Goal: Contribute content: Contribute content

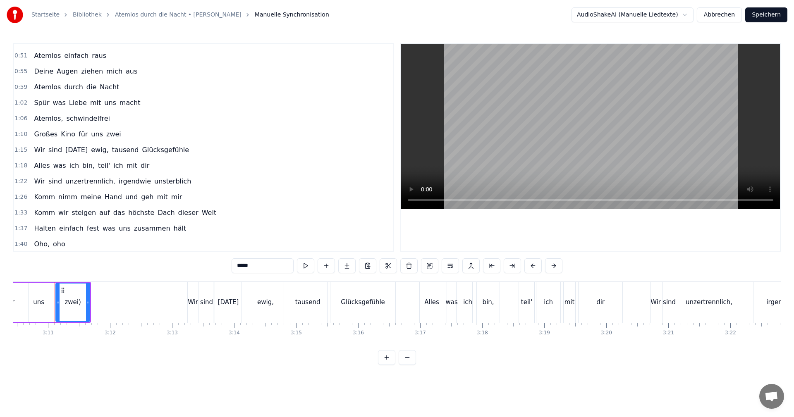
scroll to position [170, 0]
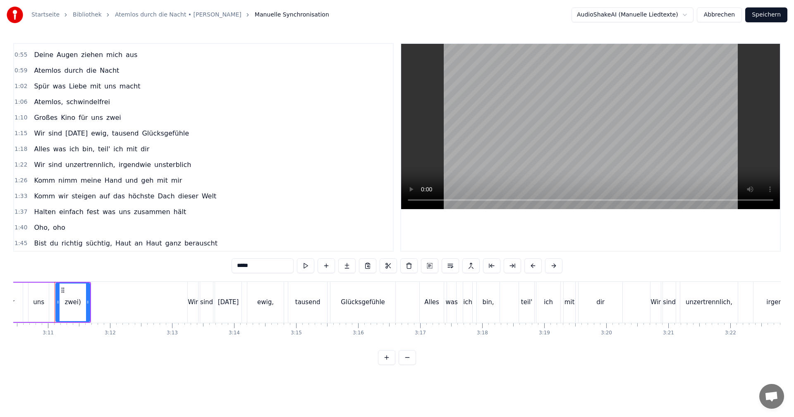
click at [69, 304] on div "zwei)" at bounding box center [72, 303] width 16 height 10
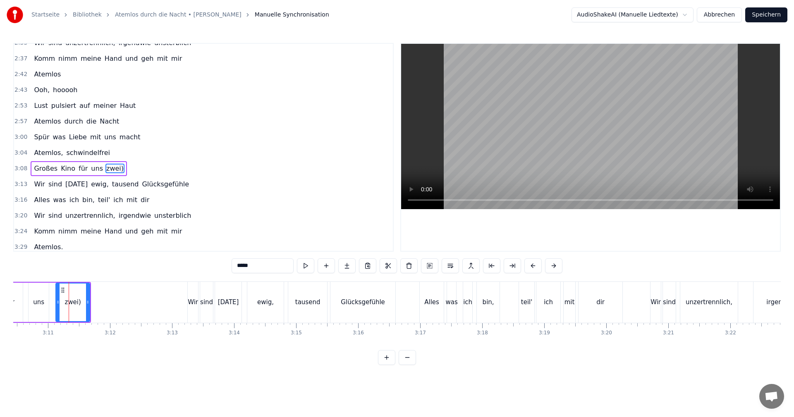
scroll to position [547, 0]
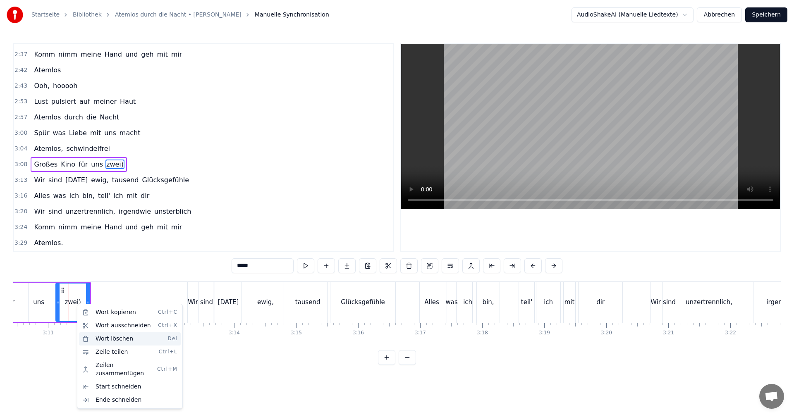
click at [113, 339] on div "Wort löschen Del" at bounding box center [130, 338] width 102 height 13
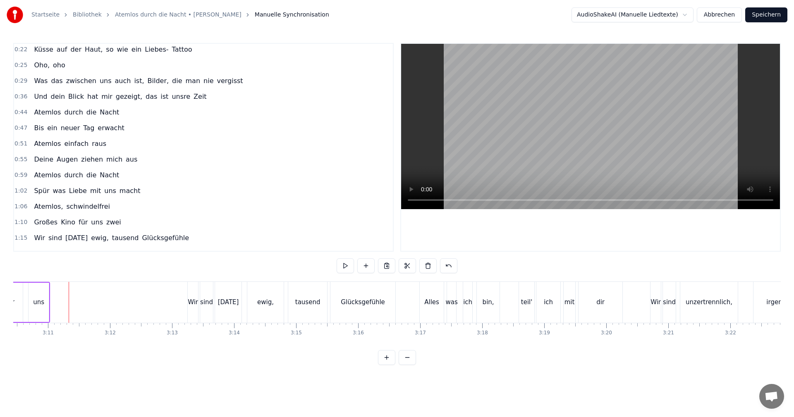
scroll to position [0, 0]
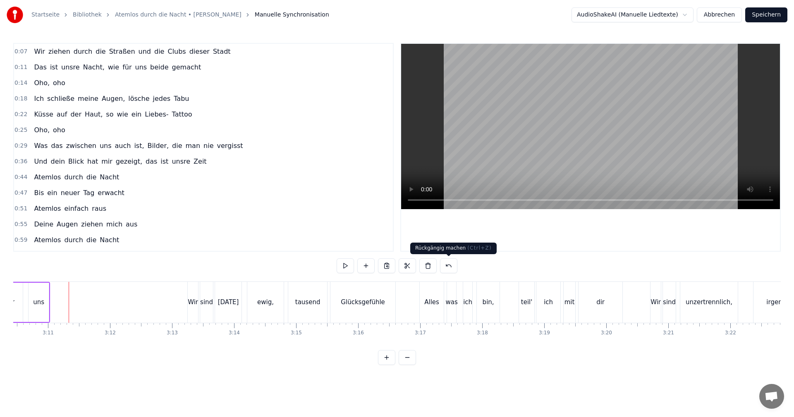
click at [448, 263] on button at bounding box center [448, 265] width 17 height 15
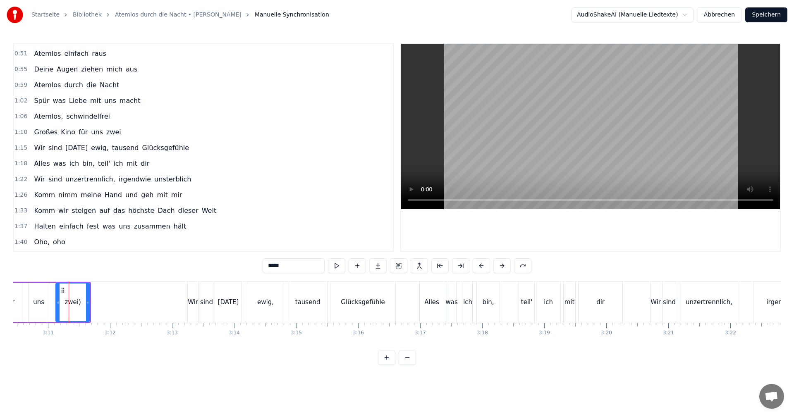
scroll to position [169, 0]
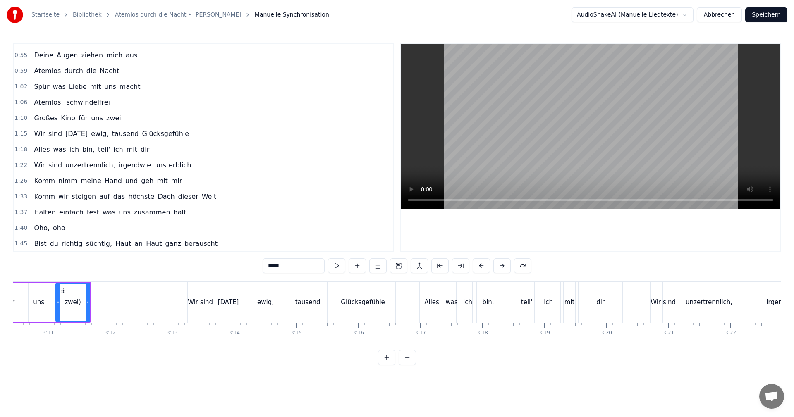
click at [105, 121] on span "zwei" at bounding box center [113, 118] width 17 height 10
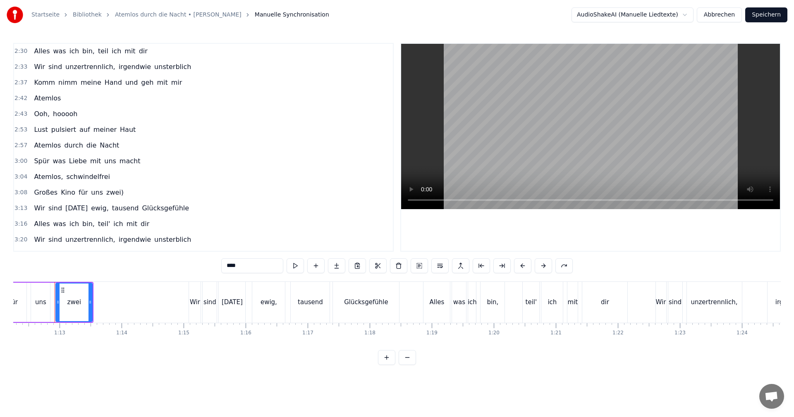
scroll to position [547, 0]
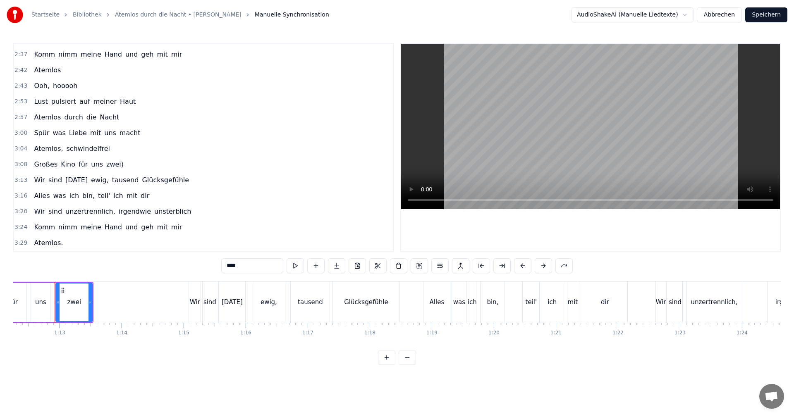
click at [105, 167] on span "zwei)" at bounding box center [114, 165] width 19 height 10
type input "*****"
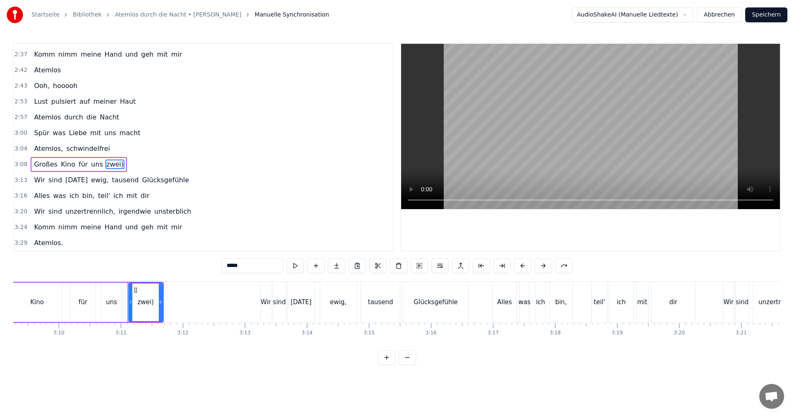
scroll to position [0, 11811]
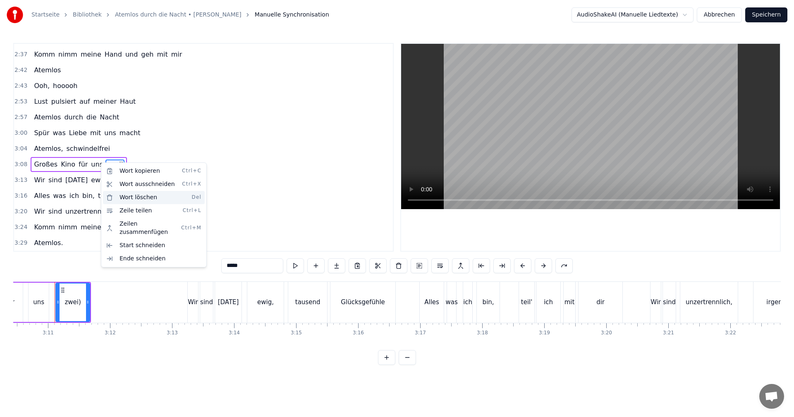
click at [125, 198] on div "Wort löschen Del" at bounding box center [154, 197] width 102 height 13
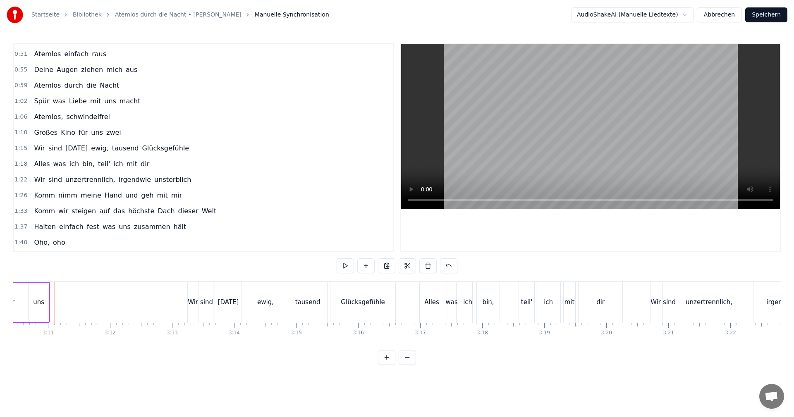
scroll to position [143, 0]
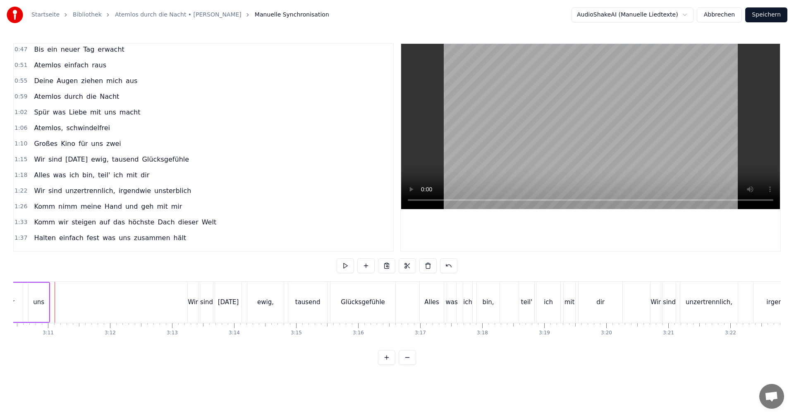
click at [105, 143] on span "zwei" at bounding box center [113, 144] width 17 height 10
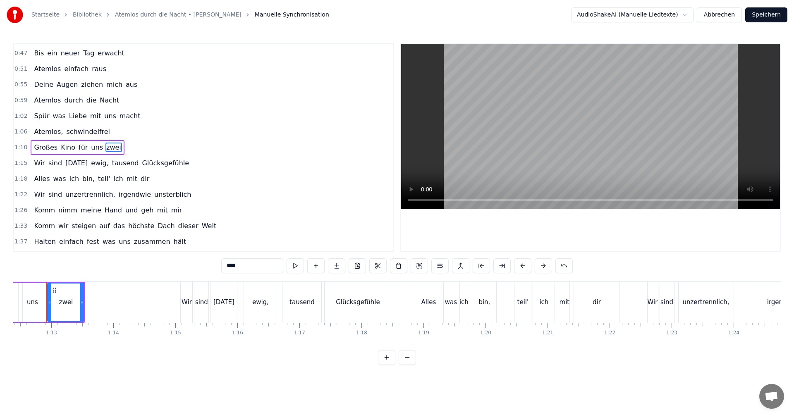
scroll to position [0, 4481]
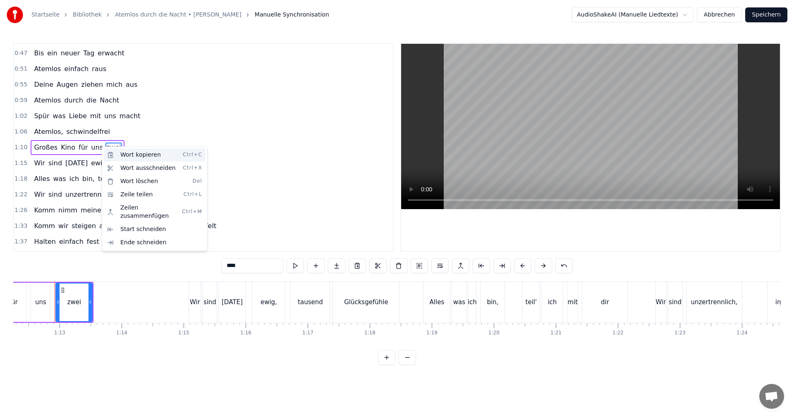
click at [126, 154] on div "Wort kopieren Ctrl+C" at bounding box center [155, 154] width 102 height 13
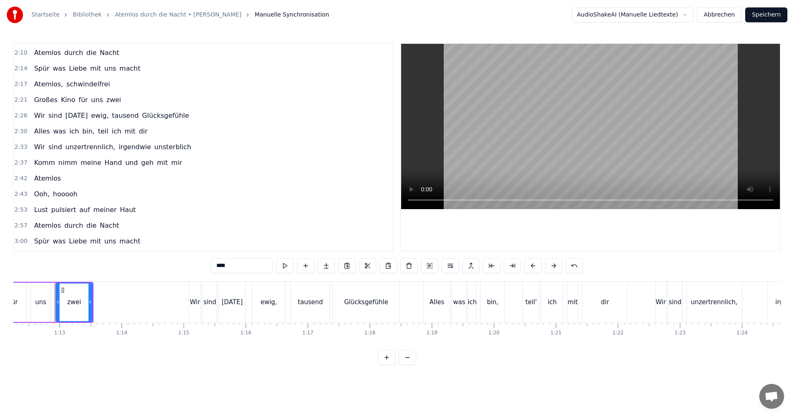
scroll to position [483, 0]
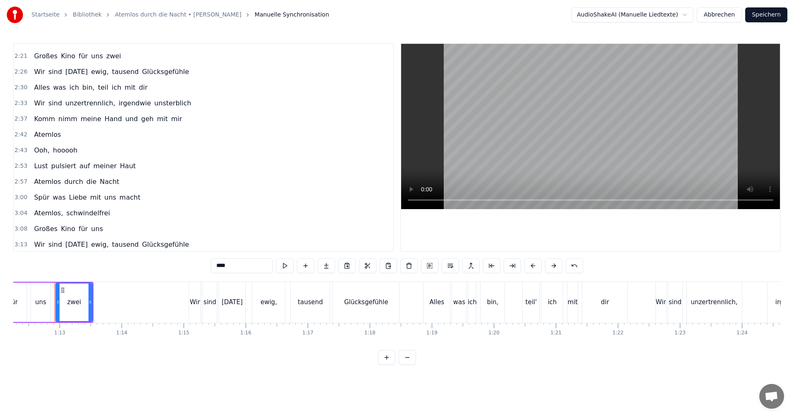
click at [394, 200] on div "0:07 Wir ziehen durch die Straßen und die Clubs dieser Stadt 0:11 Das ist unsre…" at bounding box center [396, 147] width 767 height 209
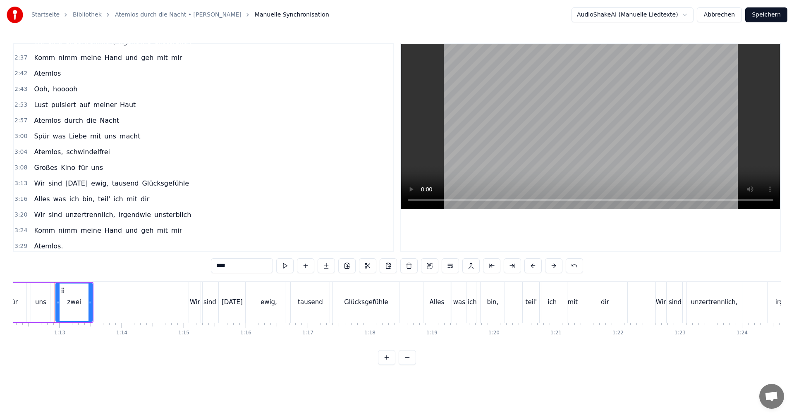
scroll to position [547, 0]
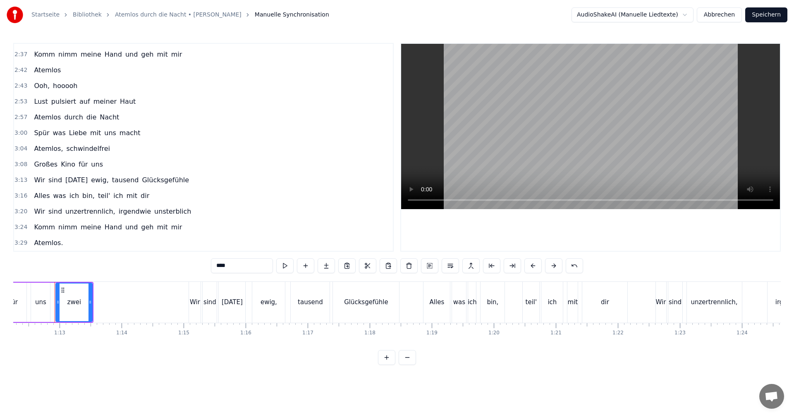
click at [95, 165] on div "Großes Kino für uns" at bounding box center [69, 164] width 76 height 15
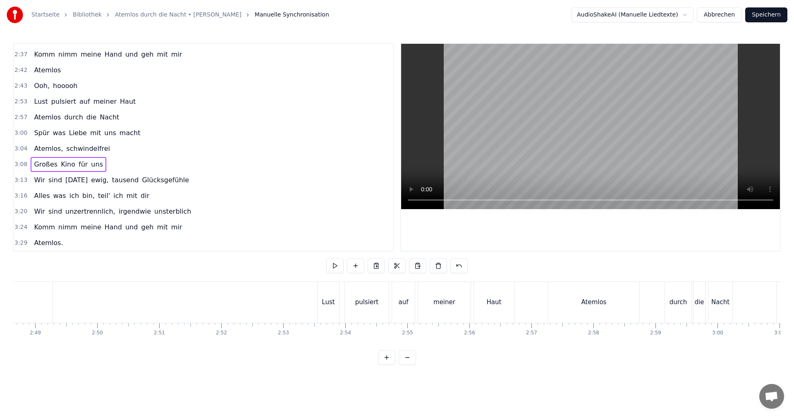
scroll to position [0, 11646]
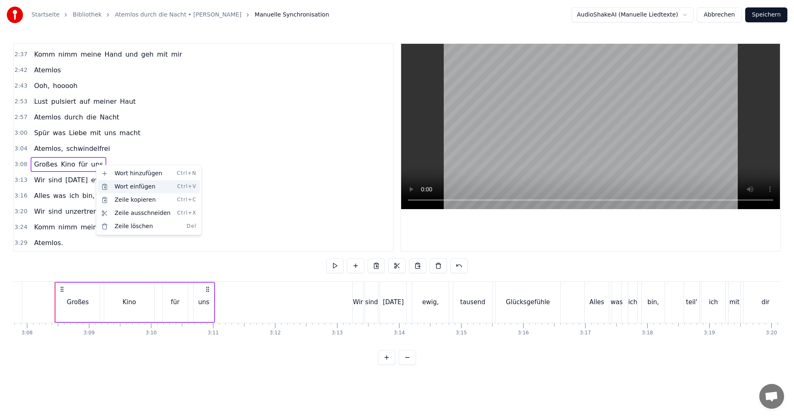
click at [121, 187] on div "Wort einfügen Ctrl+V" at bounding box center [149, 186] width 102 height 13
click at [94, 165] on span "uns" at bounding box center [97, 165] width 14 height 10
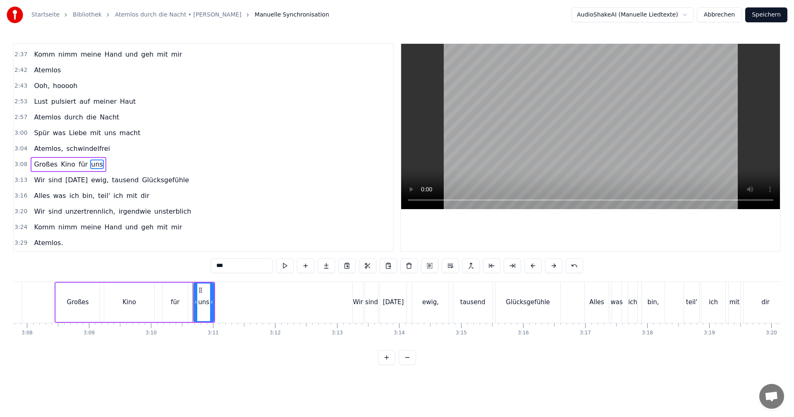
drag, startPoint x: 389, startPoint y: 182, endPoint x: 384, endPoint y: 129, distance: 53.2
click at [384, 129] on html "Startseite Bibliothek Atemlos durch die Nacht • [PERSON_NAME] Manuelle Synchron…" at bounding box center [397, 189] width 794 height 378
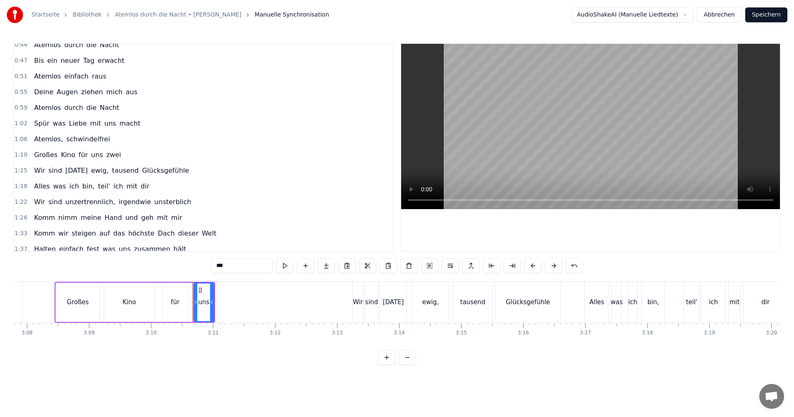
scroll to position [142, 0]
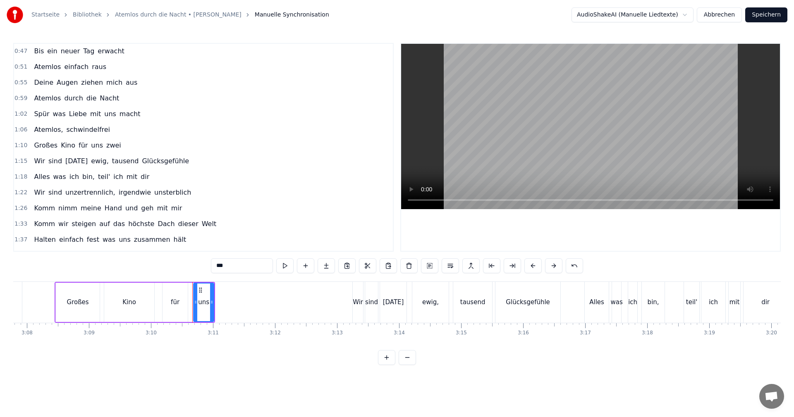
click at [107, 145] on span "zwei" at bounding box center [113, 146] width 17 height 10
type input "****"
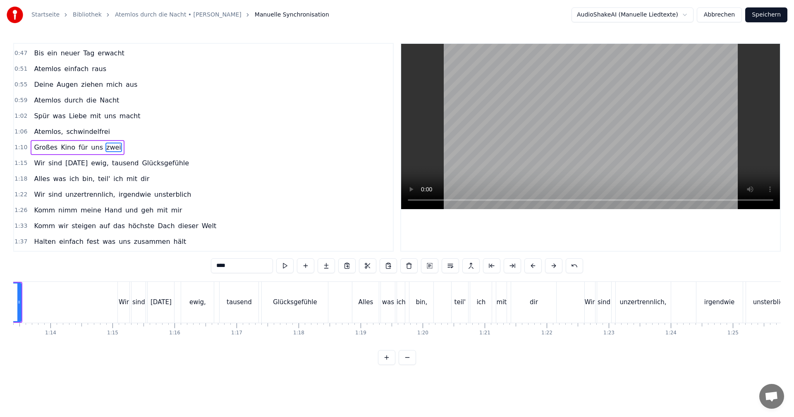
scroll to position [0, 4481]
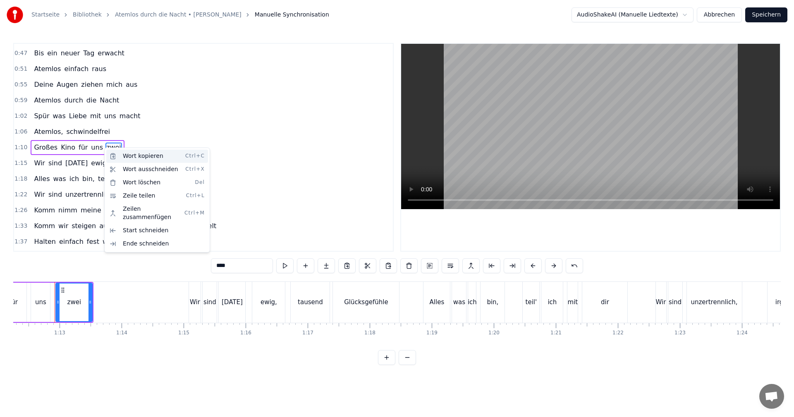
click at [126, 156] on div "Wort kopieren Ctrl+C" at bounding box center [157, 156] width 102 height 13
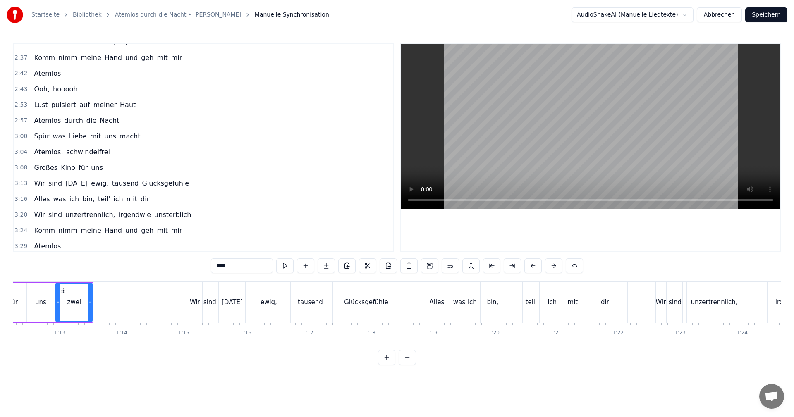
scroll to position [547, 0]
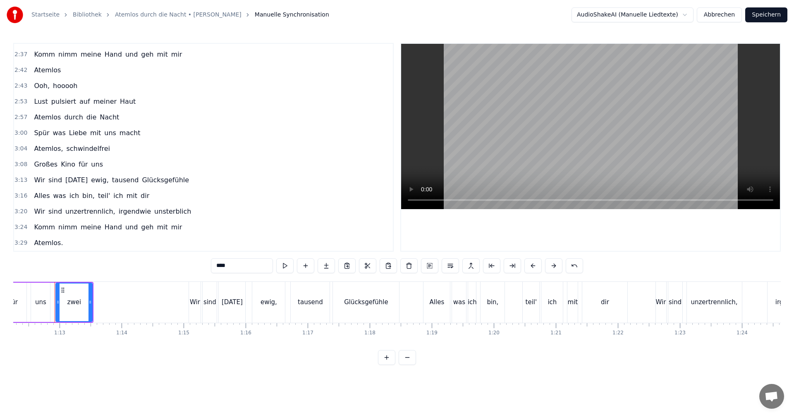
click at [95, 165] on div "Großes Kino für uns" at bounding box center [69, 164] width 76 height 15
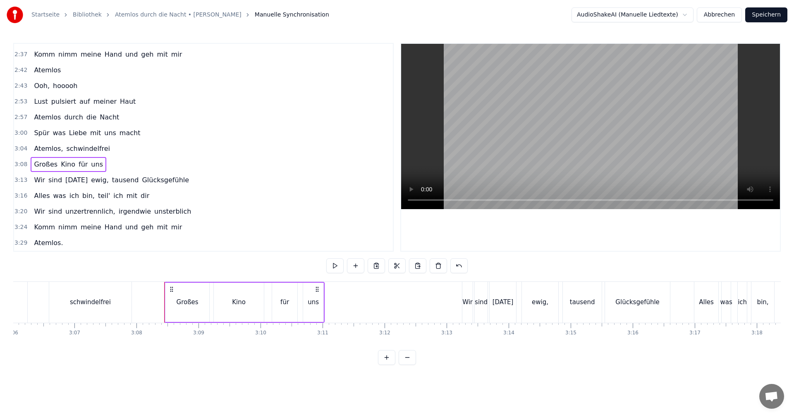
scroll to position [0, 11646]
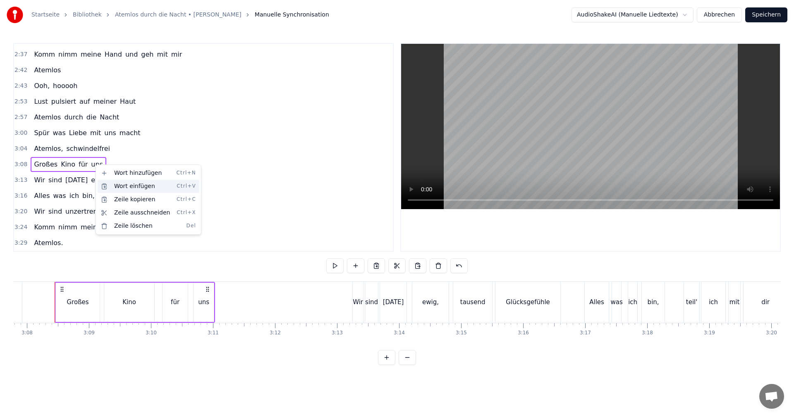
click at [121, 187] on div "Wort einfügen Ctrl+V" at bounding box center [149, 186] width 102 height 13
click at [92, 160] on span "uns" at bounding box center [97, 165] width 14 height 10
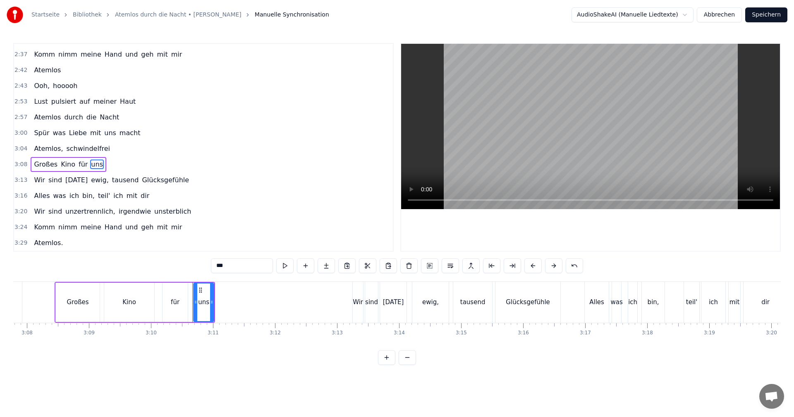
drag, startPoint x: 387, startPoint y: 207, endPoint x: 391, endPoint y: 166, distance: 41.1
click at [391, 166] on html "Startseite Bibliothek Atemlos durch die Nacht • [PERSON_NAME] Manuelle Synchron…" at bounding box center [397, 189] width 794 height 378
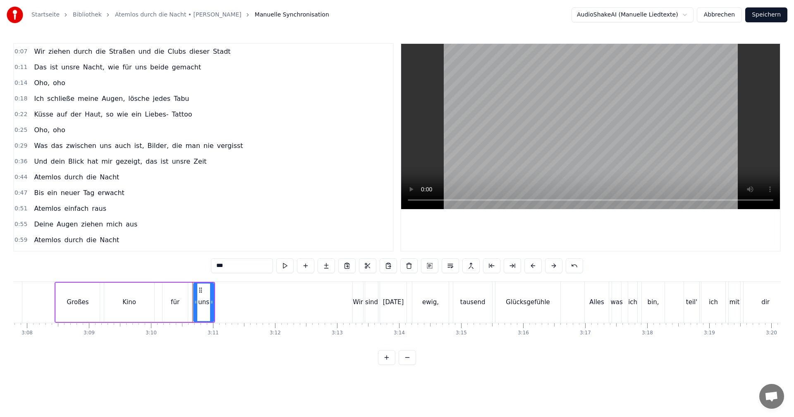
scroll to position [276, 0]
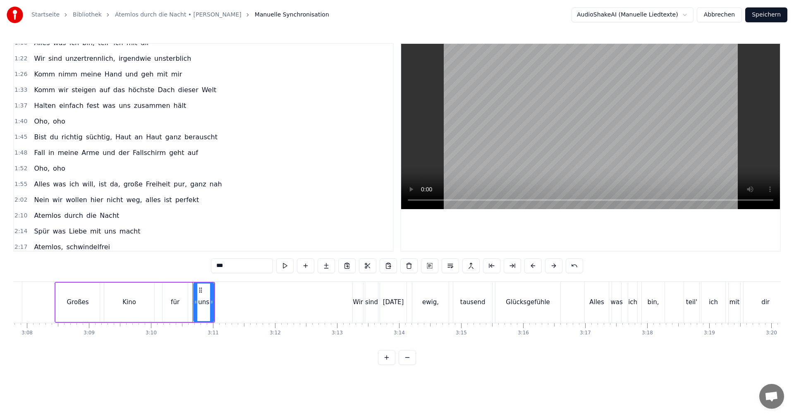
click at [717, 14] on button "Abbrechen" at bounding box center [719, 14] width 45 height 15
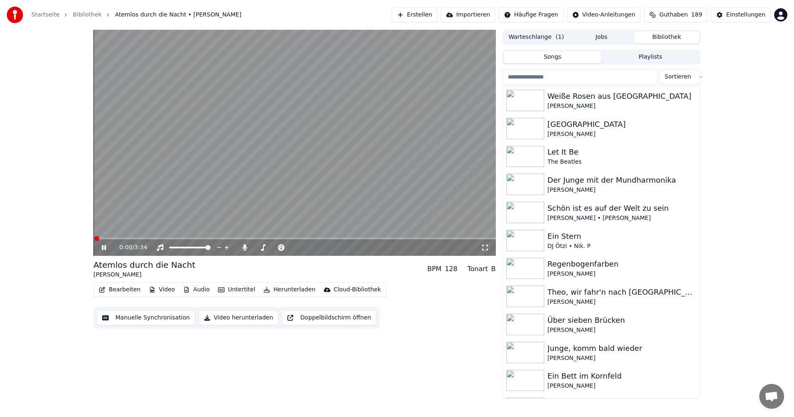
click at [150, 320] on button "Manuelle Synchronisation" at bounding box center [146, 318] width 98 height 15
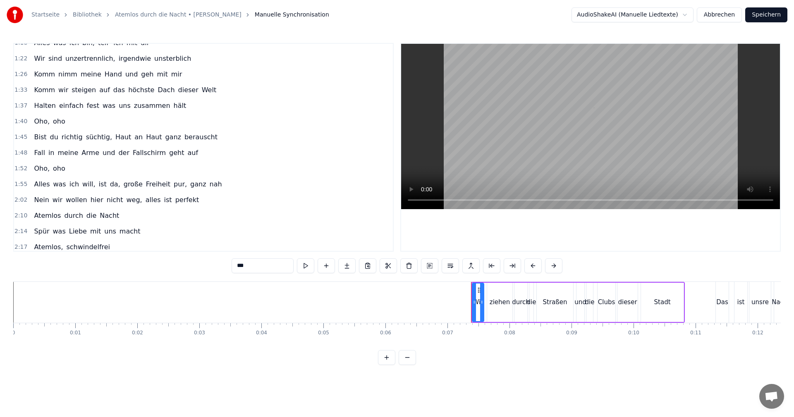
scroll to position [547, 0]
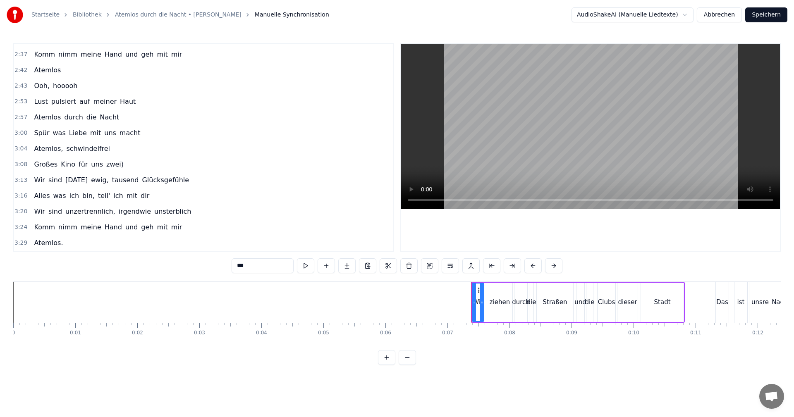
click at [105, 164] on span "zwei)" at bounding box center [114, 165] width 19 height 10
type input "*****"
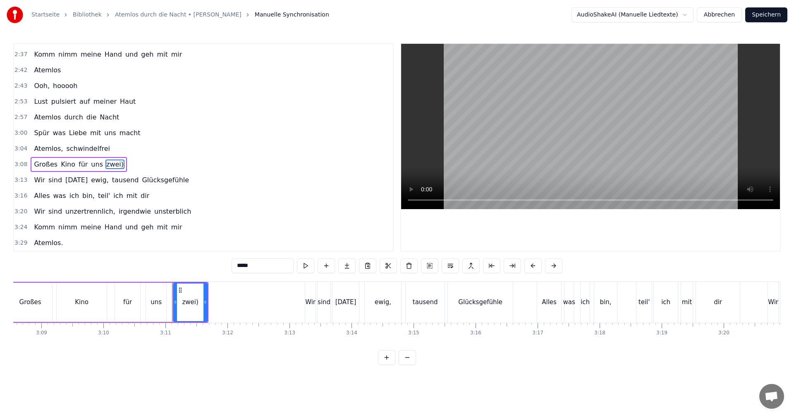
scroll to position [0, 11811]
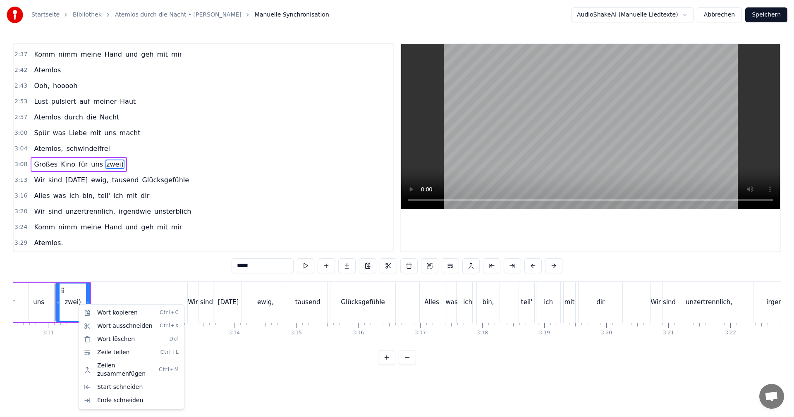
click at [109, 165] on html "Startseite Bibliothek Atemlos durch die Nacht • [PERSON_NAME] Manuelle Synchron…" at bounding box center [397, 189] width 794 height 378
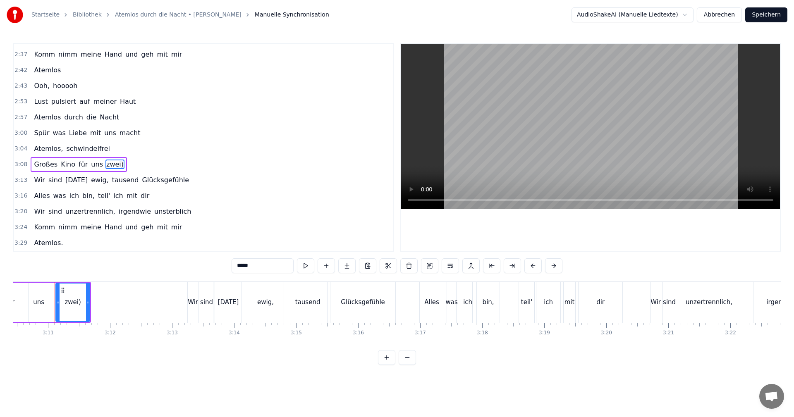
click at [77, 304] on div "zwei)" at bounding box center [72, 303] width 16 height 10
click at [78, 305] on div "zwei)" at bounding box center [72, 303] width 16 height 10
click at [77, 303] on div at bounding box center [77, 302] width 0 height 41
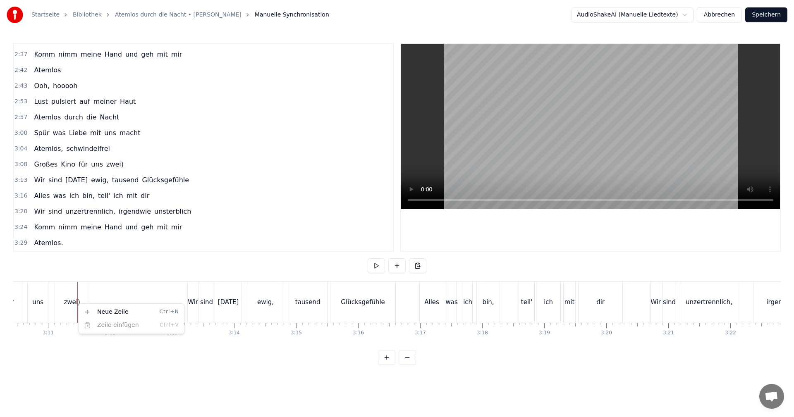
click at [110, 165] on html "Startseite Bibliothek Atemlos durch die Nacht • [PERSON_NAME] Manuelle Synchron…" at bounding box center [397, 189] width 794 height 378
click at [101, 166] on html "Startseite Bibliothek Atemlos durch die Nacht • [PERSON_NAME] Manuelle Synchron…" at bounding box center [397, 189] width 794 height 378
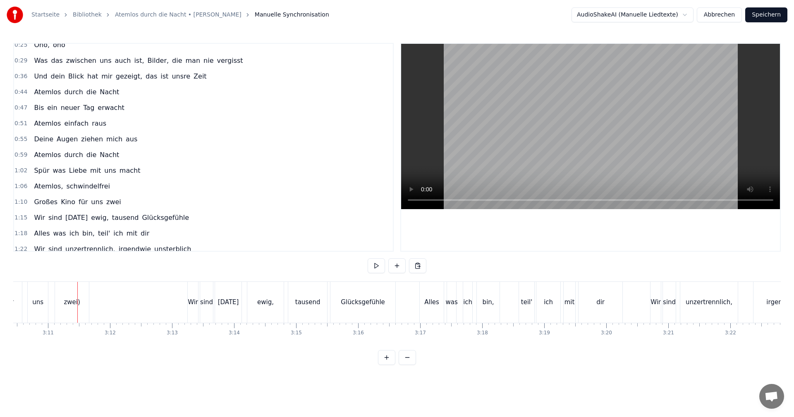
scroll to position [71, 0]
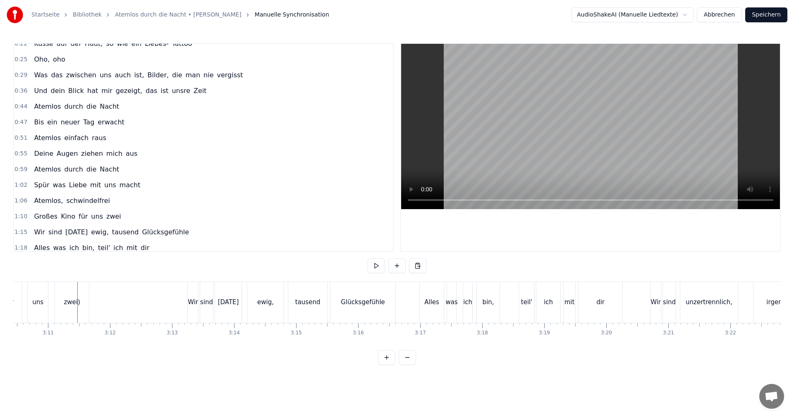
click at [105, 218] on span "zwei" at bounding box center [113, 217] width 17 height 10
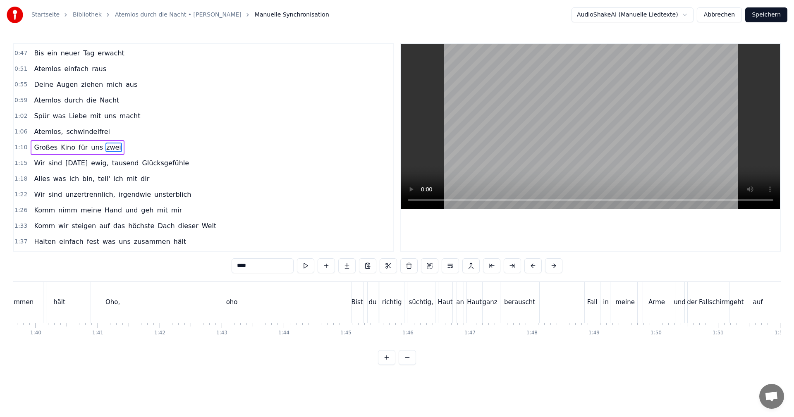
scroll to position [0, 4481]
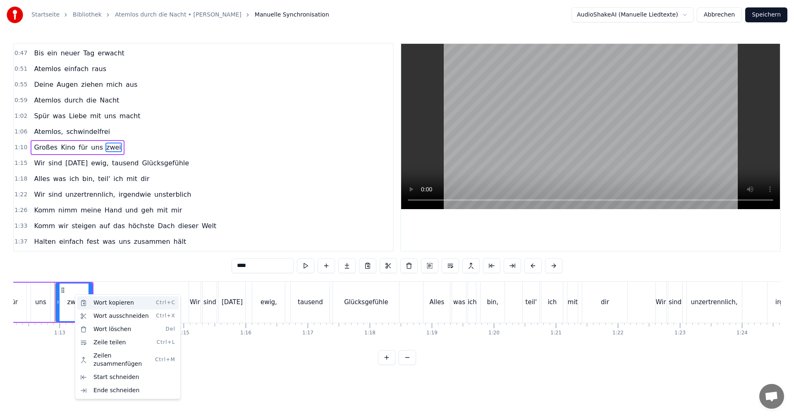
click at [99, 305] on div "Wort kopieren Ctrl+C" at bounding box center [128, 302] width 102 height 13
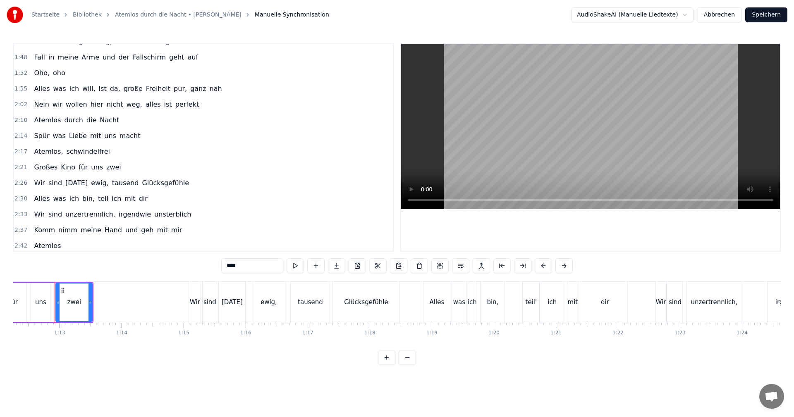
scroll to position [547, 0]
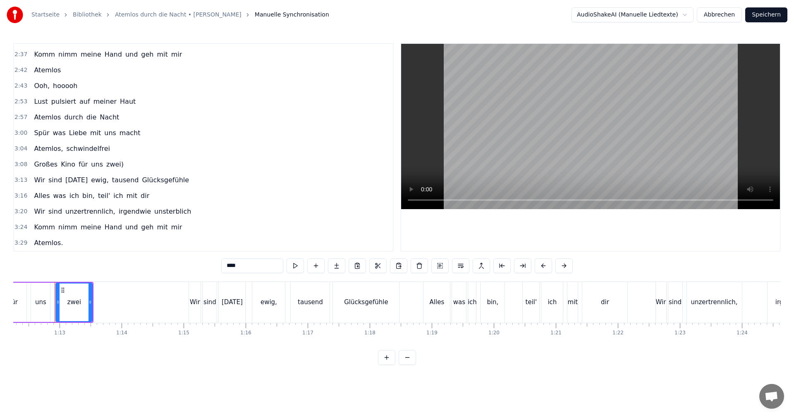
click at [95, 166] on div "Großes Kino für uns zwei)" at bounding box center [79, 164] width 96 height 15
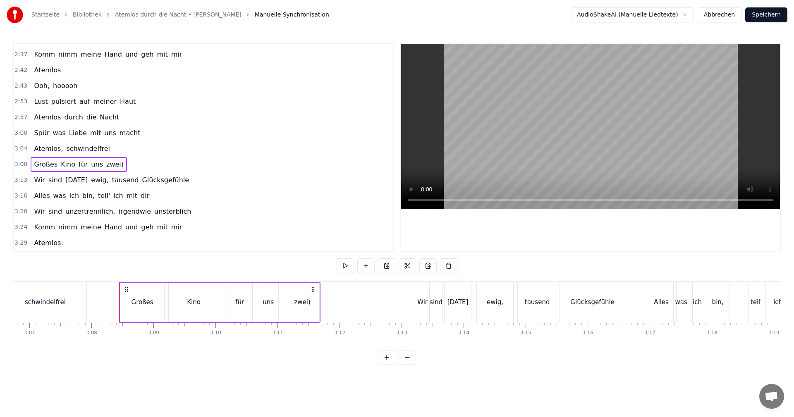
scroll to position [0, 11646]
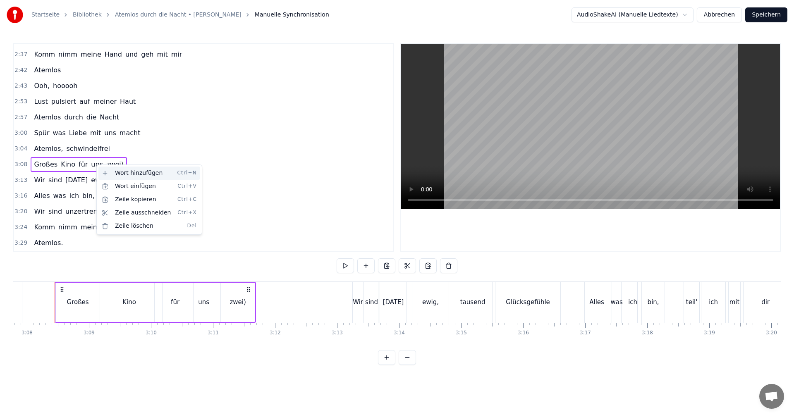
click at [123, 174] on div "Wort hinzufügen Ctrl+N" at bounding box center [149, 173] width 102 height 13
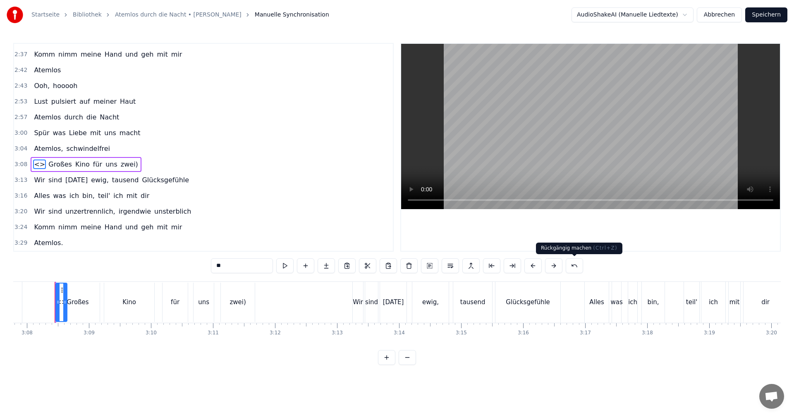
click at [572, 267] on button at bounding box center [574, 265] width 17 height 15
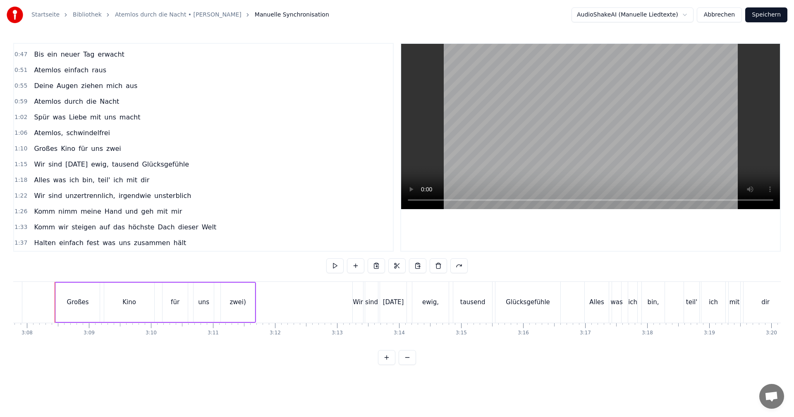
scroll to position [106, 0]
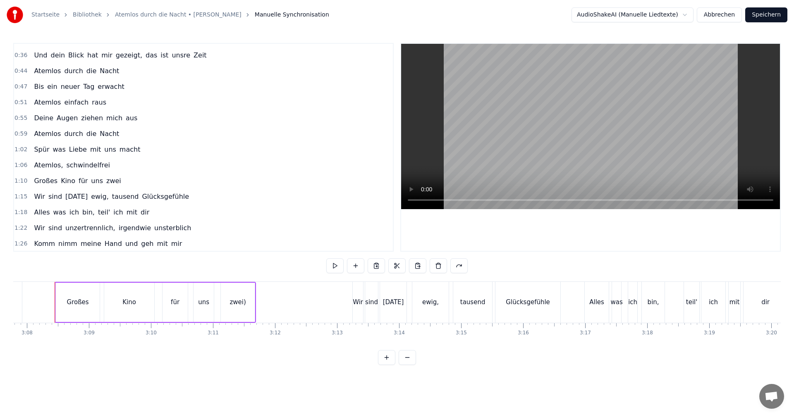
click at [105, 181] on span "zwei" at bounding box center [113, 181] width 17 height 10
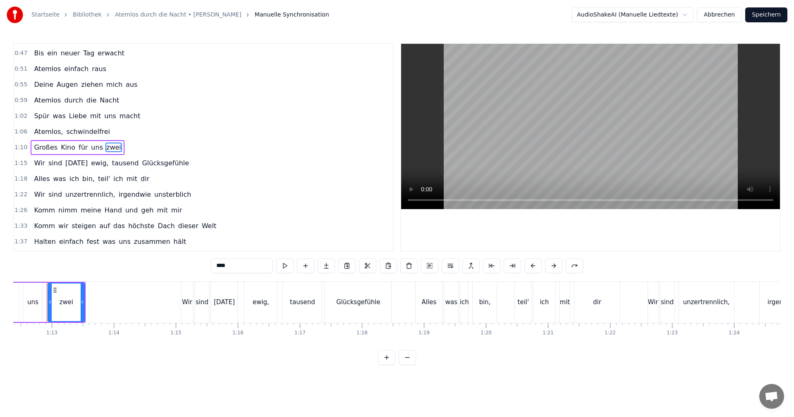
scroll to position [0, 4481]
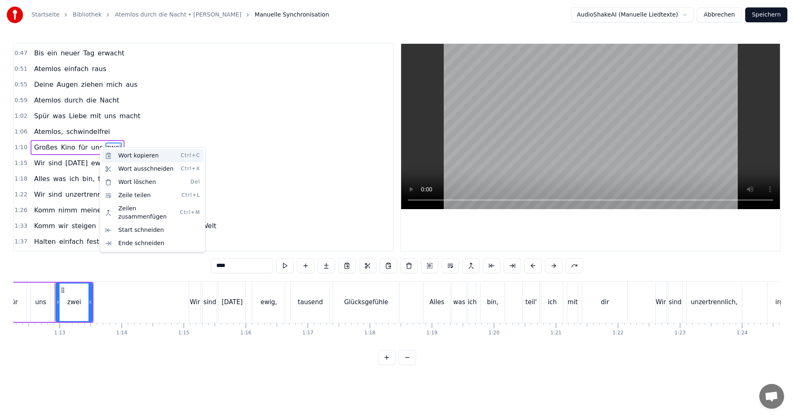
click at [109, 155] on div "Wort kopieren Ctrl+C" at bounding box center [153, 155] width 102 height 13
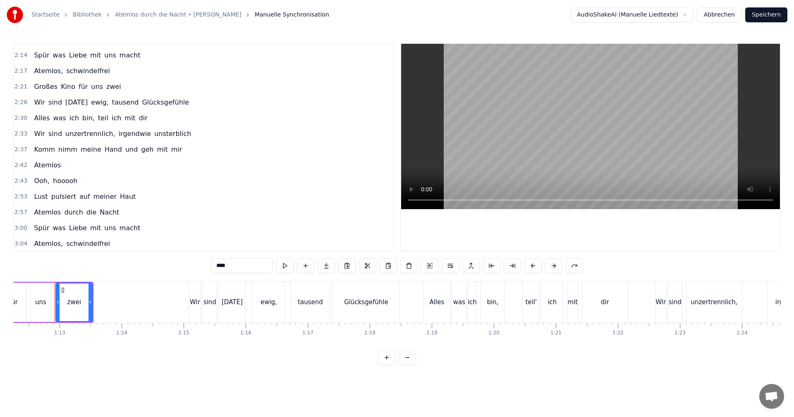
scroll to position [547, 0]
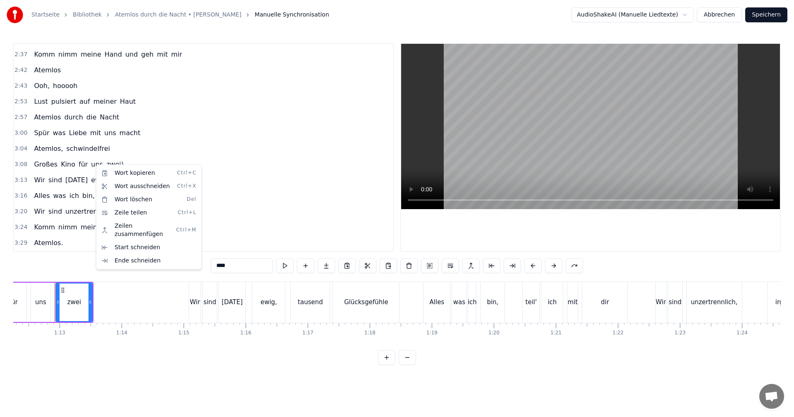
click at [97, 164] on html "Startseite Bibliothek Atemlos durch die Nacht • [PERSON_NAME] Manuelle Synchron…" at bounding box center [397, 189] width 794 height 378
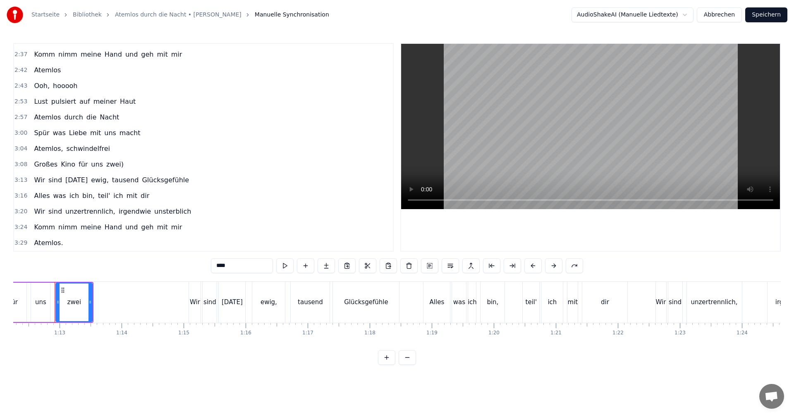
click at [95, 164] on div "Großes Kino für uns zwei)" at bounding box center [79, 164] width 96 height 15
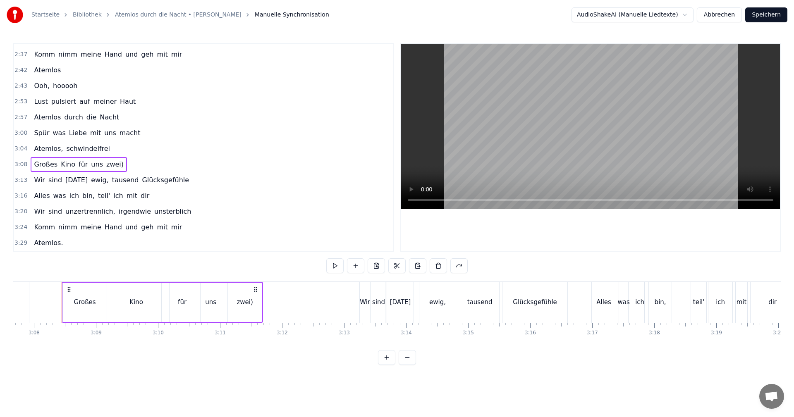
scroll to position [0, 11646]
click at [220, 304] on div "Großes Kino für uns zwei)" at bounding box center [155, 302] width 201 height 41
click at [225, 302] on div "zwei)" at bounding box center [238, 302] width 34 height 39
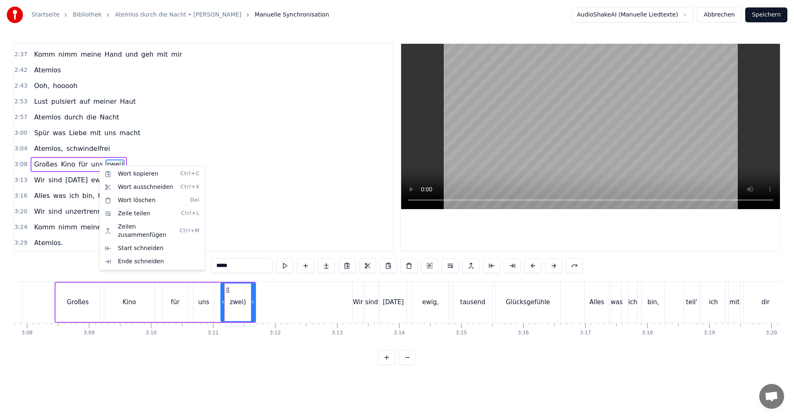
click at [97, 164] on html "Startseite Bibliothek Atemlos durch die Nacht • [PERSON_NAME] Manuelle Synchron…" at bounding box center [397, 189] width 794 height 378
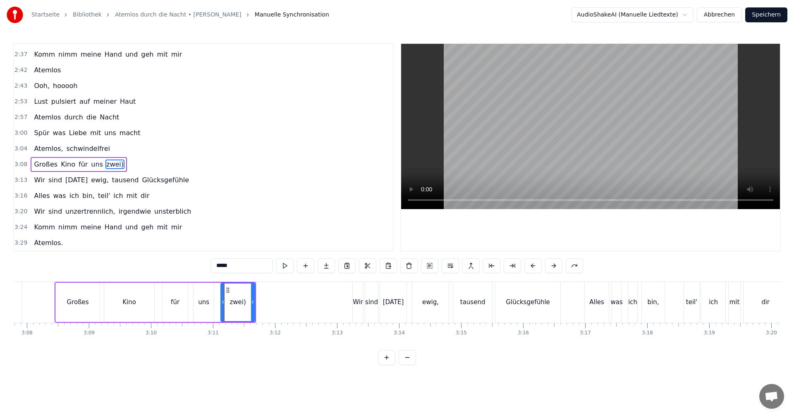
drag, startPoint x: 390, startPoint y: 207, endPoint x: 403, endPoint y: 72, distance: 135.8
click at [403, 72] on html "Startseite Bibliothek Atemlos durch die Nacht • [PERSON_NAME] Manuelle Synchron…" at bounding box center [397, 189] width 794 height 378
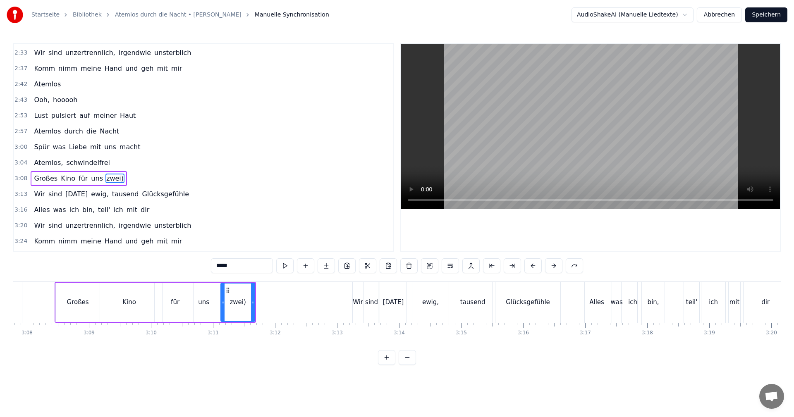
scroll to position [547, 0]
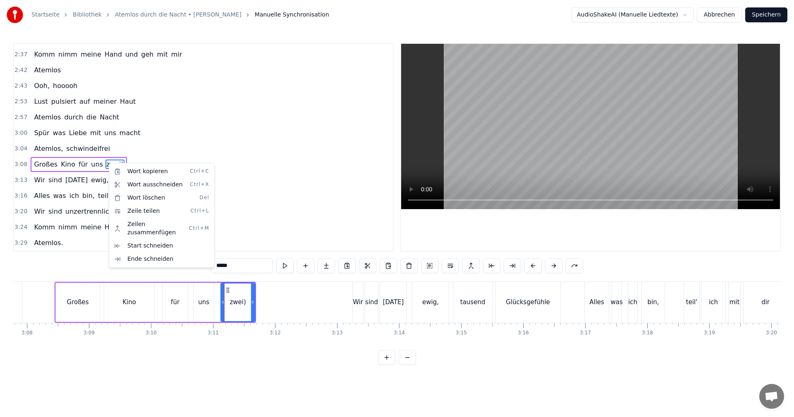
click at [428, 266] on html "Startseite Bibliothek Atemlos durch die Nacht • [PERSON_NAME] Manuelle Synchron…" at bounding box center [397, 189] width 794 height 378
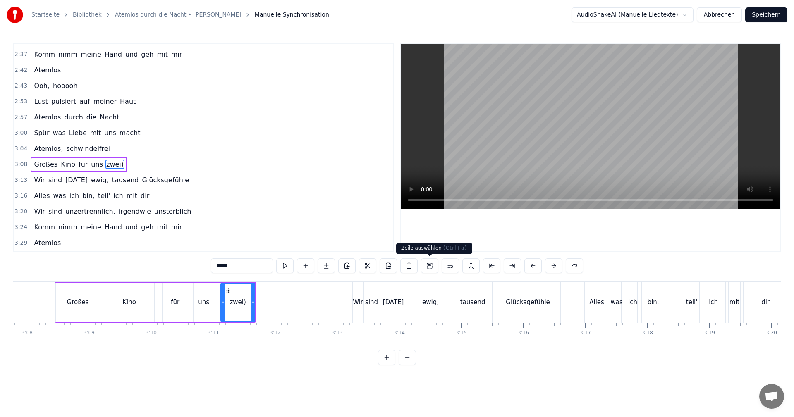
click at [428, 265] on button at bounding box center [429, 265] width 17 height 15
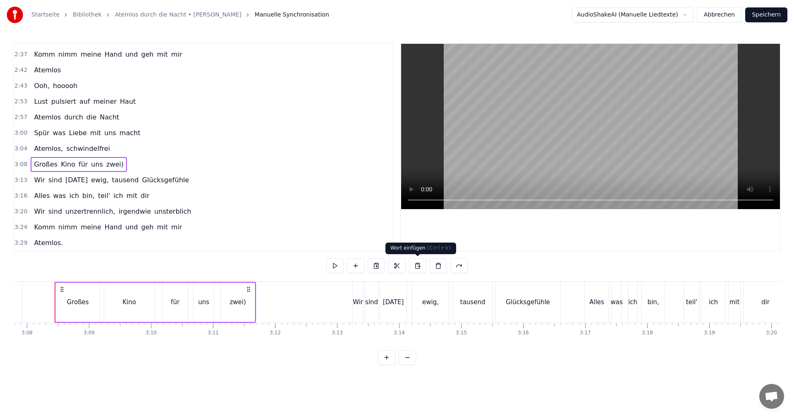
click at [419, 267] on button at bounding box center [417, 265] width 17 height 15
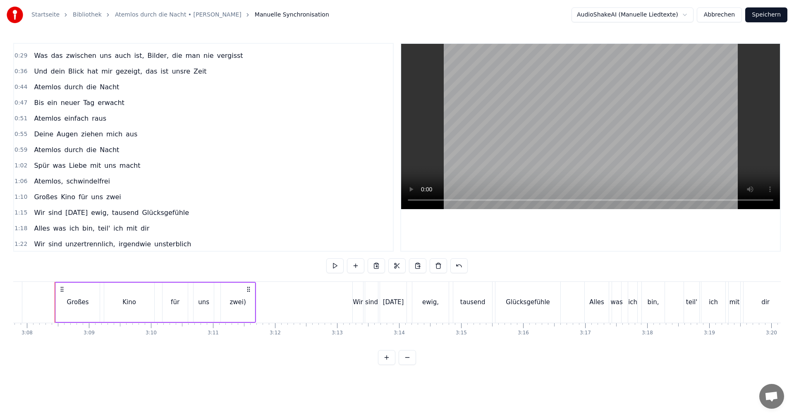
scroll to position [106, 0]
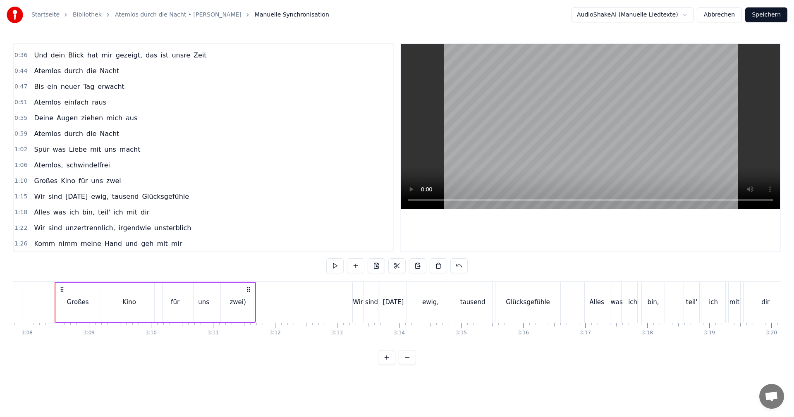
click at [105, 180] on span "zwei" at bounding box center [113, 181] width 17 height 10
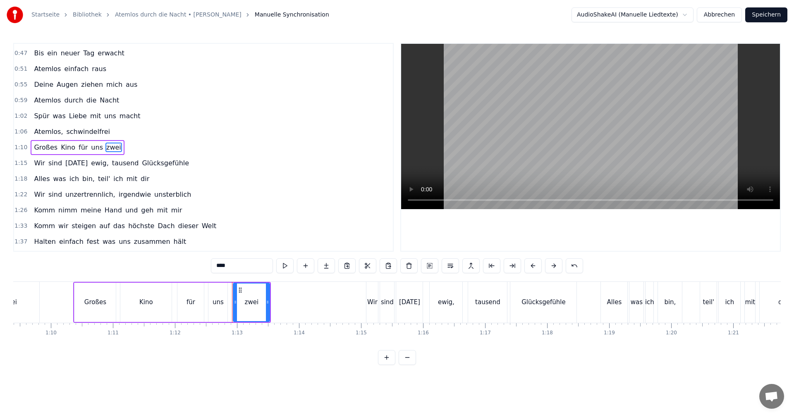
scroll to position [0, 4216]
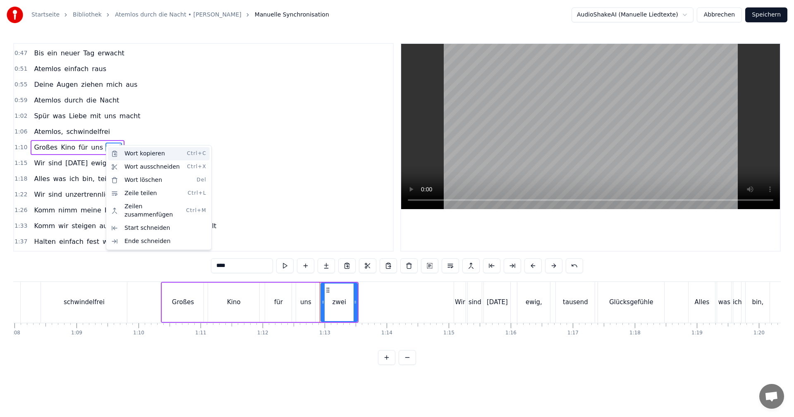
click at [129, 153] on div "Wort kopieren Ctrl+C" at bounding box center [159, 153] width 102 height 13
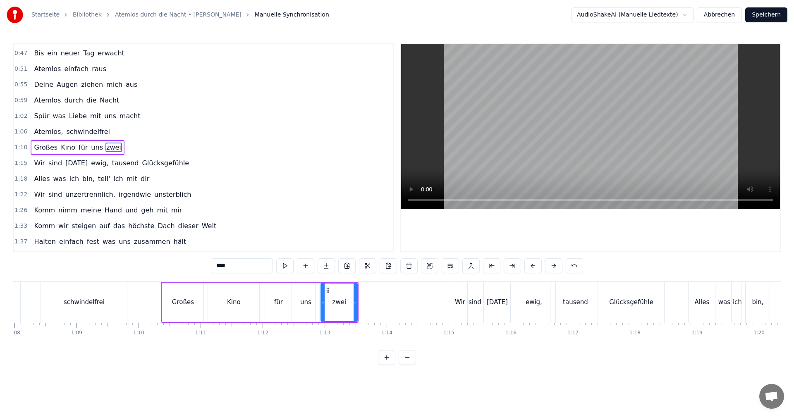
click at [346, 262] on button at bounding box center [346, 265] width 17 height 15
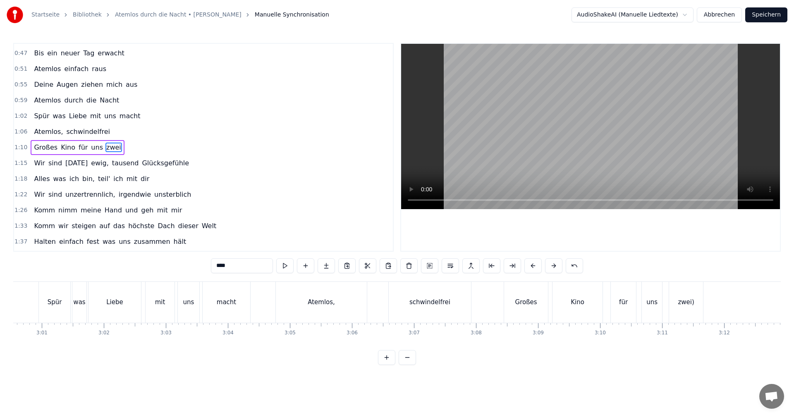
scroll to position [0, 11284]
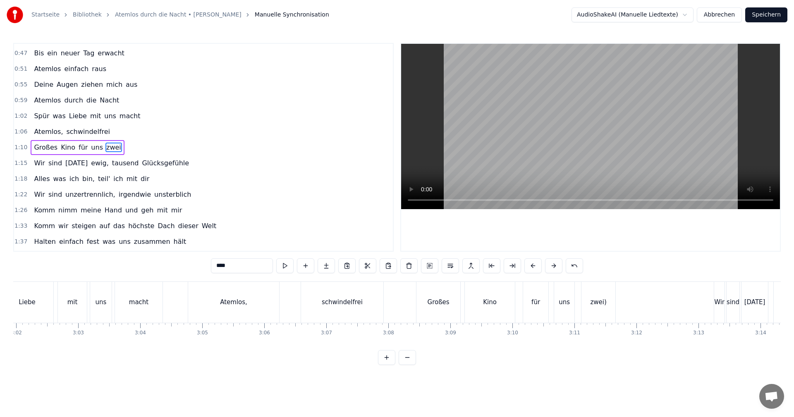
click at [581, 305] on div "zwei)" at bounding box center [598, 302] width 35 height 41
type input "*****"
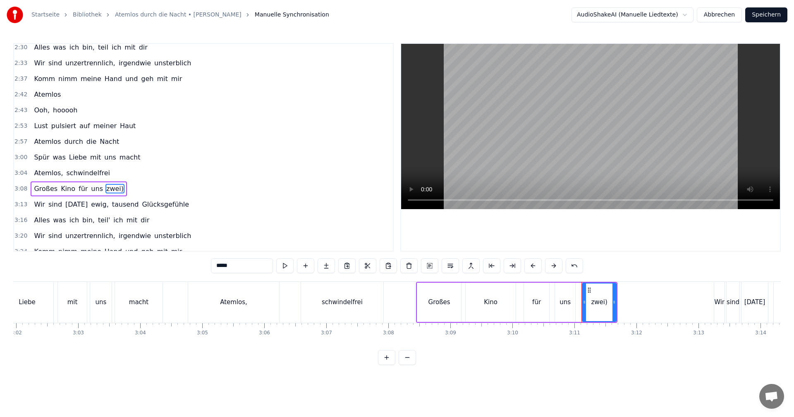
scroll to position [547, 0]
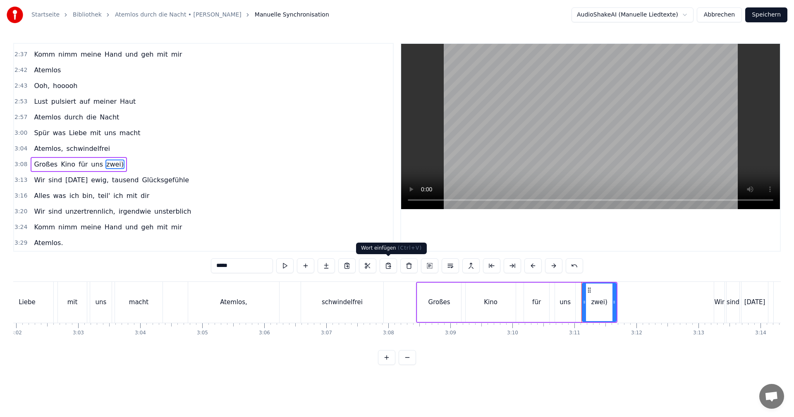
click at [388, 266] on button at bounding box center [388, 265] width 17 height 15
click at [597, 302] on div "zwei)" at bounding box center [599, 303] width 16 height 10
click at [603, 302] on div "zwei)" at bounding box center [599, 303] width 16 height 10
click at [604, 303] on div "zwei)" at bounding box center [599, 303] width 16 height 10
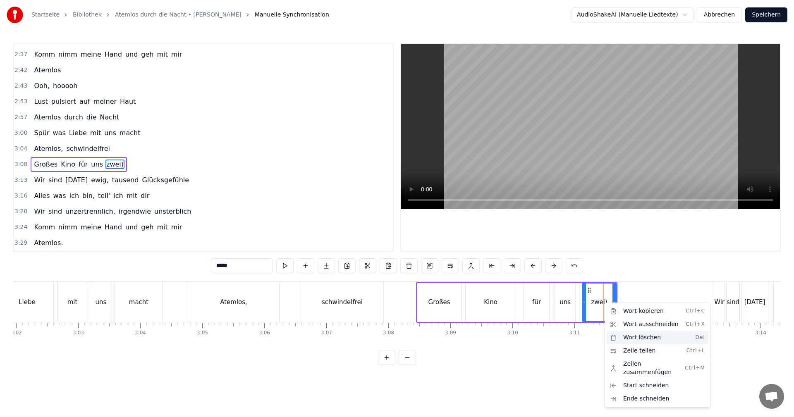
click at [629, 337] on div "Wort löschen Del" at bounding box center [658, 337] width 102 height 13
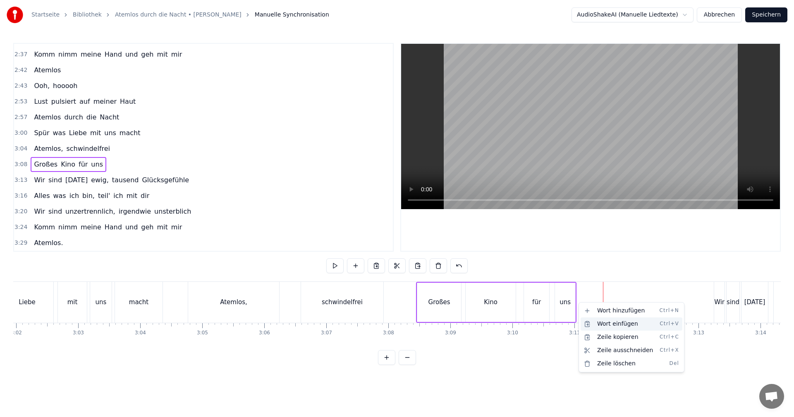
click at [599, 324] on div "Wort einfügen Ctrl+V" at bounding box center [631, 324] width 102 height 13
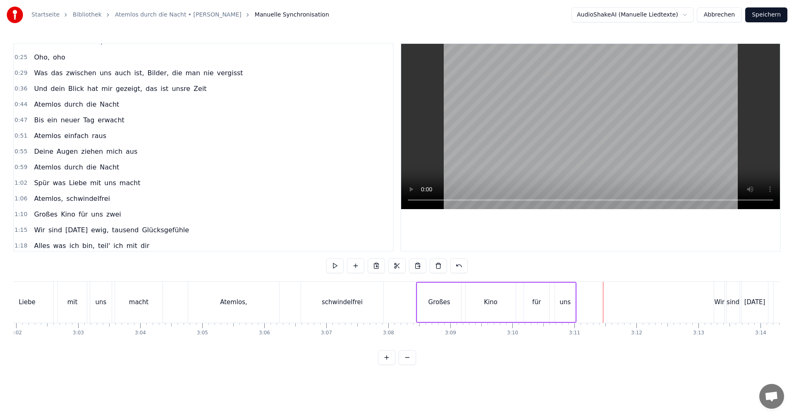
scroll to position [0, 0]
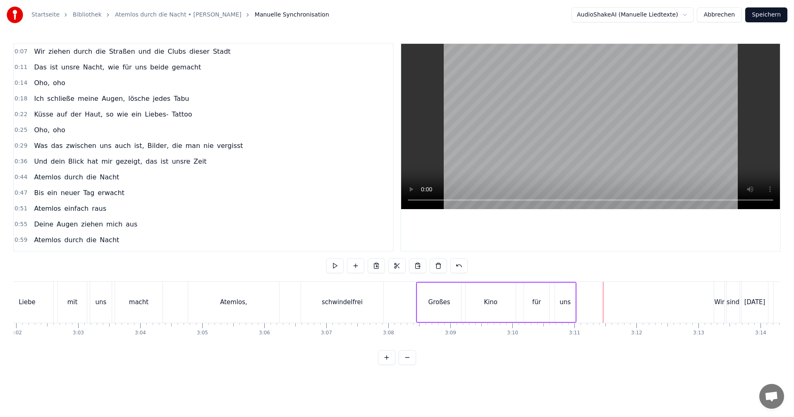
click at [421, 287] on div "Großes" at bounding box center [439, 302] width 44 height 39
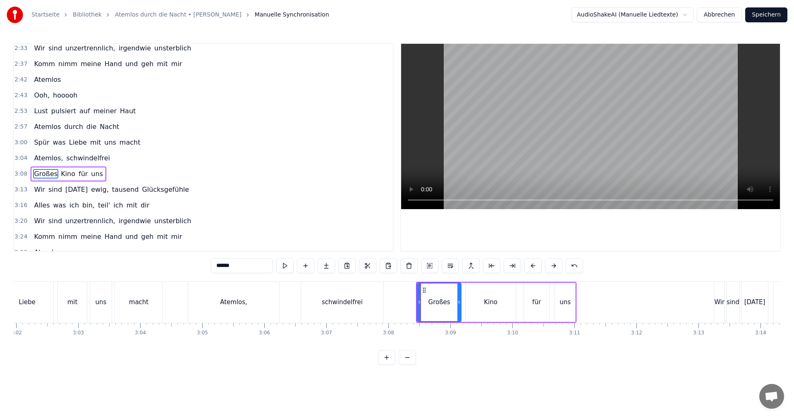
scroll to position [547, 0]
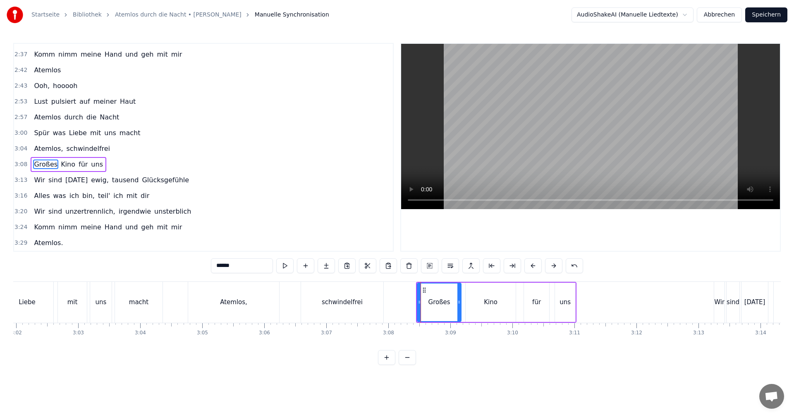
click at [431, 283] on div "Großes" at bounding box center [439, 302] width 45 height 39
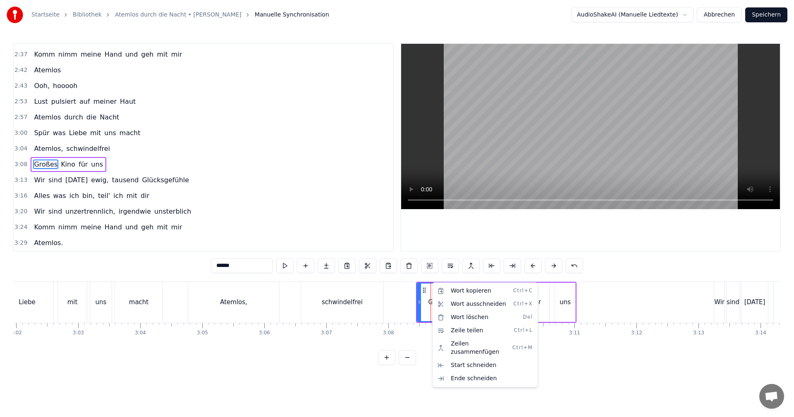
click at [574, 300] on html "Startseite Bibliothek Atemlos durch die Nacht • [PERSON_NAME] Manuelle Synchron…" at bounding box center [397, 189] width 794 height 378
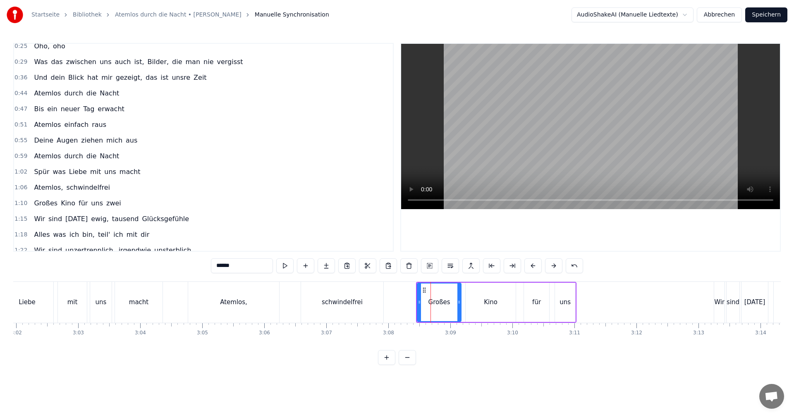
scroll to position [82, 0]
click at [105, 206] on span "zwei" at bounding box center [113, 205] width 17 height 10
type input "****"
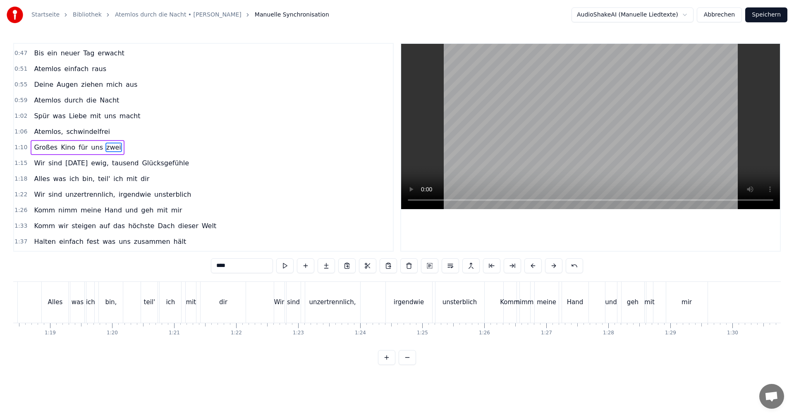
scroll to position [0, 4481]
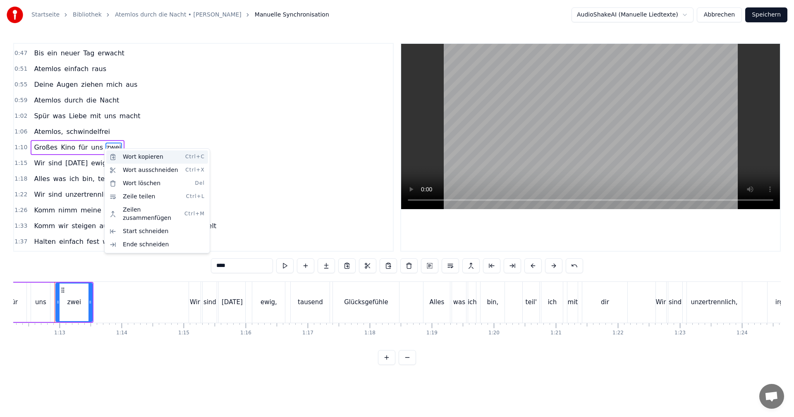
click at [131, 158] on div "Wort kopieren Ctrl+C" at bounding box center [157, 156] width 102 height 13
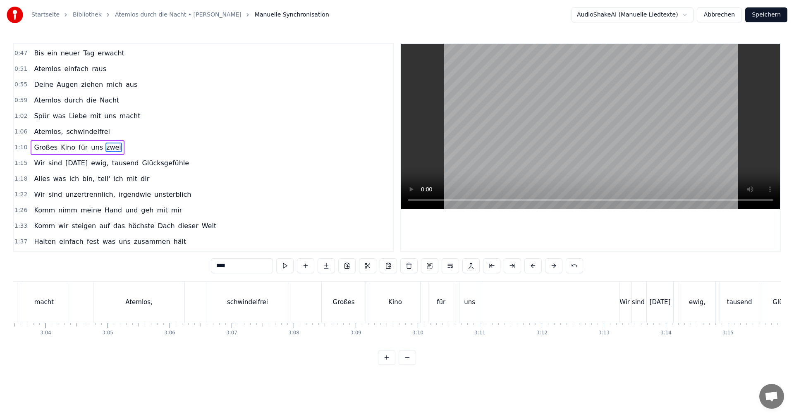
scroll to position [0, 11503]
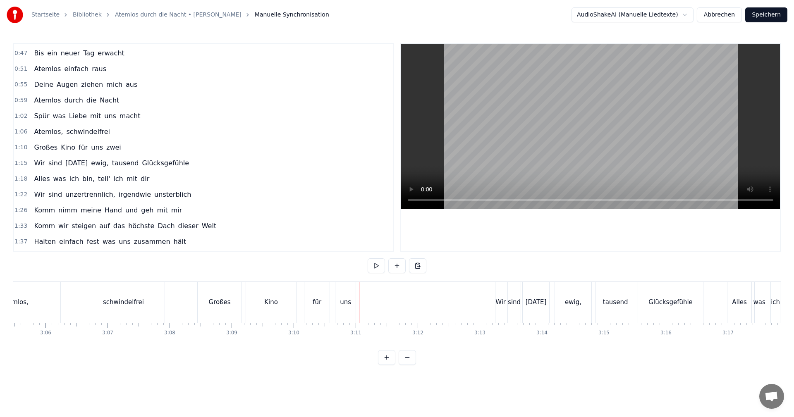
click at [350, 303] on div "uns" at bounding box center [345, 303] width 11 height 10
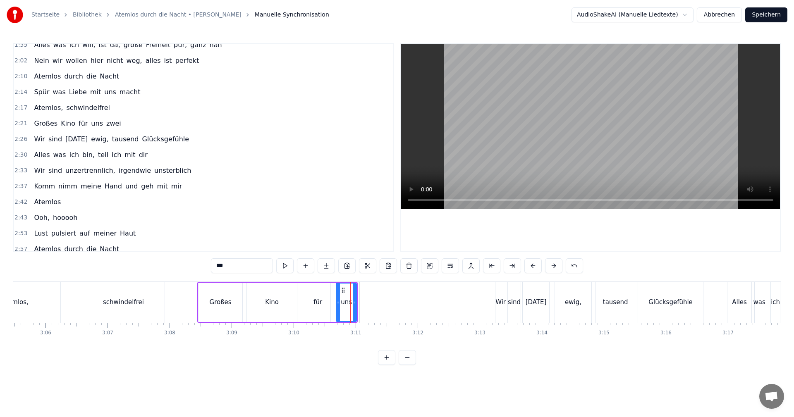
scroll to position [547, 0]
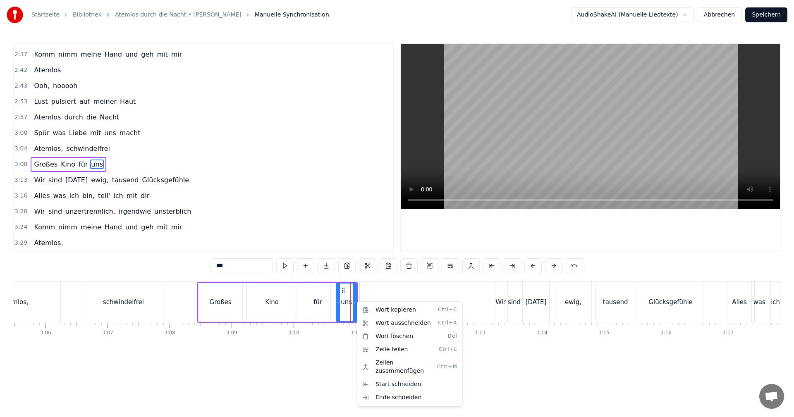
click at [389, 265] on html "Startseite Bibliothek Atemlos durch die Nacht • [PERSON_NAME] Manuelle Synchron…" at bounding box center [397, 189] width 794 height 378
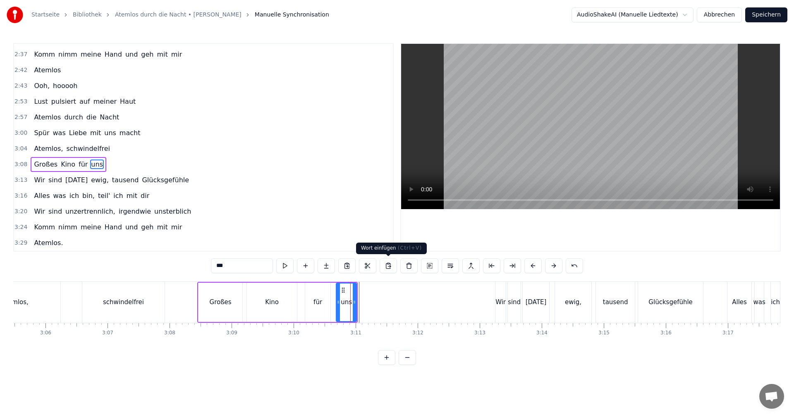
click at [388, 267] on button at bounding box center [388, 265] width 17 height 15
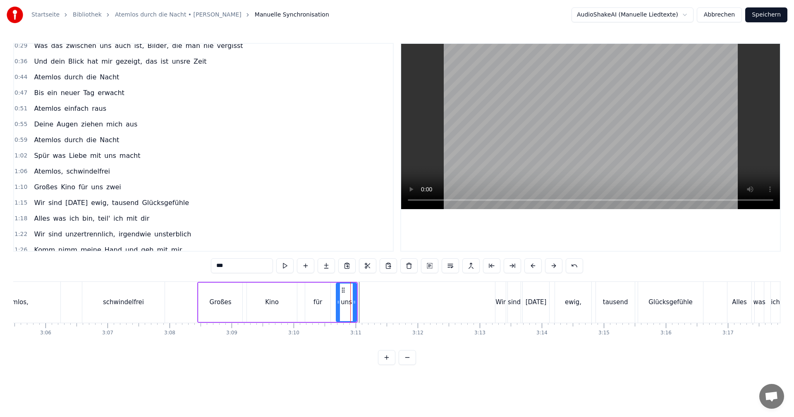
scroll to position [126, 0]
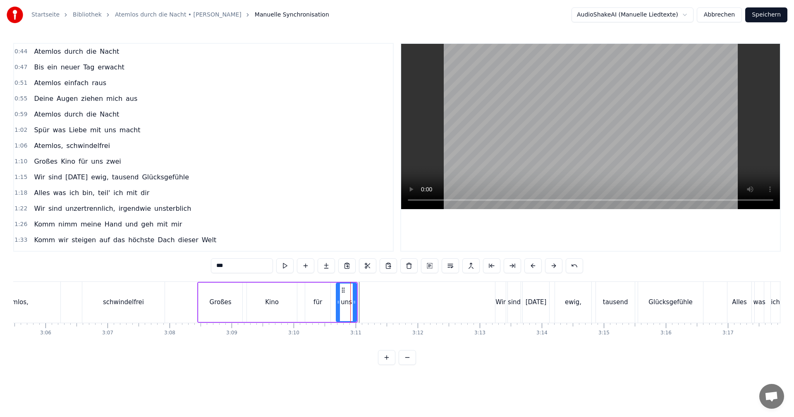
click at [31, 167] on div "Großes Kino für uns zwei" at bounding box center [77, 161] width 93 height 15
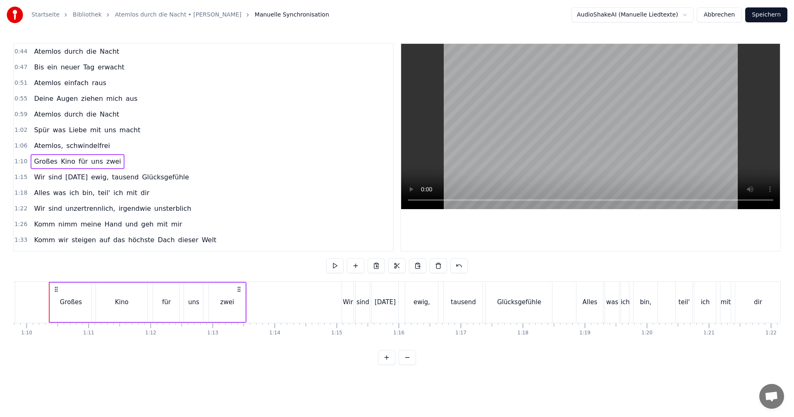
scroll to position [0, 4322]
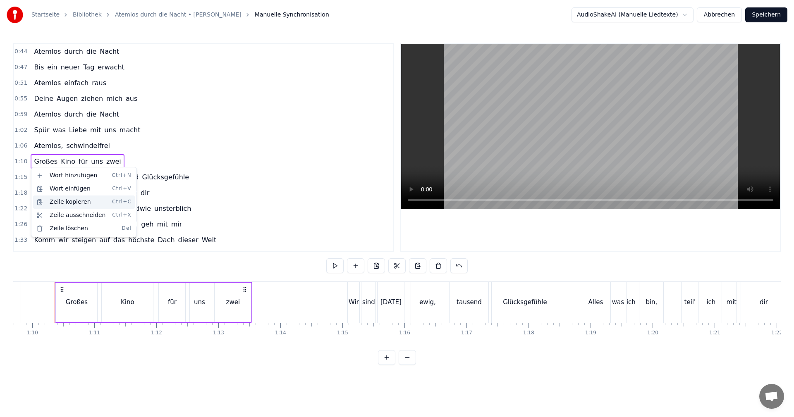
click at [57, 202] on div "Zeile kopieren Ctrl+C" at bounding box center [84, 202] width 102 height 13
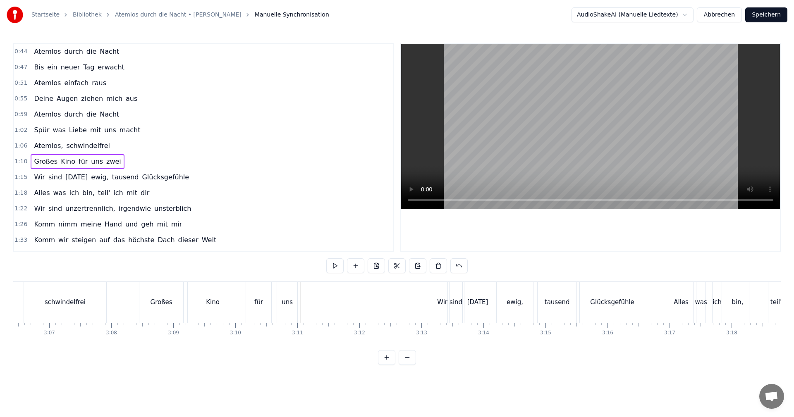
scroll to position [0, 11387]
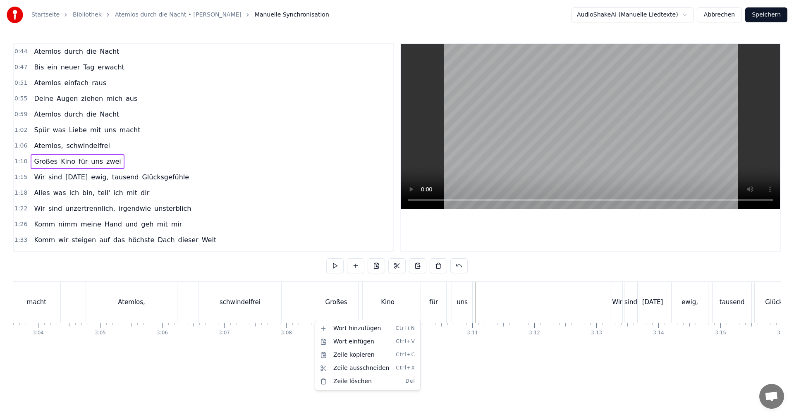
click at [313, 318] on html "Startseite Bibliothek Atemlos durch die Nacht • [PERSON_NAME] Manuelle Synchron…" at bounding box center [397, 189] width 794 height 378
click at [314, 318] on div "Großes" at bounding box center [336, 302] width 45 height 41
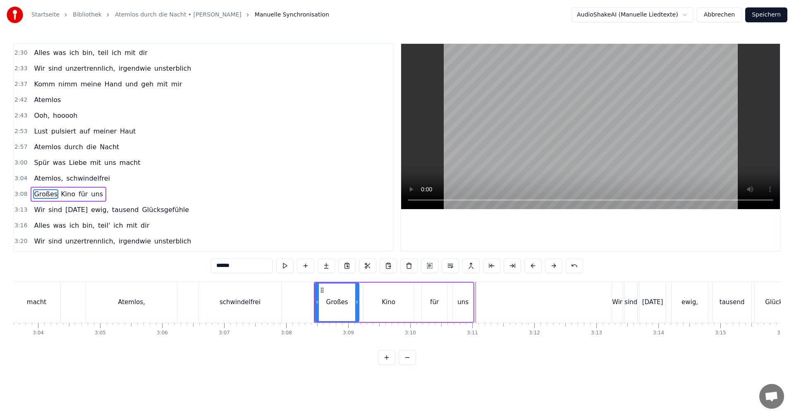
scroll to position [547, 0]
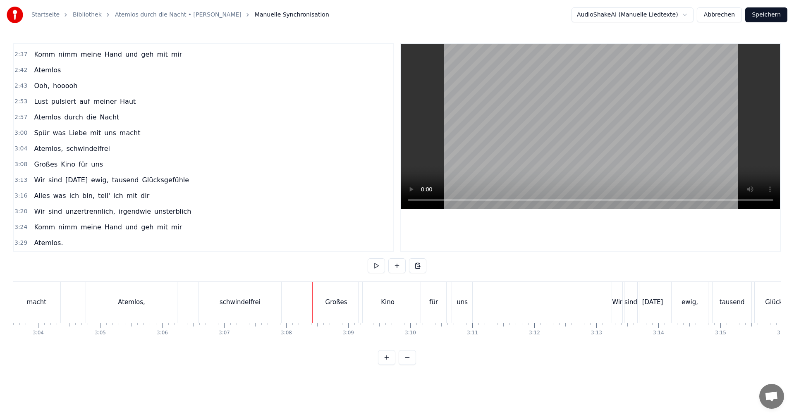
click at [314, 317] on div "Großes" at bounding box center [336, 302] width 45 height 41
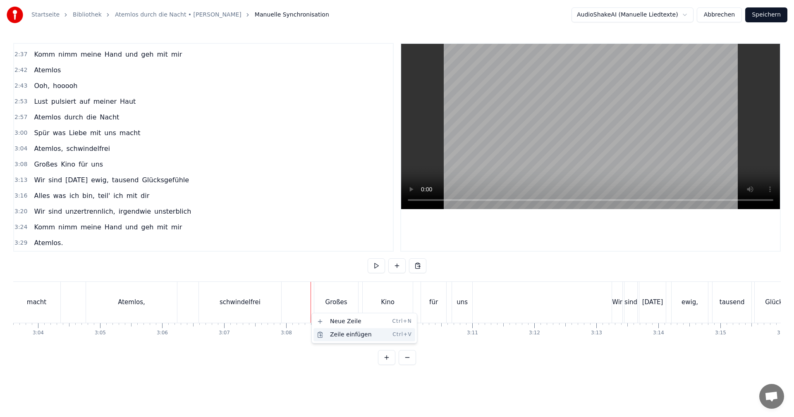
click at [331, 334] on div "Zeile einfügen Ctrl+V" at bounding box center [364, 334] width 102 height 13
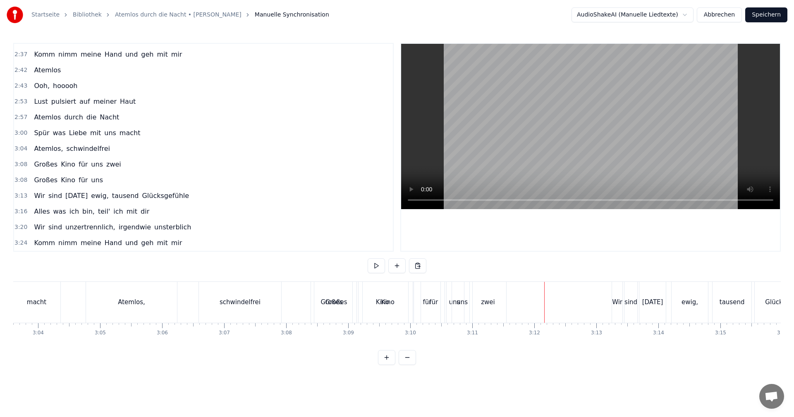
click at [315, 291] on div "Großes" at bounding box center [336, 302] width 44 height 41
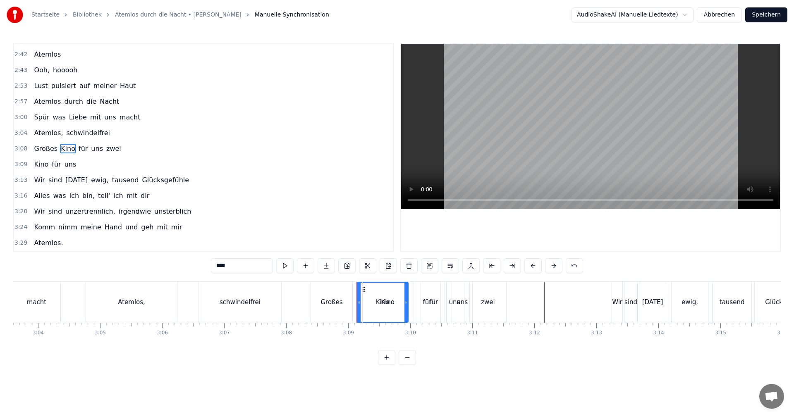
click at [453, 304] on div "uns" at bounding box center [462, 302] width 20 height 41
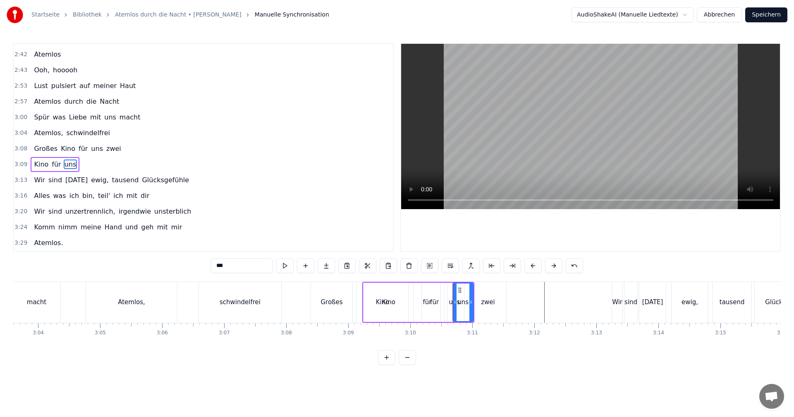
click at [389, 306] on div "Kino" at bounding box center [389, 303] width 14 height 10
type input "****"
click at [363, 283] on div "Kino" at bounding box center [388, 302] width 51 height 39
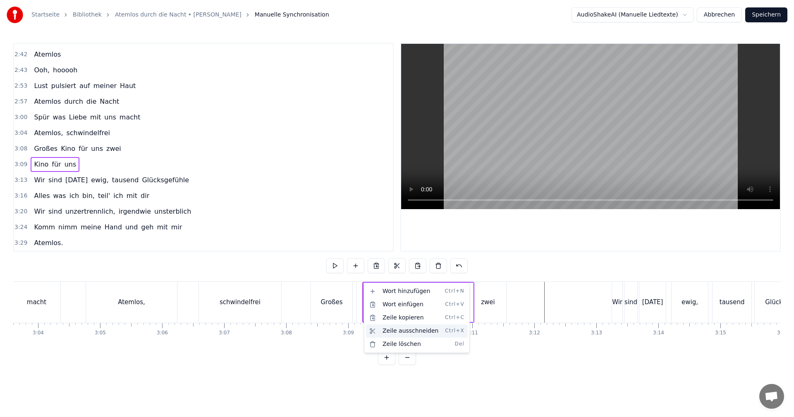
click at [381, 330] on div "Zeile ausschneiden Ctrl+X" at bounding box center [417, 331] width 102 height 13
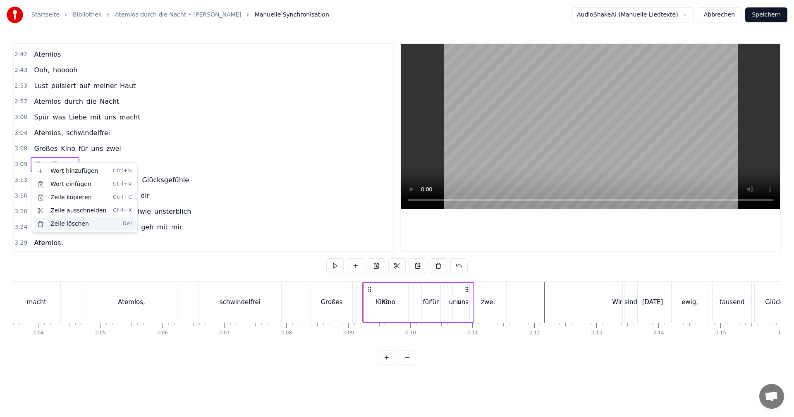
click at [55, 223] on div "Zeile löschen Del" at bounding box center [85, 223] width 102 height 13
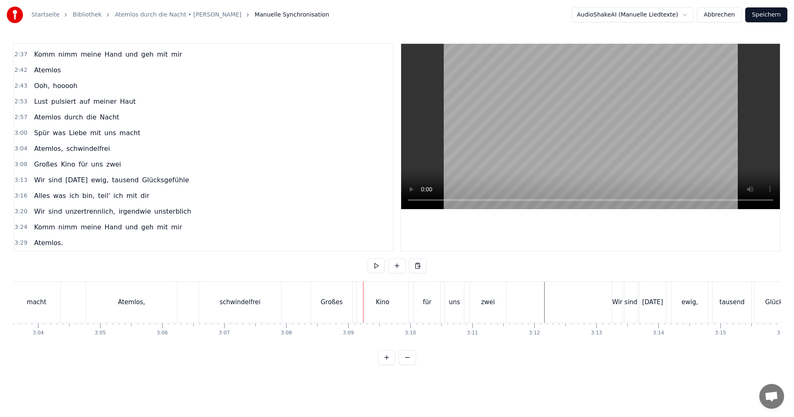
click at [337, 302] on div "Großes" at bounding box center [331, 303] width 22 height 10
drag, startPoint x: 318, startPoint y: 289, endPoint x: 325, endPoint y: 287, distance: 7.5
click at [325, 287] on icon at bounding box center [325, 289] width 7 height 7
click at [378, 294] on div "Kino" at bounding box center [382, 302] width 51 height 41
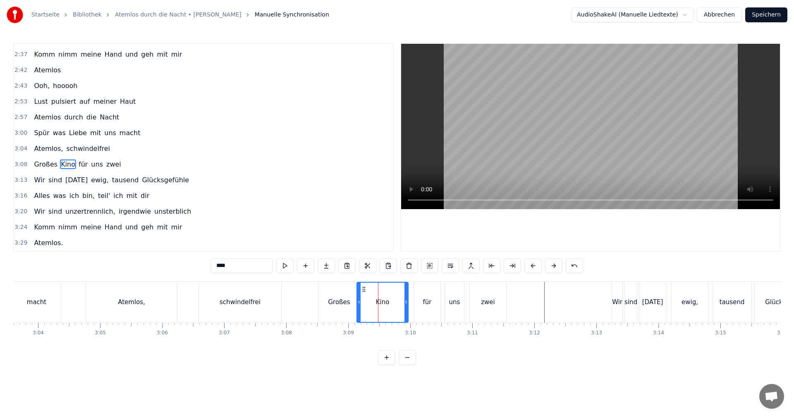
drag, startPoint x: 425, startPoint y: 298, endPoint x: 420, endPoint y: 298, distance: 5.4
click at [420, 298] on div "für" at bounding box center [427, 302] width 26 height 41
type input "***"
click at [420, 291] on div "für" at bounding box center [427, 302] width 26 height 41
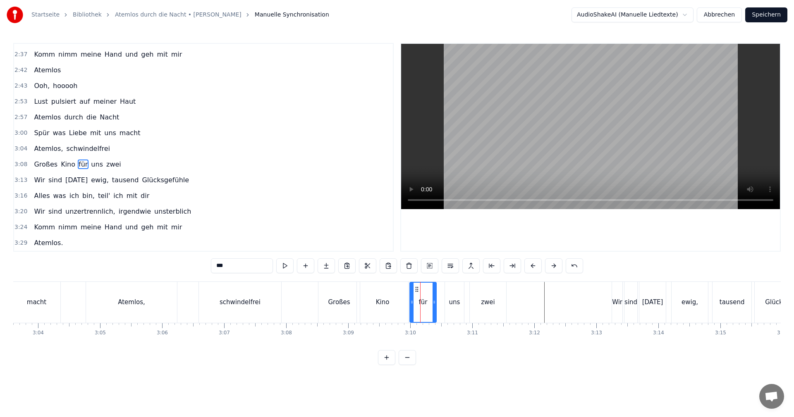
drag, startPoint x: 421, startPoint y: 289, endPoint x: 442, endPoint y: 294, distance: 21.7
click at [417, 290] on icon at bounding box center [416, 289] width 7 height 7
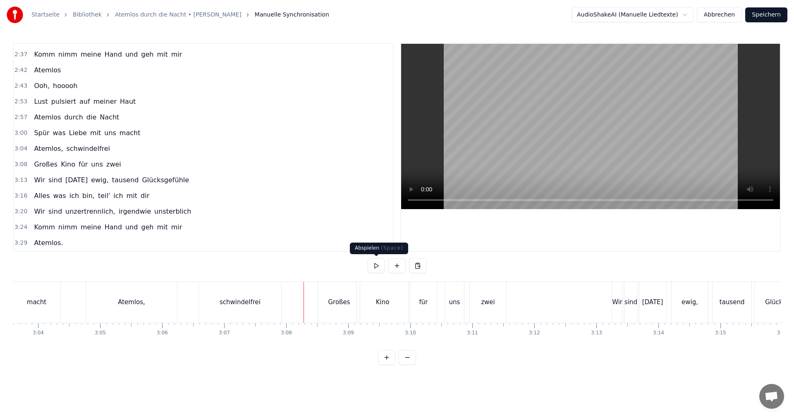
click at [374, 268] on button at bounding box center [376, 265] width 17 height 15
click at [375, 268] on button at bounding box center [376, 265] width 17 height 15
click at [322, 290] on div "Großes" at bounding box center [338, 302] width 41 height 41
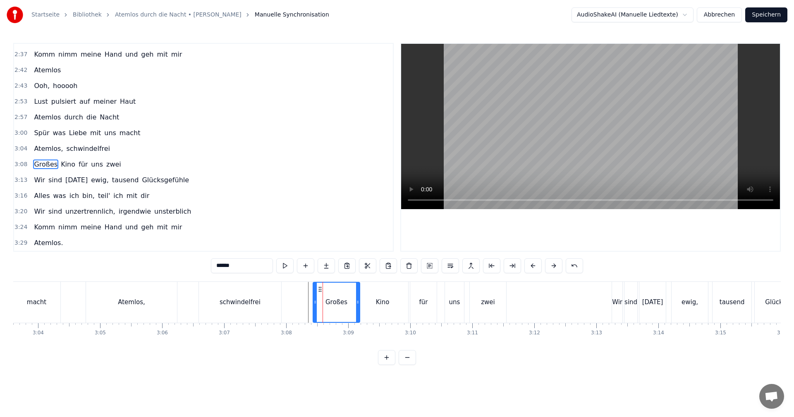
drag, startPoint x: 320, startPoint y: 300, endPoint x: 315, endPoint y: 302, distance: 5.6
click at [315, 302] on icon at bounding box center [314, 302] width 3 height 7
drag, startPoint x: 357, startPoint y: 302, endPoint x: 349, endPoint y: 304, distance: 8.2
click at [349, 304] on icon at bounding box center [349, 302] width 3 height 7
drag, startPoint x: 350, startPoint y: 302, endPoint x: 356, endPoint y: 301, distance: 6.2
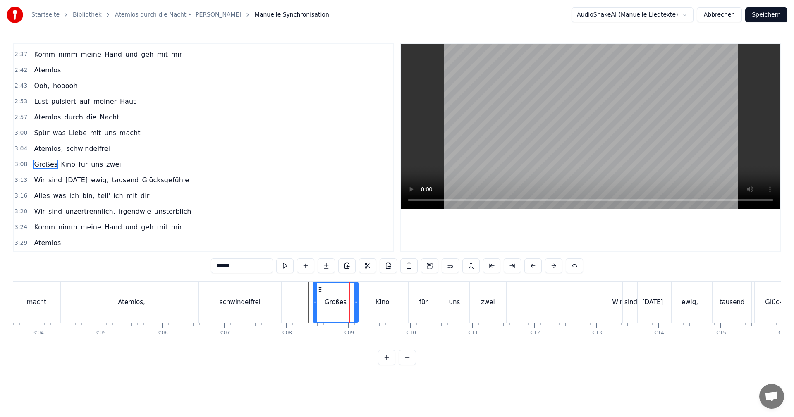
click at [356, 301] on icon at bounding box center [355, 302] width 3 height 7
click at [286, 265] on button at bounding box center [284, 265] width 17 height 15
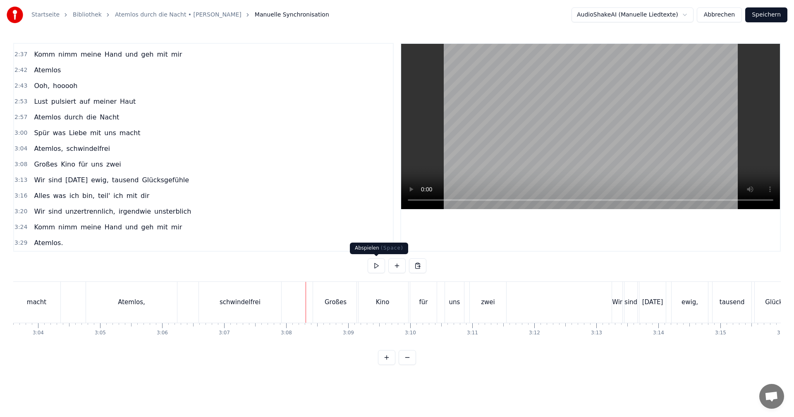
click at [377, 264] on button at bounding box center [376, 265] width 17 height 15
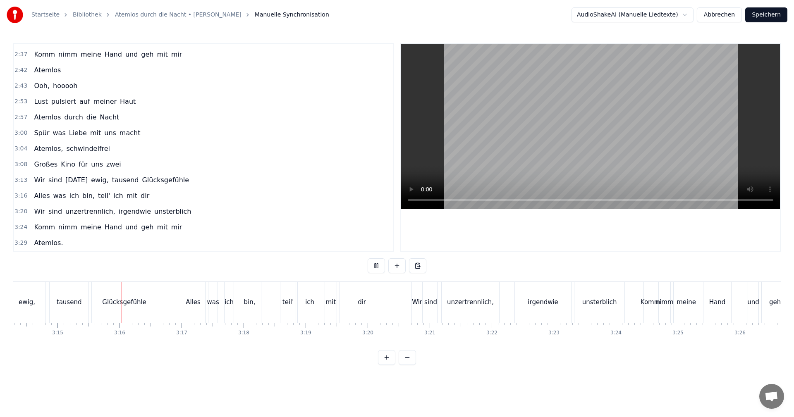
scroll to position [0, 12078]
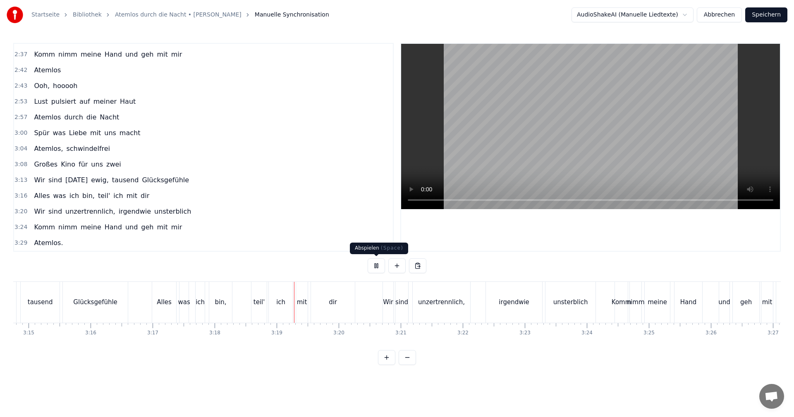
click at [376, 265] on button at bounding box center [376, 265] width 17 height 15
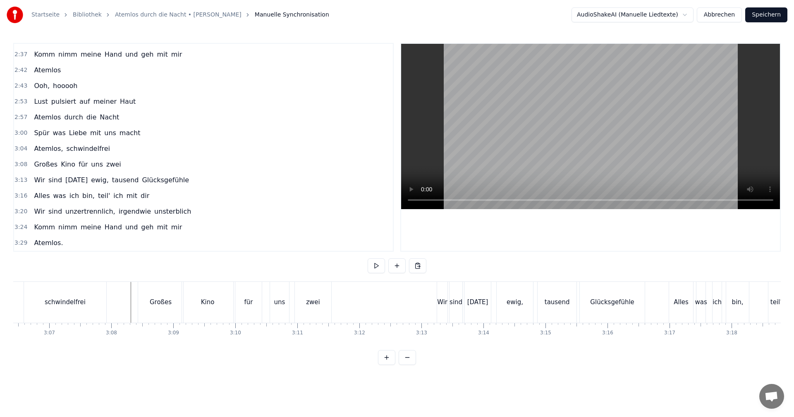
scroll to position [0, 11642]
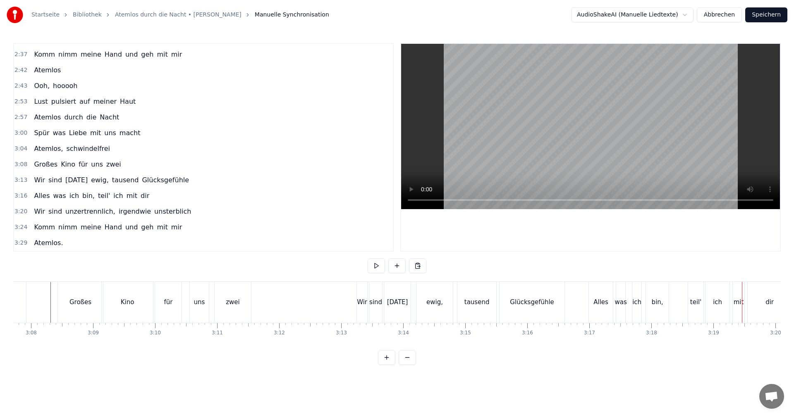
click at [376, 265] on button at bounding box center [376, 265] width 17 height 15
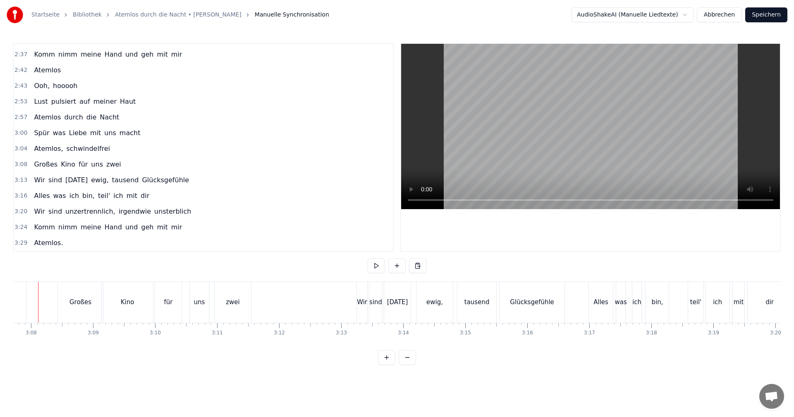
scroll to position [0, 11625]
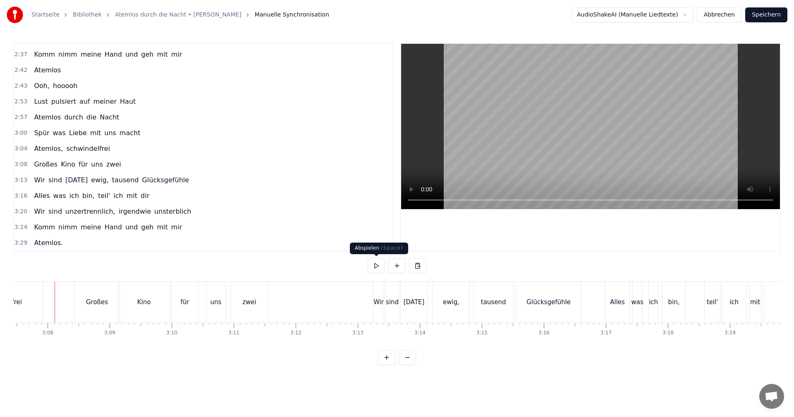
click at [377, 263] on button at bounding box center [376, 265] width 17 height 15
click at [379, 265] on button at bounding box center [376, 265] width 17 height 15
click at [213, 303] on div "uns" at bounding box center [215, 303] width 11 height 10
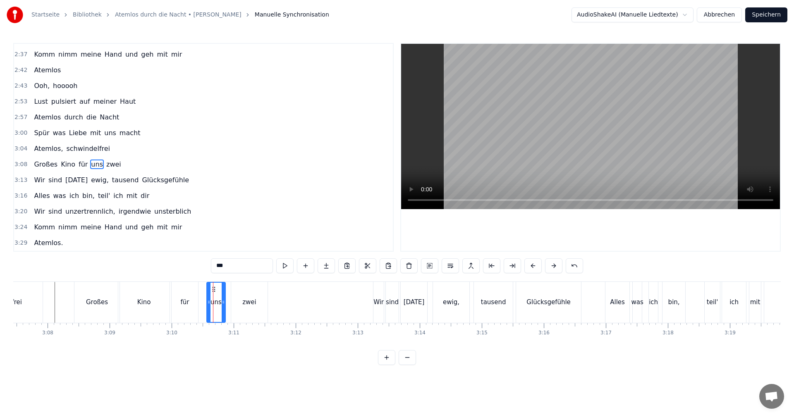
click at [209, 301] on icon at bounding box center [208, 302] width 3 height 7
drag, startPoint x: 224, startPoint y: 302, endPoint x: 234, endPoint y: 302, distance: 9.9
click at [225, 302] on icon at bounding box center [224, 302] width 3 height 7
click at [244, 302] on div "zwei" at bounding box center [249, 303] width 14 height 10
type input "****"
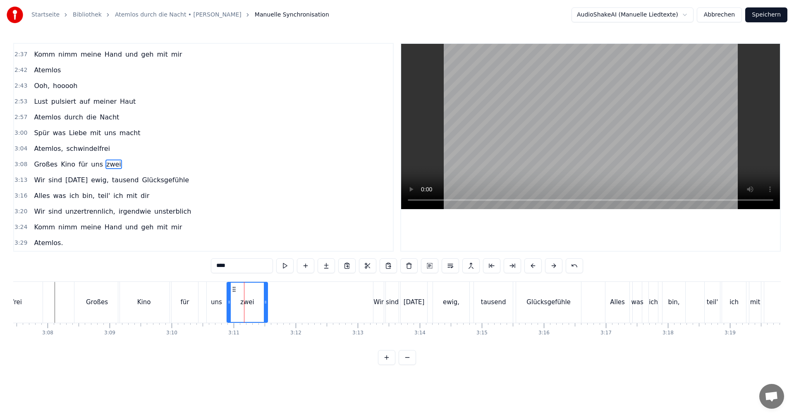
drag, startPoint x: 233, startPoint y: 303, endPoint x: 229, endPoint y: 302, distance: 4.2
click at [229, 302] on icon at bounding box center [228, 302] width 3 height 7
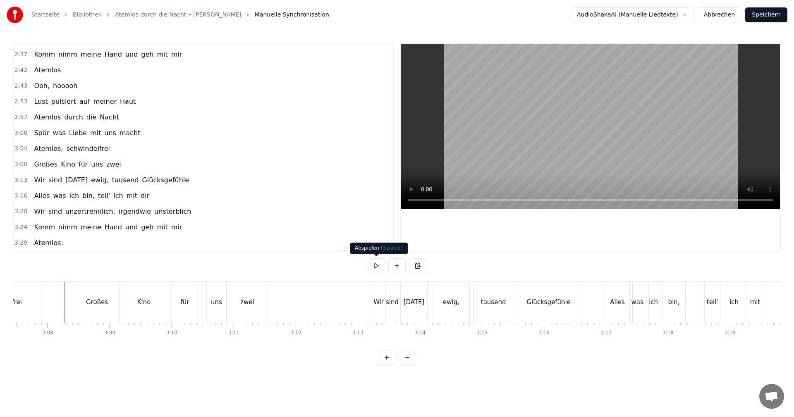
click at [378, 265] on button at bounding box center [376, 265] width 17 height 15
click at [379, 265] on button at bounding box center [376, 265] width 17 height 15
click at [772, 14] on button "Speichern" at bounding box center [766, 14] width 42 height 15
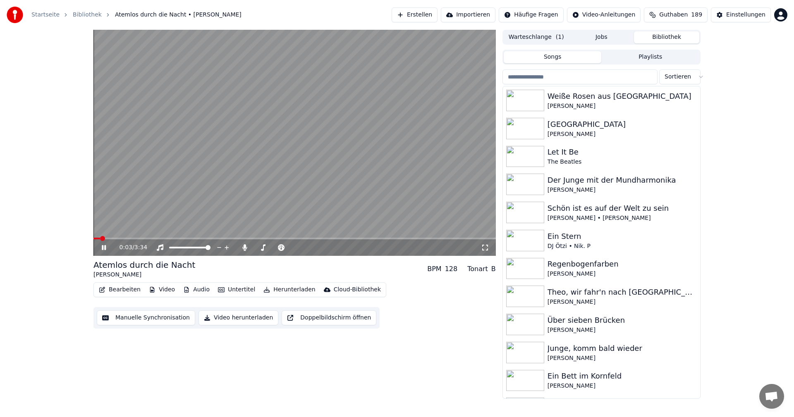
click at [134, 318] on button "Manuelle Synchronisation" at bounding box center [146, 318] width 98 height 15
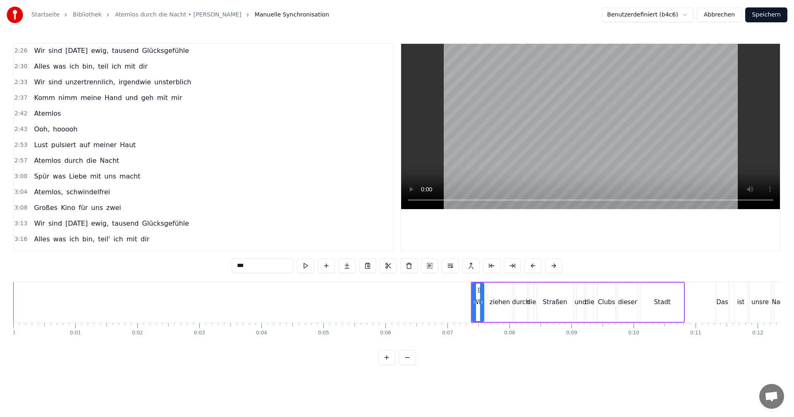
scroll to position [540, 0]
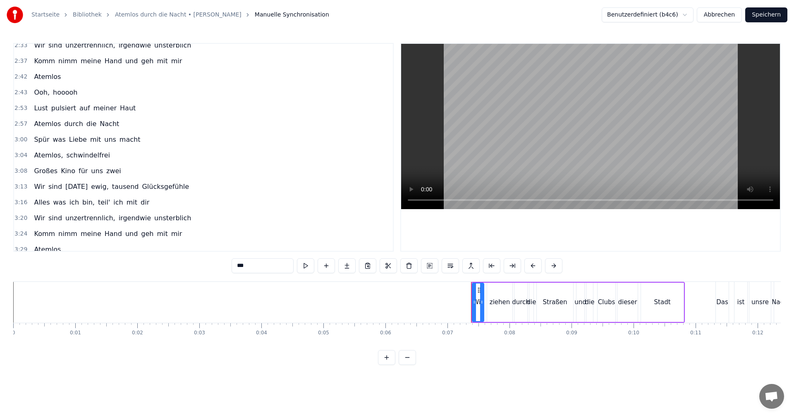
click at [14, 170] on div "0:07 Wir ziehen durch die Straßen und die Clubs dieser Stadt 0:11 Das ist unsre…" at bounding box center [203, 147] width 380 height 209
click at [18, 172] on span "3:08" at bounding box center [20, 171] width 13 height 8
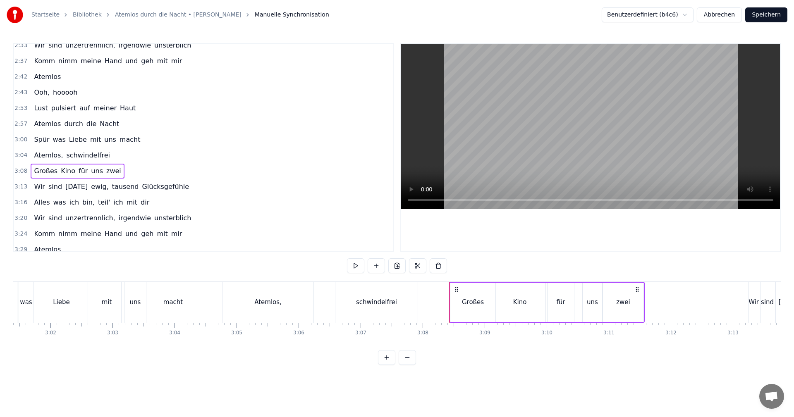
scroll to position [0, 11645]
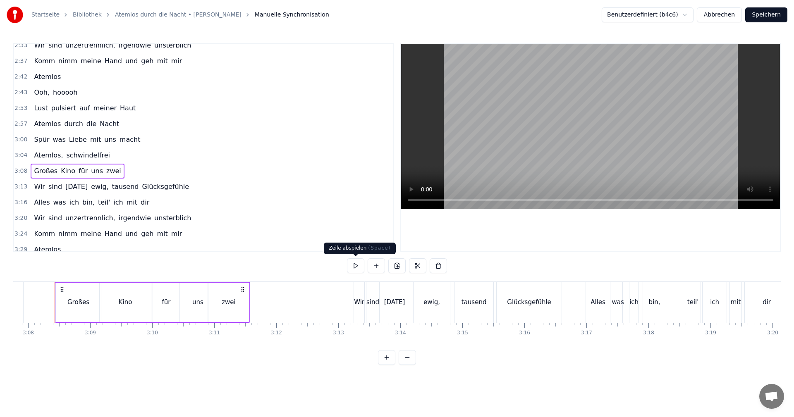
click at [351, 263] on button at bounding box center [355, 265] width 17 height 15
click at [243, 302] on div "zwei" at bounding box center [228, 302] width 41 height 39
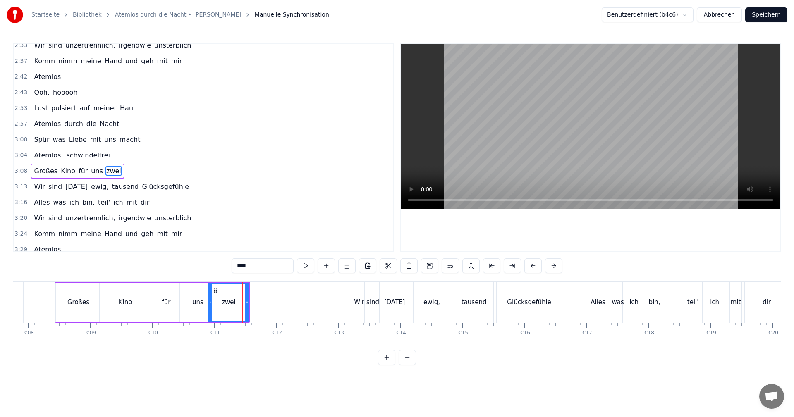
scroll to position [547, 0]
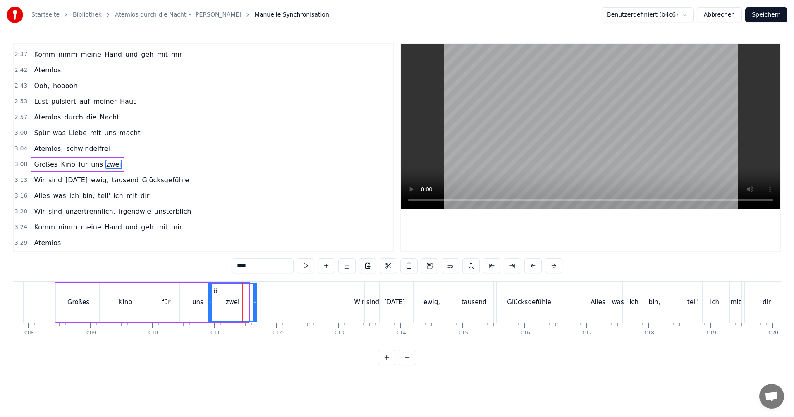
drag, startPoint x: 247, startPoint y: 302, endPoint x: 255, endPoint y: 302, distance: 7.9
click at [255, 302] on icon at bounding box center [254, 302] width 3 height 7
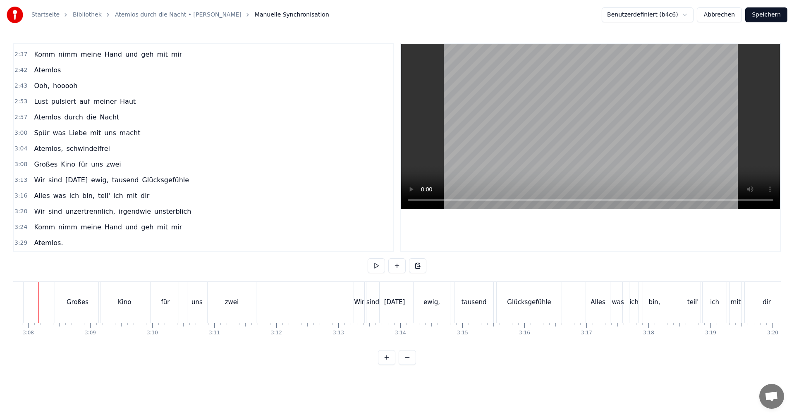
scroll to position [0, 11628]
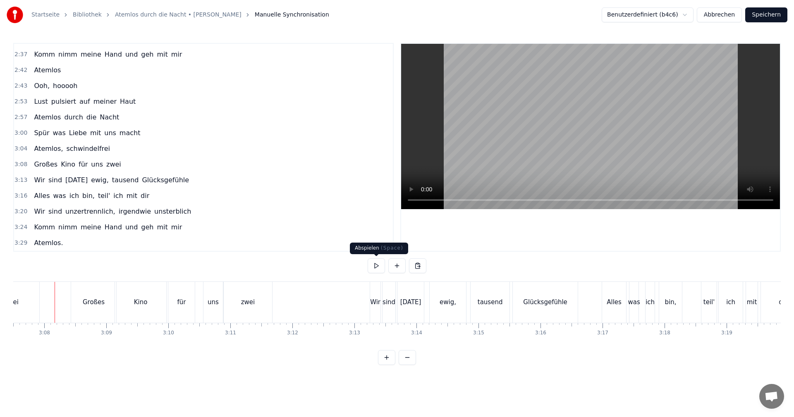
click at [375, 266] on button at bounding box center [376, 265] width 17 height 15
click at [375, 262] on button at bounding box center [376, 265] width 17 height 15
click at [181, 302] on div "für" at bounding box center [181, 303] width 9 height 10
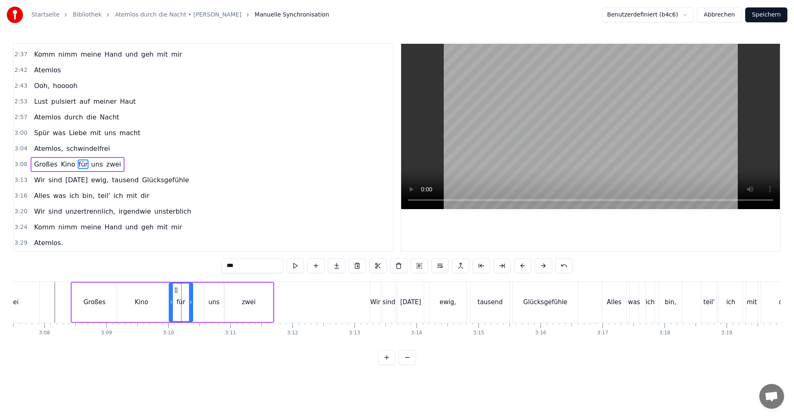
click at [189, 302] on icon at bounding box center [190, 302] width 3 height 7
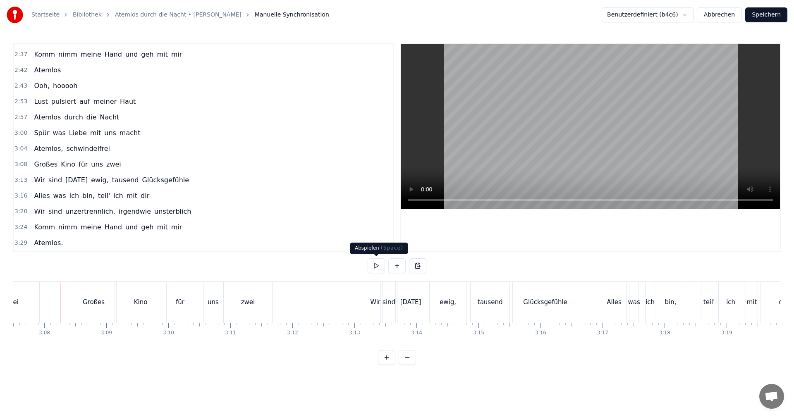
click at [374, 263] on button at bounding box center [376, 265] width 17 height 15
click at [375, 263] on button at bounding box center [376, 265] width 17 height 15
click at [210, 304] on div "uns" at bounding box center [213, 303] width 11 height 10
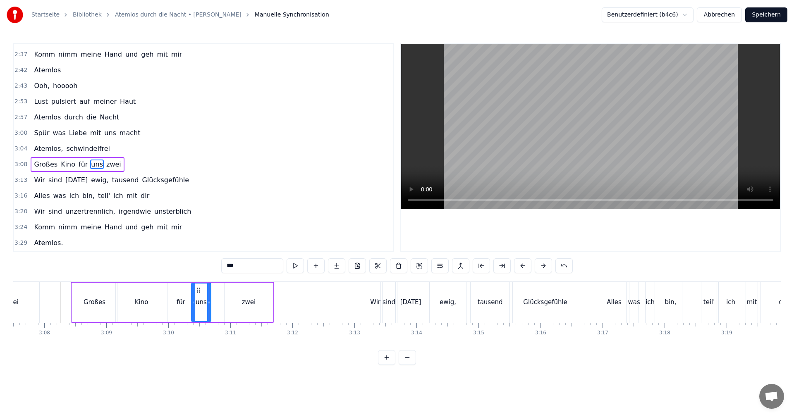
drag, startPoint x: 210, startPoint y: 290, endPoint x: 198, endPoint y: 293, distance: 13.1
click at [198, 293] on icon at bounding box center [198, 290] width 7 height 7
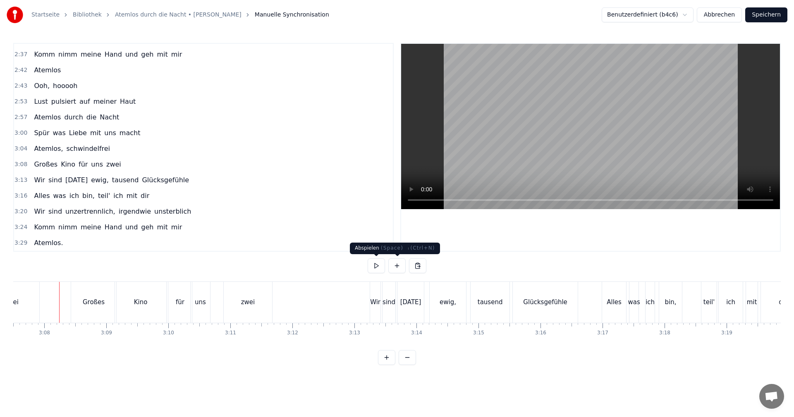
click at [377, 267] on button at bounding box center [376, 265] width 17 height 15
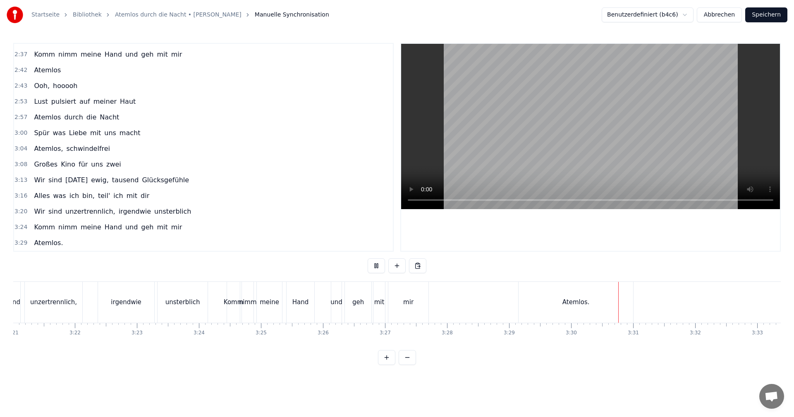
scroll to position [0, 12524]
click at [763, 13] on button "Speichern" at bounding box center [766, 14] width 42 height 15
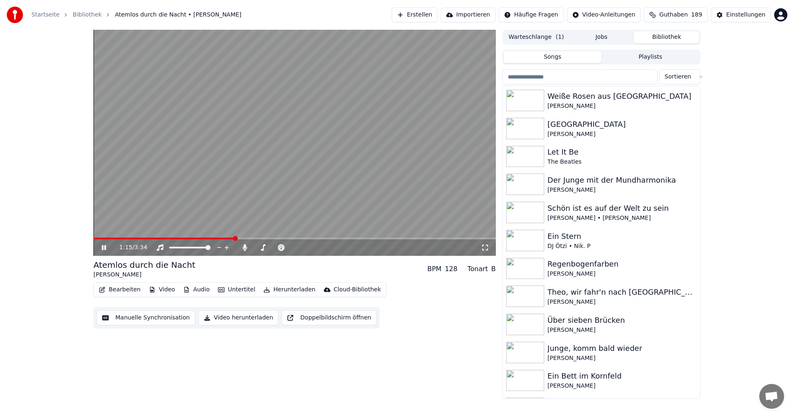
click at [105, 248] on icon at bounding box center [104, 247] width 4 height 5
click at [132, 322] on button "Manuelle Synchronisation" at bounding box center [146, 318] width 98 height 15
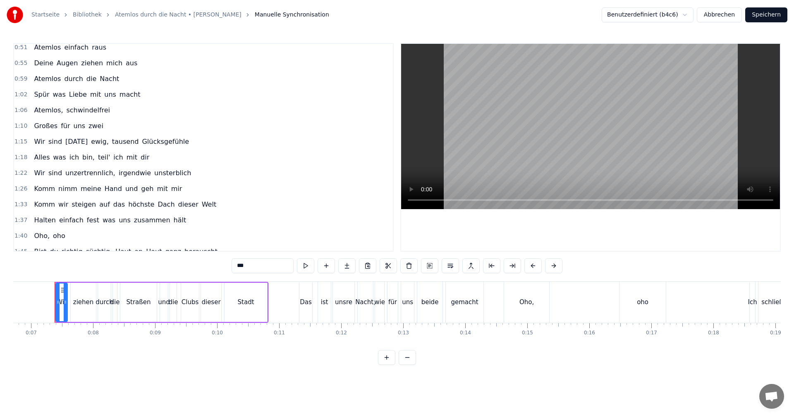
scroll to position [155, 0]
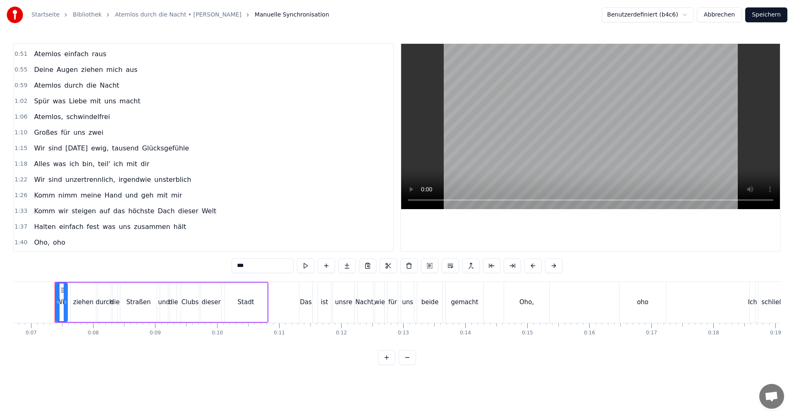
click at [53, 134] on div "Großes für uns zwei" at bounding box center [69, 132] width 76 height 15
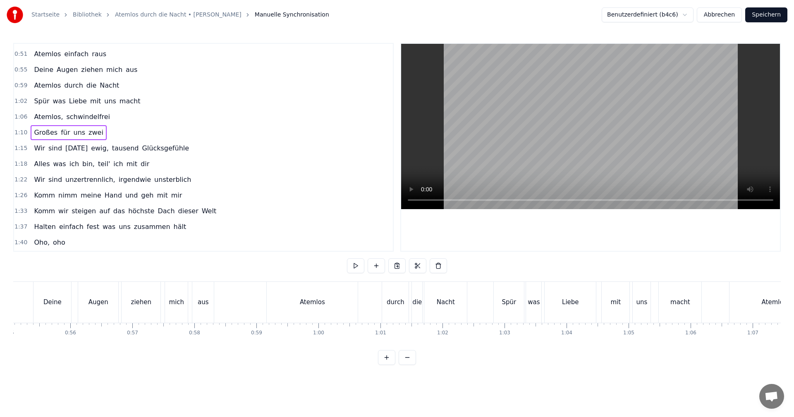
scroll to position [0, 4322]
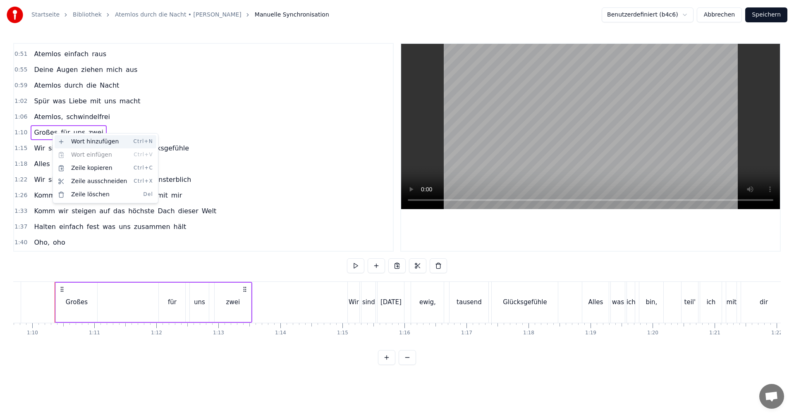
click at [79, 143] on div "Wort hinzufügen Ctrl+N" at bounding box center [106, 141] width 102 height 13
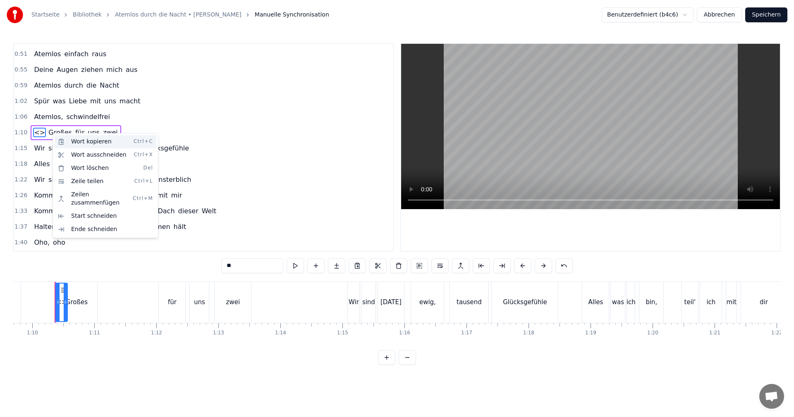
scroll to position [140, 0]
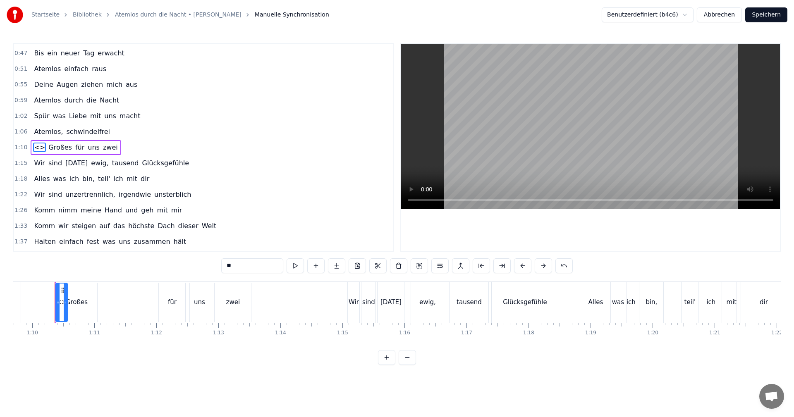
drag, startPoint x: 35, startPoint y: 147, endPoint x: 41, endPoint y: 149, distance: 6.7
click at [41, 149] on span "<>" at bounding box center [39, 148] width 13 height 10
drag, startPoint x: 64, startPoint y: 294, endPoint x: 84, endPoint y: 296, distance: 20.4
click at [56, 296] on div "<> Großes für uns zwei" at bounding box center [56, 302] width 2 height 41
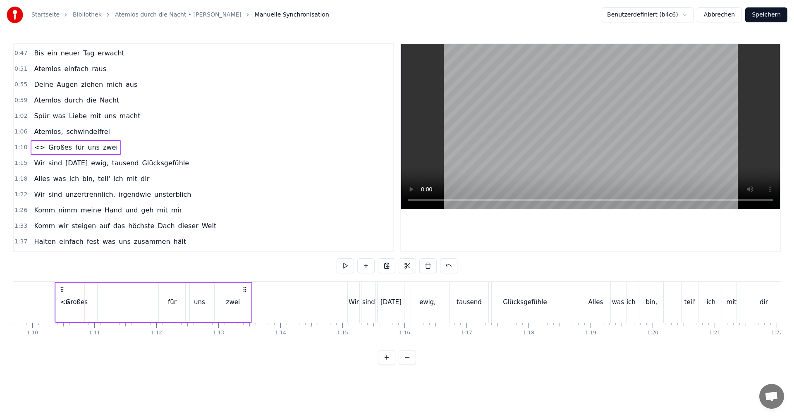
click at [62, 291] on icon at bounding box center [62, 289] width 7 height 7
click at [88, 299] on div "Großes" at bounding box center [76, 302] width 41 height 39
drag, startPoint x: 62, startPoint y: 291, endPoint x: 98, endPoint y: 293, distance: 35.6
click at [98, 293] on icon at bounding box center [98, 290] width 7 height 7
drag, startPoint x: 132, startPoint y: 302, endPoint x: 125, endPoint y: 302, distance: 7.0
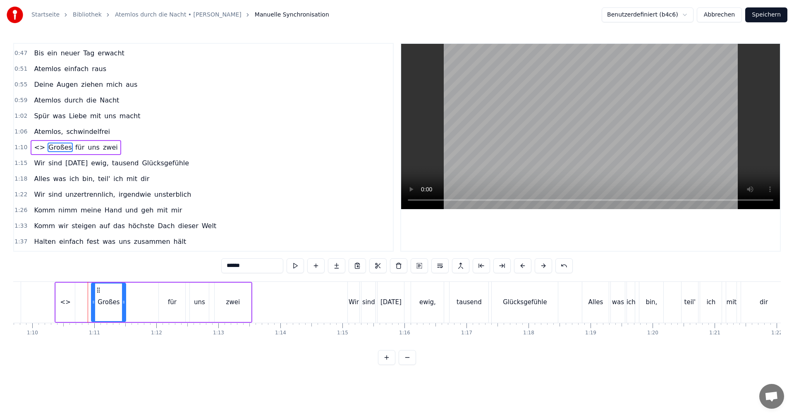
click at [125, 302] on icon at bounding box center [123, 302] width 3 height 7
click at [61, 298] on div "<>" at bounding box center [65, 303] width 10 height 10
type input "**"
drag, startPoint x: 63, startPoint y: 291, endPoint x: 129, endPoint y: 295, distance: 66.3
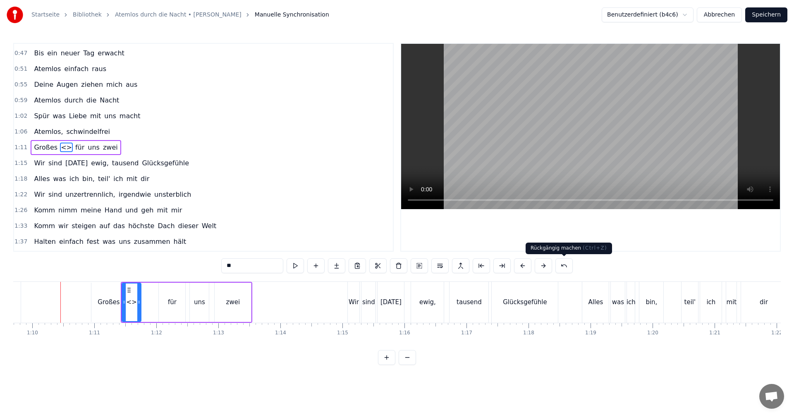
click at [561, 267] on button at bounding box center [563, 265] width 17 height 15
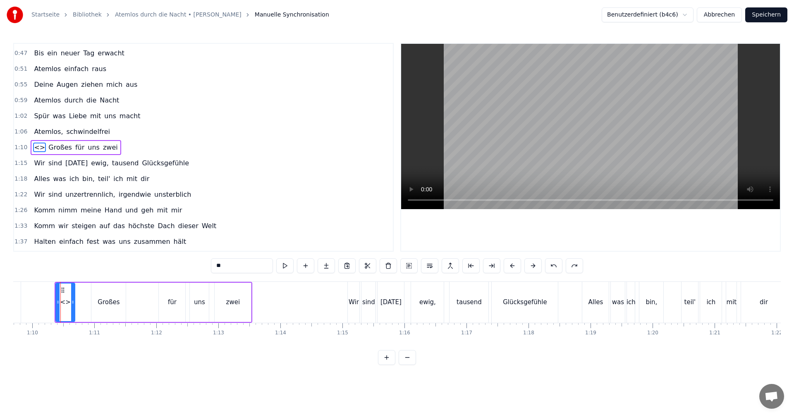
click at [561, 267] on button at bounding box center [553, 265] width 17 height 15
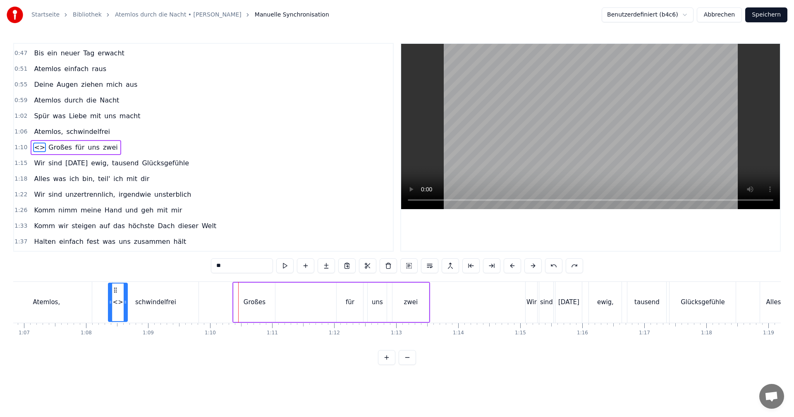
scroll to position [0, 4117]
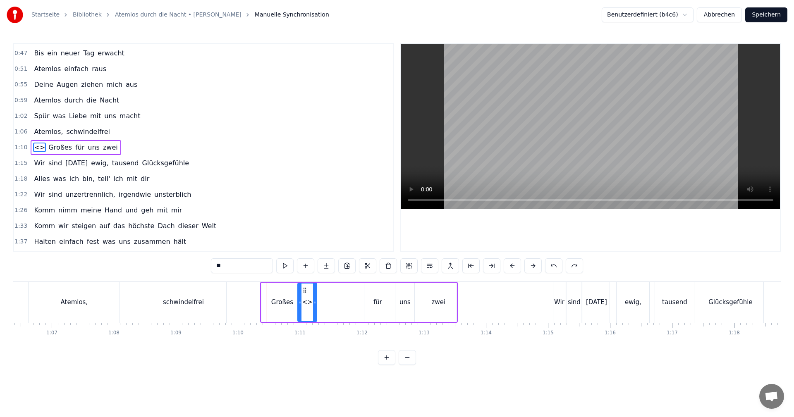
drag, startPoint x: 61, startPoint y: 291, endPoint x: 303, endPoint y: 285, distance: 241.9
drag, startPoint x: 315, startPoint y: 300, endPoint x: 330, endPoint y: 301, distance: 15.7
click at [330, 301] on icon at bounding box center [330, 302] width 3 height 7
click at [349, 302] on div "Großes <> für uns zwei" at bounding box center [359, 302] width 198 height 41
click at [317, 304] on div "<>" at bounding box center [315, 303] width 10 height 10
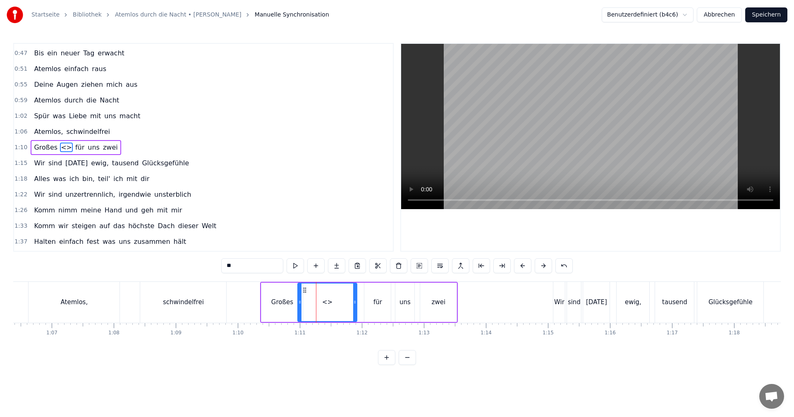
drag, startPoint x: 332, startPoint y: 302, endPoint x: 356, endPoint y: 305, distance: 24.5
click at [356, 305] on icon at bounding box center [354, 302] width 3 height 7
click at [326, 302] on div "<>" at bounding box center [327, 303] width 10 height 10
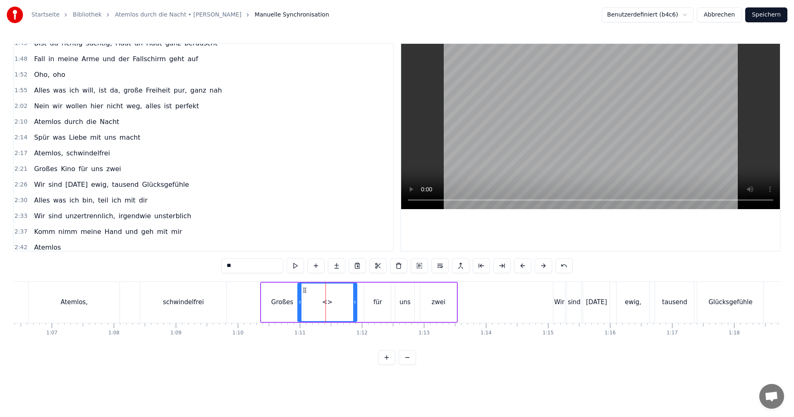
scroll to position [371, 0]
click at [60, 168] on span "Kino" at bounding box center [68, 168] width 16 height 10
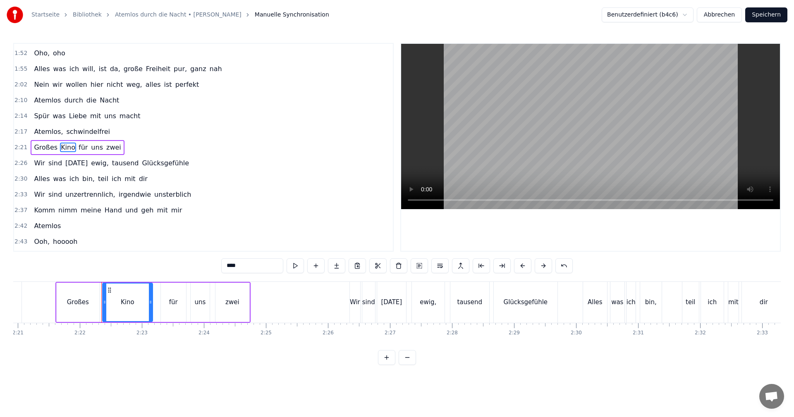
scroll to position [0, 8786]
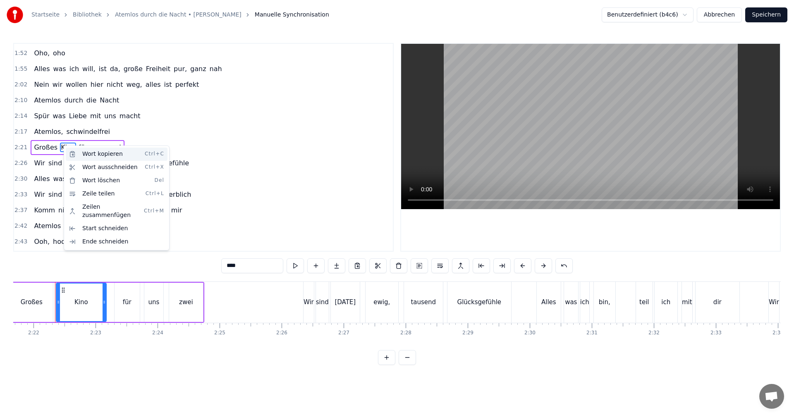
click at [93, 153] on div "Wort kopieren Ctrl+C" at bounding box center [117, 154] width 102 height 13
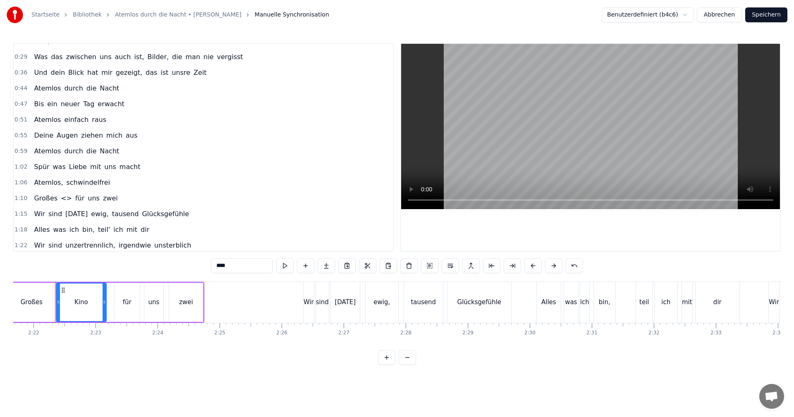
scroll to position [95, 0]
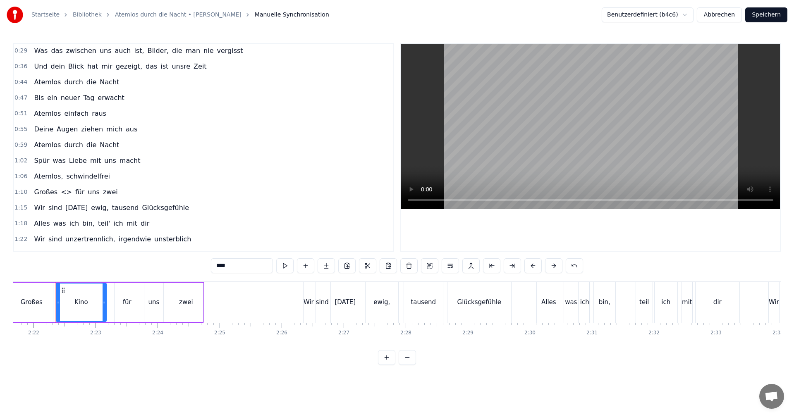
click at [60, 195] on span "<>" at bounding box center [66, 192] width 13 height 10
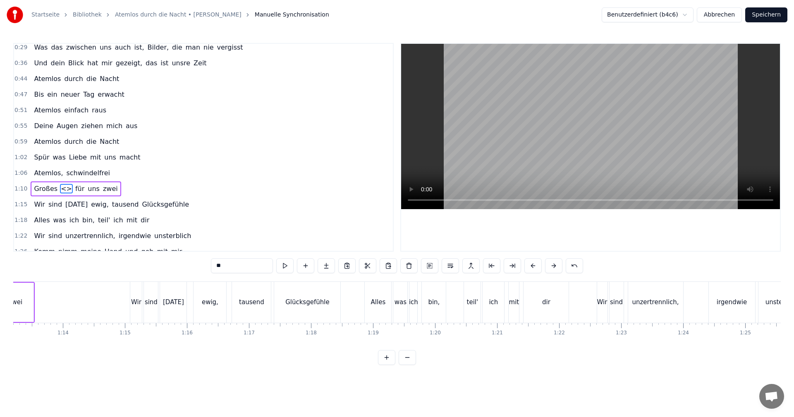
scroll to position [0, 4359]
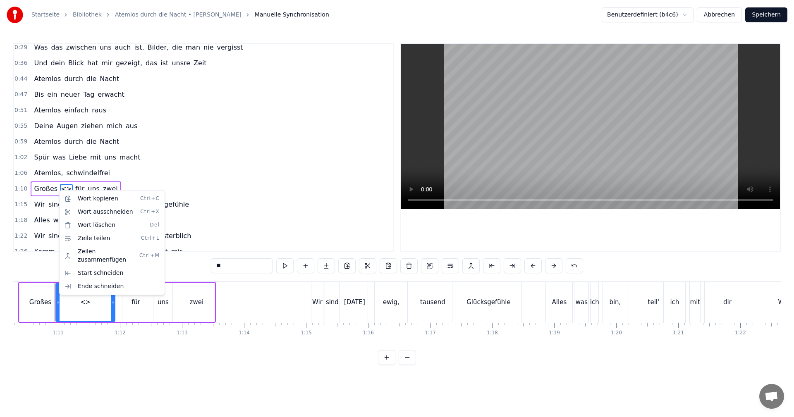
click at [54, 189] on html "Startseite Bibliothek Atemlos durch die Nacht • [PERSON_NAME] Manuelle Synchron…" at bounding box center [397, 189] width 794 height 378
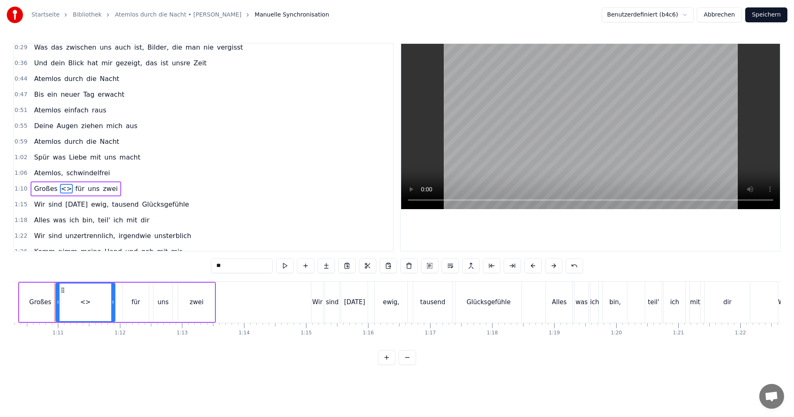
click at [60, 189] on span "<>" at bounding box center [66, 189] width 13 height 10
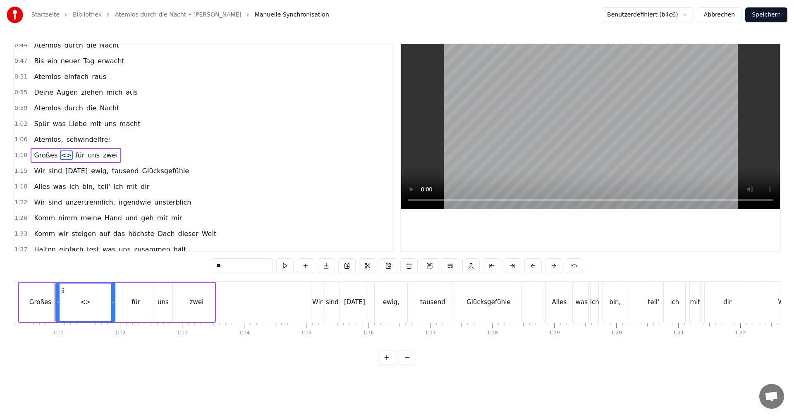
scroll to position [140, 0]
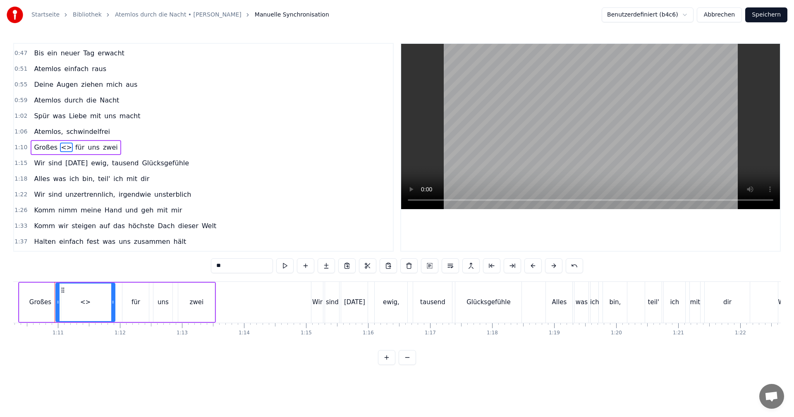
drag, startPoint x: 390, startPoint y: 133, endPoint x: 389, endPoint y: 174, distance: 41.0
click at [389, 174] on html "Startseite Bibliothek Atemlos durch die Nacht • [PERSON_NAME] Manuelle Synchron…" at bounding box center [397, 189] width 794 height 378
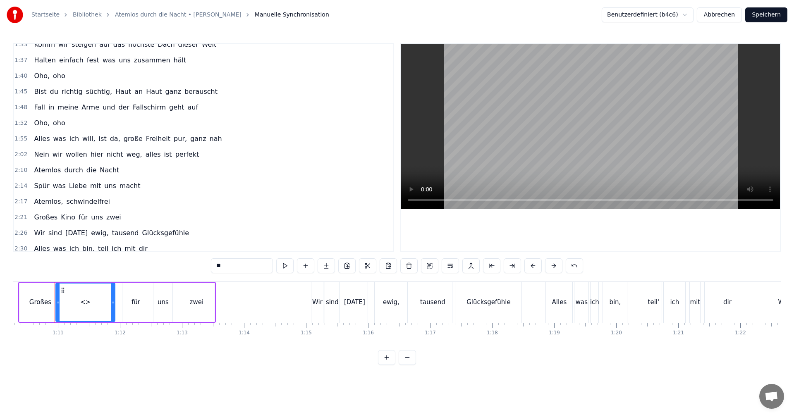
click at [60, 217] on span "Kino" at bounding box center [68, 218] width 16 height 10
type input "****"
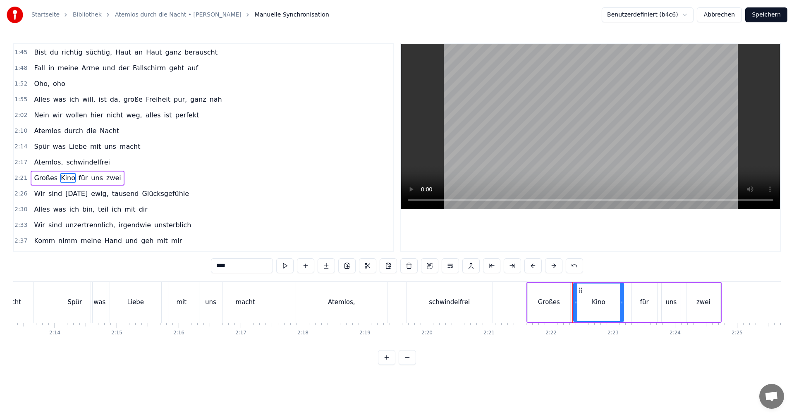
scroll to position [0, 8786]
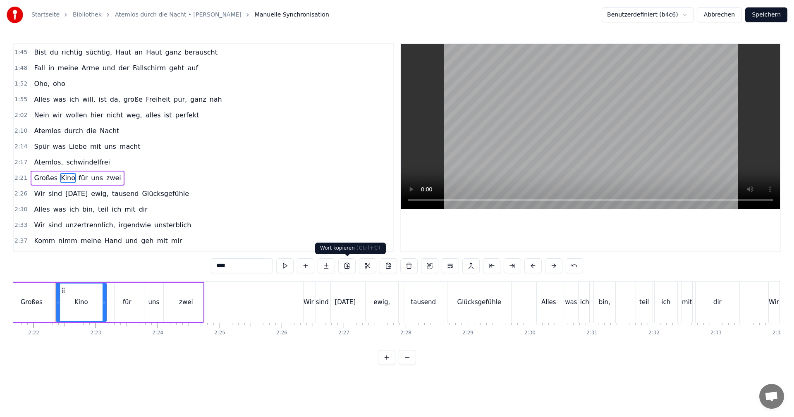
click at [346, 266] on button at bounding box center [346, 265] width 17 height 15
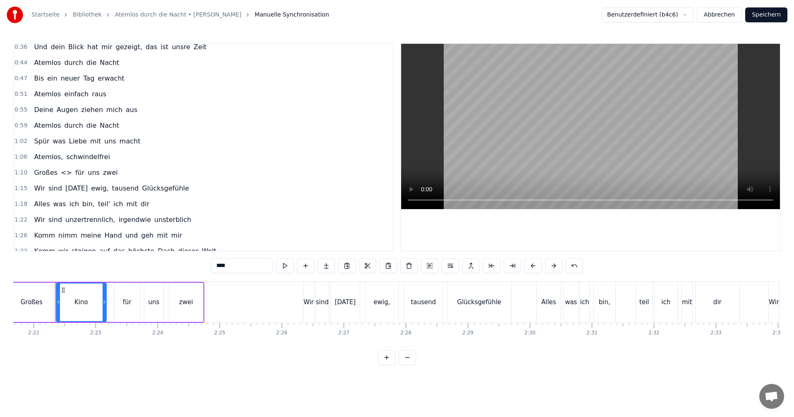
scroll to position [105, 0]
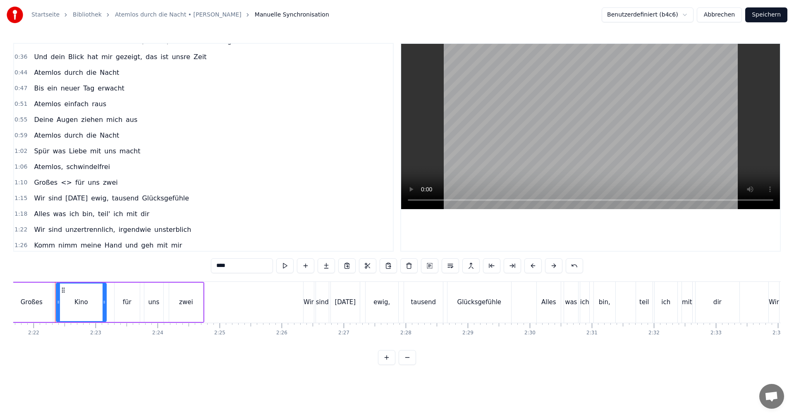
click at [54, 184] on div "Großes <> für uns zwei" at bounding box center [76, 182] width 90 height 15
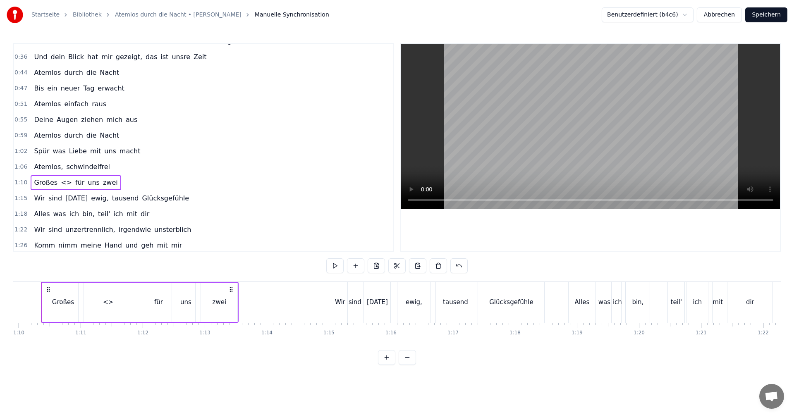
scroll to position [0, 4322]
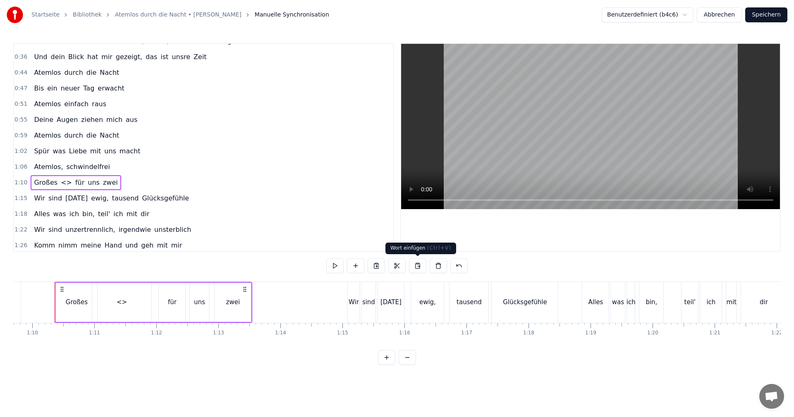
click at [416, 265] on button at bounding box center [417, 265] width 17 height 15
click at [57, 283] on div "Großes" at bounding box center [76, 302] width 42 height 39
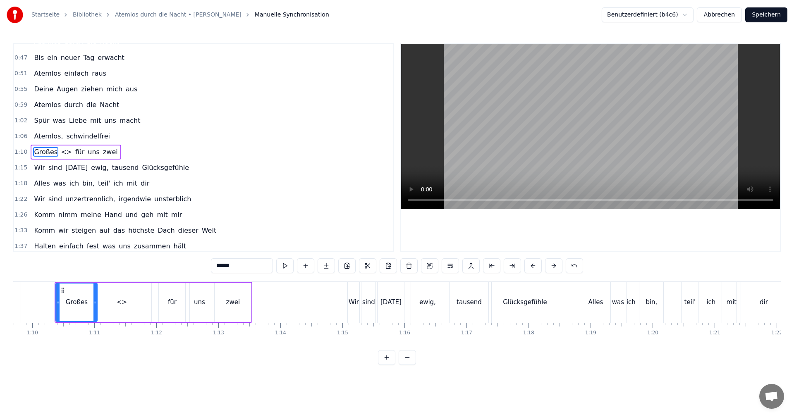
scroll to position [140, 0]
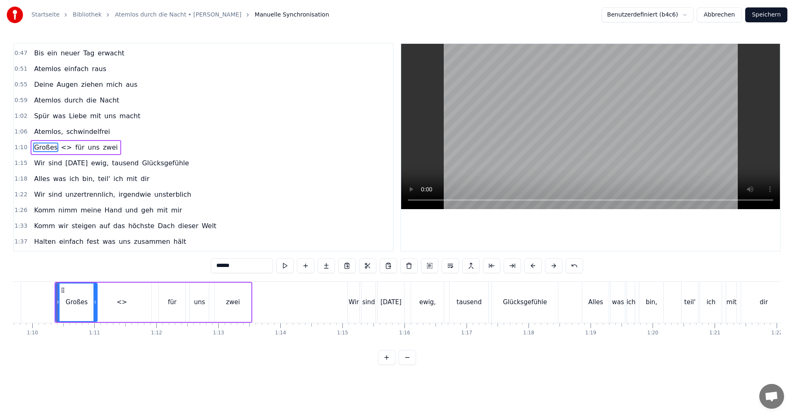
click at [110, 284] on div "<>" at bounding box center [121, 302] width 59 height 39
type input "**"
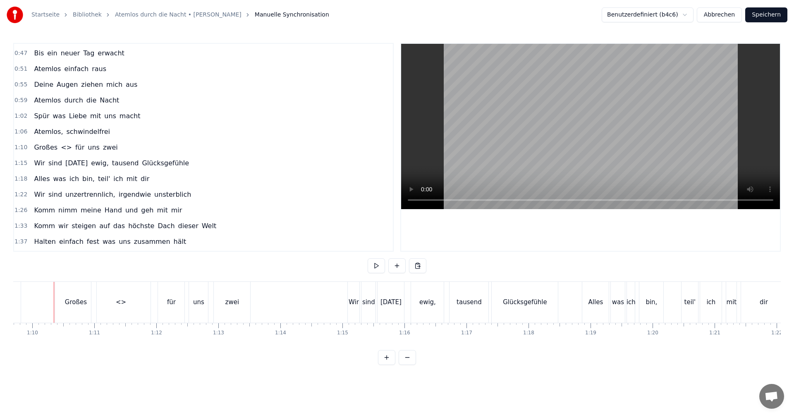
scroll to position [0, 4321]
click at [73, 301] on div "Großes" at bounding box center [77, 303] width 22 height 10
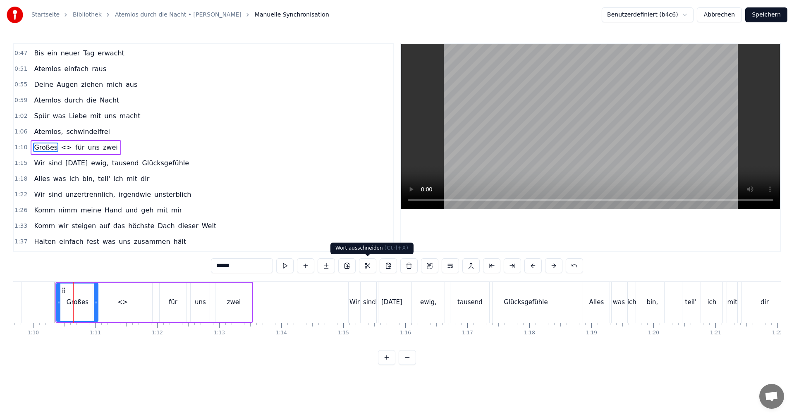
click at [368, 268] on button at bounding box center [367, 265] width 17 height 15
click at [408, 265] on button at bounding box center [408, 265] width 17 height 15
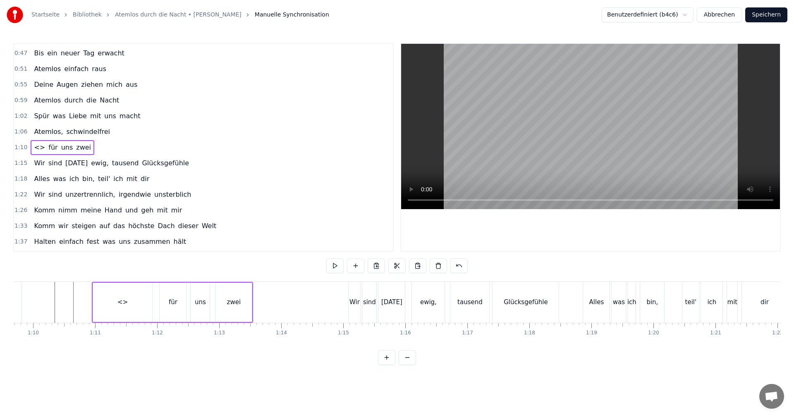
click at [110, 295] on div "<>" at bounding box center [122, 302] width 59 height 39
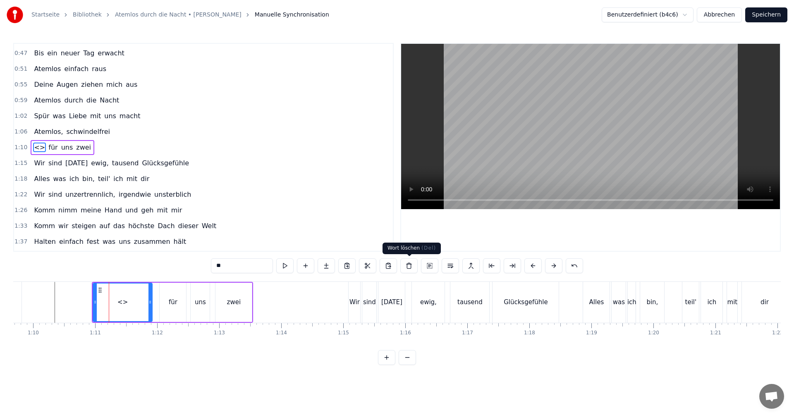
click at [411, 265] on button at bounding box center [408, 265] width 17 height 15
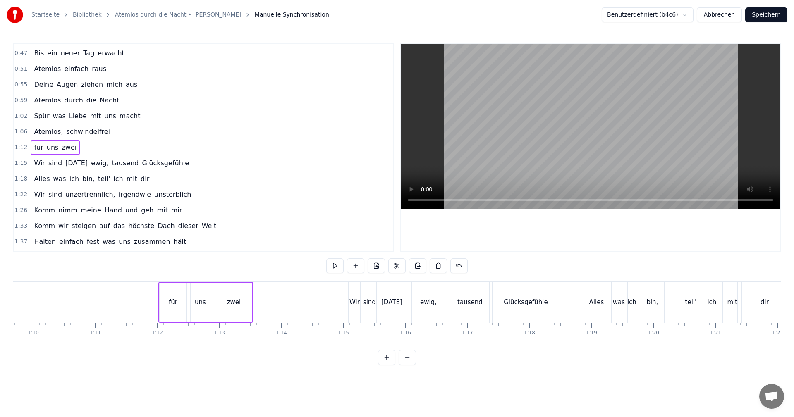
click at [174, 297] on div "für" at bounding box center [173, 302] width 26 height 39
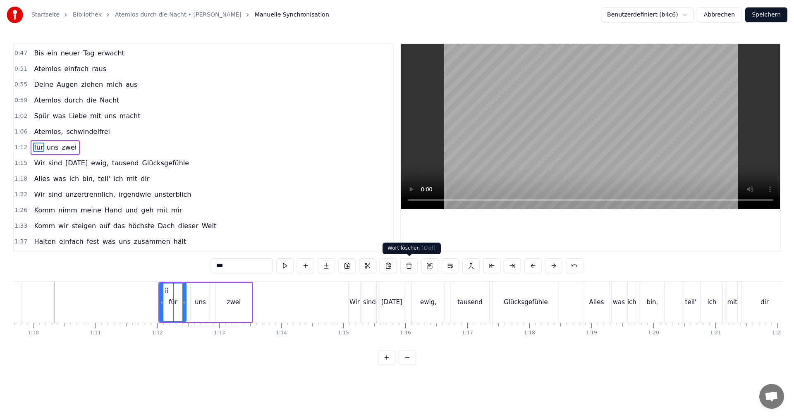
click at [412, 268] on button at bounding box center [408, 265] width 17 height 15
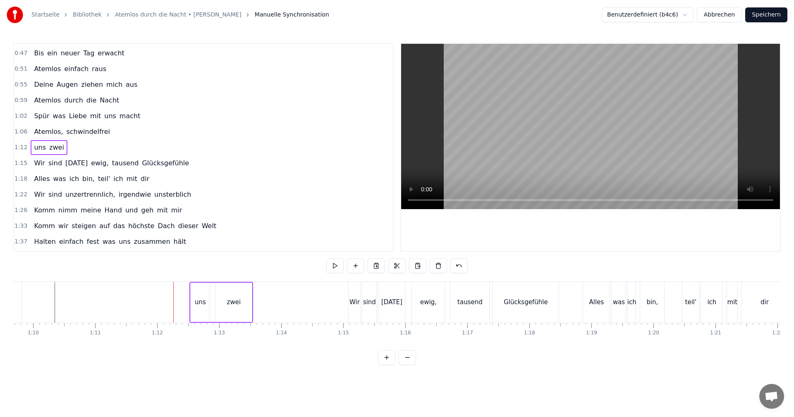
click at [201, 298] on div "uns" at bounding box center [200, 303] width 11 height 10
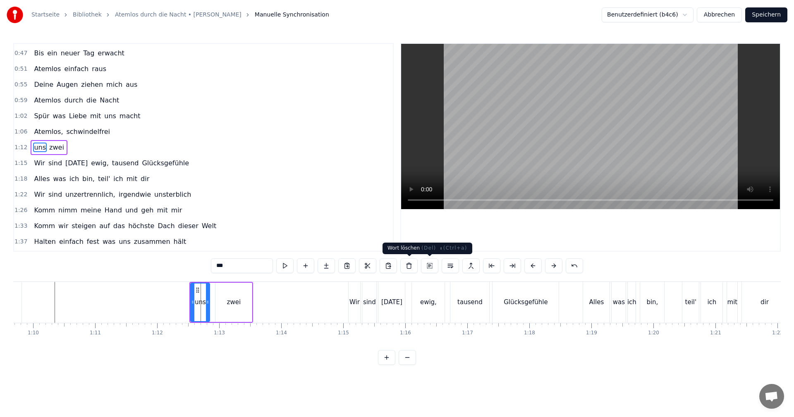
click at [410, 267] on button at bounding box center [408, 265] width 17 height 15
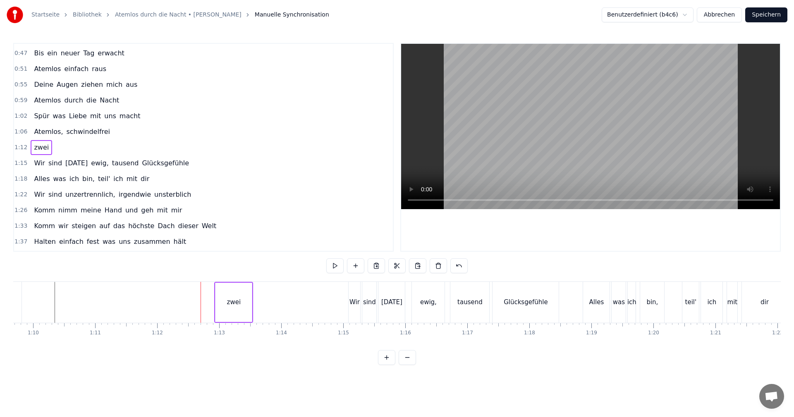
click at [227, 295] on div "zwei" at bounding box center [233, 302] width 36 height 39
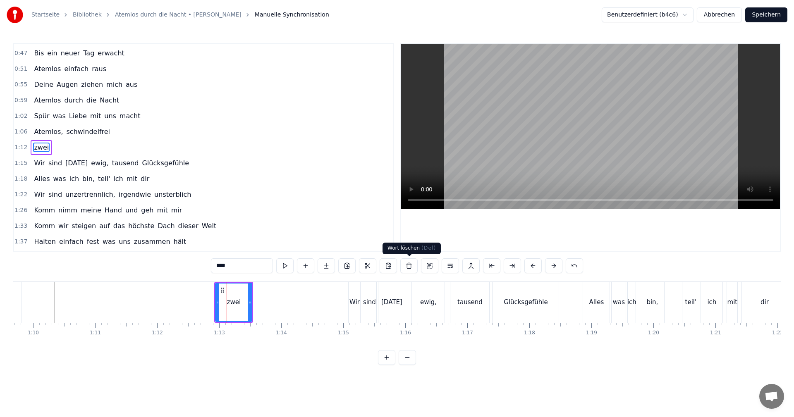
click at [410, 266] on button at bounding box center [408, 265] width 17 height 15
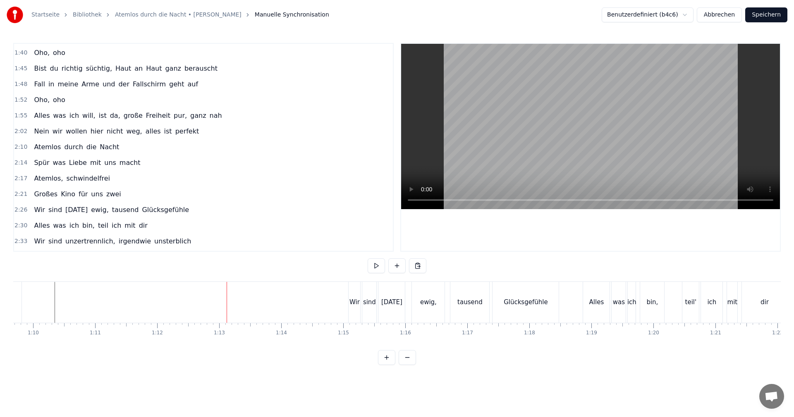
scroll to position [340, 0]
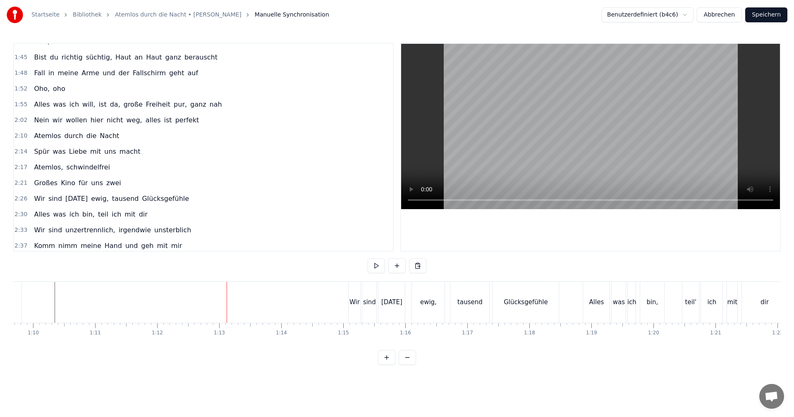
click at [32, 189] on div "Großes Kino für uns zwei" at bounding box center [77, 183] width 93 height 15
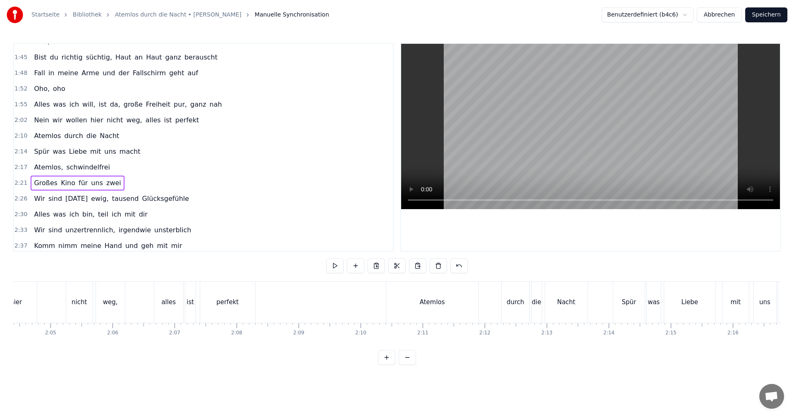
scroll to position [0, 8740]
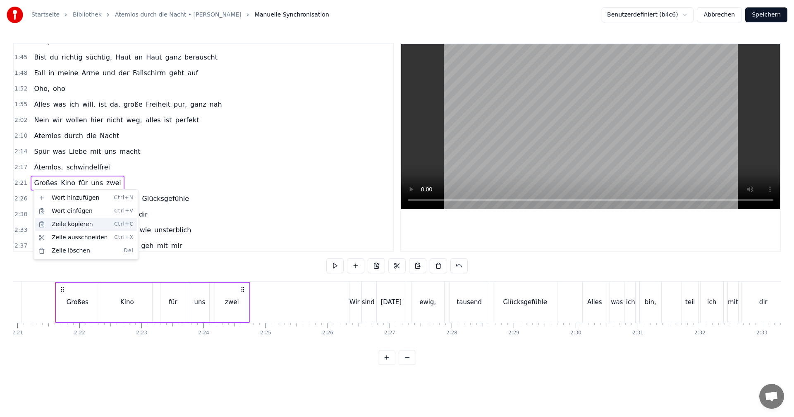
click at [61, 224] on div "Zeile kopieren Ctrl+C" at bounding box center [86, 224] width 102 height 13
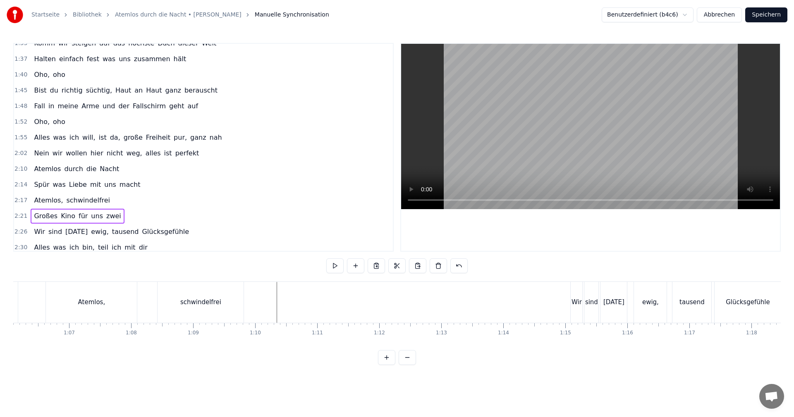
scroll to position [0, 4107]
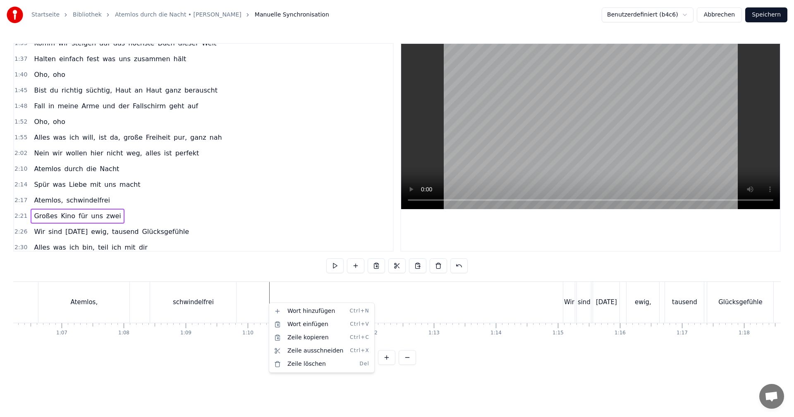
click at [416, 267] on html "Startseite Bibliothek Atemlos durch die Nacht • [PERSON_NAME] Manuelle Synchron…" at bounding box center [397, 189] width 794 height 378
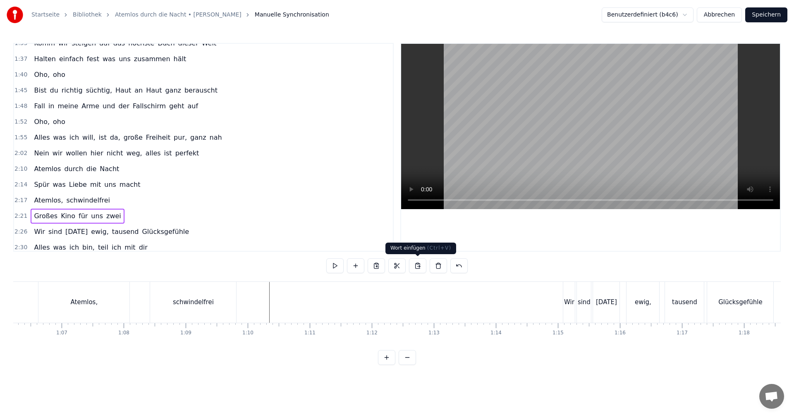
click at [416, 268] on button at bounding box center [417, 265] width 17 height 15
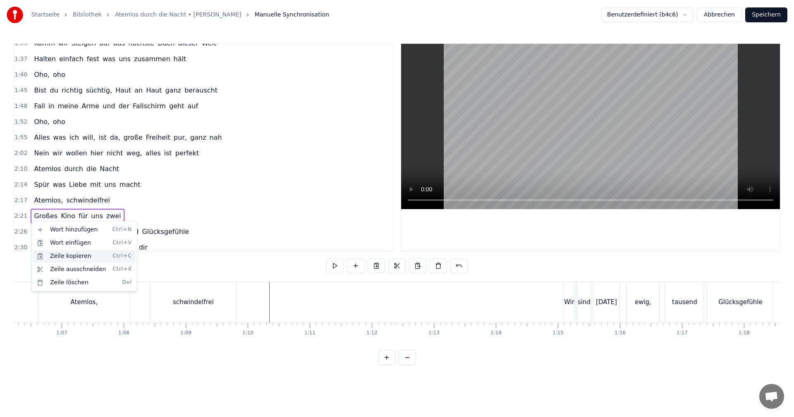
click at [50, 256] on div "Zeile kopieren Ctrl+C" at bounding box center [84, 256] width 102 height 13
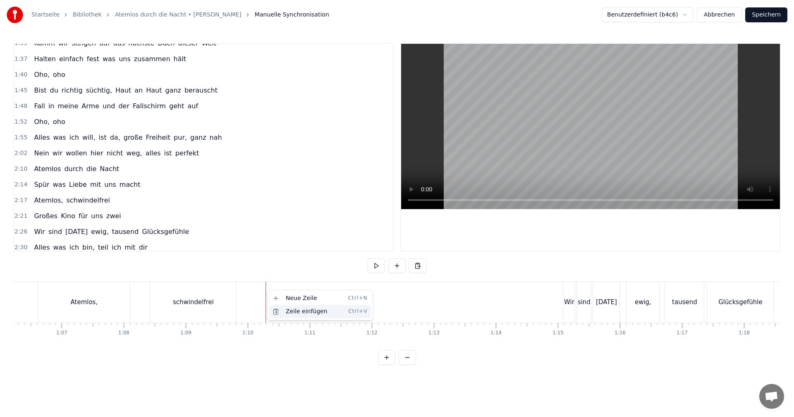
click at [294, 311] on div "Zeile einfügen Ctrl+V" at bounding box center [320, 311] width 102 height 13
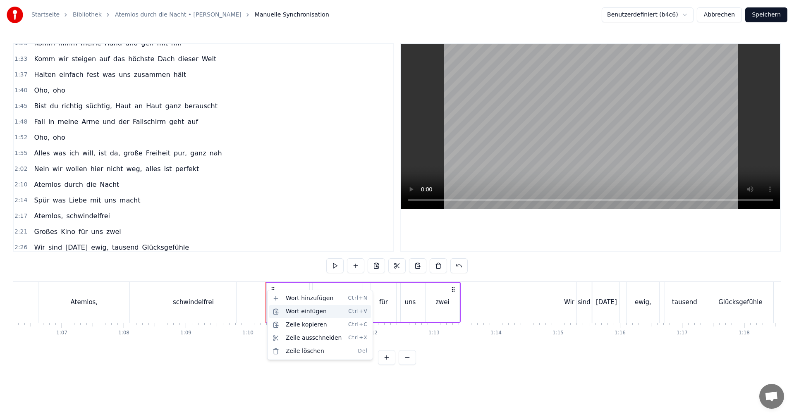
scroll to position [322, 0]
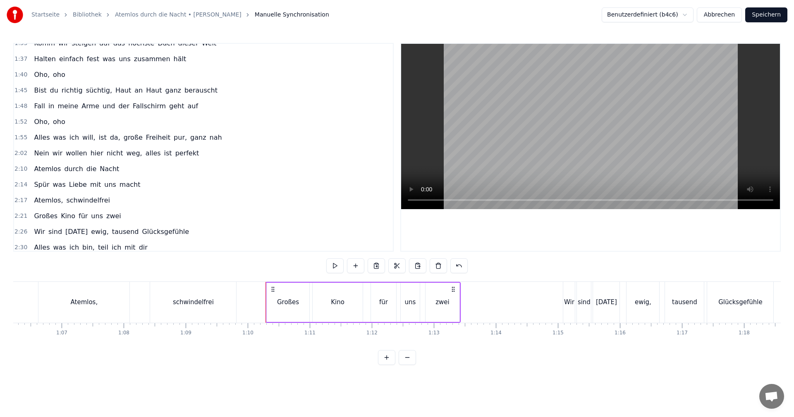
click at [248, 281] on div "0:07 Wir ziehen durch die Straßen und die Clubs dieser Stadt 0:11 Das ist unsre…" at bounding box center [396, 204] width 767 height 322
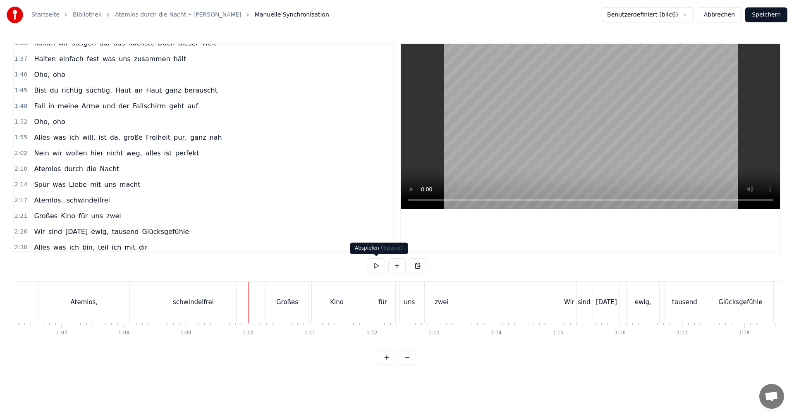
click at [381, 268] on button at bounding box center [376, 265] width 17 height 15
click at [379, 265] on button at bounding box center [376, 265] width 17 height 15
click at [437, 291] on div "zwei" at bounding box center [442, 302] width 34 height 41
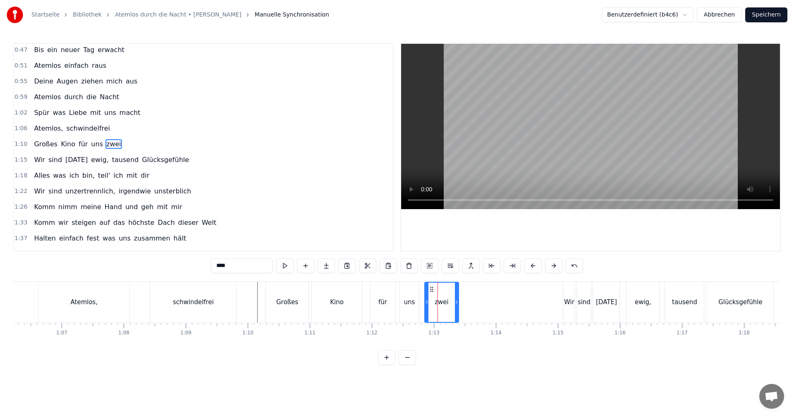
scroll to position [140, 0]
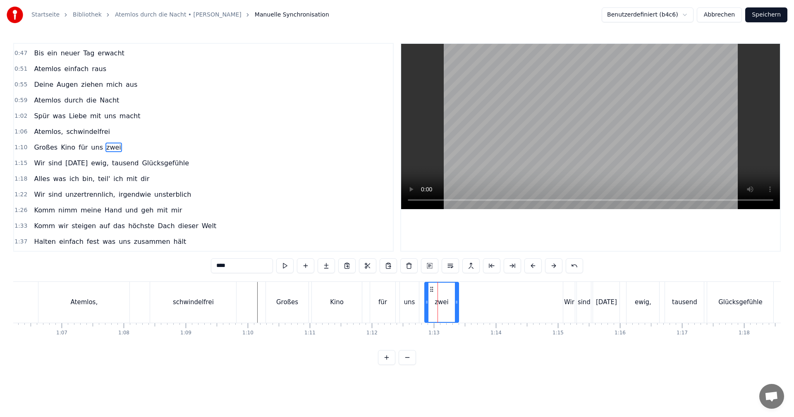
click at [278, 295] on div "Großes" at bounding box center [287, 302] width 43 height 41
type input "******"
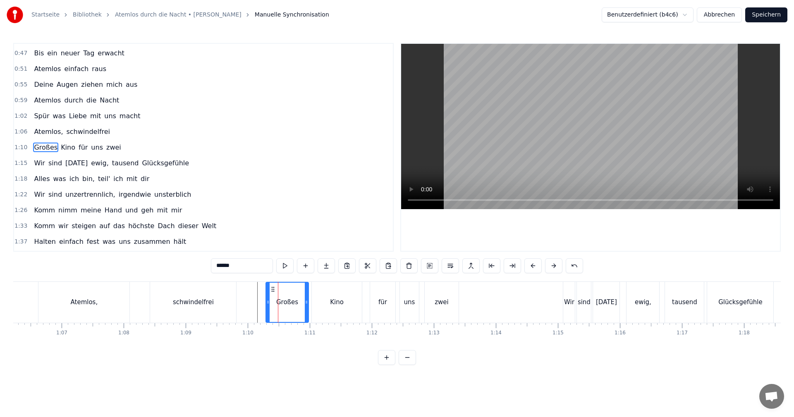
click at [20, 148] on span "1:10" at bounding box center [20, 147] width 13 height 8
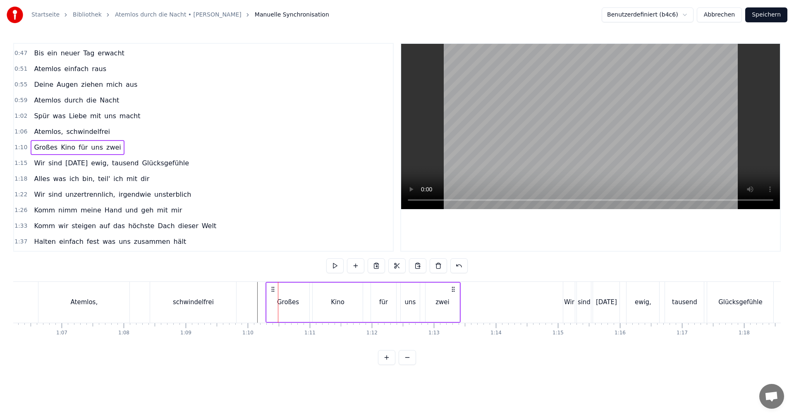
click at [21, 148] on span "1:10" at bounding box center [20, 147] width 13 height 8
click at [275, 287] on html "Startseite Bibliothek Atemlos durch die Nacht • [PERSON_NAME] Manuelle Synchron…" at bounding box center [397, 189] width 794 height 378
click at [276, 291] on icon at bounding box center [276, 289] width 7 height 7
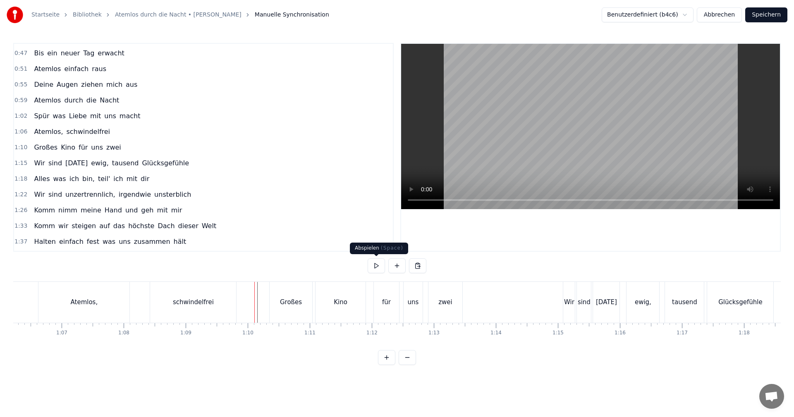
click at [380, 267] on button at bounding box center [376, 265] width 17 height 15
click at [378, 266] on button at bounding box center [376, 265] width 17 height 15
click at [386, 304] on div "für" at bounding box center [386, 303] width 9 height 10
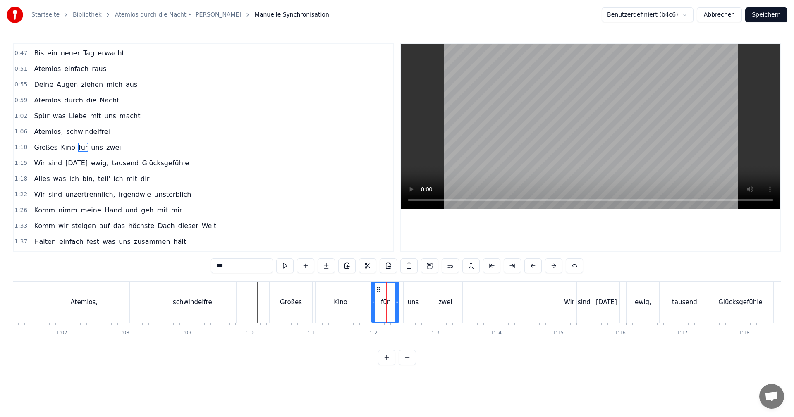
click at [373, 301] on icon at bounding box center [373, 302] width 3 height 7
click at [392, 303] on icon at bounding box center [393, 302] width 3 height 7
click at [411, 301] on div "uns" at bounding box center [413, 303] width 11 height 10
type input "***"
click at [402, 302] on icon at bounding box center [402, 302] width 3 height 7
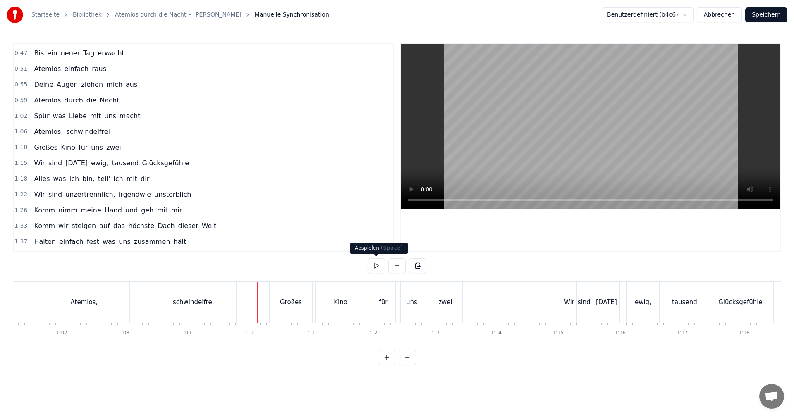
click at [374, 264] on button at bounding box center [376, 265] width 17 height 15
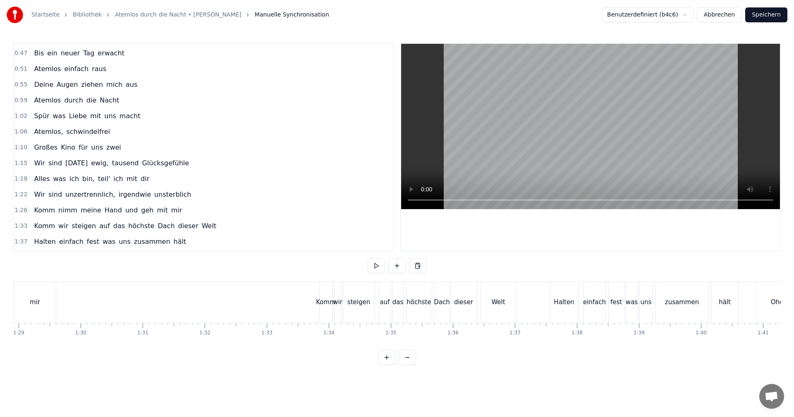
scroll to position [0, 5515]
click at [375, 265] on button at bounding box center [376, 265] width 17 height 15
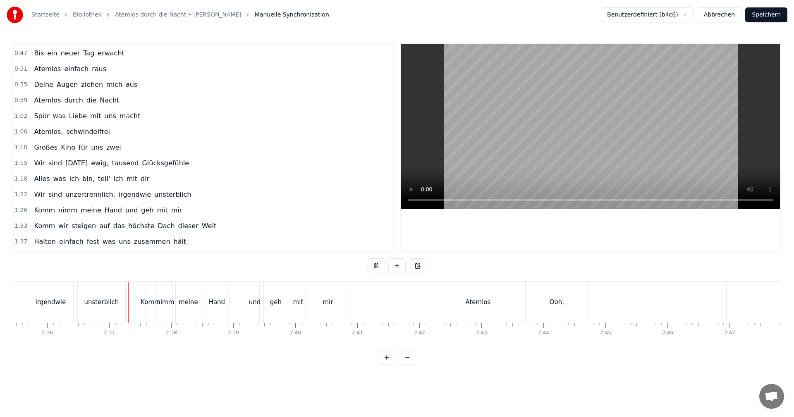
scroll to position [0, 9671]
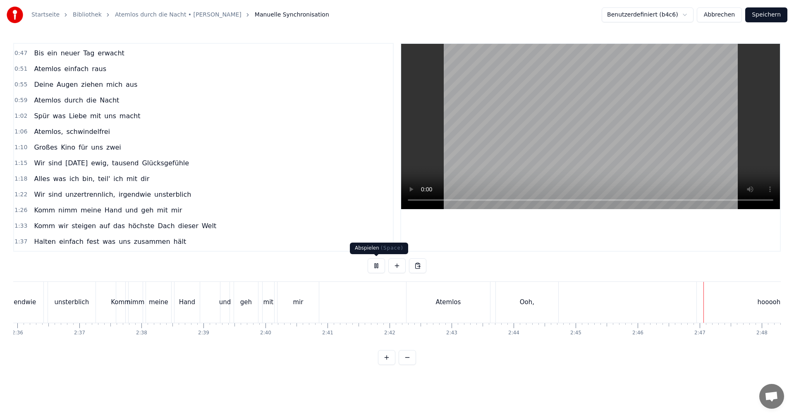
click at [373, 266] on button at bounding box center [376, 265] width 17 height 15
click at [522, 308] on div "Ooh," at bounding box center [527, 302] width 62 height 41
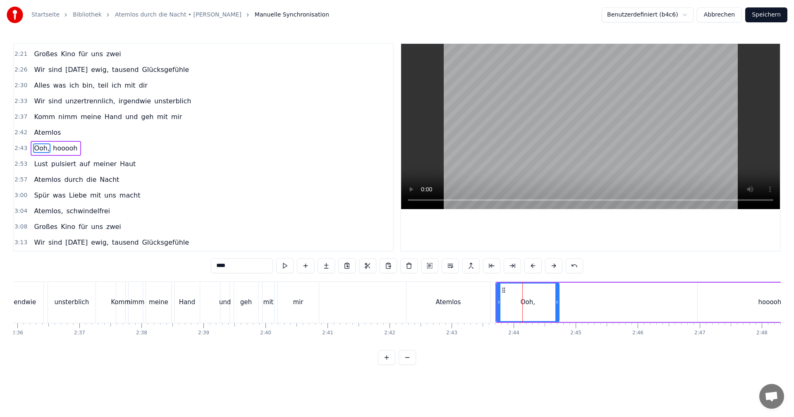
scroll to position [485, 0]
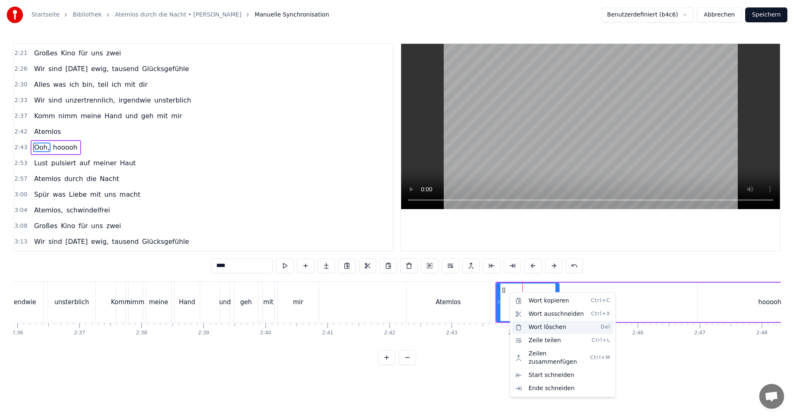
click at [529, 330] on div "Wort löschen Del" at bounding box center [563, 327] width 102 height 13
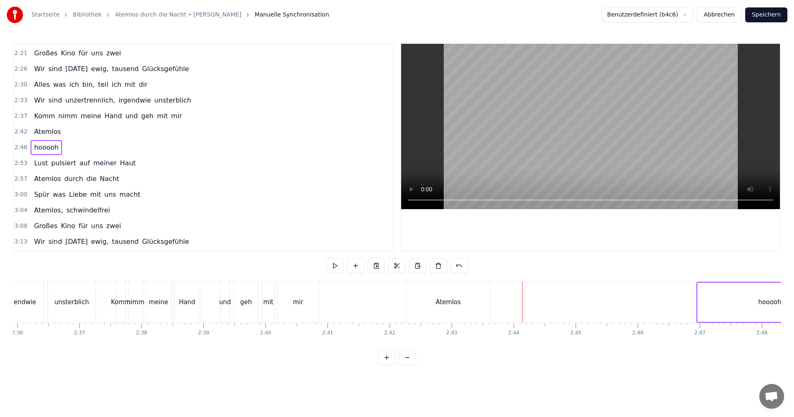
click at [466, 299] on div "Atemlos" at bounding box center [448, 302] width 84 height 41
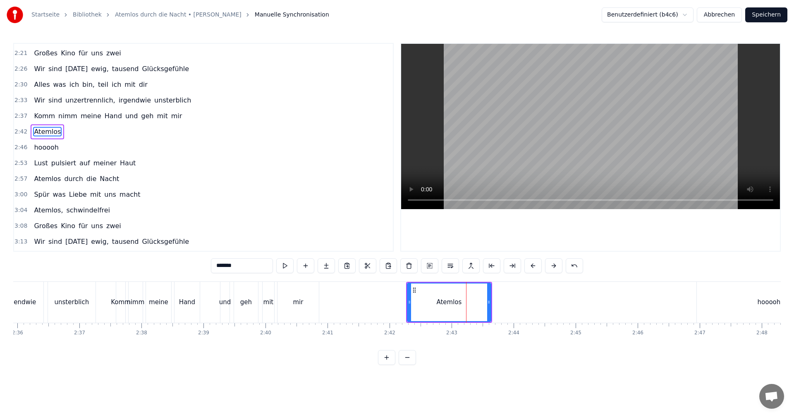
scroll to position [470, 0]
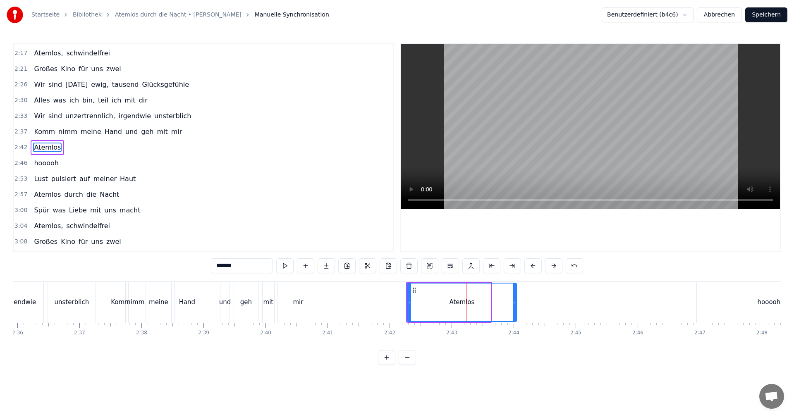
drag, startPoint x: 490, startPoint y: 303, endPoint x: 515, endPoint y: 303, distance: 25.6
click at [515, 303] on icon at bounding box center [514, 302] width 3 height 7
click at [407, 302] on icon at bounding box center [407, 302] width 3 height 7
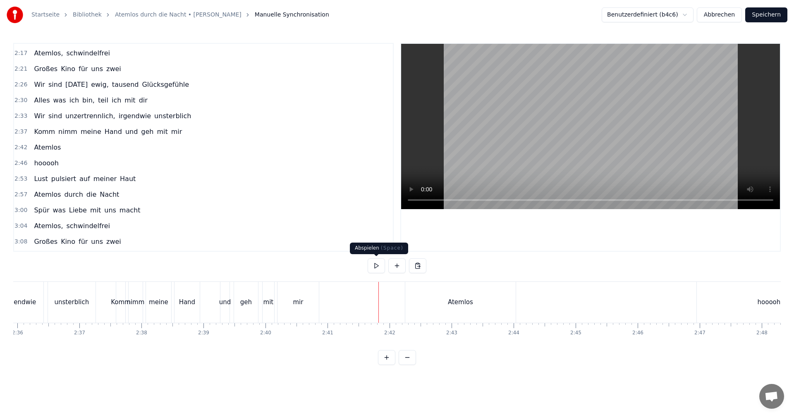
click at [375, 267] on button at bounding box center [376, 265] width 17 height 15
click at [771, 14] on button "Speichern" at bounding box center [766, 14] width 42 height 15
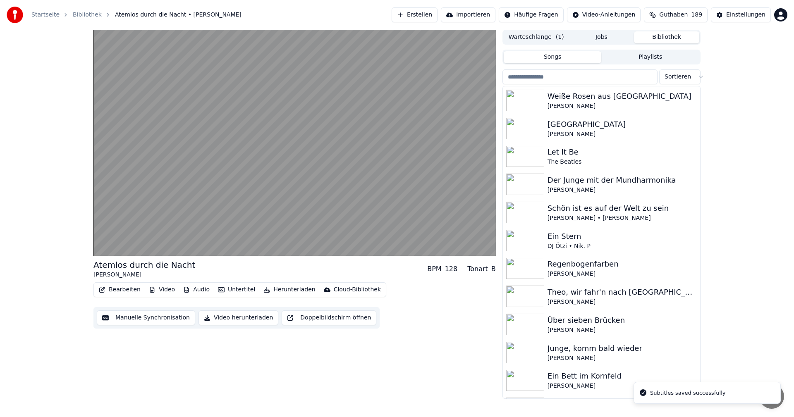
scroll to position [80, 0]
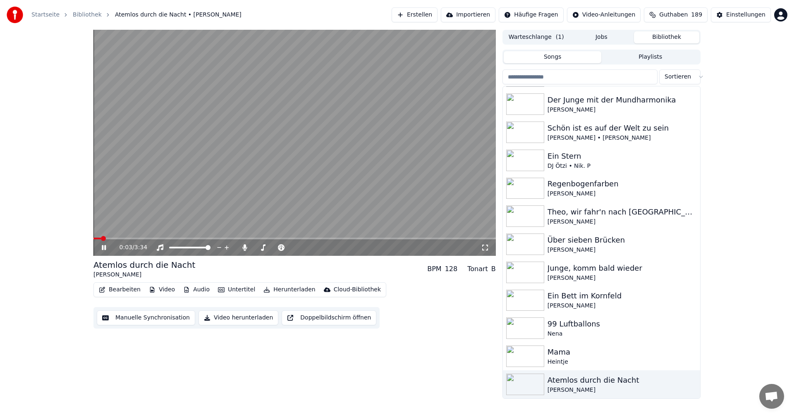
click at [103, 246] on icon at bounding box center [104, 247] width 4 height 5
click at [437, 13] on button "Erstellen" at bounding box center [415, 14] width 46 height 15
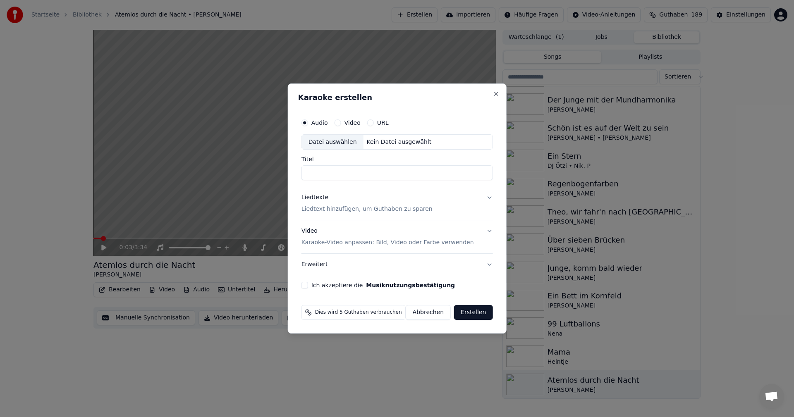
click at [340, 145] on div "Datei auswählen" at bounding box center [333, 142] width 62 height 15
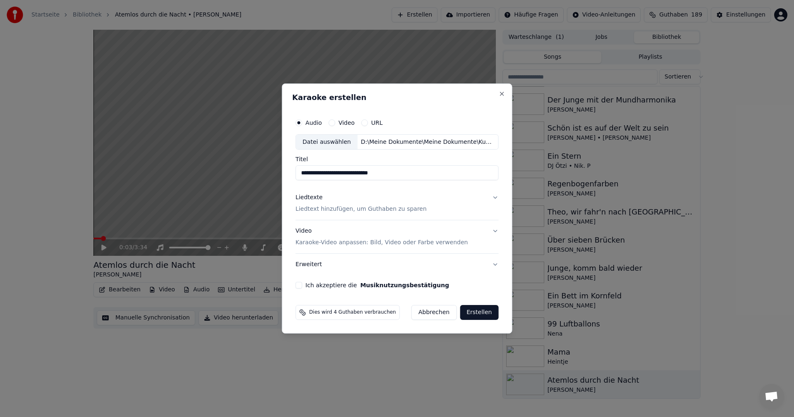
drag, startPoint x: 313, startPoint y: 173, endPoint x: 297, endPoint y: 173, distance: 15.7
click at [297, 173] on div "**********" at bounding box center [397, 201] width 210 height 181
type input "**********"
click at [318, 208] on p "Liedtext hinzufügen, um Guthaben zu sparen" at bounding box center [361, 209] width 131 height 8
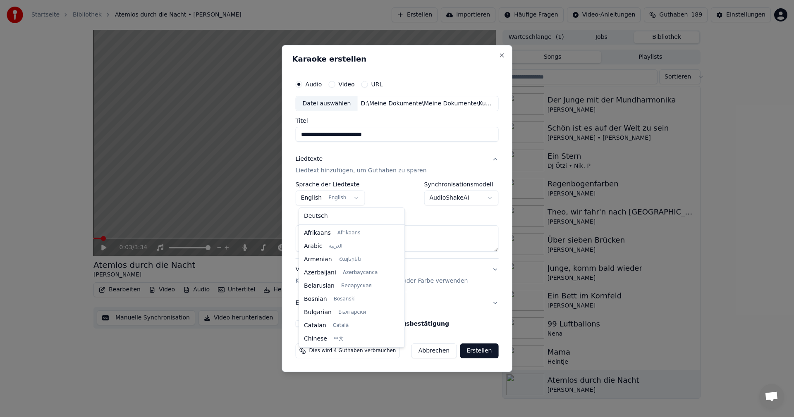
click at [355, 198] on body "**********" at bounding box center [397, 208] width 794 height 417
select select "**"
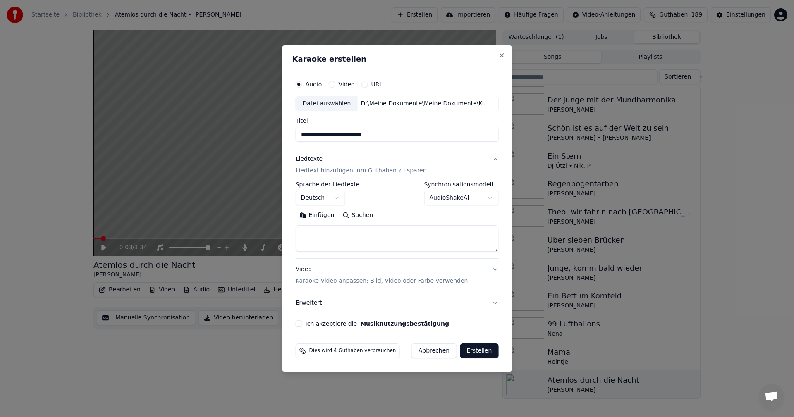
click at [311, 234] on textarea at bounding box center [397, 239] width 203 height 26
click at [308, 216] on button "Einfügen" at bounding box center [317, 215] width 43 height 13
type textarea "**********"
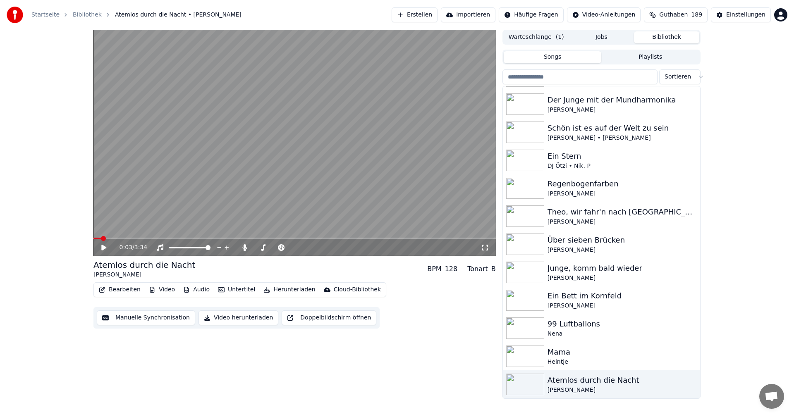
click at [430, 17] on button "Erstellen" at bounding box center [415, 14] width 46 height 15
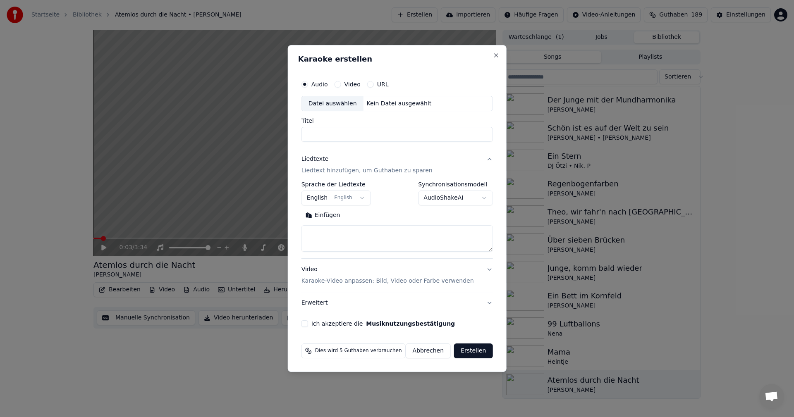
click at [328, 105] on div "Datei auswählen" at bounding box center [333, 103] width 62 height 15
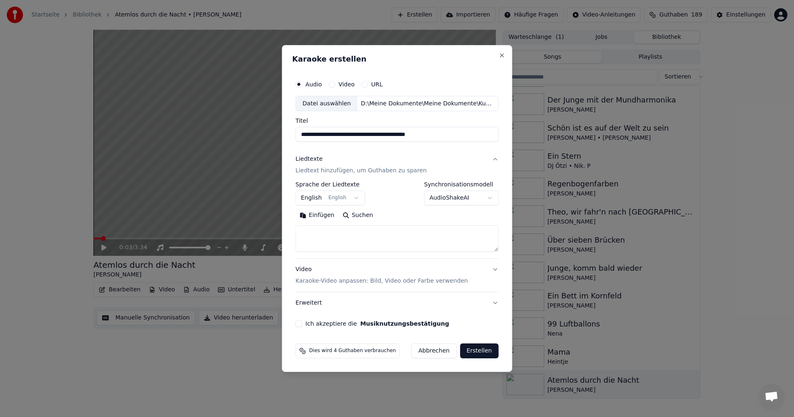
drag, startPoint x: 313, startPoint y: 136, endPoint x: 304, endPoint y: 135, distance: 8.7
click at [304, 135] on input "**********" at bounding box center [397, 134] width 203 height 15
type input "**********"
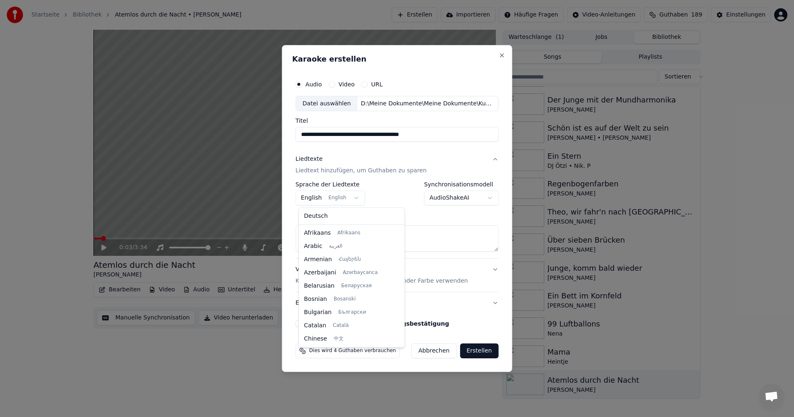
click at [352, 198] on body "**********" at bounding box center [397, 208] width 794 height 417
select select "**"
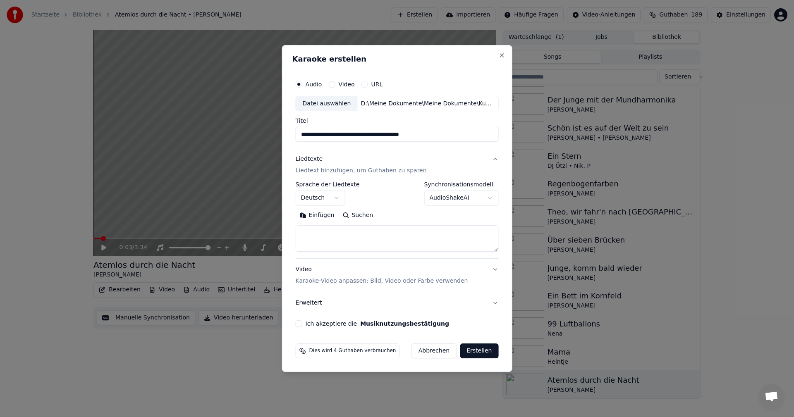
click at [312, 170] on p "Liedtext hinzufügen, um Guthaben zu sparen" at bounding box center [361, 171] width 131 height 8
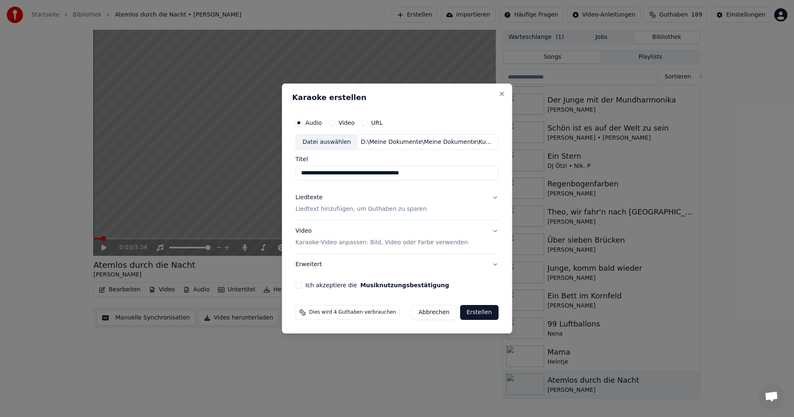
click at [324, 205] on p "Liedtext hinzufügen, um Guthaben zu sparen" at bounding box center [361, 209] width 131 height 8
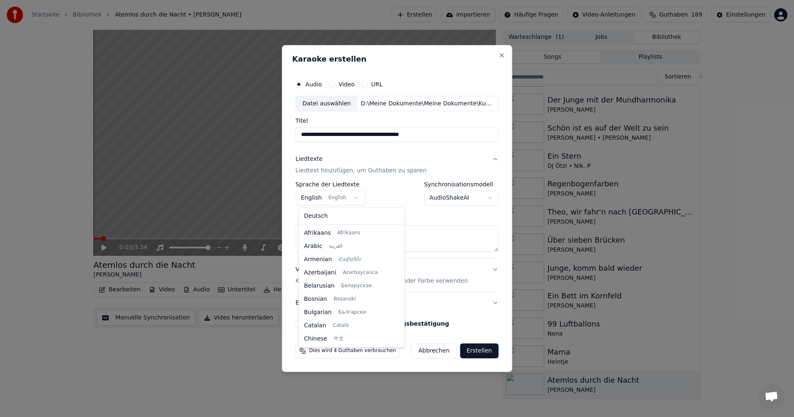
click at [355, 198] on body "**********" at bounding box center [397, 208] width 794 height 417
select select "**"
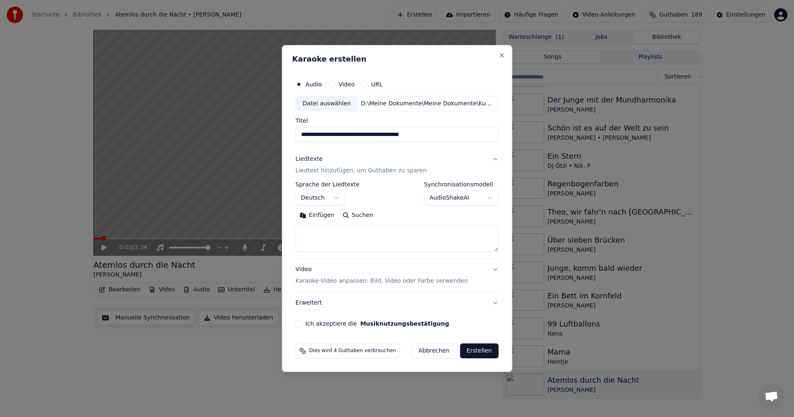
click at [316, 230] on textarea at bounding box center [397, 239] width 203 height 26
click at [492, 335] on form "**********" at bounding box center [397, 217] width 210 height 289
click at [303, 228] on textarea at bounding box center [397, 239] width 203 height 26
click at [311, 215] on button "Einfügen" at bounding box center [317, 215] width 43 height 13
click at [317, 282] on p "Karaoke-Video anpassen: Bild, Video oder Farbe verwenden" at bounding box center [382, 281] width 172 height 8
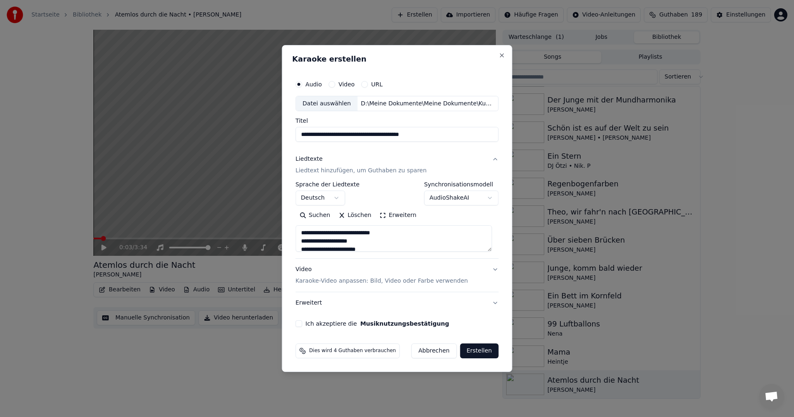
type textarea "**********"
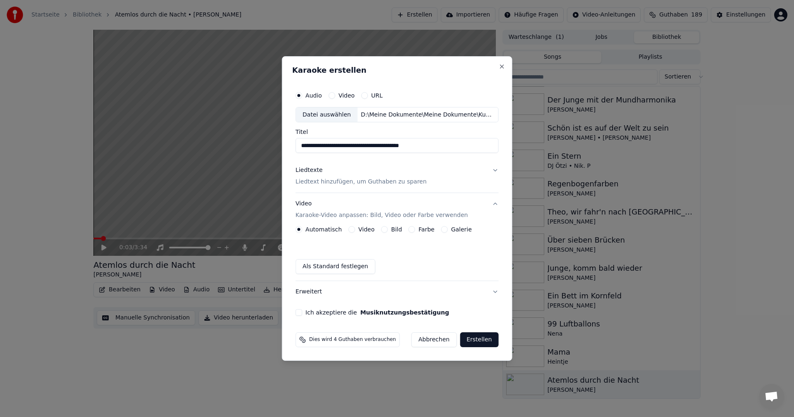
click at [385, 230] on button "Bild" at bounding box center [384, 229] width 7 height 7
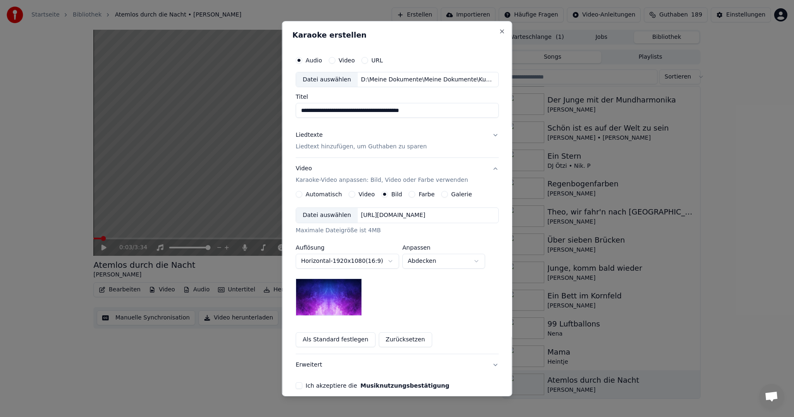
click at [323, 214] on div "Datei auswählen" at bounding box center [327, 215] width 62 height 15
click at [475, 263] on body "**********" at bounding box center [397, 208] width 794 height 417
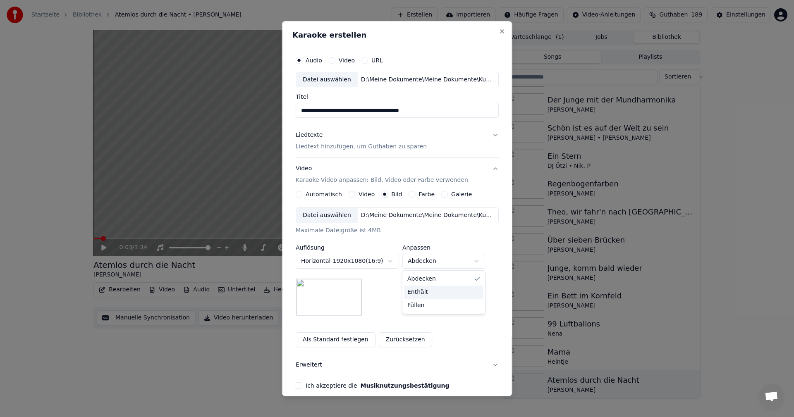
select select "*******"
click at [299, 386] on button "Ich akzeptiere die Musiknutzungsbestätigung" at bounding box center [299, 385] width 7 height 7
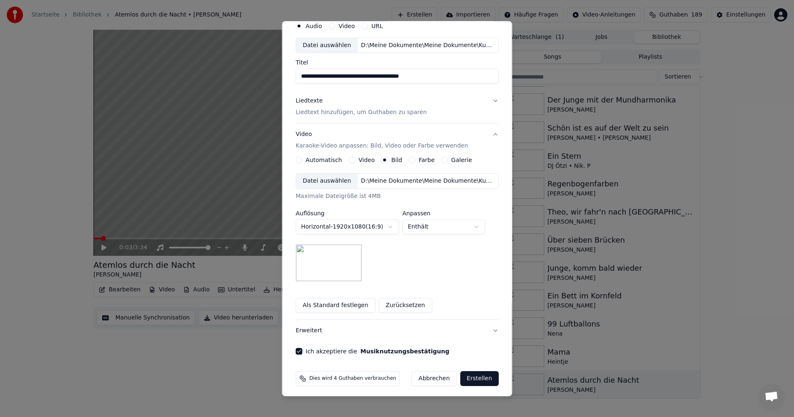
scroll to position [38, 0]
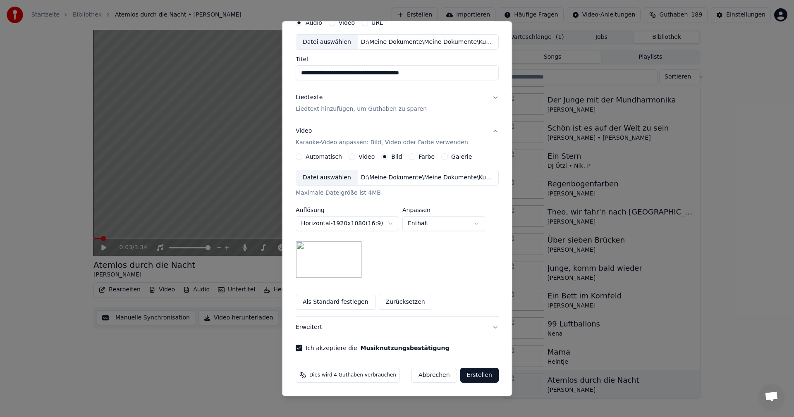
click at [488, 98] on button "Liedtexte Liedtext hinzufügen, um Guthaben zu sparen" at bounding box center [397, 103] width 203 height 33
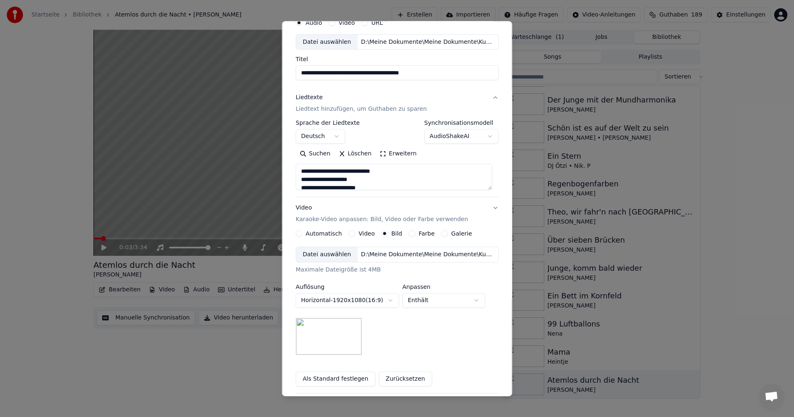
scroll to position [0, 0]
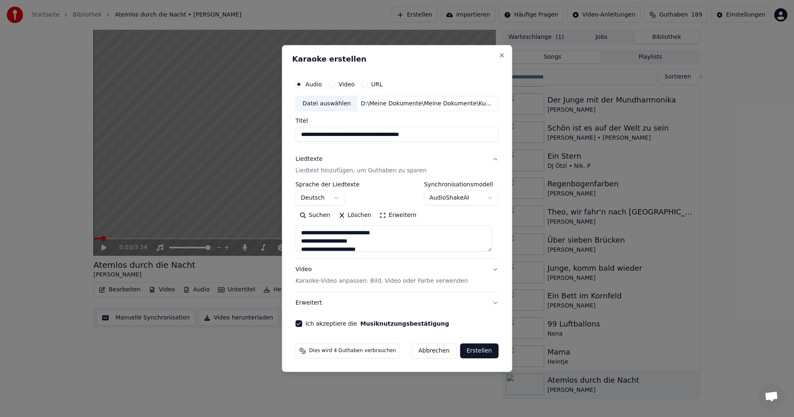
click at [473, 349] on button "Erstellen" at bounding box center [479, 351] width 38 height 15
type textarea "**********"
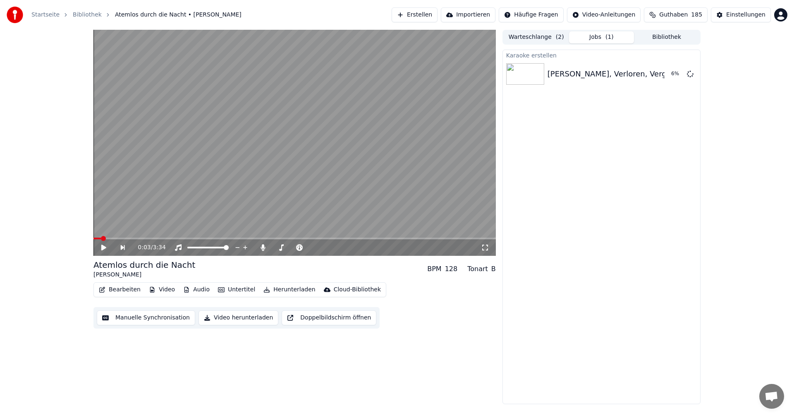
click at [423, 13] on button "Erstellen" at bounding box center [415, 14] width 46 height 15
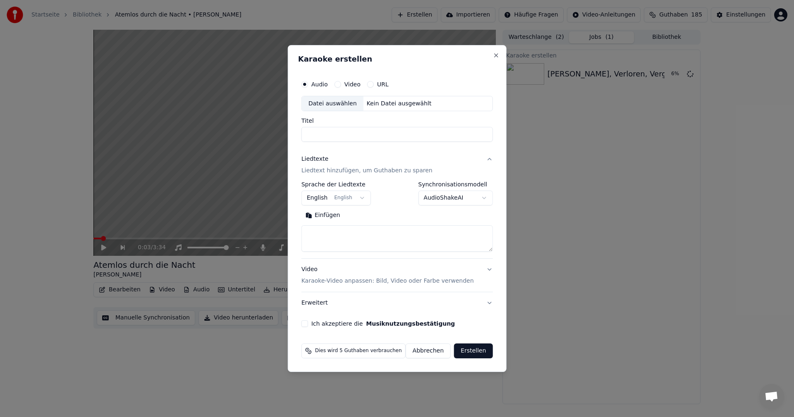
click at [336, 101] on div "Datei auswählen" at bounding box center [333, 103] width 62 height 15
click at [321, 283] on p "Karaoke-Video anpassen: Bild, Video oder Farbe verwenden" at bounding box center [387, 281] width 172 height 8
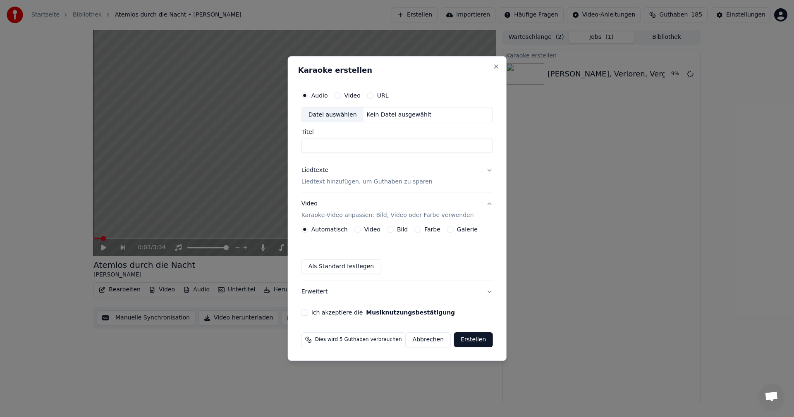
click at [387, 232] on button "Bild" at bounding box center [390, 229] width 7 height 7
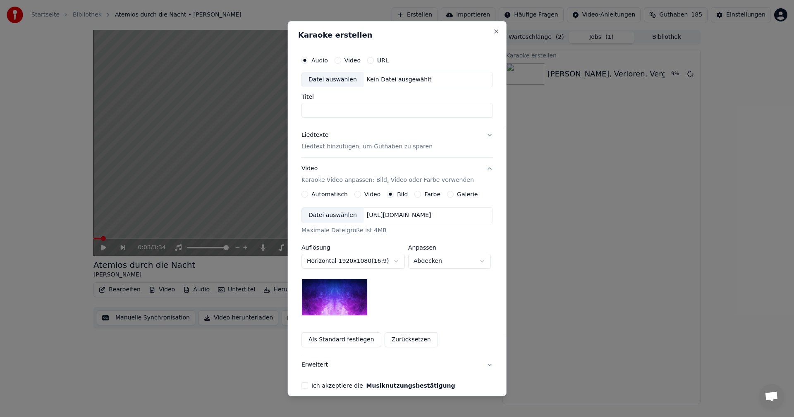
click at [321, 214] on div "Datei auswählen" at bounding box center [333, 215] width 62 height 15
click at [495, 33] on button "Close" at bounding box center [495, 31] width 7 height 7
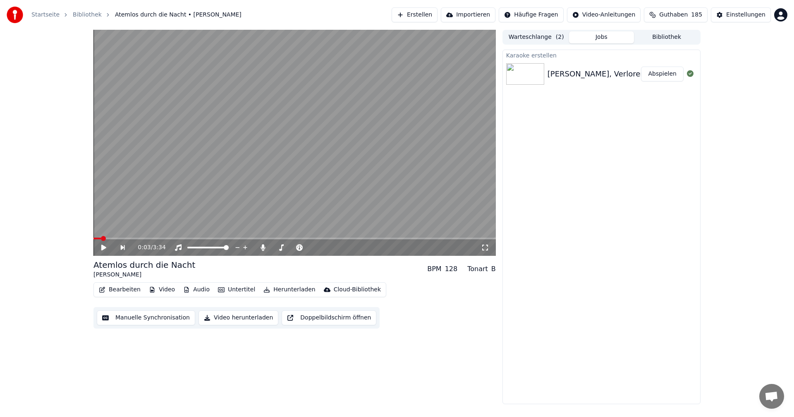
click at [663, 68] on button "Abspielen" at bounding box center [662, 74] width 43 height 15
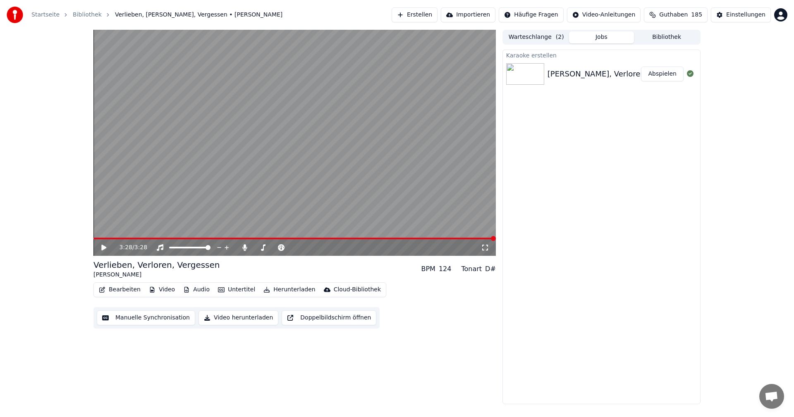
click at [24, 287] on div "3:28 / 3:28 Verlieben, Verloren, Vergessen [PERSON_NAME] BPM 124 Tonart D# Bear…" at bounding box center [397, 217] width 794 height 375
click at [431, 16] on button "Erstellen" at bounding box center [415, 14] width 46 height 15
click at [432, 14] on button "Erstellen" at bounding box center [415, 14] width 46 height 15
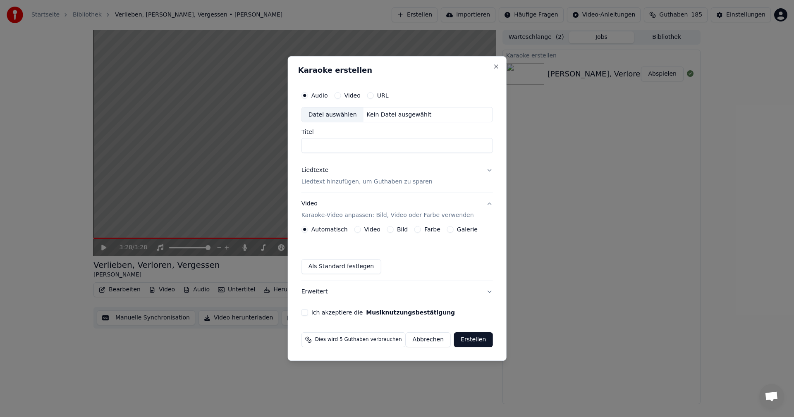
click at [333, 115] on div "Datei auswählen" at bounding box center [333, 114] width 62 height 15
click at [389, 229] on button "Bild" at bounding box center [390, 229] width 7 height 7
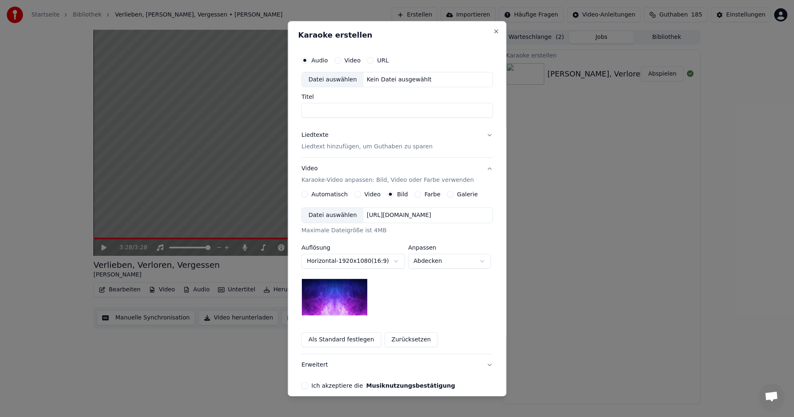
click at [327, 213] on div "Datei auswählen" at bounding box center [333, 215] width 62 height 15
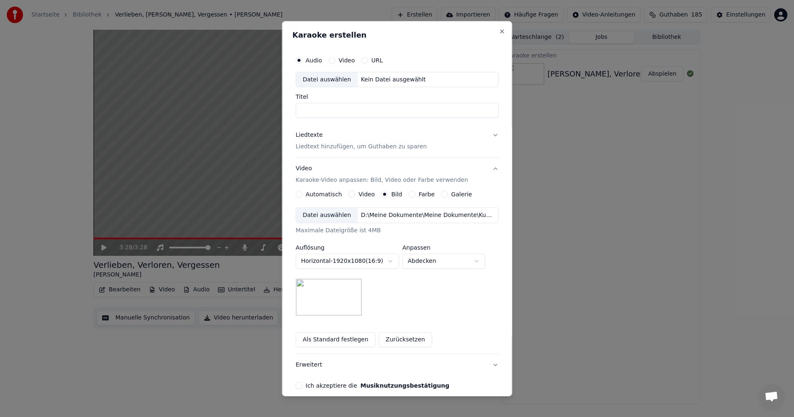
click at [314, 78] on div "Datei auswählen" at bounding box center [327, 79] width 62 height 15
click at [308, 111] on input "**********" at bounding box center [397, 110] width 203 height 15
drag, startPoint x: 309, startPoint y: 111, endPoint x: 293, endPoint y: 111, distance: 16.1
click at [293, 111] on div "**********" at bounding box center [397, 220] width 210 height 344
type input "**********"
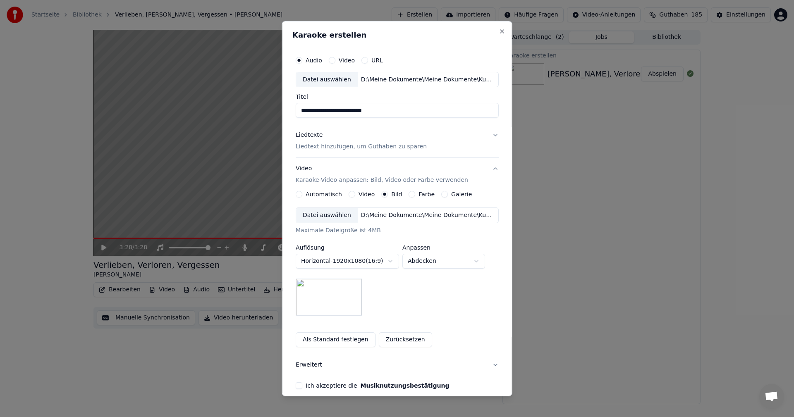
click at [325, 150] on p "Liedtext hinzufügen, um Guthaben zu sparen" at bounding box center [361, 147] width 131 height 8
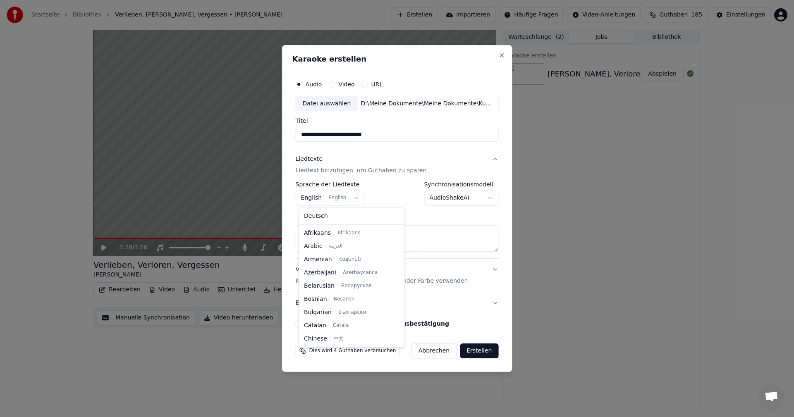
click at [355, 195] on body "**********" at bounding box center [397, 208] width 794 height 417
select select "**"
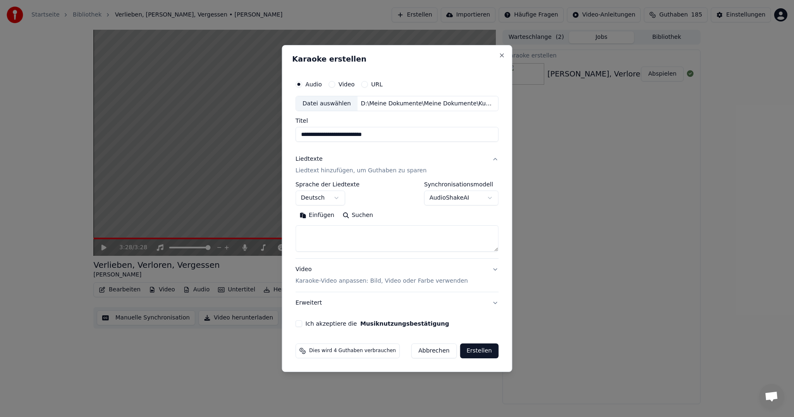
click at [321, 235] on textarea at bounding box center [397, 239] width 203 height 26
click at [307, 213] on button "Einfügen" at bounding box center [317, 215] width 43 height 13
click at [302, 325] on button "Ich akzeptiere die Musiknutzungsbestätigung" at bounding box center [299, 323] width 7 height 7
click at [473, 351] on button "Erstellen" at bounding box center [479, 351] width 38 height 15
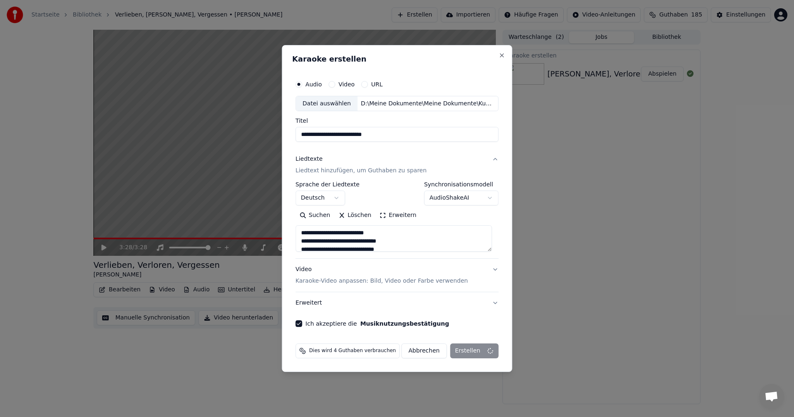
type textarea "**********"
select select
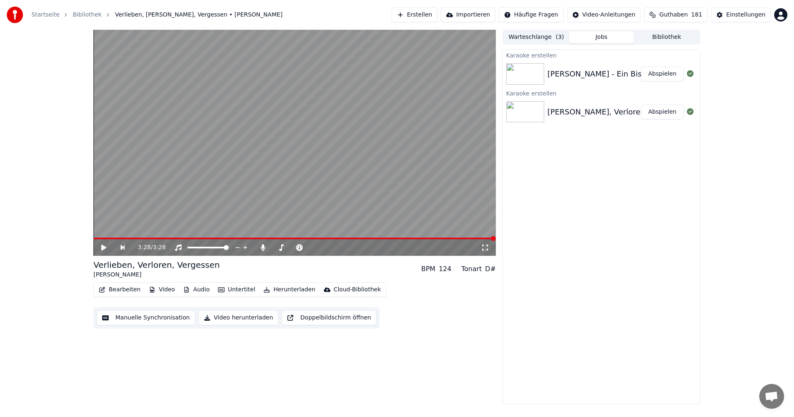
click at [423, 14] on button "Erstellen" at bounding box center [415, 14] width 46 height 15
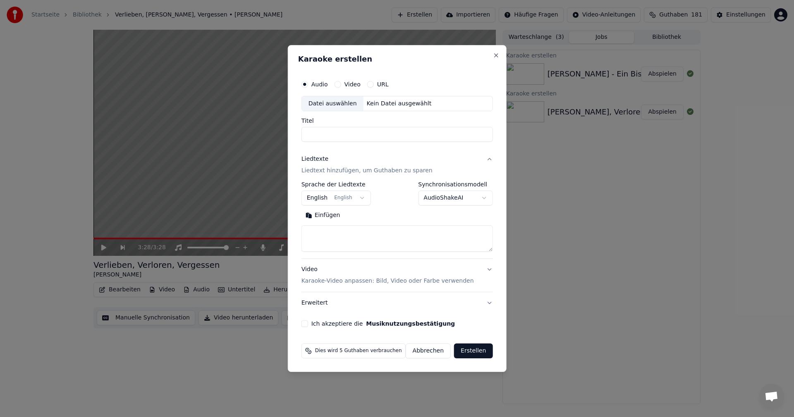
select select
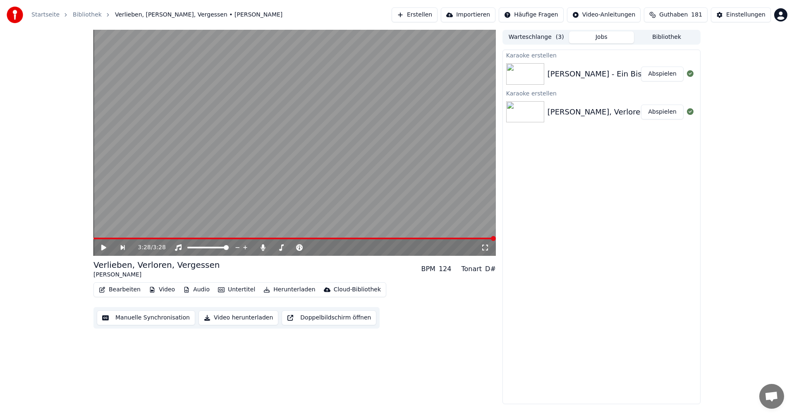
click at [427, 14] on button "Erstellen" at bounding box center [415, 14] width 46 height 15
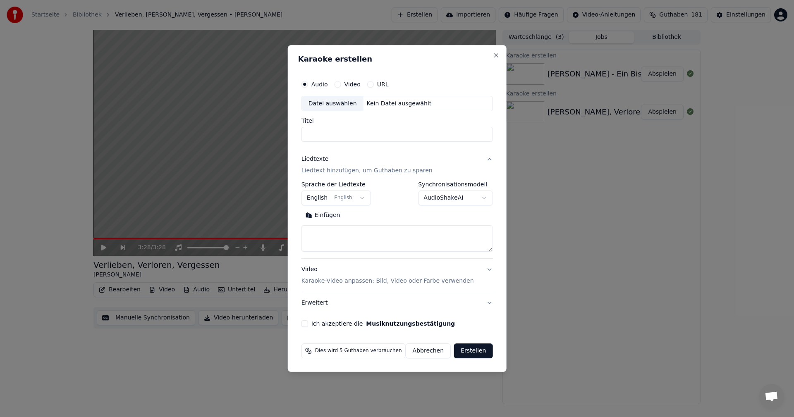
click at [313, 101] on div "Datei auswählen" at bounding box center [333, 103] width 62 height 15
click at [428, 351] on button "Abbrechen" at bounding box center [428, 351] width 45 height 15
select select
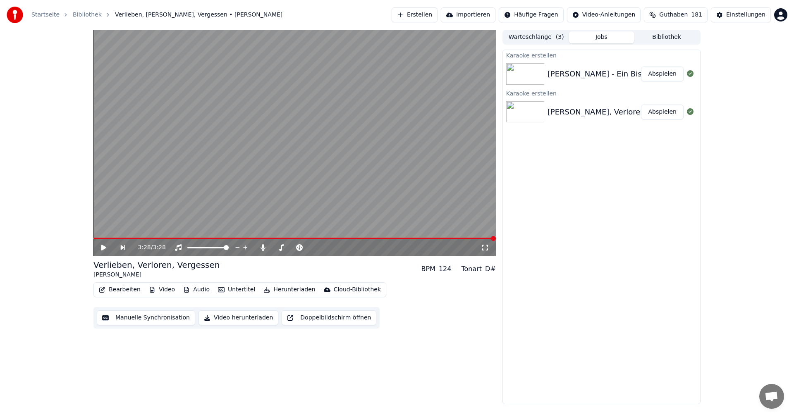
click at [424, 14] on button "Erstellen" at bounding box center [415, 14] width 46 height 15
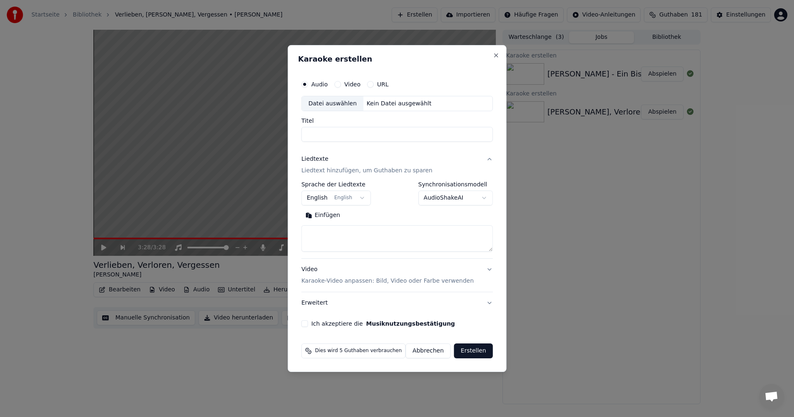
click at [329, 104] on div "Datei auswählen" at bounding box center [333, 103] width 62 height 15
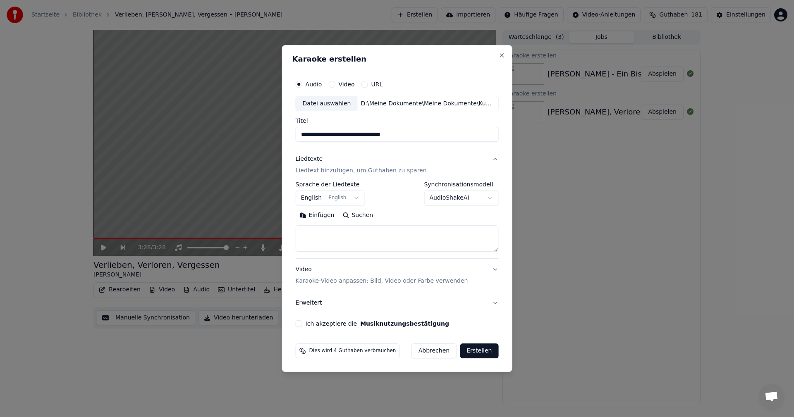
drag, startPoint x: 312, startPoint y: 135, endPoint x: 291, endPoint y: 135, distance: 21.5
click at [291, 135] on div "**********" at bounding box center [397, 208] width 230 height 327
type input "**********"
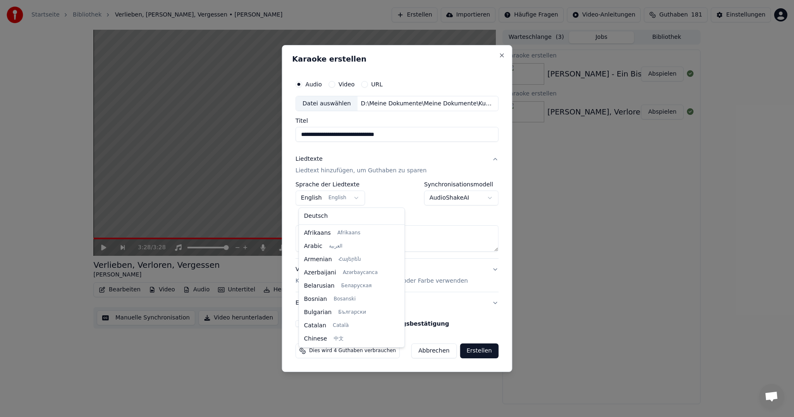
click at [352, 198] on body "**********" at bounding box center [397, 208] width 794 height 417
select select "**"
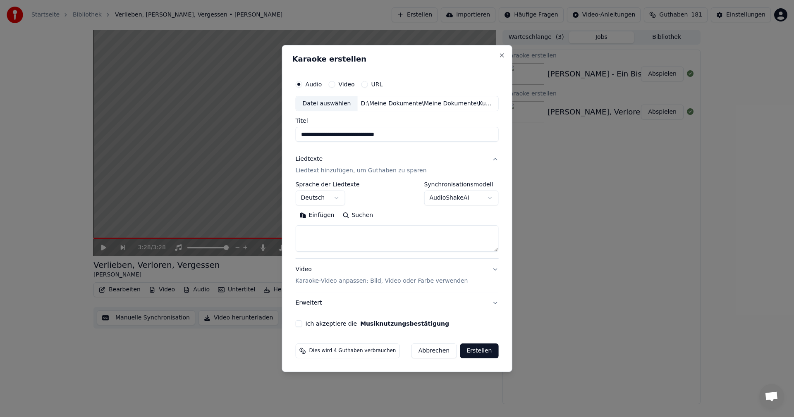
click at [326, 233] on textarea at bounding box center [397, 239] width 203 height 26
drag, startPoint x: 434, startPoint y: 350, endPoint x: 440, endPoint y: 342, distance: 10.0
click at [434, 350] on button "Abbrechen" at bounding box center [433, 351] width 45 height 15
select select
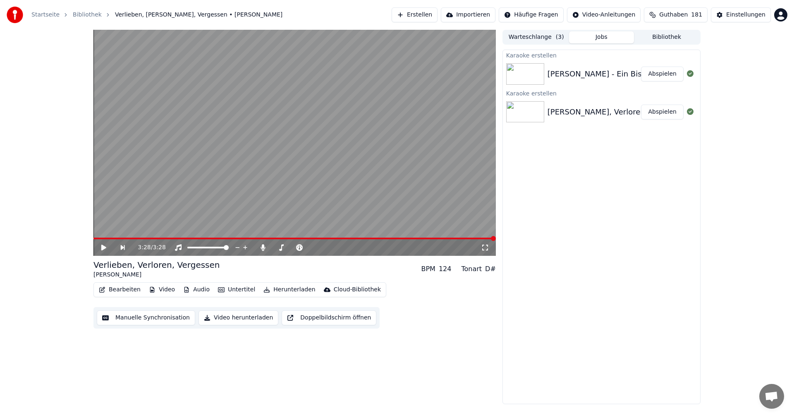
click at [658, 74] on button "Abspielen" at bounding box center [662, 74] width 43 height 15
click at [529, 14] on html "Startseite Bibliothek Ein Bisschen Frieden • [PERSON_NAME] Importieren Häufige …" at bounding box center [397, 208] width 794 height 417
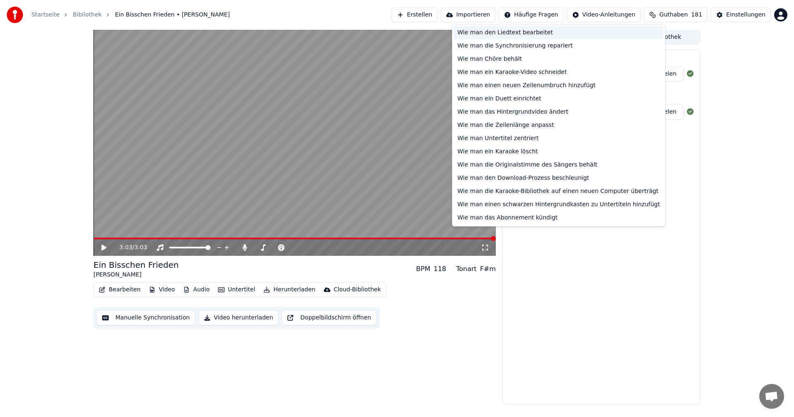
click at [514, 35] on div "Wie man den Liedtext bearbeitet" at bounding box center [558, 32] width 209 height 13
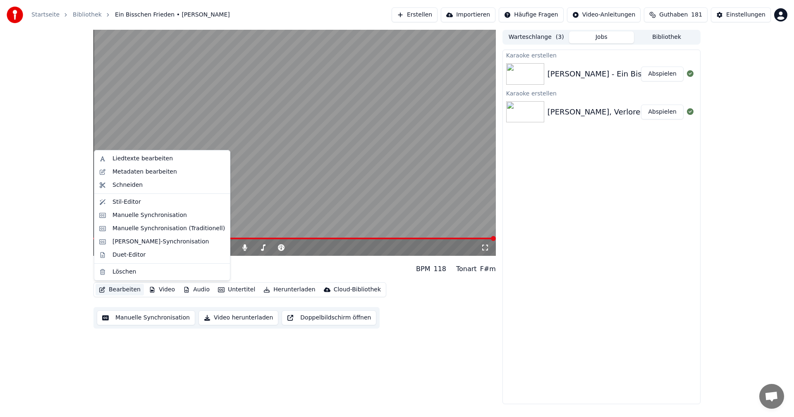
click at [110, 290] on button "Bearbeiten" at bounding box center [120, 290] width 48 height 12
click at [148, 161] on div "Liedtexte bearbeiten" at bounding box center [142, 159] width 60 height 8
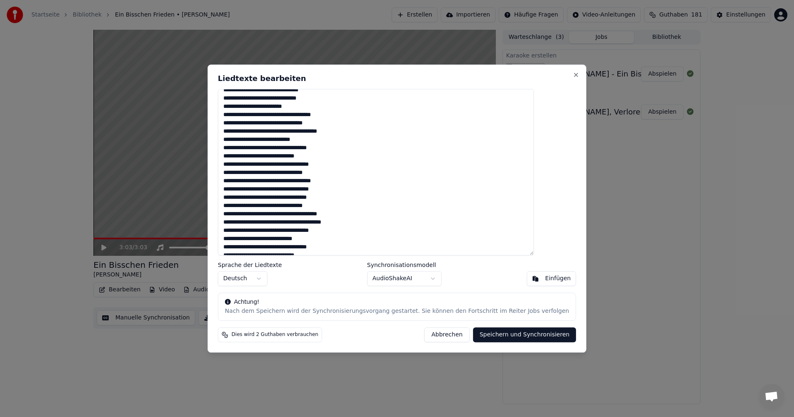
scroll to position [17, 0]
click at [298, 237] on textarea at bounding box center [376, 172] width 316 height 167
type textarea "**********"
click at [502, 337] on button "Speichern und Synchronisieren" at bounding box center [524, 334] width 103 height 15
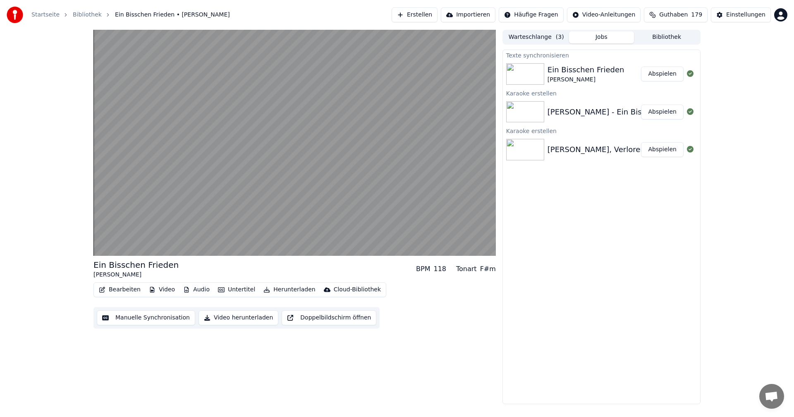
click at [126, 318] on button "Manuelle Synchronisation" at bounding box center [146, 318] width 98 height 15
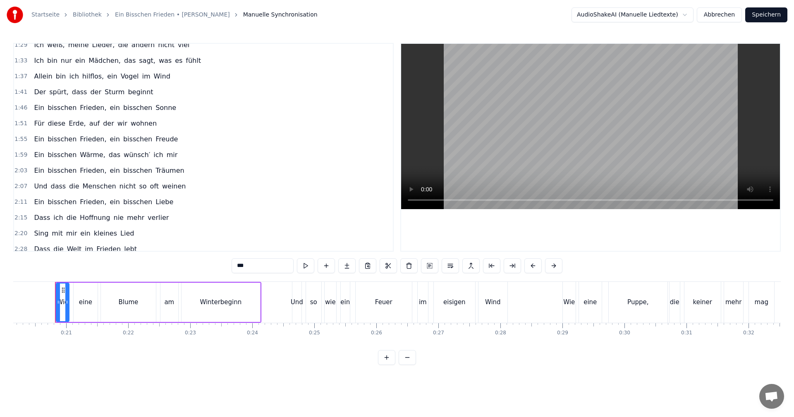
scroll to position [296, 0]
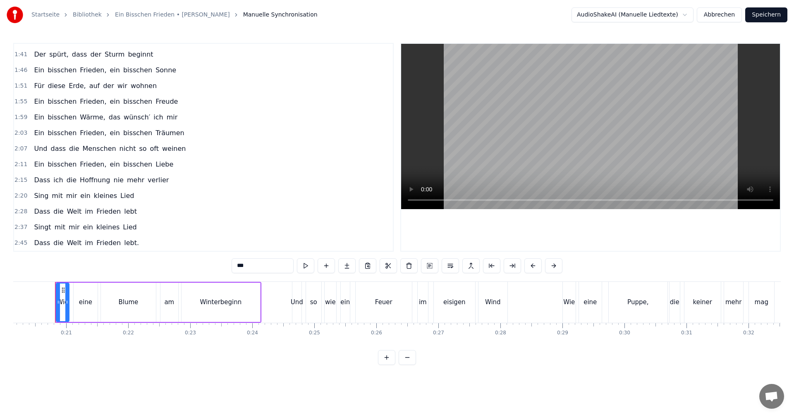
click at [34, 193] on span "Sing" at bounding box center [41, 196] width 16 height 10
type input "****"
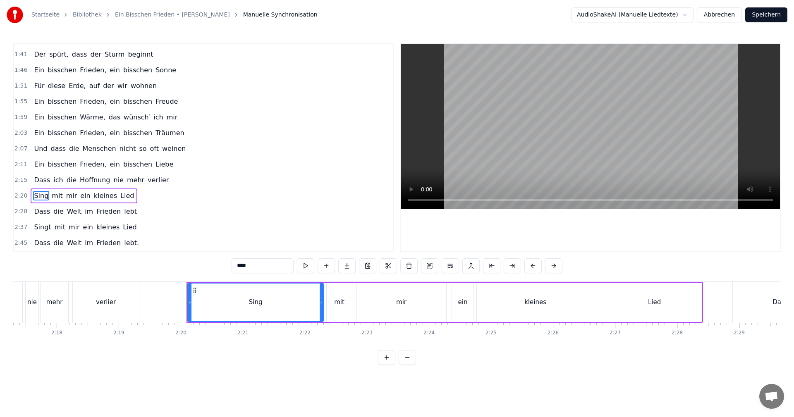
scroll to position [0, 8647]
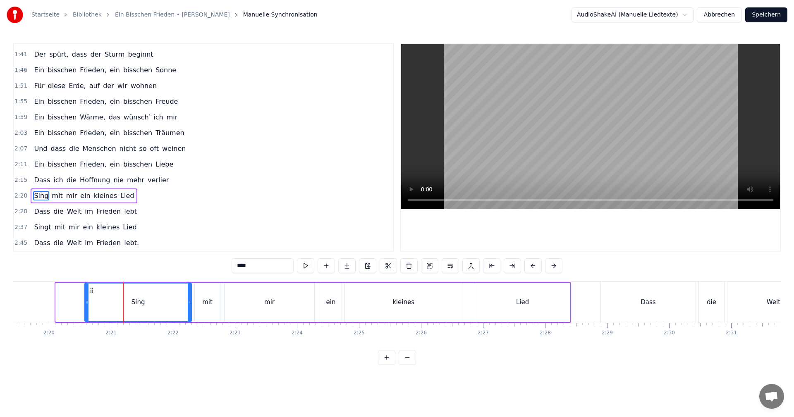
drag, startPoint x: 57, startPoint y: 302, endPoint x: 86, endPoint y: 305, distance: 29.1
click at [86, 305] on icon at bounding box center [86, 302] width 3 height 7
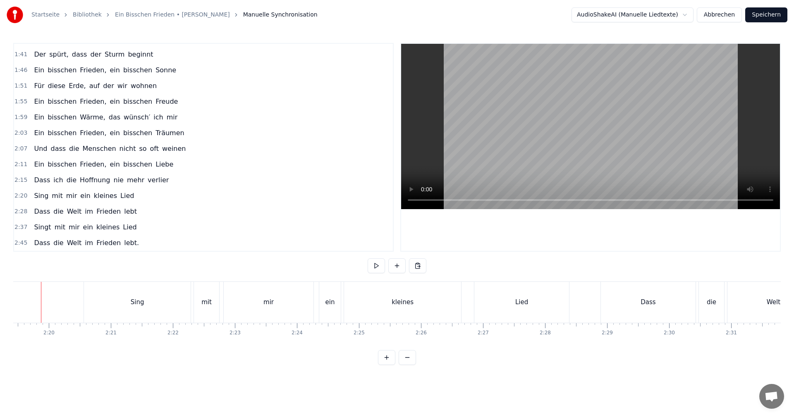
scroll to position [0, 8633]
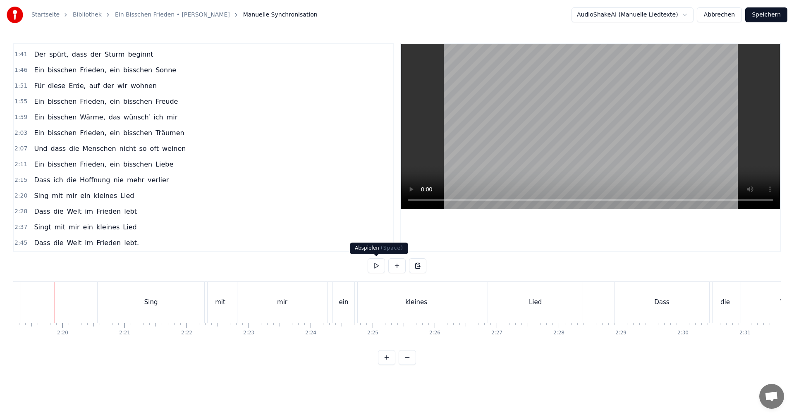
click at [375, 265] on button at bounding box center [376, 265] width 17 height 15
click at [108, 303] on div "Sing" at bounding box center [151, 302] width 107 height 41
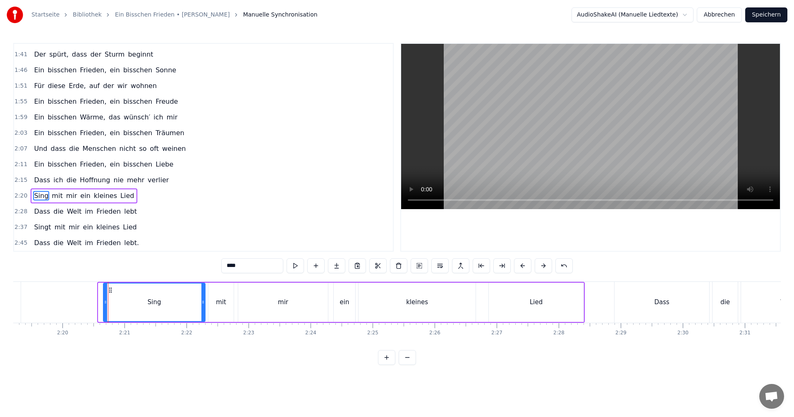
drag, startPoint x: 100, startPoint y: 302, endPoint x: 105, endPoint y: 302, distance: 5.0
click at [105, 302] on icon at bounding box center [105, 302] width 3 height 7
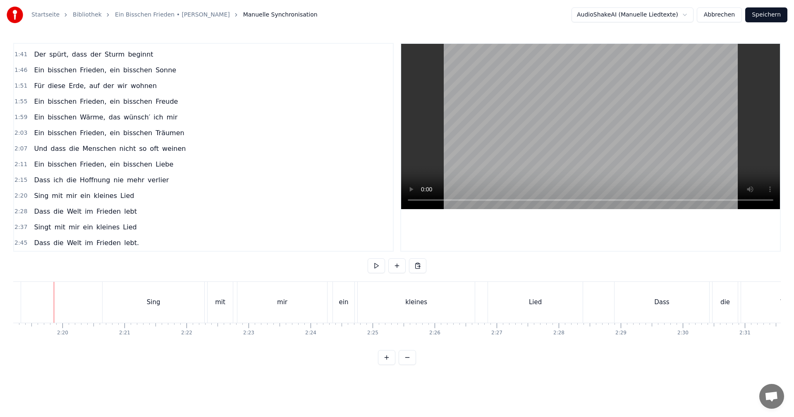
scroll to position [0, 8633]
click at [377, 267] on button at bounding box center [376, 265] width 17 height 15
click at [766, 14] on button "Speichern" at bounding box center [766, 14] width 42 height 15
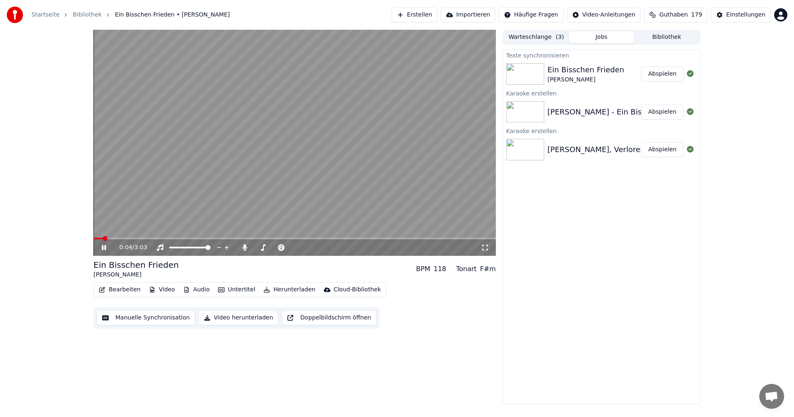
click at [104, 248] on icon at bounding box center [109, 247] width 19 height 7
click at [603, 242] on div "Texte synchronisieren Ein Bisschen [PERSON_NAME] Abspielen Karaoke erstellen [P…" at bounding box center [601, 227] width 198 height 355
click at [425, 12] on button "Erstellen" at bounding box center [415, 14] width 46 height 15
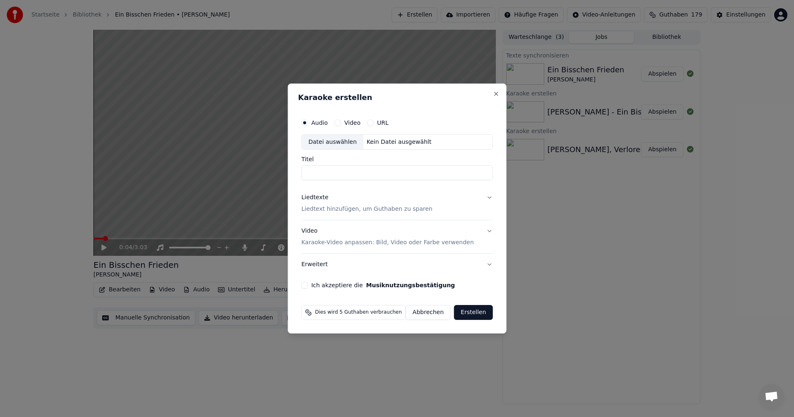
click at [310, 233] on div "Video Karaoke-Video anpassen: Bild, Video oder Farbe verwenden" at bounding box center [387, 237] width 172 height 20
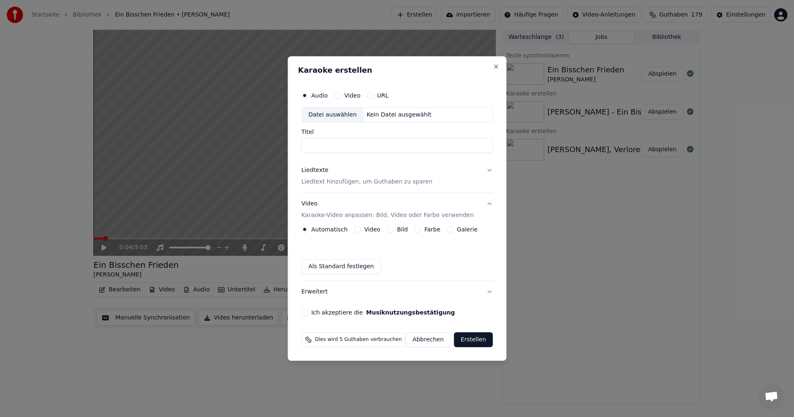
click at [390, 228] on button "Bild" at bounding box center [390, 229] width 7 height 7
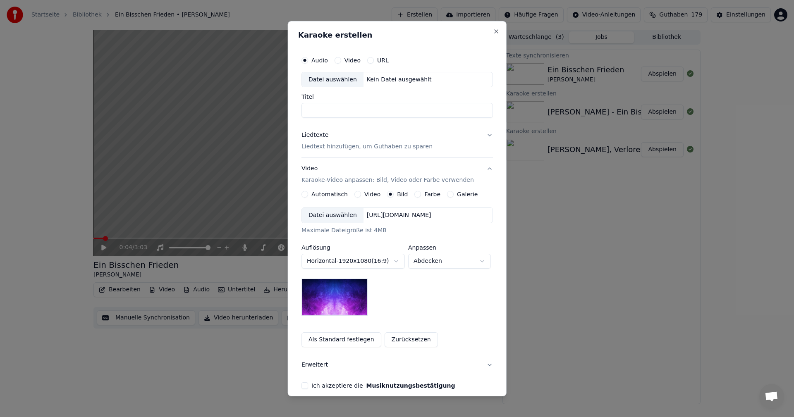
click at [318, 217] on div "Datei auswählen" at bounding box center [333, 215] width 62 height 15
click at [320, 79] on div "Datei auswählen" at bounding box center [333, 79] width 62 height 15
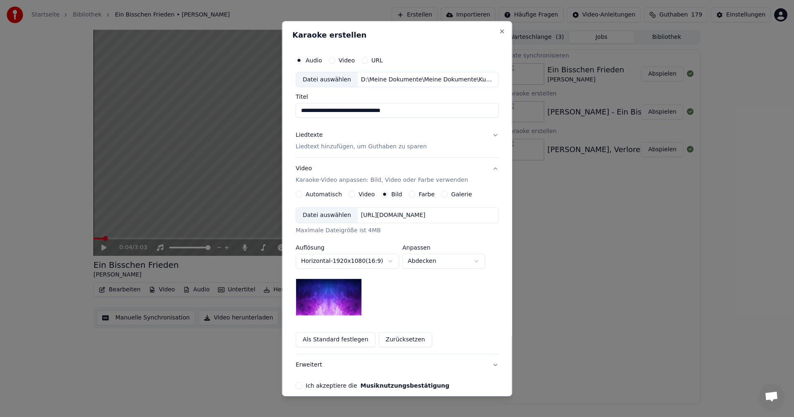
drag, startPoint x: 310, startPoint y: 111, endPoint x: 292, endPoint y: 110, distance: 17.9
click at [292, 110] on div "**********" at bounding box center [397, 220] width 210 height 344
type input "**********"
click at [325, 217] on div "Datei auswählen" at bounding box center [327, 215] width 62 height 15
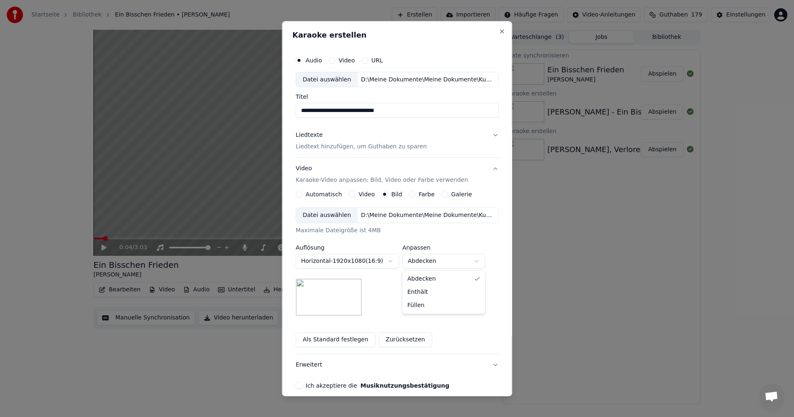
click at [474, 261] on body "**********" at bounding box center [397, 208] width 794 height 417
select select "*******"
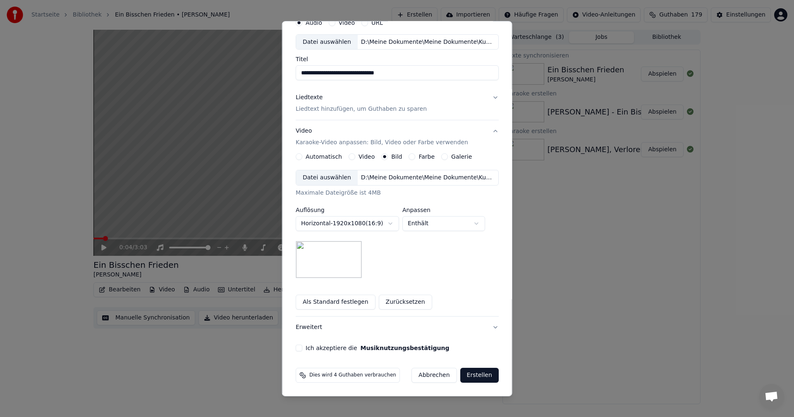
click at [297, 349] on button "Ich akzeptiere die Musiknutzungsbestätigung" at bounding box center [299, 348] width 7 height 7
click at [467, 375] on button "Erstellen" at bounding box center [479, 375] width 38 height 15
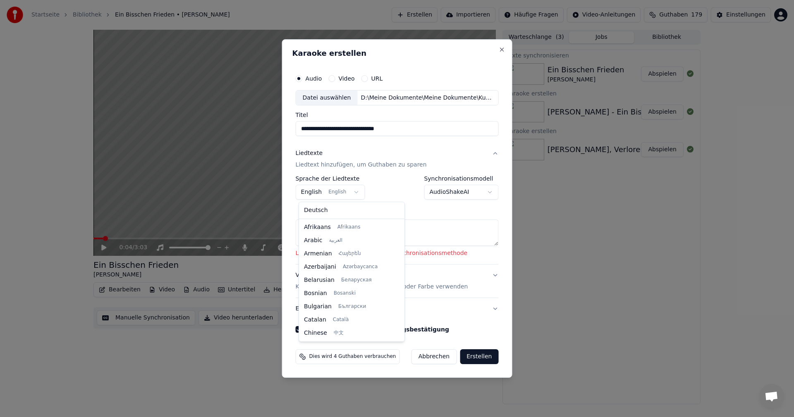
click at [355, 193] on body "**********" at bounding box center [397, 208] width 794 height 417
select select "**"
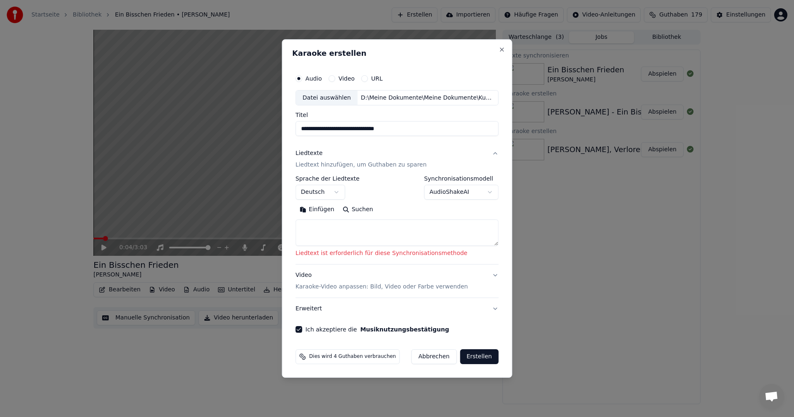
click at [308, 222] on textarea at bounding box center [397, 233] width 203 height 26
click at [308, 210] on button "Einfügen" at bounding box center [317, 209] width 43 height 13
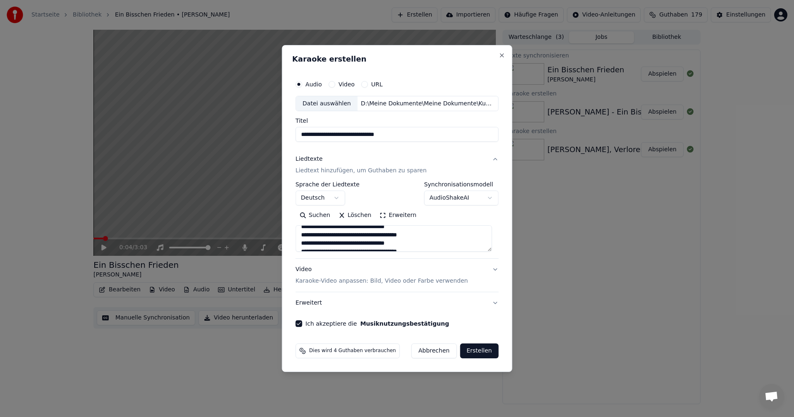
scroll to position [344, 0]
click at [474, 352] on button "Erstellen" at bounding box center [479, 351] width 38 height 15
type textarea "**********"
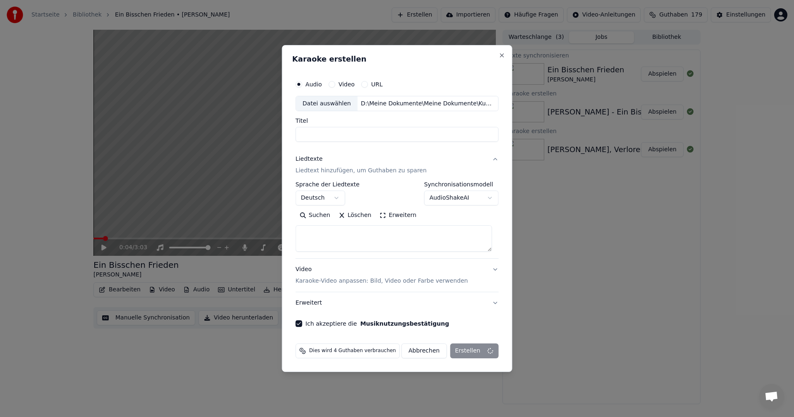
select select
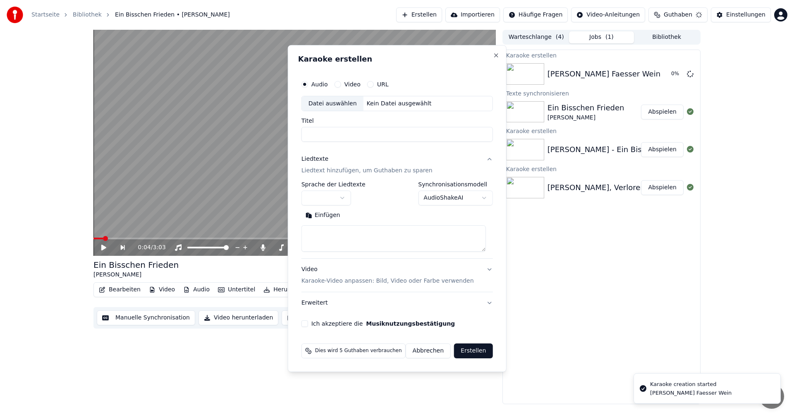
scroll to position [0, 0]
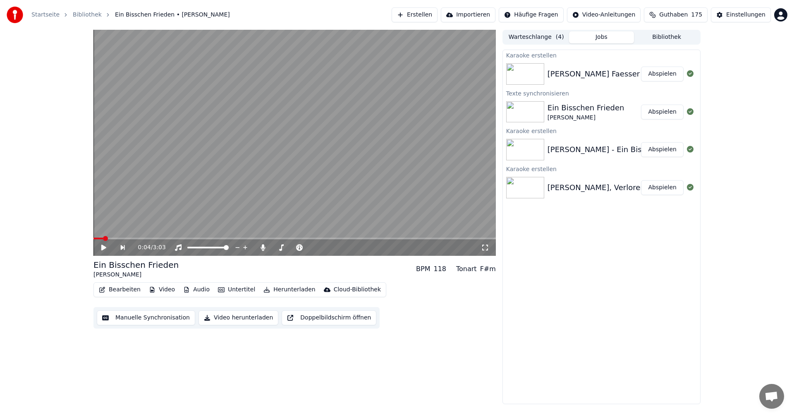
drag, startPoint x: 756, startPoint y: 301, endPoint x: 735, endPoint y: 287, distance: 24.8
click at [756, 301] on div "0:04 / 3:03 Ein Bisschen [PERSON_NAME] BPM 118 Tonart F#m Bearbeiten Video Audi…" at bounding box center [397, 217] width 794 height 375
click at [666, 74] on button "Abspielen" at bounding box center [662, 74] width 43 height 15
click at [294, 250] on span at bounding box center [291, 247] width 5 height 5
click at [293, 247] on span at bounding box center [292, 247] width 5 height 5
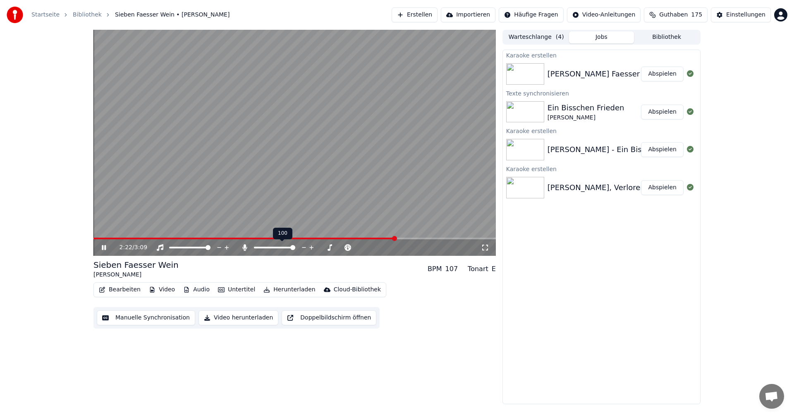
click at [295, 248] on span at bounding box center [292, 247] width 5 height 5
click at [127, 318] on button "Manuelle Synchronisation" at bounding box center [146, 318] width 98 height 15
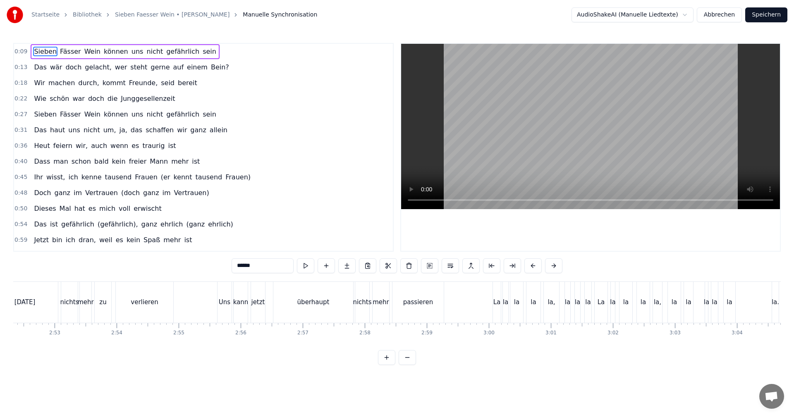
scroll to position [484, 0]
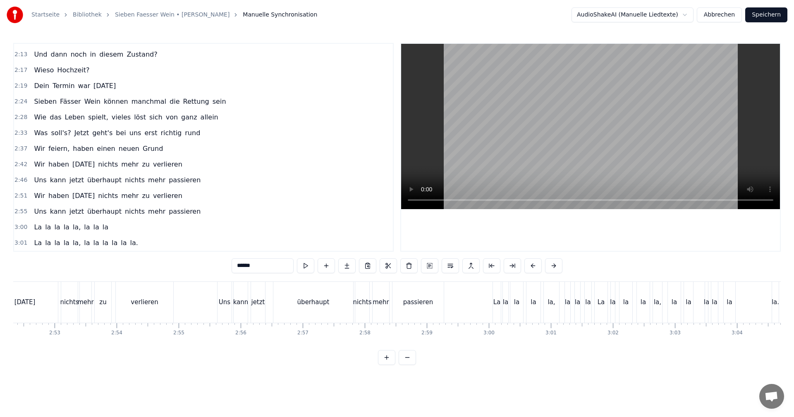
click at [177, 217] on div "Uns kann jetzt überhaupt nichts mehr passieren" at bounding box center [117, 211] width 173 height 15
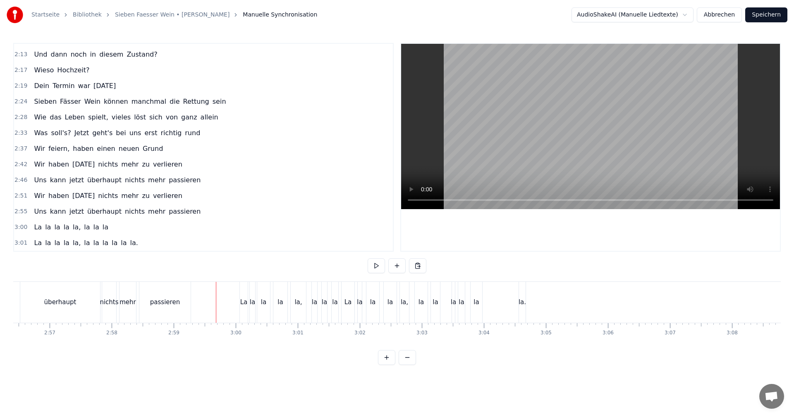
scroll to position [0, 10960]
click at [204, 280] on div "0:09 Sieben Fässer Wein können uns nicht gefährlich sein 0:13 Das wär doch gela…" at bounding box center [396, 204] width 767 height 322
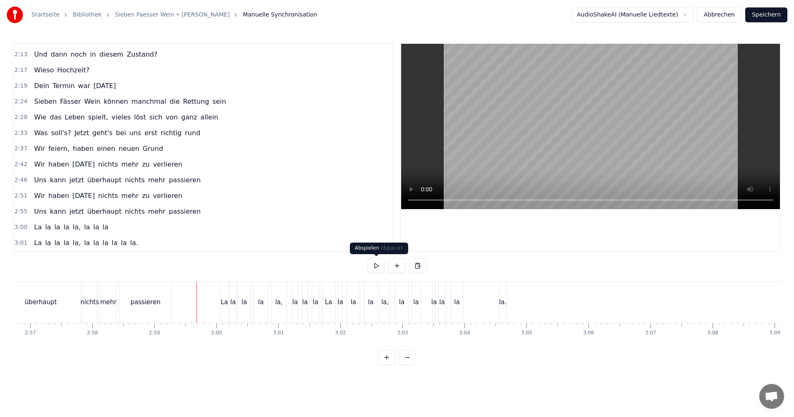
click at [372, 265] on button at bounding box center [376, 265] width 17 height 15
click at [380, 266] on button at bounding box center [376, 265] width 17 height 15
click at [378, 267] on button at bounding box center [376, 265] width 17 height 15
click at [502, 304] on div "la." at bounding box center [502, 303] width 7 height 10
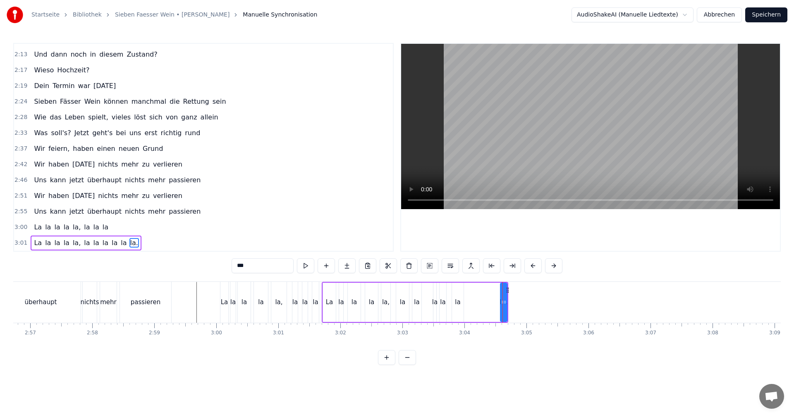
drag, startPoint x: 456, startPoint y: 282, endPoint x: 498, endPoint y: 284, distance: 41.8
click at [499, 282] on div "La la la la la, la la la la la la." at bounding box center [415, 302] width 186 height 41
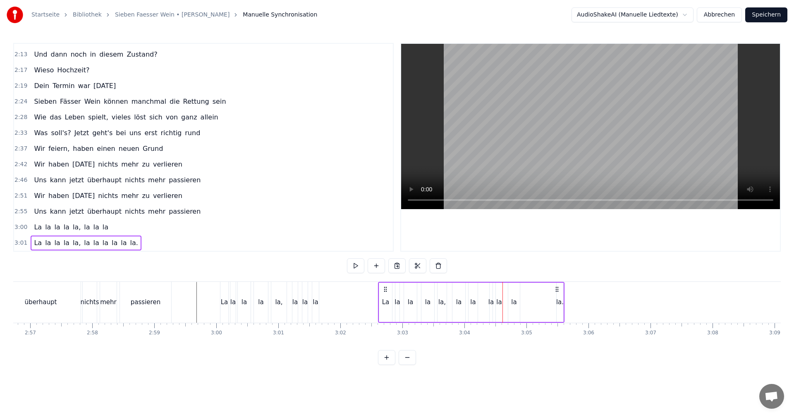
drag, startPoint x: 327, startPoint y: 286, endPoint x: 384, endPoint y: 295, distance: 56.9
click at [384, 295] on div "La la la la la, la la la la la la." at bounding box center [471, 302] width 186 height 41
click at [209, 280] on div "0:09 Sieben Fässer Wein können uns nicht gefährlich sein 0:13 Das wär doch gela…" at bounding box center [396, 204] width 767 height 322
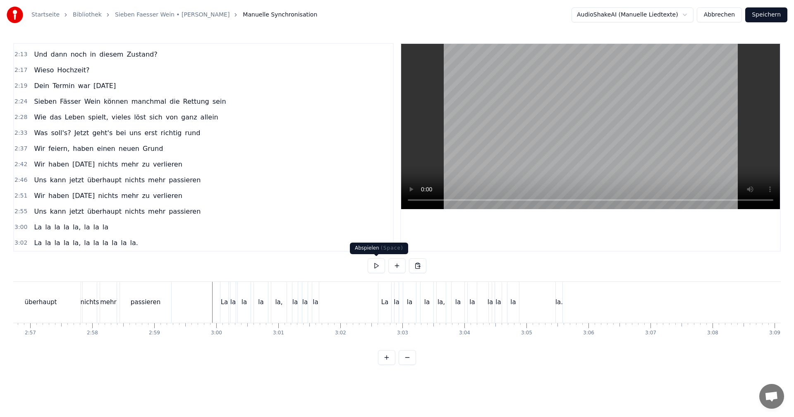
click at [376, 268] on button at bounding box center [376, 265] width 17 height 15
click at [294, 299] on div "la" at bounding box center [294, 303] width 5 height 10
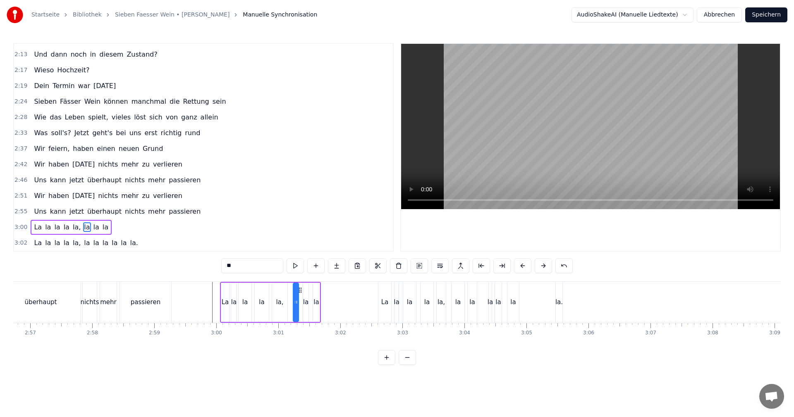
click at [317, 304] on div "la" at bounding box center [315, 303] width 5 height 10
drag, startPoint x: 319, startPoint y: 301, endPoint x: 363, endPoint y: 303, distance: 43.9
click at [363, 303] on icon at bounding box center [361, 302] width 3 height 7
drag, startPoint x: 315, startPoint y: 301, endPoint x: 342, endPoint y: 304, distance: 27.4
click at [342, 304] on icon at bounding box center [342, 302] width 3 height 7
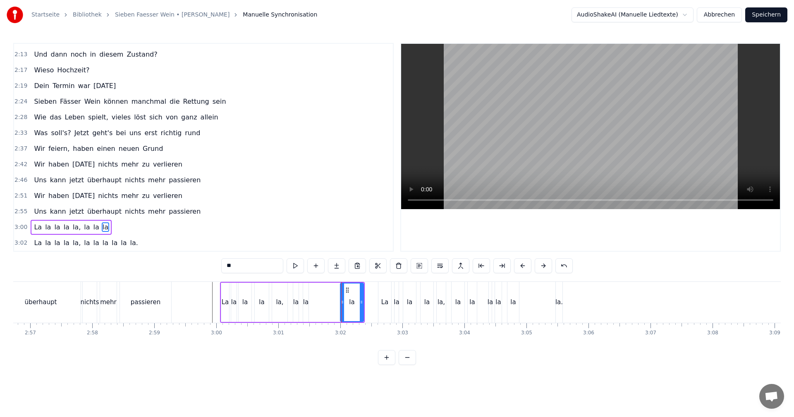
click at [304, 302] on div "la" at bounding box center [305, 303] width 5 height 10
drag, startPoint x: 308, startPoint y: 301, endPoint x: 339, endPoint y: 302, distance: 31.0
click at [339, 302] on icon at bounding box center [337, 302] width 3 height 7
drag, startPoint x: 305, startPoint y: 301, endPoint x: 325, endPoint y: 303, distance: 20.3
click at [325, 303] on icon at bounding box center [325, 302] width 3 height 7
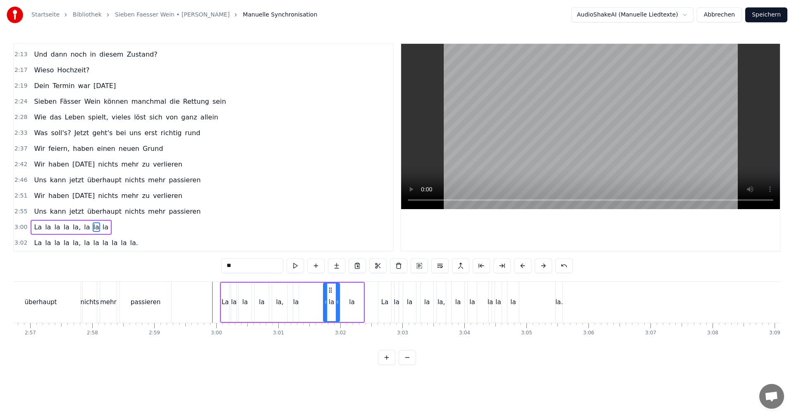
click at [298, 301] on div "la" at bounding box center [295, 303] width 5 height 10
drag, startPoint x: 297, startPoint y: 302, endPoint x: 320, endPoint y: 304, distance: 22.9
click at [320, 304] on icon at bounding box center [319, 302] width 3 height 7
drag, startPoint x: 296, startPoint y: 302, endPoint x: 302, endPoint y: 302, distance: 5.8
click at [302, 302] on icon at bounding box center [300, 302] width 3 height 7
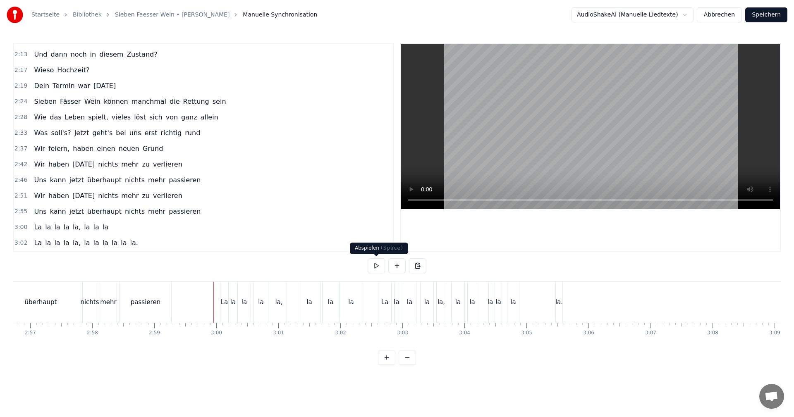
click at [372, 265] on button at bounding box center [376, 265] width 17 height 15
click at [256, 303] on div "la" at bounding box center [260, 302] width 14 height 41
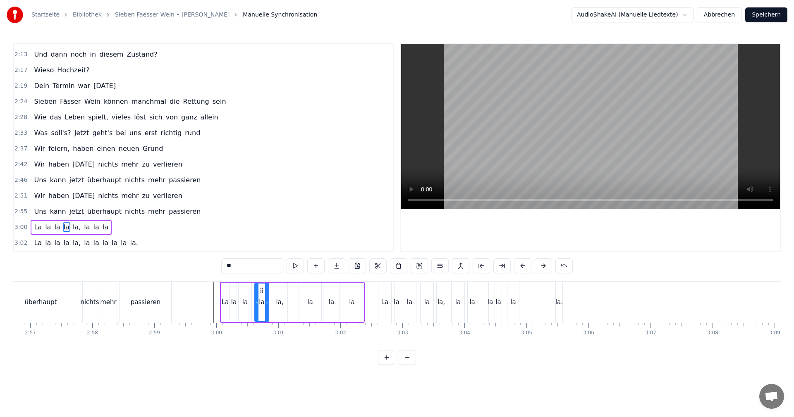
scroll to position [0, 10960]
click at [252, 302] on icon at bounding box center [252, 302] width 3 height 7
click at [265, 301] on icon at bounding box center [264, 302] width 3 height 7
click at [279, 301] on div "la," at bounding box center [279, 303] width 7 height 10
drag, startPoint x: 274, startPoint y: 302, endPoint x: 270, endPoint y: 302, distance: 4.2
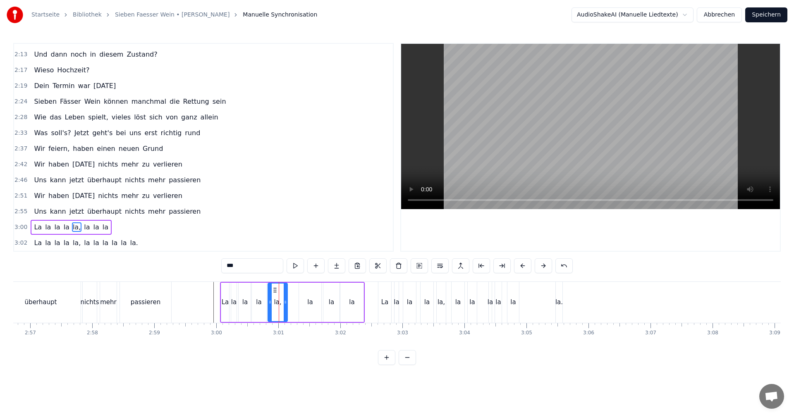
click at [270, 302] on icon at bounding box center [269, 302] width 3 height 7
click at [282, 301] on circle at bounding box center [282, 301] width 0 height 0
click at [311, 304] on div "la" at bounding box center [309, 303] width 5 height 10
type input "**"
click at [299, 302] on div "la" at bounding box center [310, 302] width 23 height 39
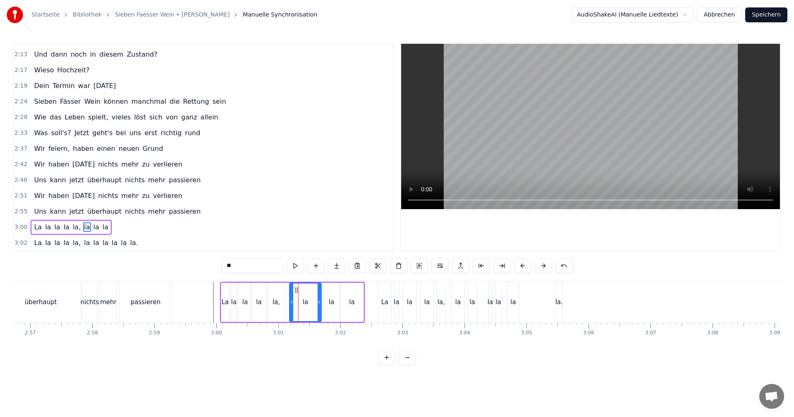
drag, startPoint x: 301, startPoint y: 302, endPoint x: 291, endPoint y: 303, distance: 9.5
click at [291, 303] on icon at bounding box center [291, 302] width 3 height 7
drag, startPoint x: 318, startPoint y: 302, endPoint x: 305, endPoint y: 303, distance: 12.9
click at [305, 303] on icon at bounding box center [306, 302] width 3 height 7
click at [326, 299] on div "la" at bounding box center [331, 302] width 16 height 39
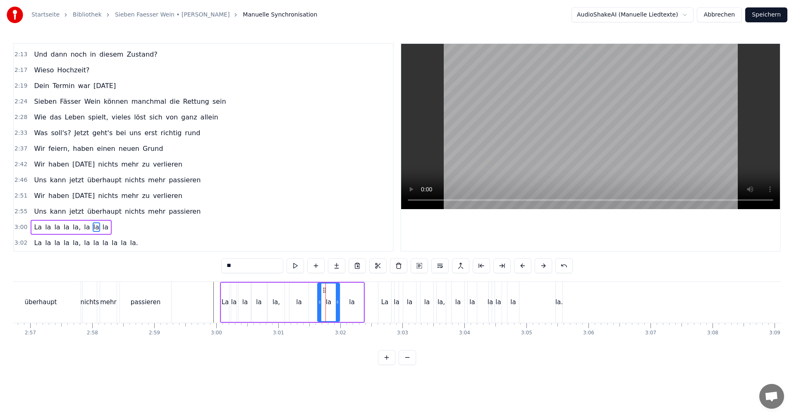
drag, startPoint x: 325, startPoint y: 303, endPoint x: 319, endPoint y: 302, distance: 5.8
click at [319, 302] on icon at bounding box center [319, 302] width 3 height 7
click at [334, 302] on icon at bounding box center [334, 302] width 3 height 7
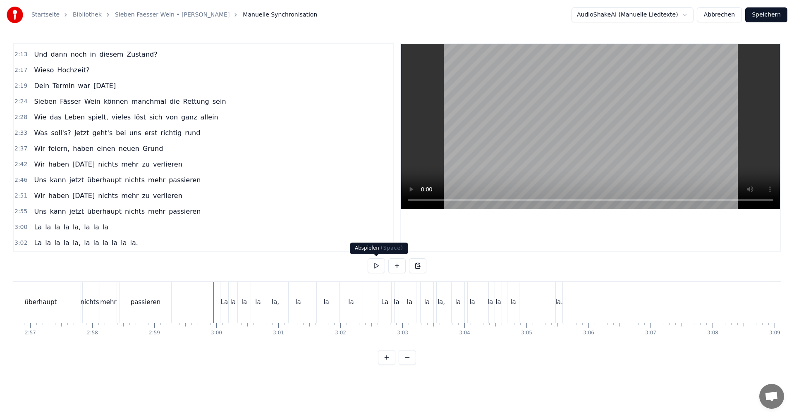
click at [380, 267] on button at bounding box center [376, 265] width 17 height 15
click at [485, 281] on div "0:09 Sieben Fässer Wein können uns nicht gefährlich sein 0:13 Das wär doch gela…" at bounding box center [396, 204] width 767 height 322
click at [483, 283] on div "La la la la la, la la la la la la." at bounding box center [471, 302] width 186 height 41
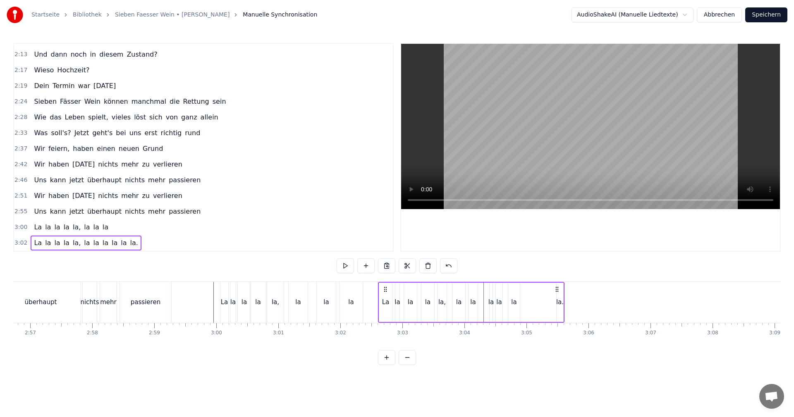
click at [514, 302] on div "la" at bounding box center [513, 303] width 5 height 10
drag, startPoint x: 516, startPoint y: 289, endPoint x: 533, endPoint y: 291, distance: 17.4
click at [533, 291] on icon at bounding box center [532, 290] width 7 height 7
click at [501, 296] on div "la" at bounding box center [499, 302] width 7 height 39
drag, startPoint x: 501, startPoint y: 300, endPoint x: 506, endPoint y: 299, distance: 4.6
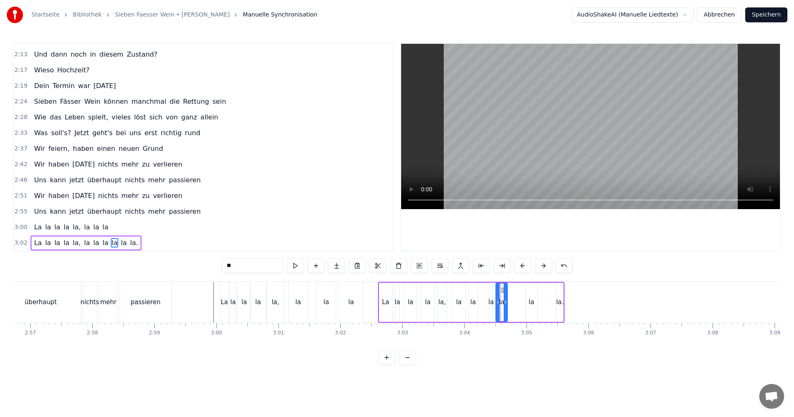
click at [506, 300] on icon at bounding box center [505, 302] width 3 height 7
drag, startPoint x: 502, startPoint y: 291, endPoint x: 513, endPoint y: 292, distance: 10.5
click at [516, 292] on icon at bounding box center [516, 290] width 7 height 7
click at [491, 299] on div "la" at bounding box center [490, 303] width 5 height 10
drag, startPoint x: 493, startPoint y: 301, endPoint x: 500, endPoint y: 301, distance: 7.0
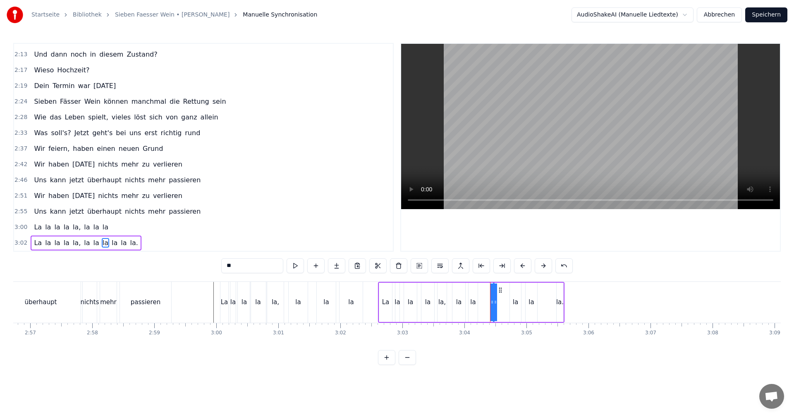
click at [506, 303] on div "La la la la la, la la la la la la." at bounding box center [471, 302] width 186 height 41
click at [492, 303] on div "la" at bounding box center [492, 303] width 5 height 10
drag, startPoint x: 500, startPoint y: 290, endPoint x: 506, endPoint y: 290, distance: 6.6
click at [506, 290] on circle at bounding box center [506, 290] width 0 height 0
click at [474, 302] on div "la" at bounding box center [472, 303] width 5 height 10
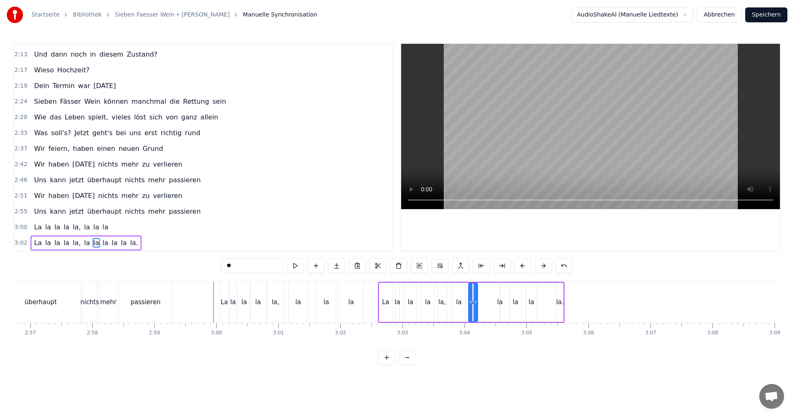
click at [473, 289] on div at bounding box center [473, 302] width 0 height 41
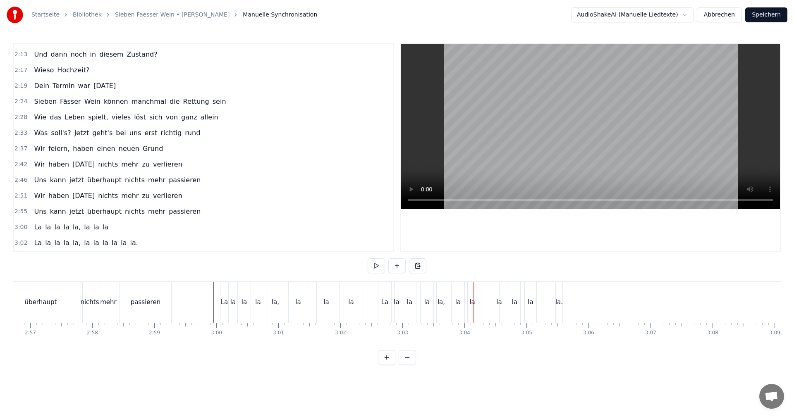
click at [475, 303] on div "la" at bounding box center [472, 302] width 9 height 41
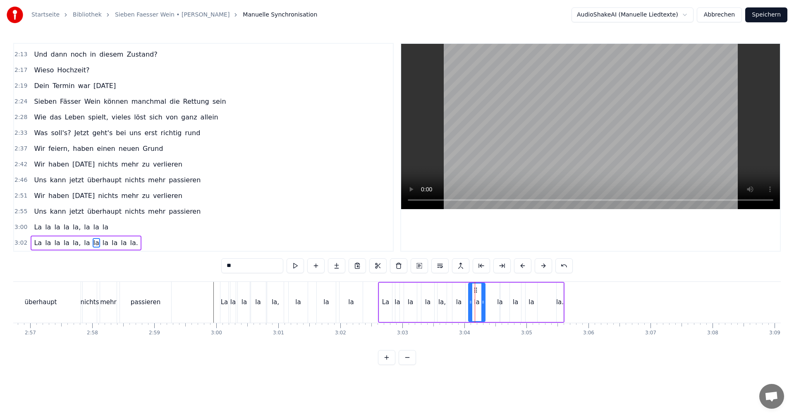
drag, startPoint x: 476, startPoint y: 303, endPoint x: 484, endPoint y: 303, distance: 7.5
click at [484, 303] on icon at bounding box center [482, 302] width 3 height 7
drag, startPoint x: 474, startPoint y: 290, endPoint x: 481, endPoint y: 292, distance: 7.3
click at [481, 292] on icon at bounding box center [482, 290] width 7 height 7
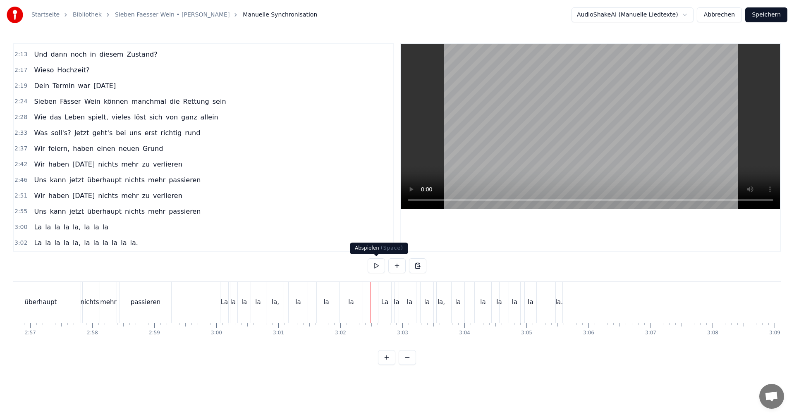
click at [378, 265] on button at bounding box center [376, 265] width 17 height 15
click at [528, 302] on div "la" at bounding box center [531, 302] width 12 height 41
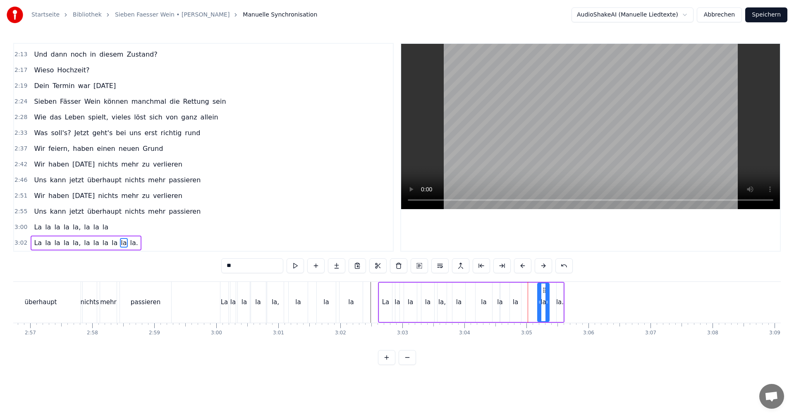
drag, startPoint x: 531, startPoint y: 290, endPoint x: 544, endPoint y: 291, distance: 12.5
click at [544, 291] on icon at bounding box center [544, 290] width 7 height 7
click at [515, 293] on div "la" at bounding box center [515, 302] width 11 height 39
drag, startPoint x: 516, startPoint y: 290, endPoint x: 528, endPoint y: 290, distance: 12.0
click at [528, 290] on circle at bounding box center [528, 290] width 0 height 0
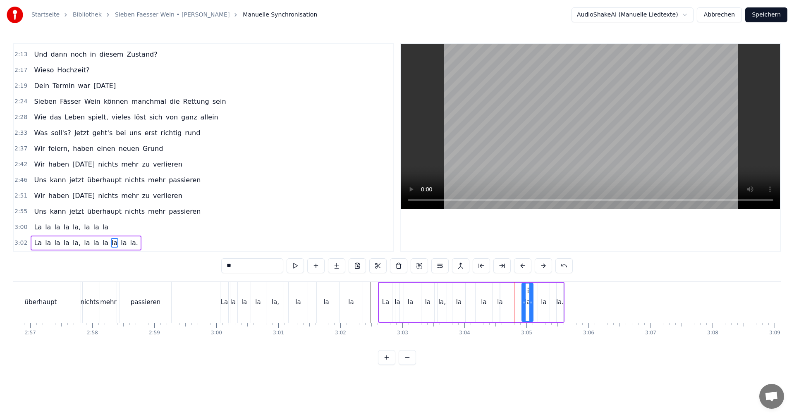
click at [500, 291] on div "la" at bounding box center [499, 302] width 1 height 39
drag, startPoint x: 502, startPoint y: 296, endPoint x: 510, endPoint y: 297, distance: 7.6
click at [512, 298] on div "La la la la la, la la la la la la." at bounding box center [471, 302] width 186 height 41
click at [499, 301] on div "la" at bounding box center [499, 303] width 5 height 10
click at [504, 299] on div "La la la la la, la la la la la la." at bounding box center [471, 302] width 186 height 41
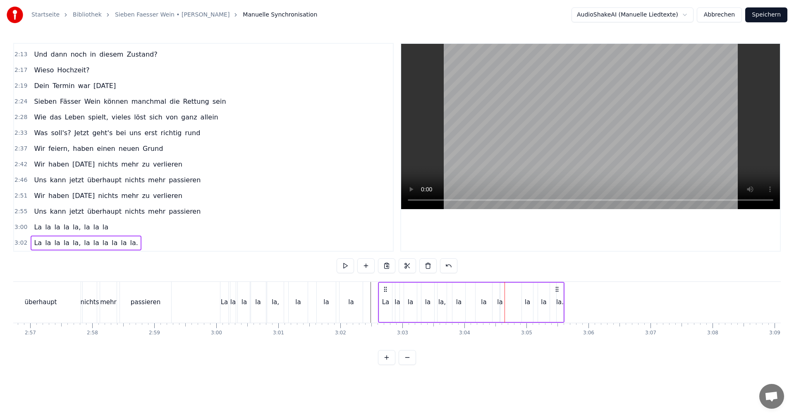
click at [501, 301] on div "la" at bounding box center [499, 303] width 5 height 10
drag, startPoint x: 503, startPoint y: 302, endPoint x: 508, endPoint y: 301, distance: 4.6
click at [508, 301] on div "La la la la la, la la la la la la." at bounding box center [471, 302] width 186 height 41
click at [498, 301] on div "la" at bounding box center [499, 303] width 5 height 10
click at [497, 301] on icon at bounding box center [498, 302] width 3 height 7
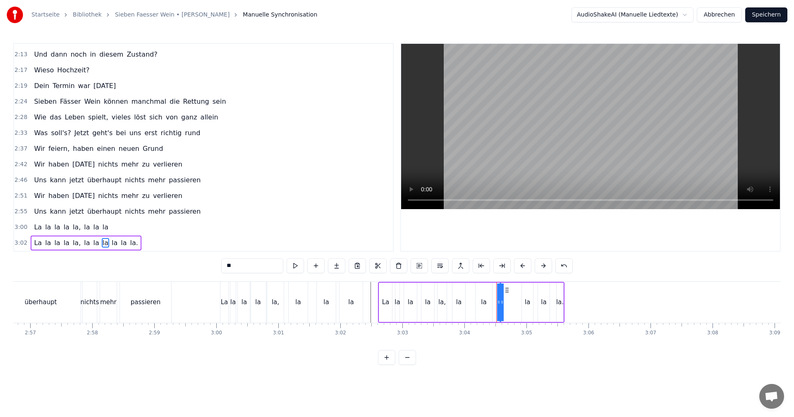
click at [385, 362] on button at bounding box center [386, 357] width 17 height 15
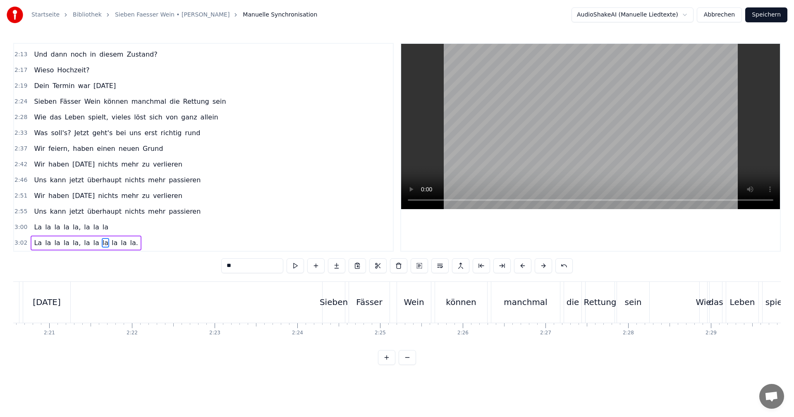
click at [385, 362] on button at bounding box center [386, 357] width 17 height 15
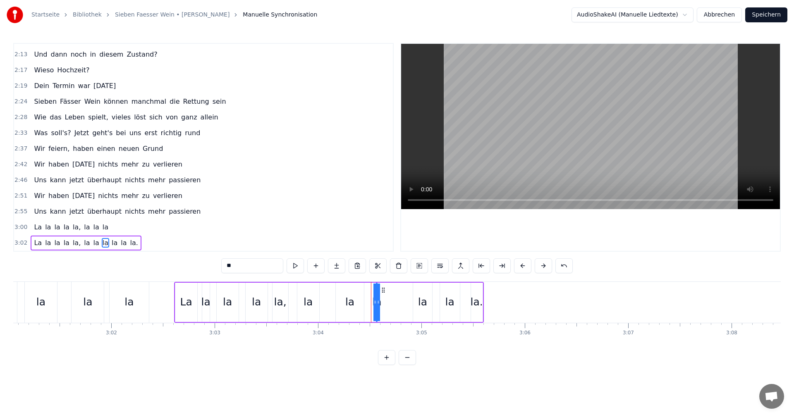
scroll to position [0, 18779]
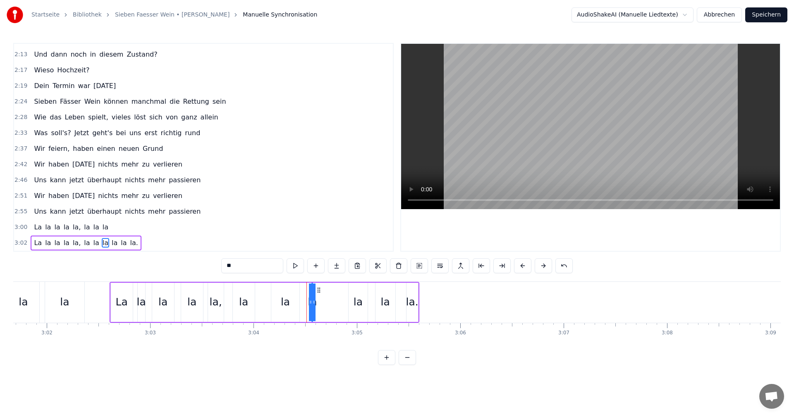
drag, startPoint x: 313, startPoint y: 303, endPoint x: 318, endPoint y: 303, distance: 4.2
click at [318, 303] on div "La la la la la, la la la la la la." at bounding box center [265, 302] width 310 height 41
click at [385, 365] on button at bounding box center [386, 357] width 17 height 15
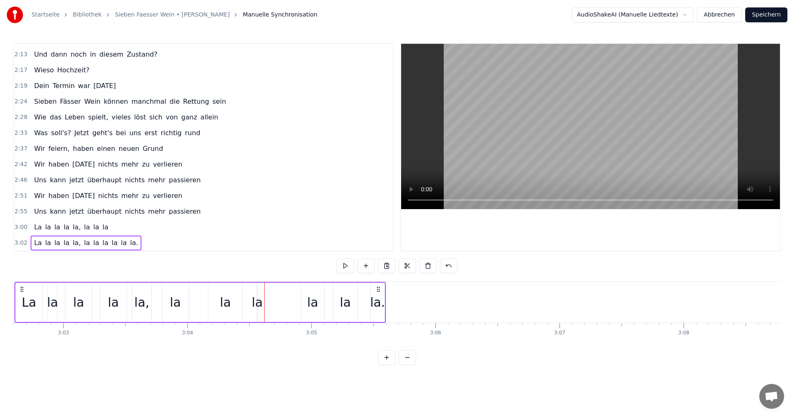
scroll to position [0, 22688]
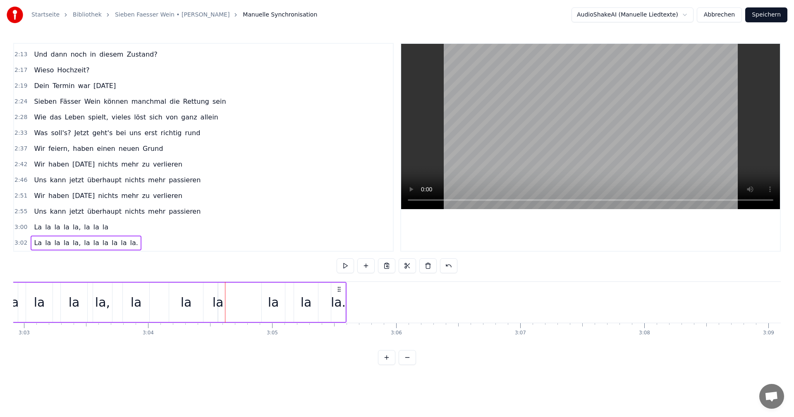
click at [385, 365] on button at bounding box center [386, 357] width 17 height 15
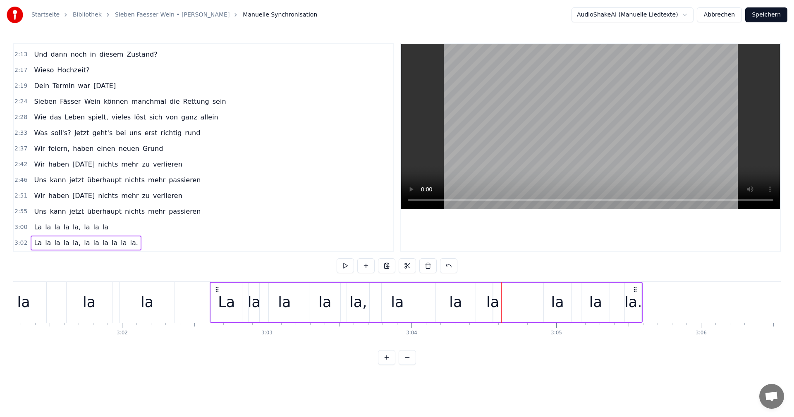
scroll to position [0, 26597]
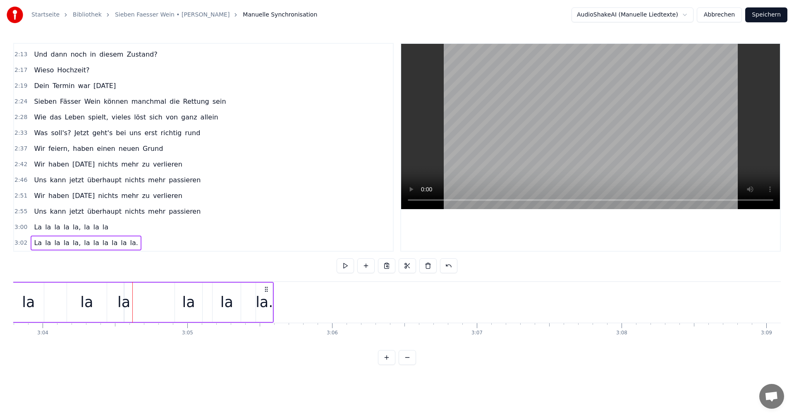
click at [124, 301] on div "la" at bounding box center [123, 302] width 13 height 22
click at [124, 303] on div "la" at bounding box center [124, 303] width 0 height 38
drag, startPoint x: 126, startPoint y: 303, endPoint x: 132, endPoint y: 304, distance: 6.7
click at [132, 304] on div "La la la la la, la la la la la la." at bounding box center [57, 302] width 433 height 41
click at [126, 302] on div "la" at bounding box center [123, 302] width 13 height 22
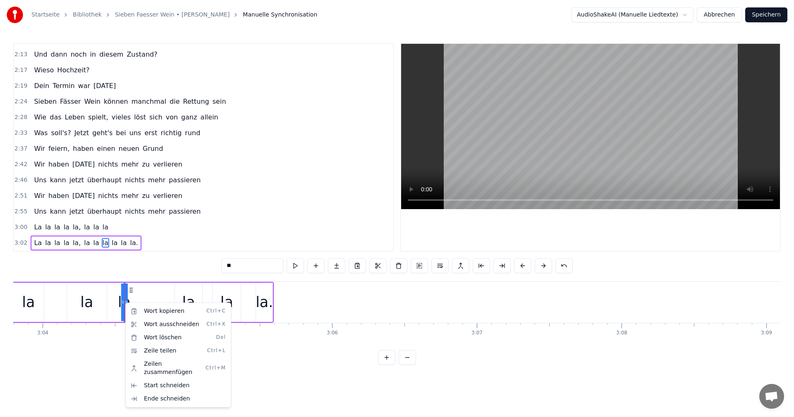
click at [122, 301] on html "Startseite Bibliothek Sieben Faesser Wein • [PERSON_NAME] Manuelle Synchronisat…" at bounding box center [397, 189] width 794 height 378
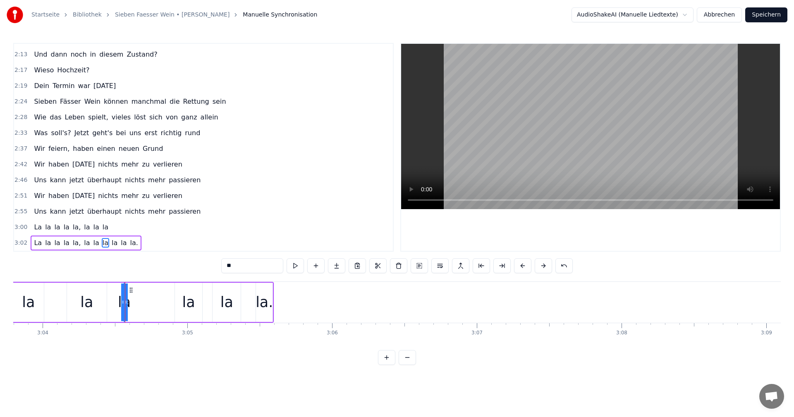
click at [124, 301] on div "la" at bounding box center [124, 303] width 0 height 38
click at [384, 365] on button at bounding box center [386, 357] width 17 height 15
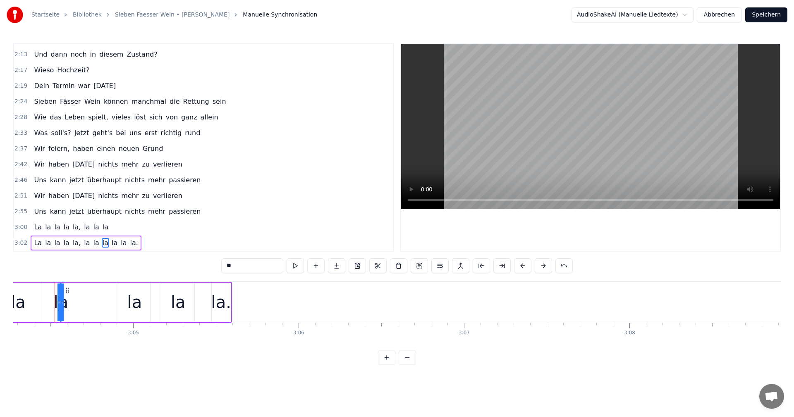
click at [384, 365] on button at bounding box center [386, 357] width 17 height 15
click at [385, 365] on button at bounding box center [386, 357] width 17 height 15
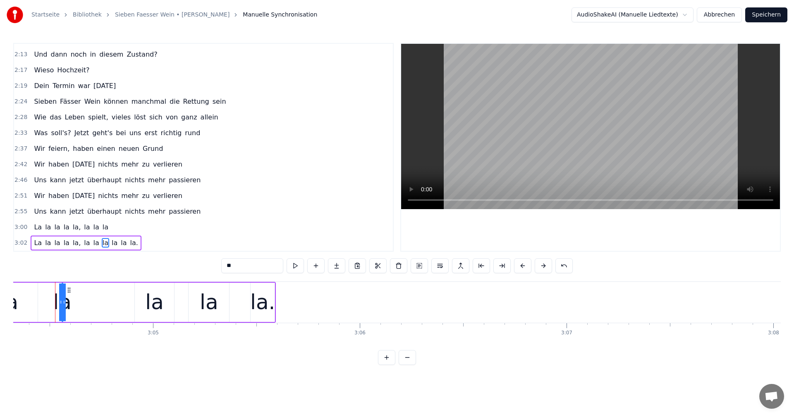
click at [385, 365] on button at bounding box center [386, 357] width 17 height 15
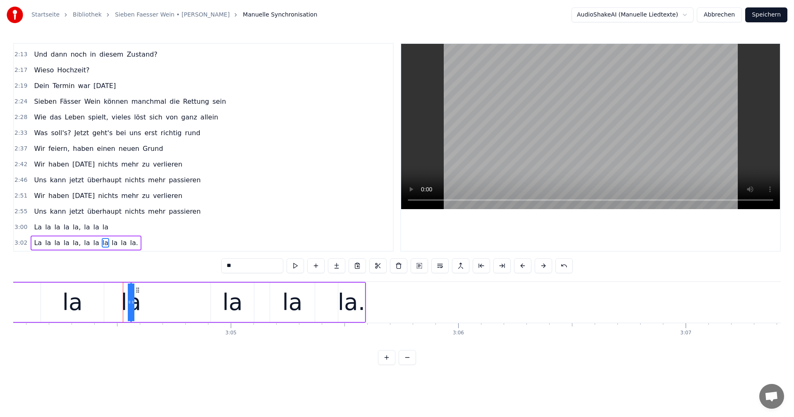
scroll to position [0, 41920]
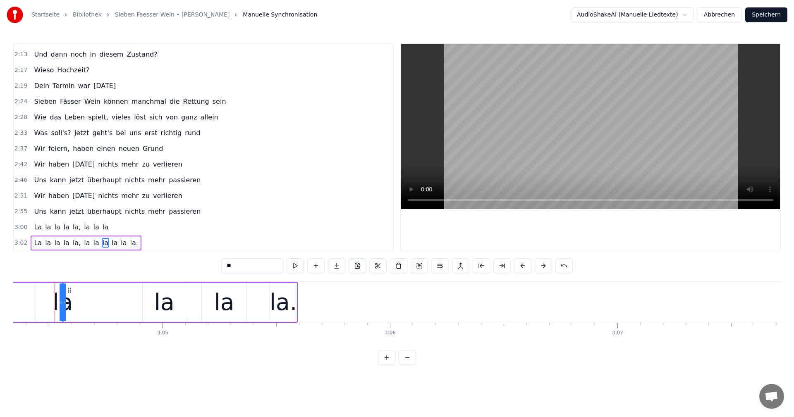
click at [385, 365] on button at bounding box center [386, 357] width 17 height 15
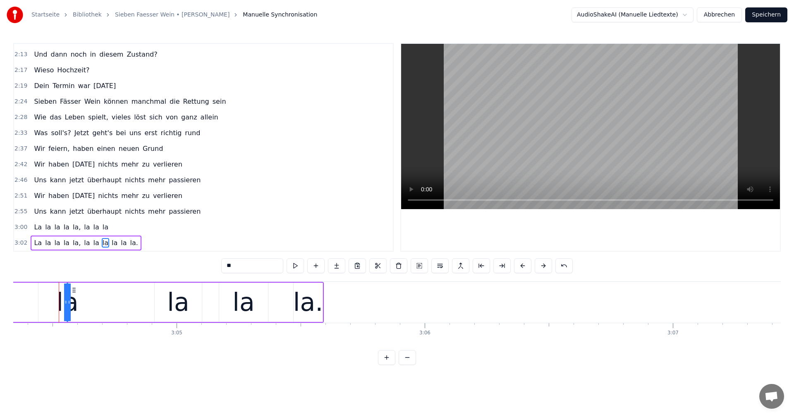
scroll to position [0, 45734]
drag, startPoint x: 65, startPoint y: 301, endPoint x: 76, endPoint y: 301, distance: 10.4
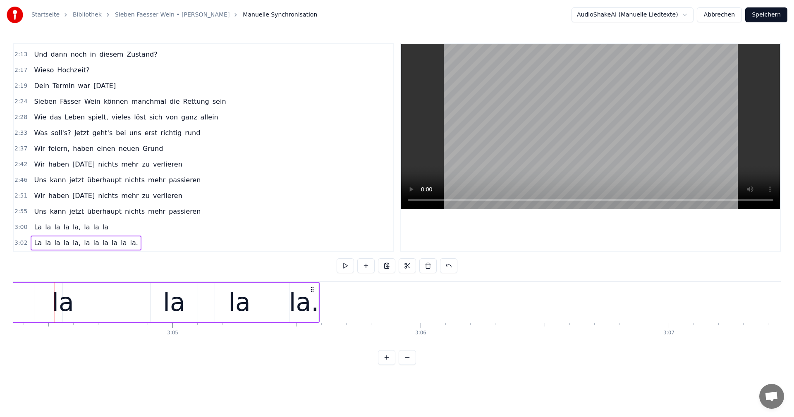
click at [58, 301] on div "la" at bounding box center [63, 302] width 22 height 37
click at [721, 13] on button "Abbrechen" at bounding box center [719, 14] width 45 height 15
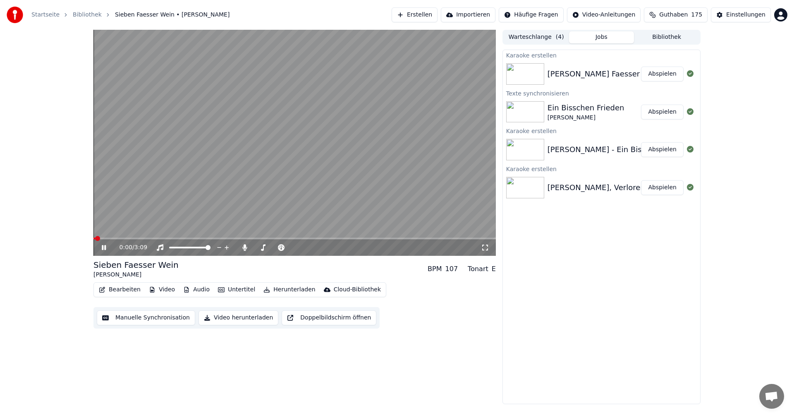
click at [121, 320] on button "Manuelle Synchronisation" at bounding box center [146, 318] width 98 height 15
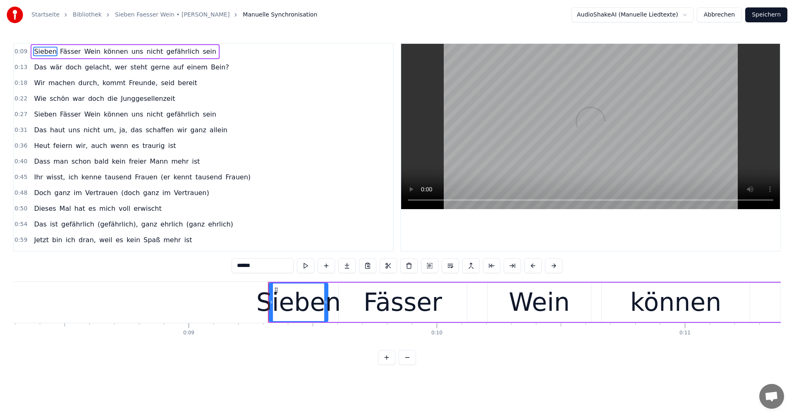
scroll to position [0, 2271]
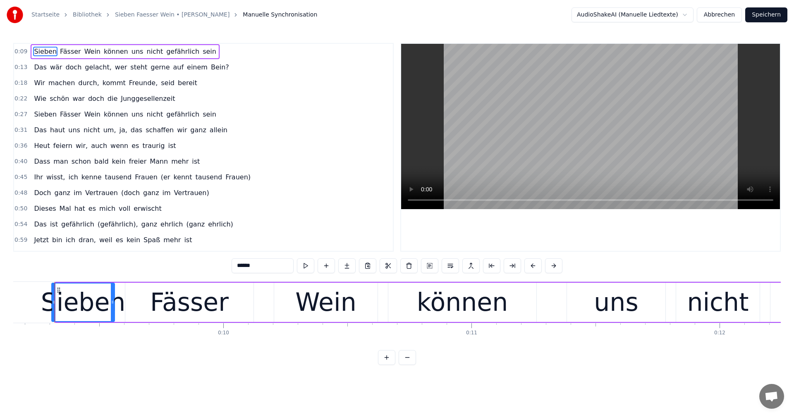
click at [53, 303] on icon at bounding box center [53, 302] width 3 height 7
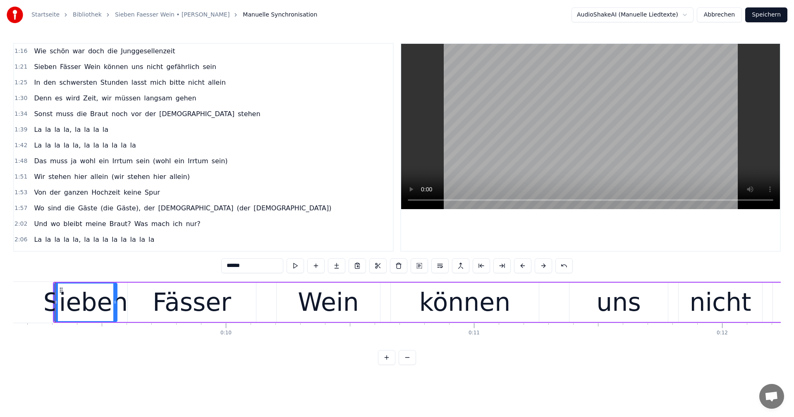
scroll to position [484, 0]
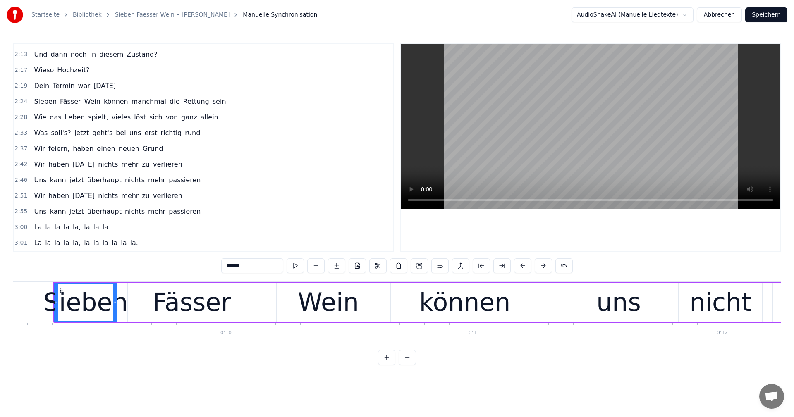
click at [33, 224] on span "La" at bounding box center [38, 227] width 10 height 10
type input "**"
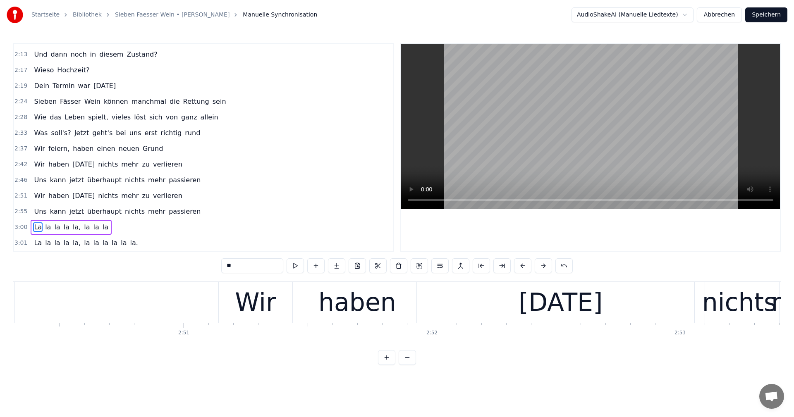
scroll to position [0, 44627]
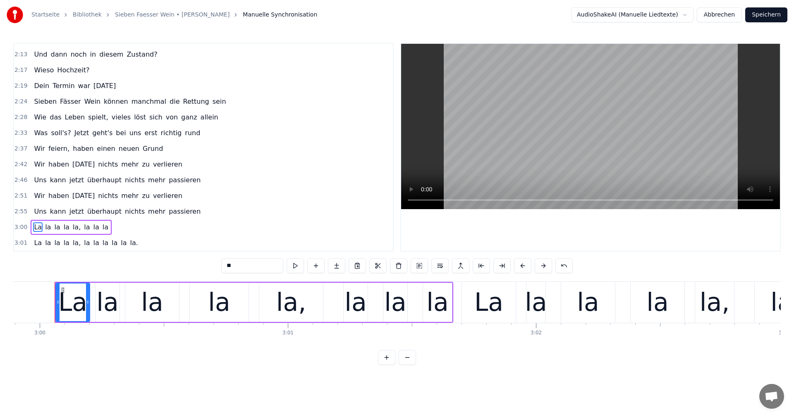
click at [411, 365] on button at bounding box center [407, 357] width 17 height 15
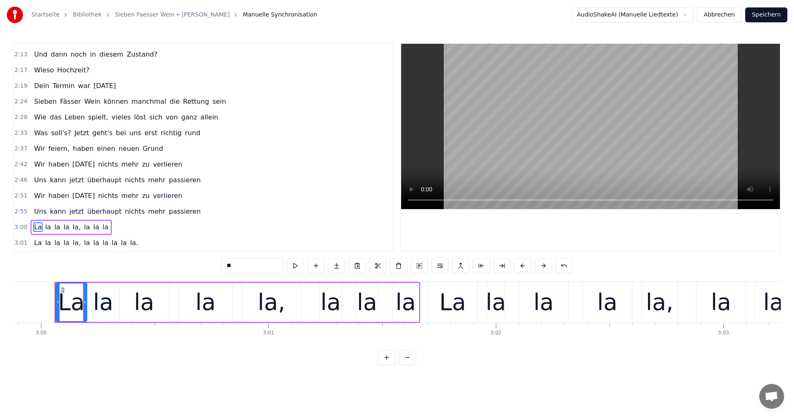
click at [411, 365] on button at bounding box center [407, 357] width 17 height 15
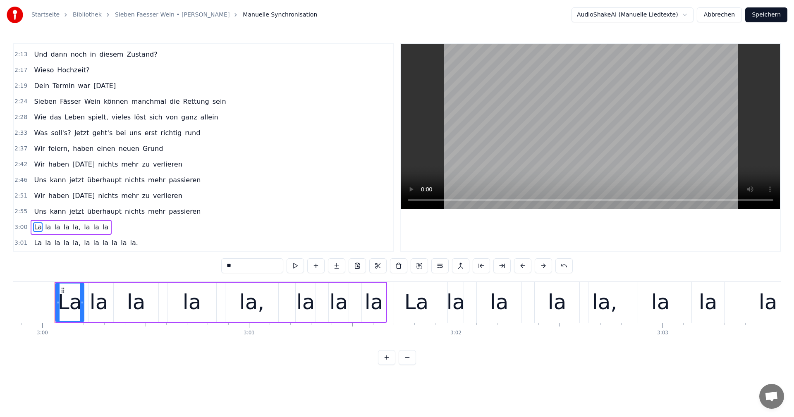
click at [411, 365] on button at bounding box center [407, 357] width 17 height 15
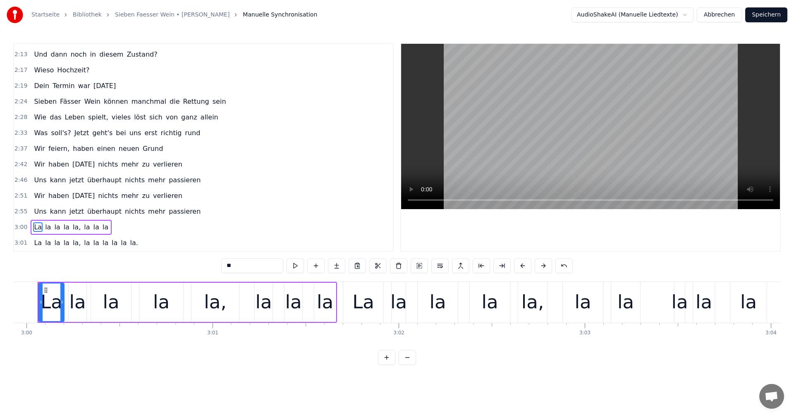
scroll to position [0, 33460]
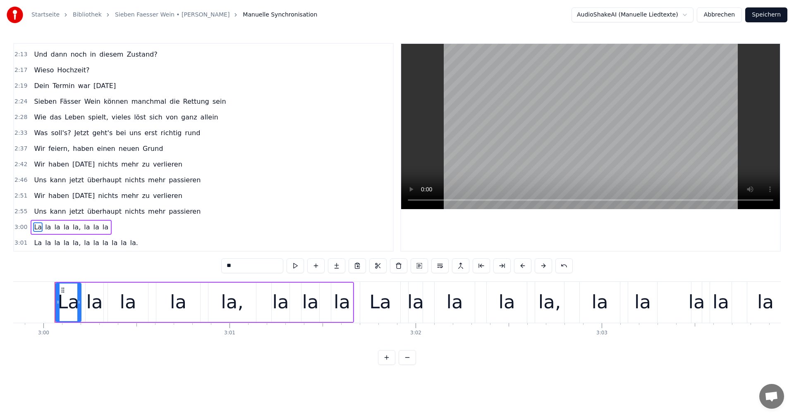
click at [409, 362] on button at bounding box center [407, 357] width 17 height 15
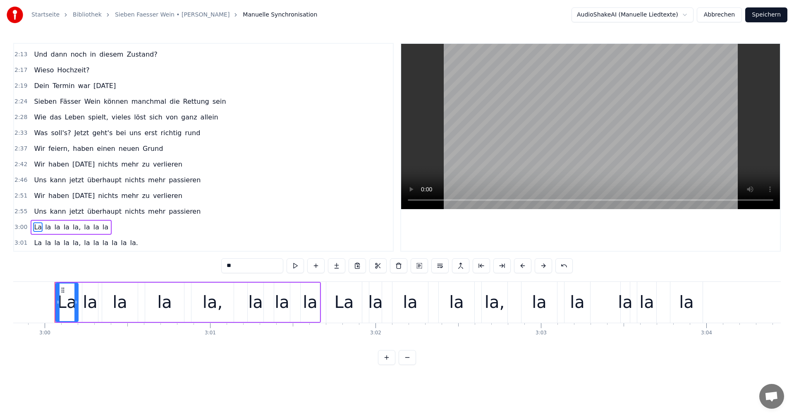
click at [406, 363] on button at bounding box center [407, 357] width 17 height 15
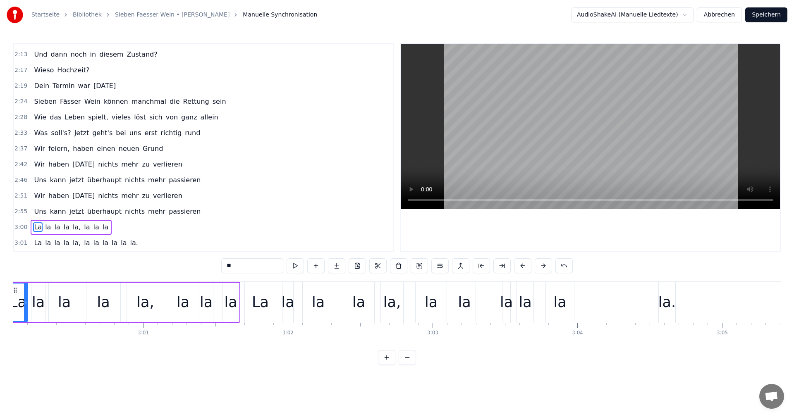
scroll to position [0, 26015]
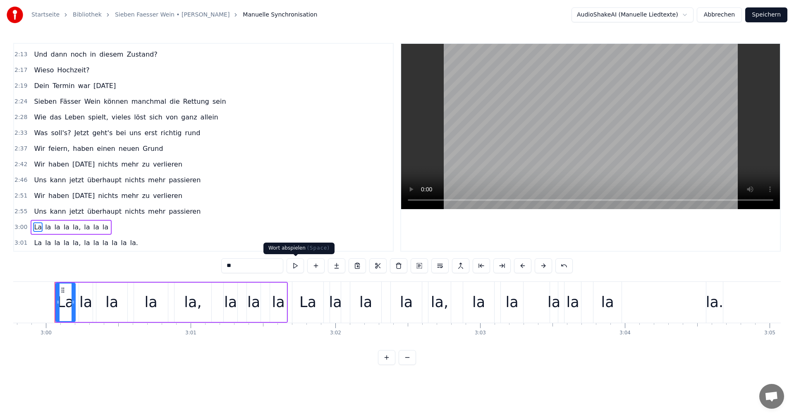
click at [299, 267] on button at bounding box center [295, 265] width 17 height 15
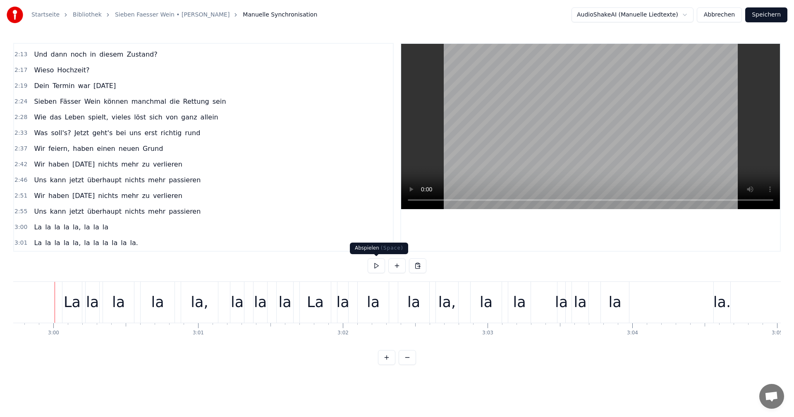
click at [373, 263] on button at bounding box center [376, 265] width 17 height 15
click at [372, 263] on button at bounding box center [376, 265] width 17 height 15
click at [239, 294] on div "la" at bounding box center [237, 302] width 13 height 22
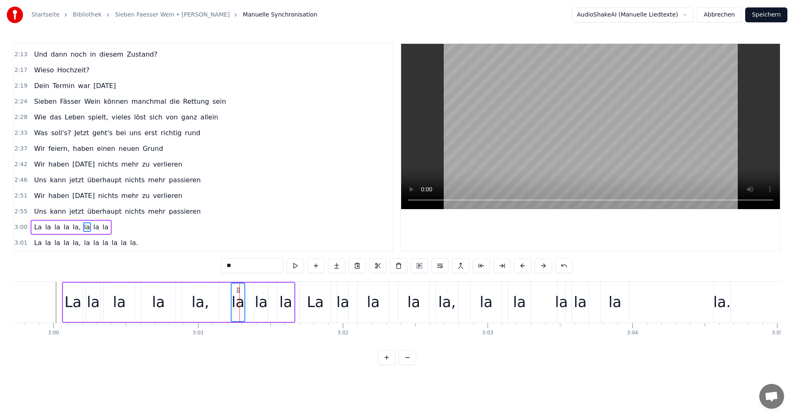
click at [258, 300] on div "la" at bounding box center [261, 302] width 13 height 22
click at [288, 299] on div "la" at bounding box center [285, 302] width 13 height 22
click at [306, 295] on div "La" at bounding box center [315, 302] width 31 height 41
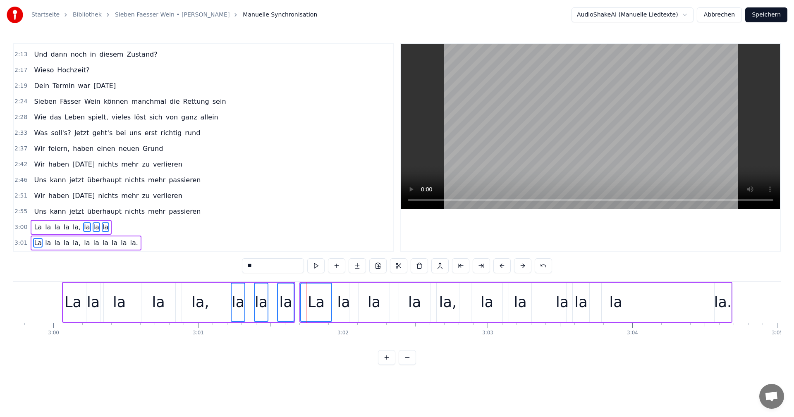
click at [350, 305] on div "La la la la la, la la la la la la." at bounding box center [515, 302] width 433 height 41
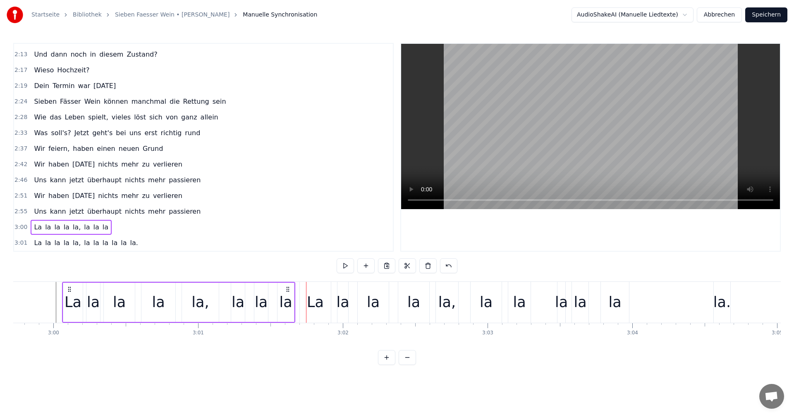
click at [318, 303] on div "La" at bounding box center [315, 302] width 17 height 22
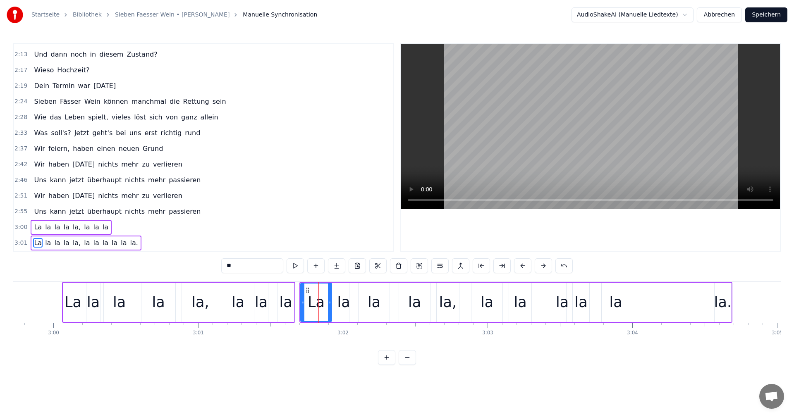
click at [93, 303] on div "la" at bounding box center [93, 302] width 13 height 22
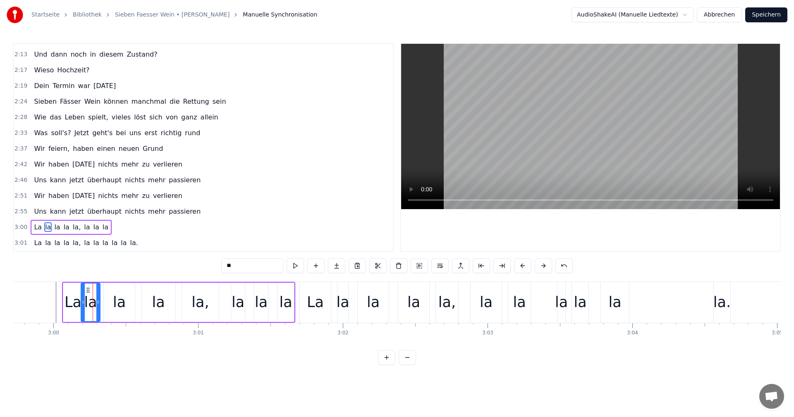
drag, startPoint x: 88, startPoint y: 301, endPoint x: 82, endPoint y: 302, distance: 5.5
click at [82, 302] on icon at bounding box center [82, 302] width 3 height 7
click at [94, 301] on icon at bounding box center [94, 302] width 3 height 7
click at [114, 301] on div "la" at bounding box center [119, 302] width 13 height 22
click at [146, 301] on div "la" at bounding box center [158, 302] width 34 height 39
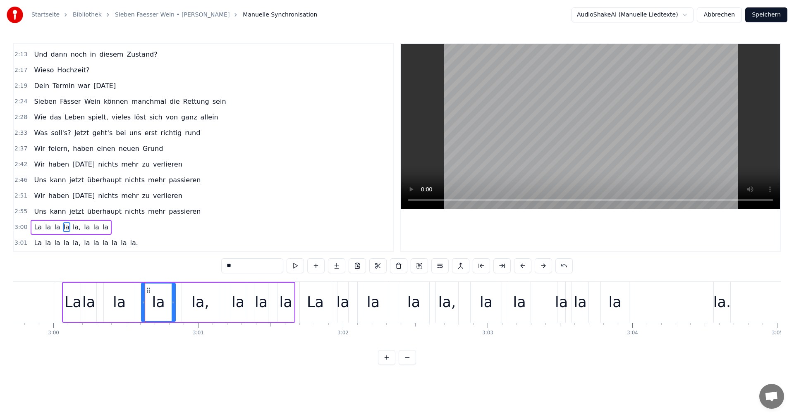
click at [189, 303] on div "la," at bounding box center [200, 302] width 37 height 39
type input "***"
drag, startPoint x: 183, startPoint y: 303, endPoint x: 176, endPoint y: 302, distance: 7.5
click at [176, 302] on icon at bounding box center [176, 302] width 3 height 7
drag, startPoint x: 217, startPoint y: 302, endPoint x: 206, endPoint y: 303, distance: 10.4
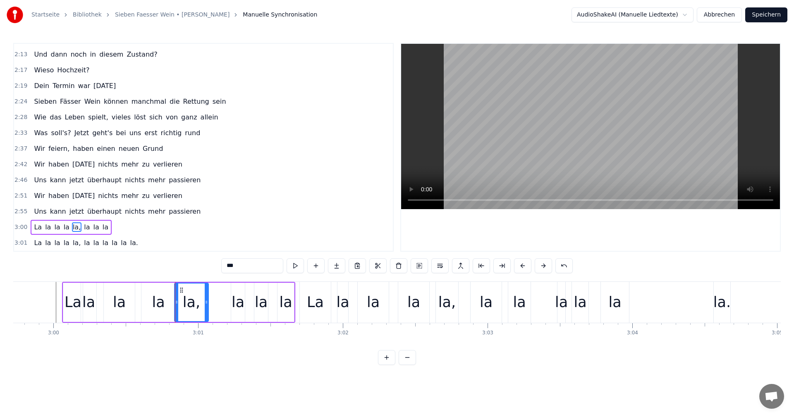
click at [206, 303] on icon at bounding box center [206, 302] width 3 height 7
click at [220, 301] on div "La la la la la, la la la" at bounding box center [178, 302] width 233 height 41
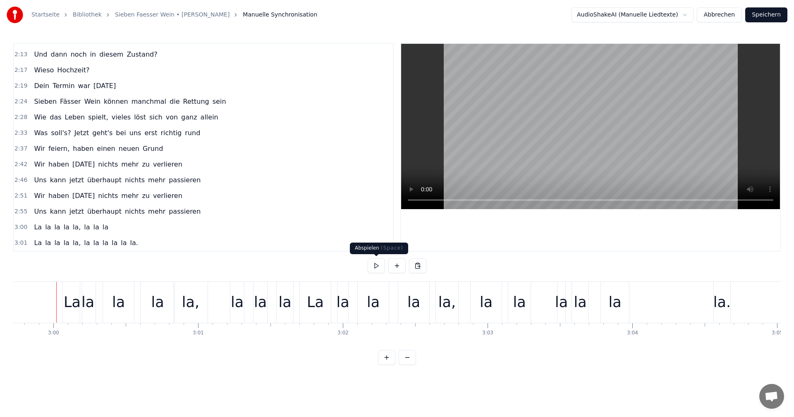
click at [378, 264] on button at bounding box center [376, 265] width 17 height 15
click at [187, 310] on div "la," at bounding box center [190, 302] width 17 height 22
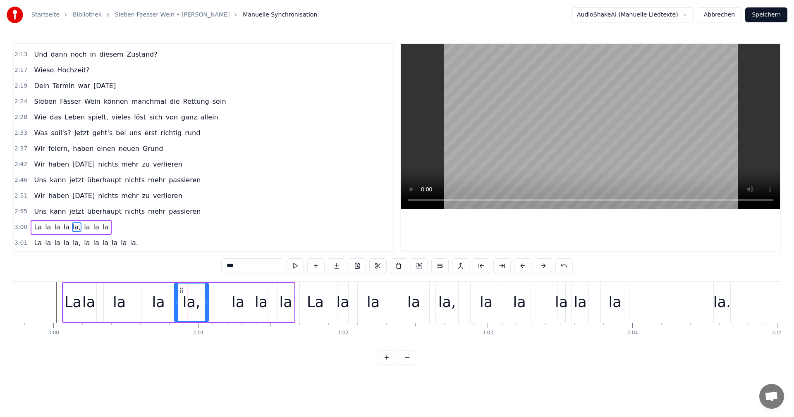
click at [238, 303] on div "la" at bounding box center [238, 302] width 13 height 22
click at [301, 289] on div "La" at bounding box center [315, 302] width 31 height 41
type input "**"
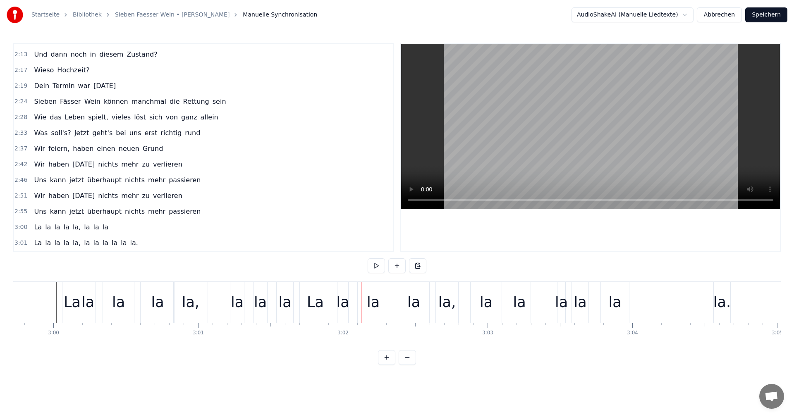
click at [308, 282] on div "La" at bounding box center [315, 302] width 31 height 41
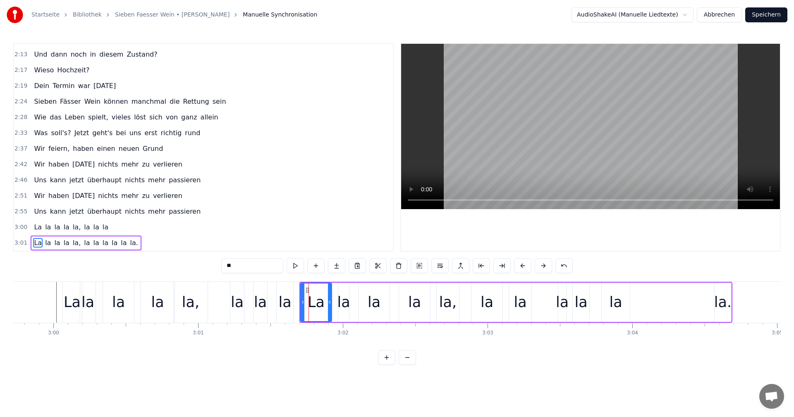
click at [333, 282] on div "La la la la la, la la la la la la." at bounding box center [515, 302] width 433 height 41
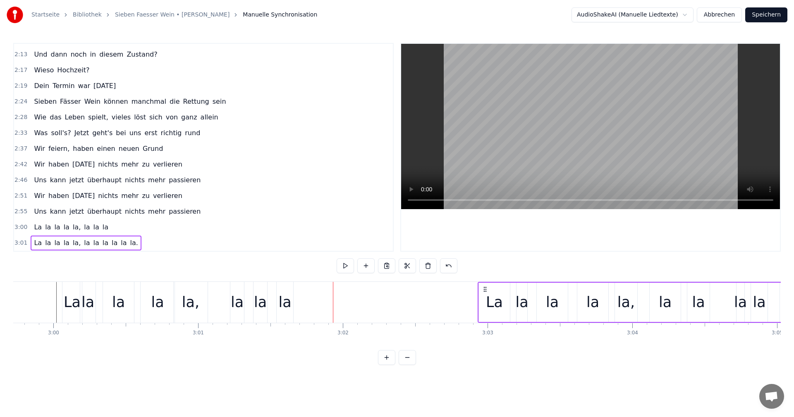
drag, startPoint x: 307, startPoint y: 290, endPoint x: 485, endPoint y: 315, distance: 180.0
click at [485, 315] on div "La la la la la, la la la la la la." at bounding box center [694, 302] width 433 height 41
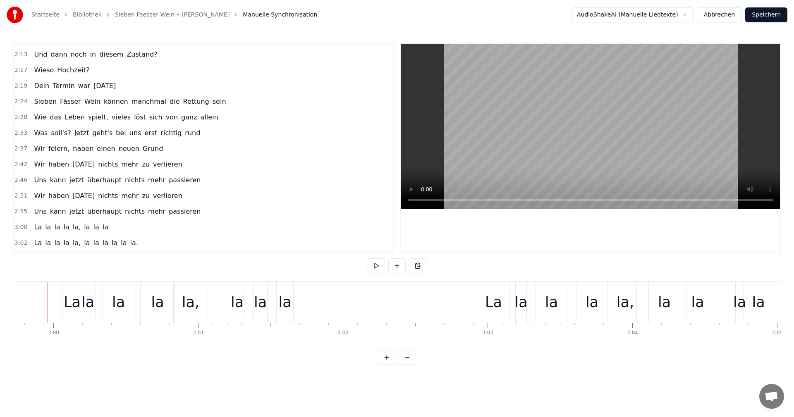
scroll to position [0, 26000]
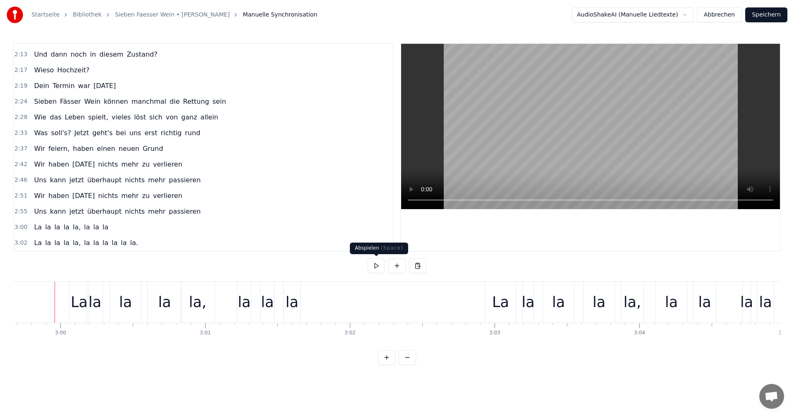
click at [382, 267] on button at bounding box center [376, 265] width 17 height 15
click at [382, 266] on button at bounding box center [376, 265] width 17 height 15
click at [488, 286] on div "La" at bounding box center [500, 302] width 31 height 41
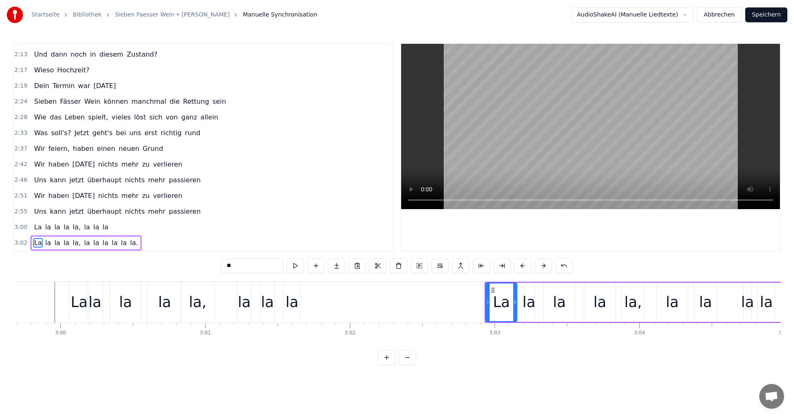
click at [486, 285] on div at bounding box center [487, 303] width 3 height 38
click at [526, 282] on div "La la la la la, la la la la la la." at bounding box center [701, 302] width 433 height 41
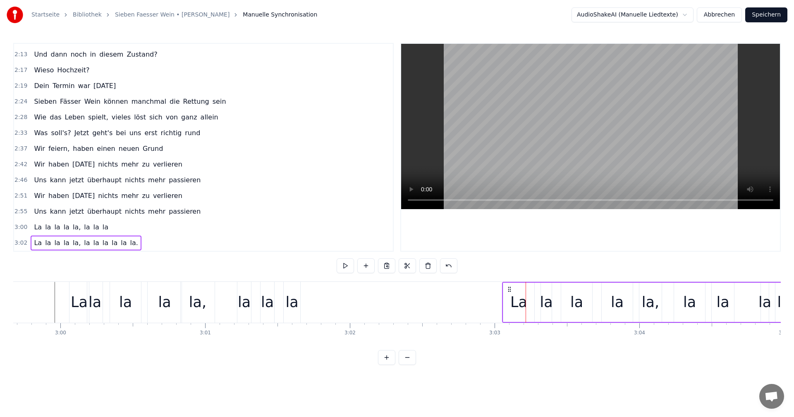
drag, startPoint x: 491, startPoint y: 289, endPoint x: 508, endPoint y: 291, distance: 17.5
click at [508, 291] on icon at bounding box center [509, 289] width 7 height 7
click at [294, 295] on div "la" at bounding box center [291, 302] width 13 height 22
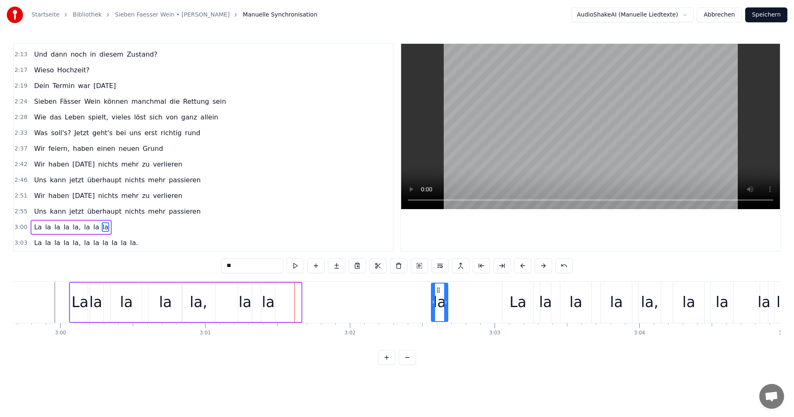
drag, startPoint x: 292, startPoint y: 289, endPoint x: 439, endPoint y: 302, distance: 147.3
click at [439, 302] on div "la" at bounding box center [440, 303] width 16 height 38
click at [269, 297] on div "la" at bounding box center [268, 302] width 13 height 22
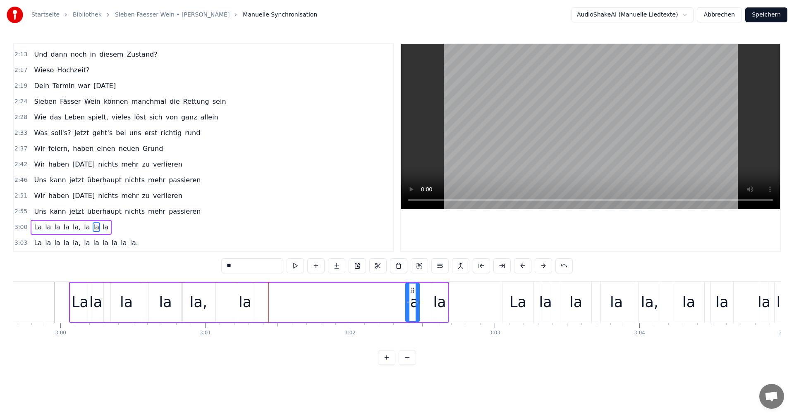
drag, startPoint x: 268, startPoint y: 290, endPoint x: 412, endPoint y: 303, distance: 144.9
click at [412, 303] on div "la" at bounding box center [412, 303] width 13 height 38
click at [246, 295] on div "la" at bounding box center [245, 302] width 13 height 22
drag, startPoint x: 245, startPoint y: 290, endPoint x: 383, endPoint y: 300, distance: 138.4
click at [383, 300] on div "la" at bounding box center [383, 303] width 13 height 38
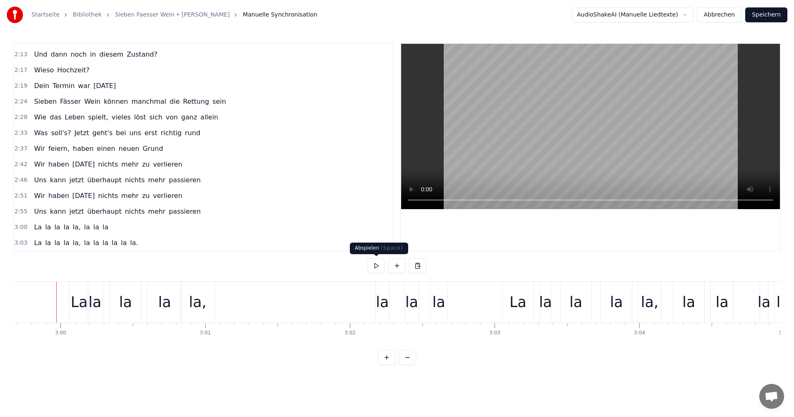
click at [372, 264] on button at bounding box center [376, 265] width 17 height 15
click at [374, 265] on button at bounding box center [376, 265] width 17 height 15
click at [189, 308] on div "la," at bounding box center [198, 302] width 34 height 41
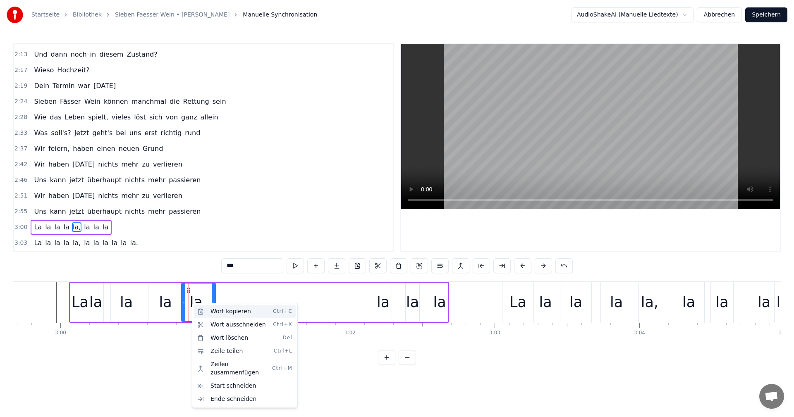
click at [222, 311] on div "Wort kopieren Ctrl+C" at bounding box center [245, 311] width 102 height 13
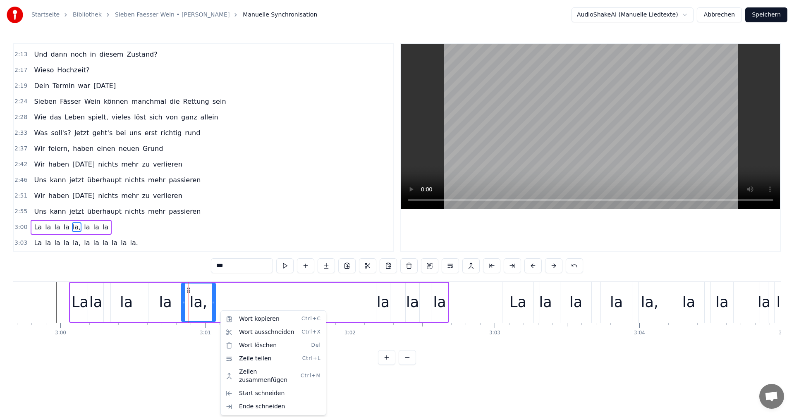
click at [389, 266] on html "Startseite Bibliothek Sieben Faesser Wein • [PERSON_NAME] Manuelle Synchronisat…" at bounding box center [397, 189] width 794 height 378
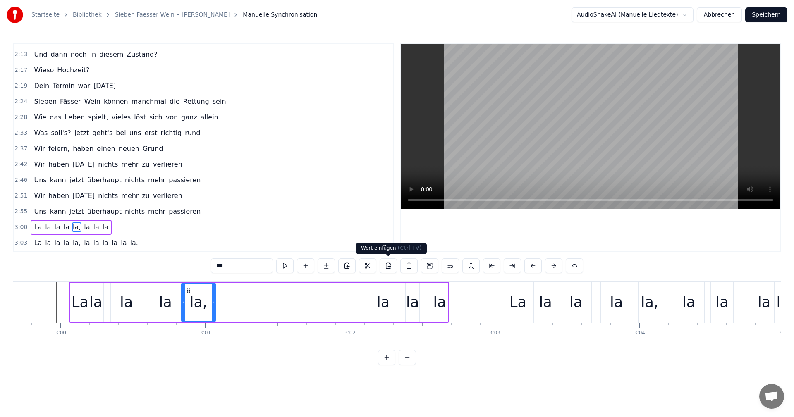
click at [389, 265] on button at bounding box center [388, 265] width 17 height 15
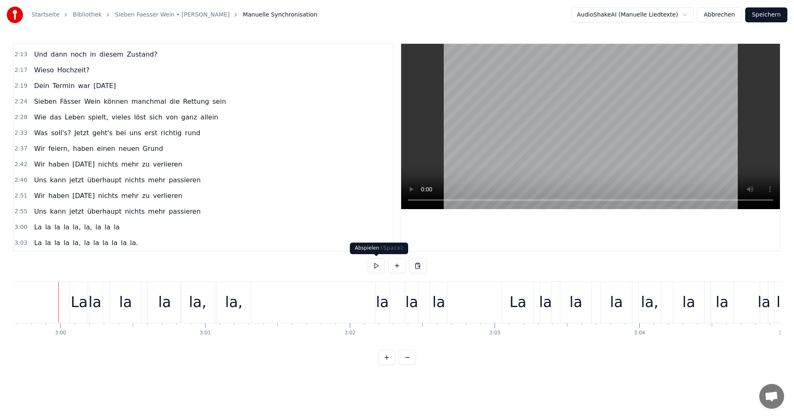
click at [379, 264] on button at bounding box center [376, 265] width 17 height 15
click at [237, 304] on div "la," at bounding box center [233, 302] width 17 height 22
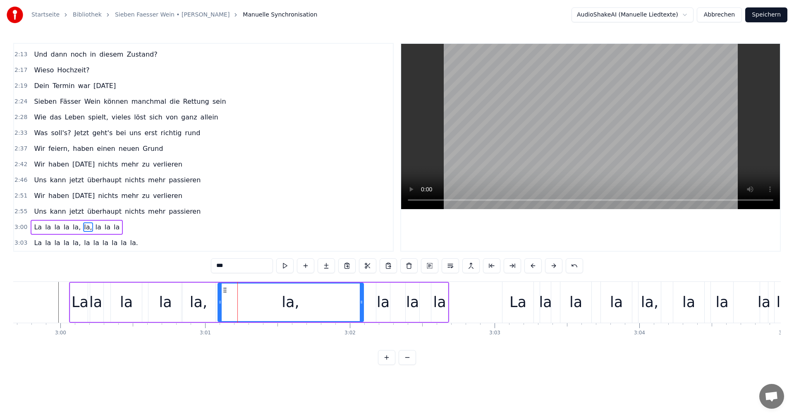
drag, startPoint x: 250, startPoint y: 303, endPoint x: 362, endPoint y: 308, distance: 111.7
click at [362, 308] on div at bounding box center [361, 303] width 3 height 38
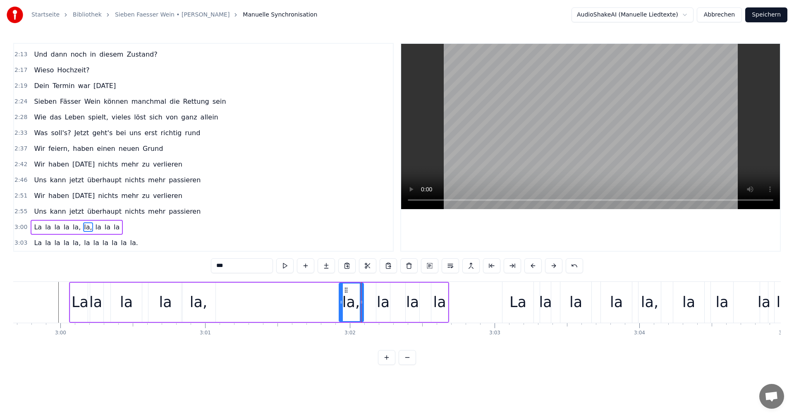
drag, startPoint x: 220, startPoint y: 302, endPoint x: 341, endPoint y: 304, distance: 121.2
click at [341, 304] on icon at bounding box center [340, 302] width 3 height 7
click at [196, 299] on div "la," at bounding box center [198, 302] width 17 height 22
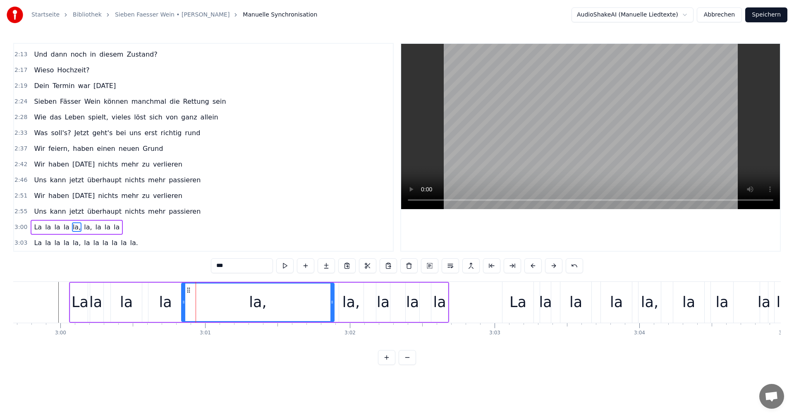
drag, startPoint x: 214, startPoint y: 300, endPoint x: 333, endPoint y: 303, distance: 118.7
click at [333, 303] on icon at bounding box center [331, 302] width 3 height 7
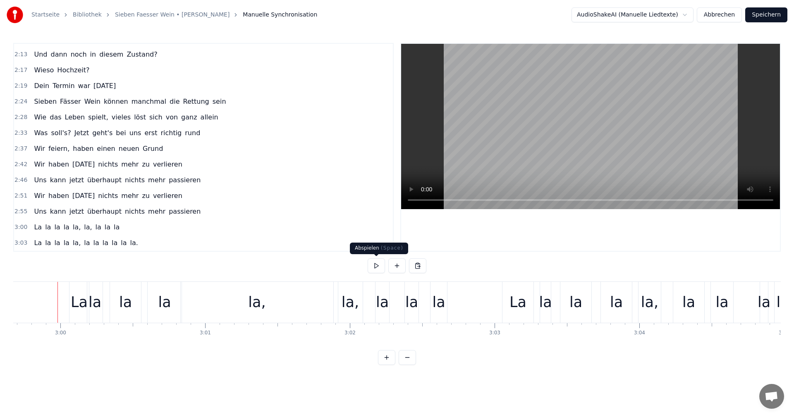
click at [380, 265] on button at bounding box center [376, 265] width 17 height 15
click at [355, 296] on div "la," at bounding box center [350, 302] width 17 height 22
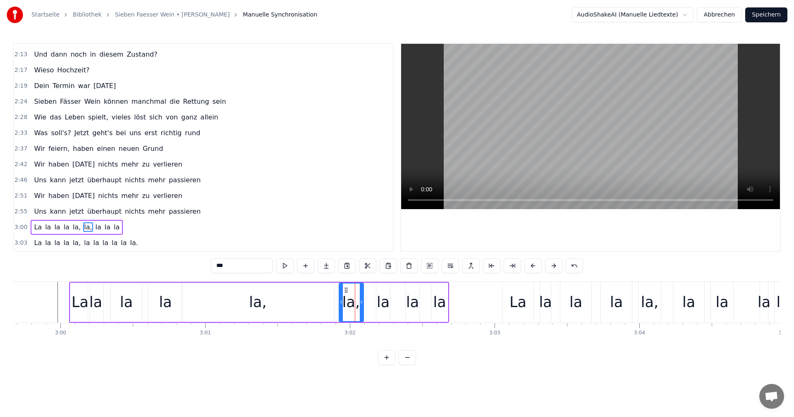
click at [434, 301] on div "la" at bounding box center [439, 302] width 13 height 22
drag, startPoint x: 446, startPoint y: 302, endPoint x: 464, endPoint y: 302, distance: 18.6
click at [466, 302] on icon at bounding box center [465, 302] width 3 height 7
drag, startPoint x: 432, startPoint y: 302, endPoint x: 444, endPoint y: 305, distance: 11.8
click at [444, 305] on icon at bounding box center [444, 302] width 3 height 7
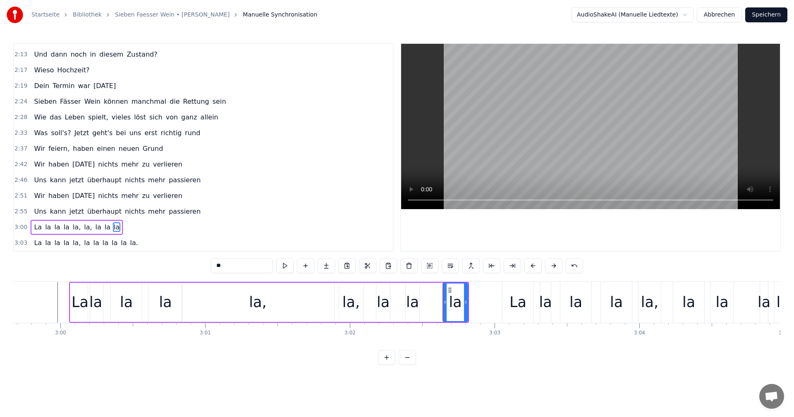
click at [413, 301] on div "la" at bounding box center [412, 302] width 13 height 22
drag, startPoint x: 418, startPoint y: 301, endPoint x: 432, endPoint y: 305, distance: 14.8
click at [432, 305] on icon at bounding box center [432, 302] width 3 height 7
drag, startPoint x: 406, startPoint y: 302, endPoint x: 413, endPoint y: 302, distance: 7.0
click at [413, 302] on icon at bounding box center [414, 302] width 3 height 7
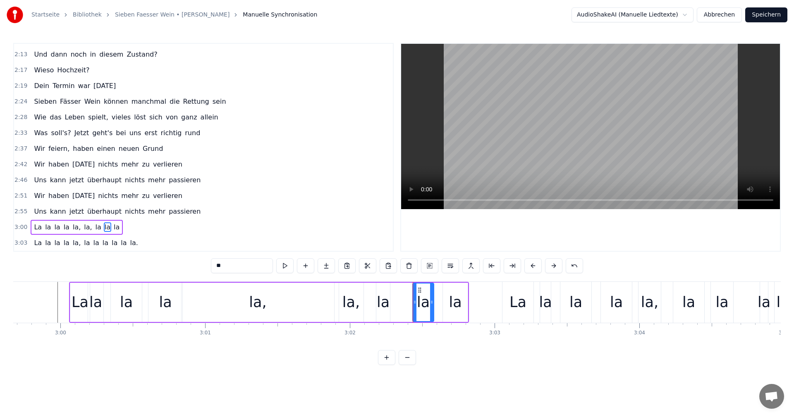
click at [385, 300] on div "la" at bounding box center [383, 302] width 13 height 22
drag, startPoint x: 388, startPoint y: 301, endPoint x: 403, endPoint y: 303, distance: 15.0
click at [403, 303] on icon at bounding box center [402, 302] width 3 height 7
drag, startPoint x: 378, startPoint y: 301, endPoint x: 387, endPoint y: 302, distance: 8.8
click at [387, 302] on icon at bounding box center [386, 302] width 3 height 7
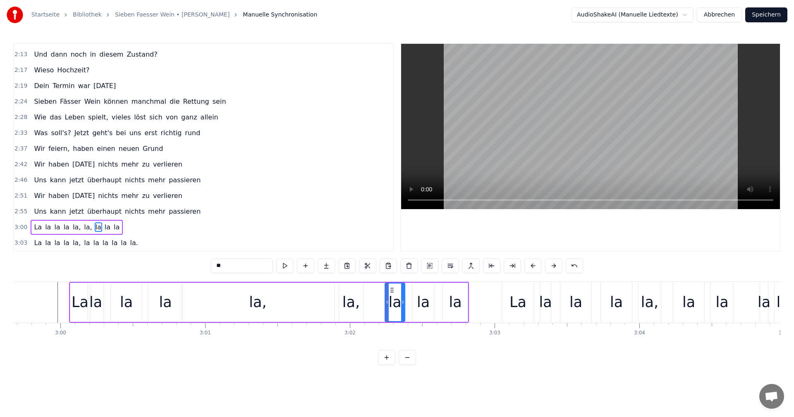
click at [351, 299] on div "la," at bounding box center [350, 302] width 17 height 22
type input "***"
drag, startPoint x: 361, startPoint y: 302, endPoint x: 375, endPoint y: 303, distance: 13.7
click at [375, 303] on icon at bounding box center [374, 302] width 3 height 7
drag, startPoint x: 340, startPoint y: 300, endPoint x: 349, endPoint y: 301, distance: 9.5
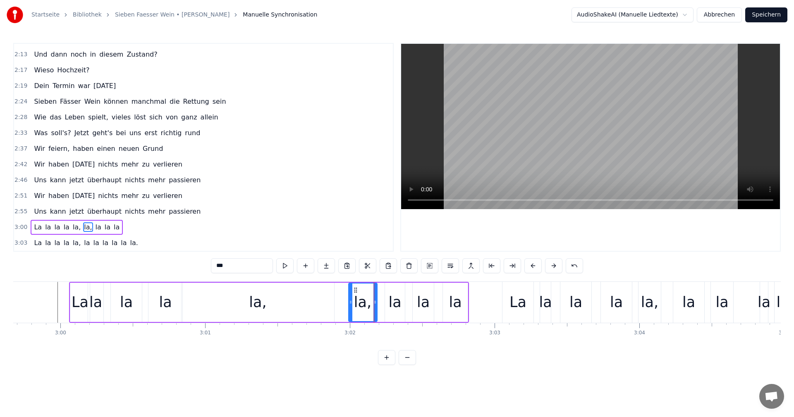
click at [349, 301] on icon at bounding box center [350, 302] width 3 height 7
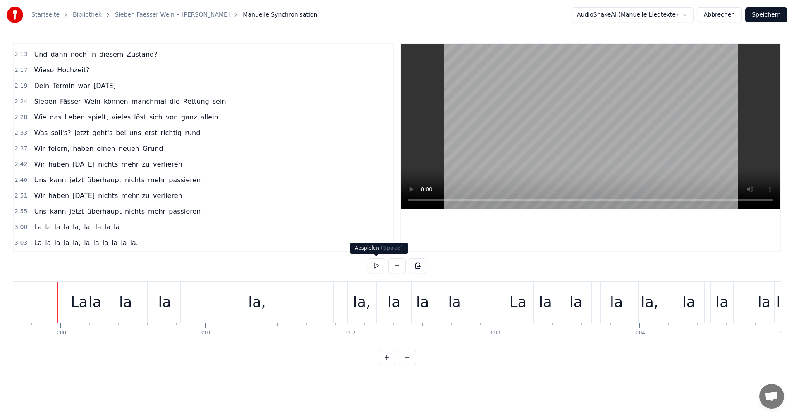
click at [376, 267] on button at bounding box center [376, 265] width 17 height 15
click at [375, 266] on button at bounding box center [376, 265] width 17 height 15
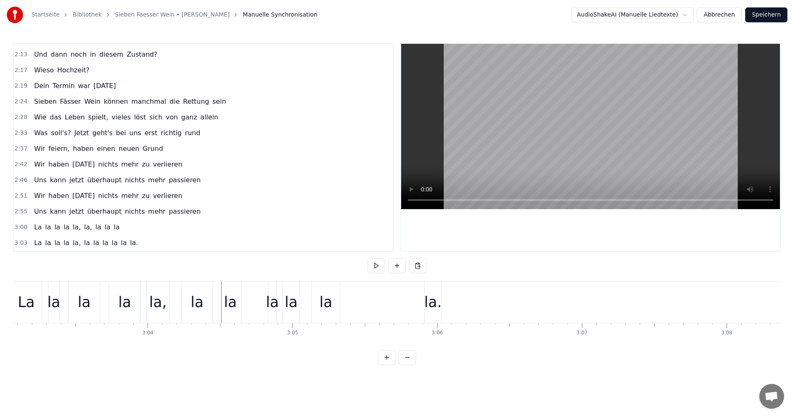
scroll to position [0, 26372]
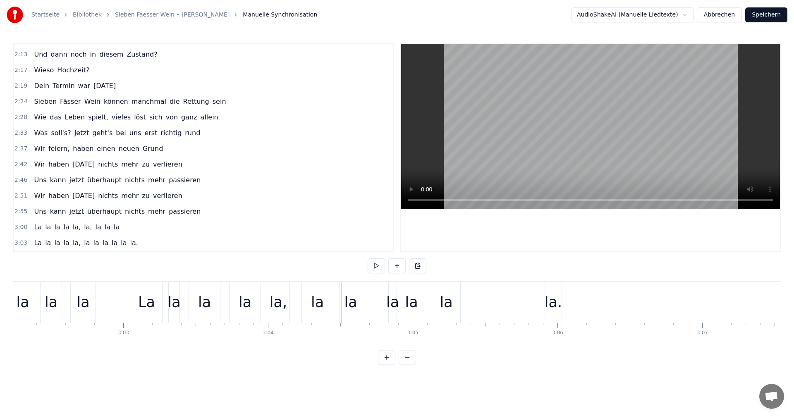
click at [154, 285] on div "La" at bounding box center [146, 302] width 31 height 41
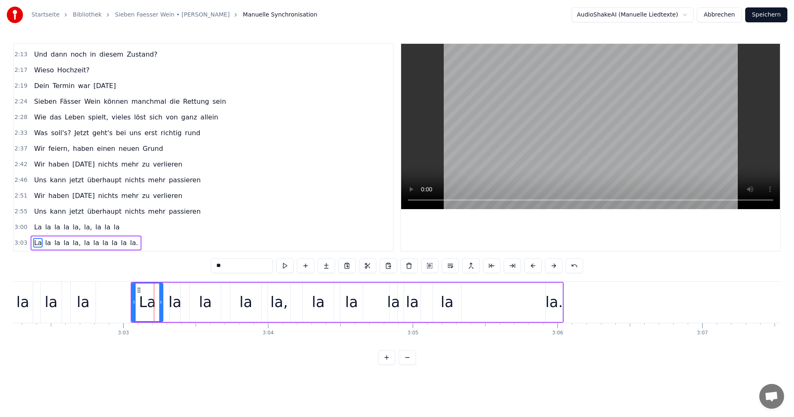
click at [179, 282] on div "La la la la la, la la la la la la." at bounding box center [347, 302] width 433 height 41
drag, startPoint x: 170, startPoint y: 282, endPoint x: 180, endPoint y: 283, distance: 9.5
click at [180, 283] on div "La la la la la, la la la la la la." at bounding box center [347, 302] width 433 height 41
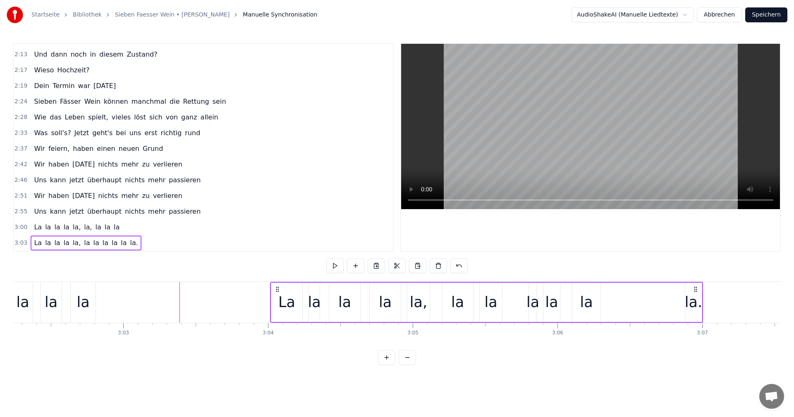
drag, startPoint x: 139, startPoint y: 290, endPoint x: 279, endPoint y: 308, distance: 140.5
click at [279, 308] on div "La la la la la, la la la la la la." at bounding box center [486, 302] width 433 height 41
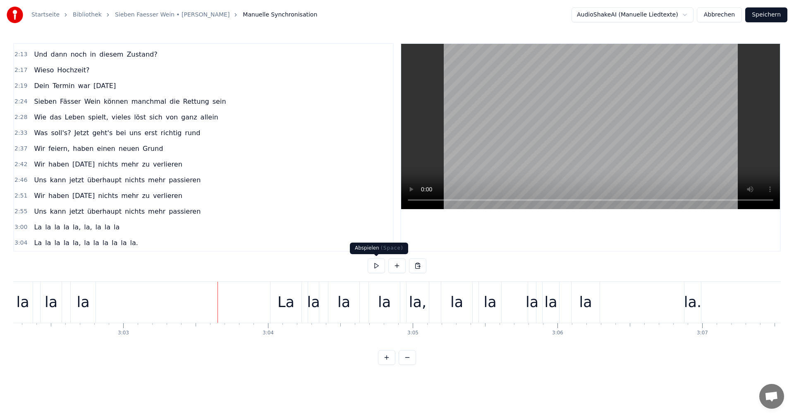
click at [376, 268] on button at bounding box center [376, 265] width 17 height 15
click at [281, 283] on div "La" at bounding box center [285, 302] width 31 height 41
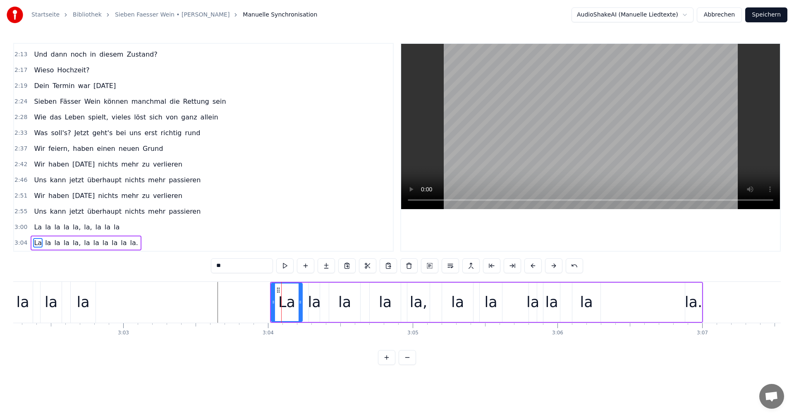
click at [312, 282] on div "La la la la la, la la la la la la." at bounding box center [486, 302] width 433 height 41
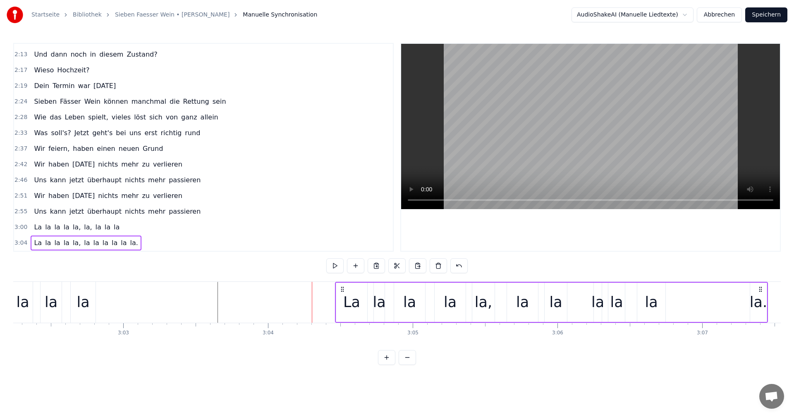
drag, startPoint x: 279, startPoint y: 287, endPoint x: 344, endPoint y: 290, distance: 65.0
click at [344, 290] on icon at bounding box center [342, 289] width 7 height 7
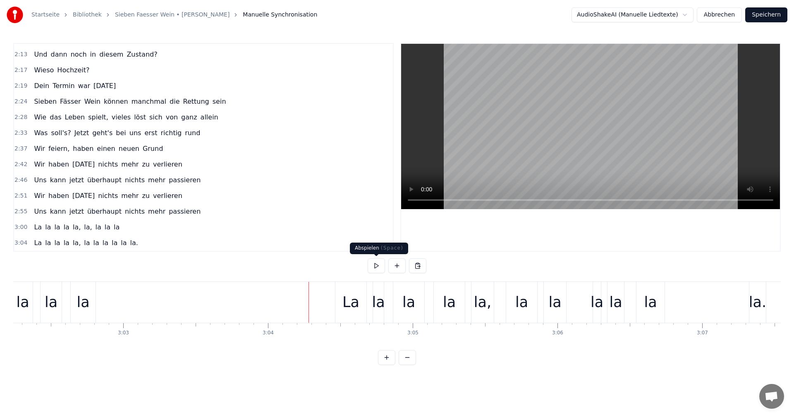
click at [378, 265] on button at bounding box center [376, 265] width 17 height 15
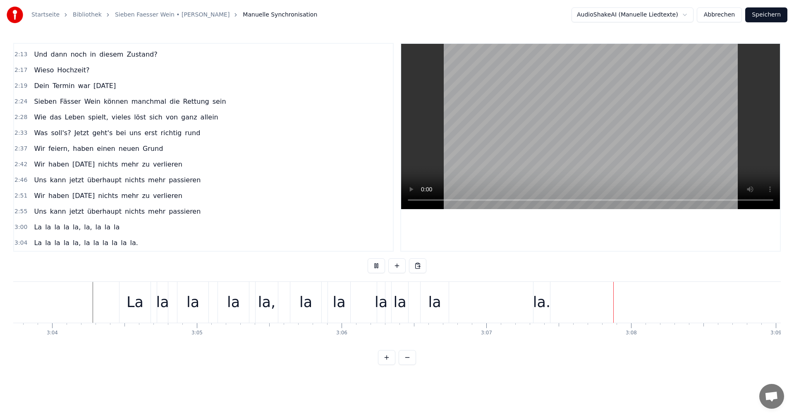
scroll to position [0, 26597]
click at [378, 265] on button at bounding box center [376, 265] width 17 height 15
click at [423, 309] on div "la" at bounding box center [424, 302] width 13 height 22
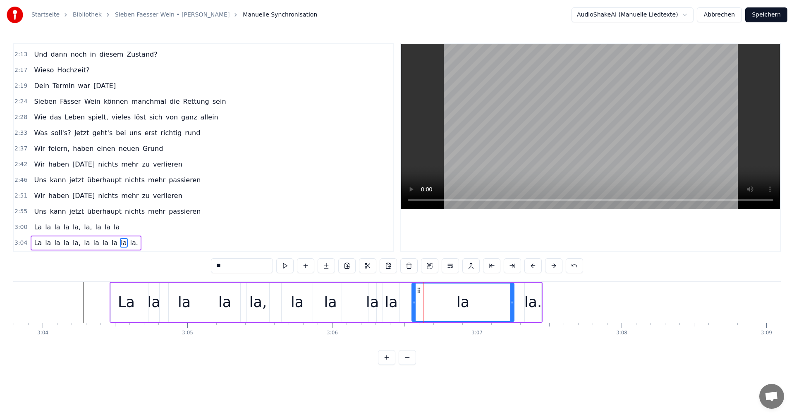
drag, startPoint x: 438, startPoint y: 303, endPoint x: 511, endPoint y: 299, distance: 73.7
click at [511, 299] on icon at bounding box center [511, 302] width 3 height 7
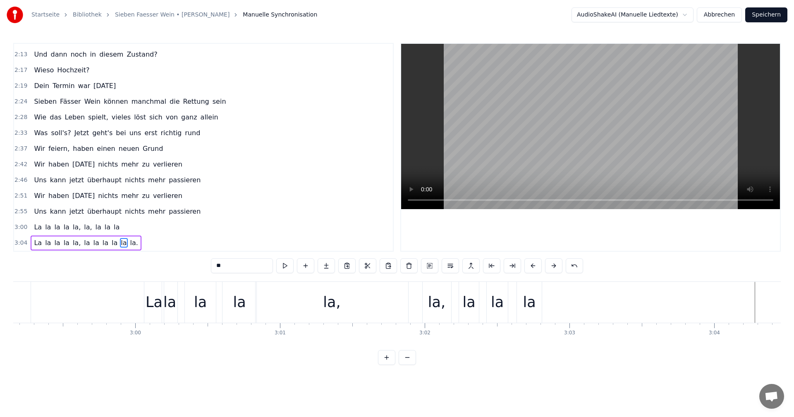
scroll to position [0, 25254]
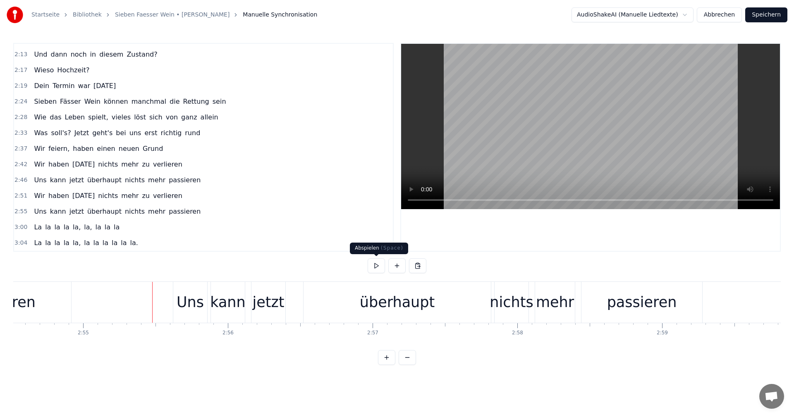
click at [375, 267] on button at bounding box center [376, 265] width 17 height 15
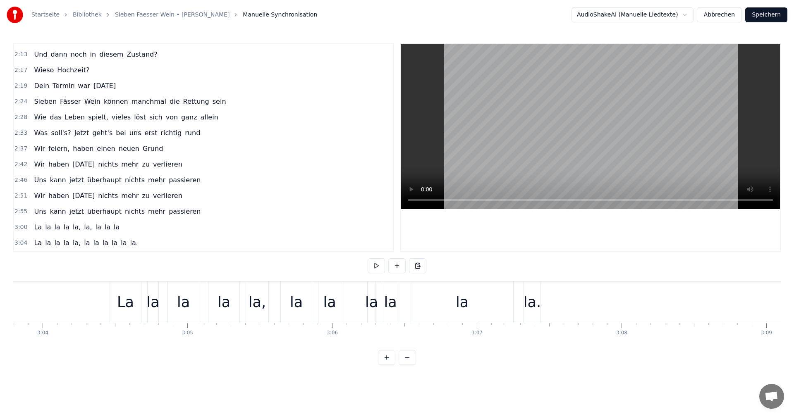
scroll to position [0, 26598]
click at [767, 17] on button "Speichern" at bounding box center [766, 14] width 42 height 15
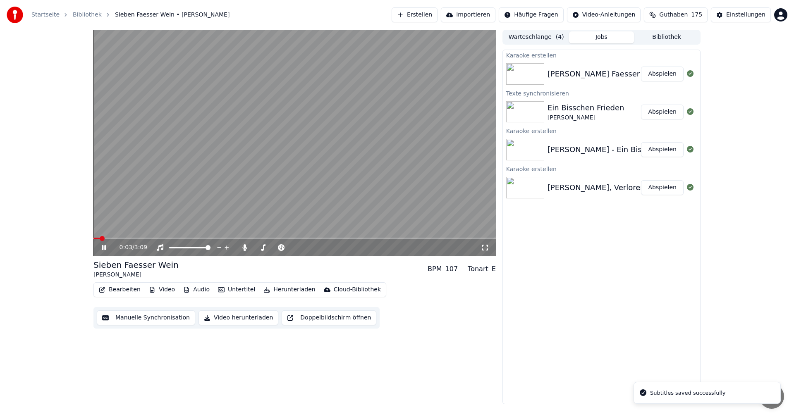
click at [102, 251] on icon at bounding box center [109, 247] width 19 height 7
click at [426, 16] on button "Erstellen" at bounding box center [415, 14] width 46 height 15
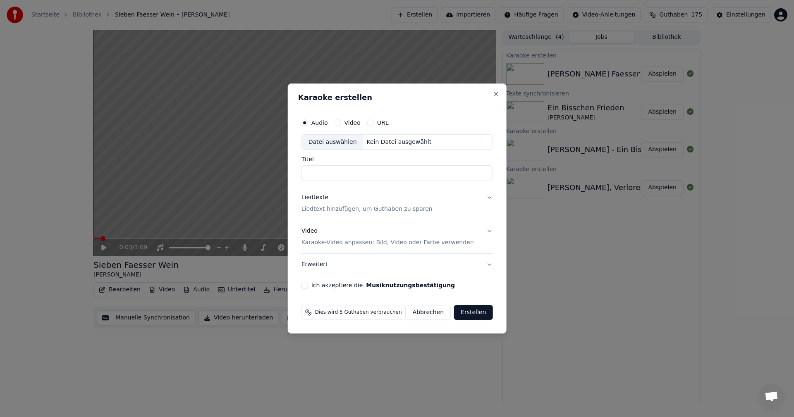
click at [329, 140] on div "Datei auswählen" at bounding box center [333, 142] width 62 height 15
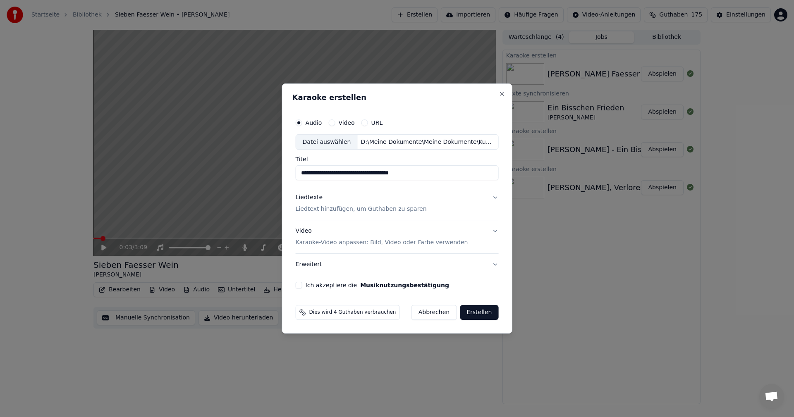
drag, startPoint x: 313, startPoint y: 174, endPoint x: 289, endPoint y: 173, distance: 23.6
click at [289, 173] on div "**********" at bounding box center [397, 209] width 230 height 251
type input "**********"
click at [327, 208] on p "Liedtext hinzufügen, um Guthaben zu sparen" at bounding box center [361, 209] width 131 height 8
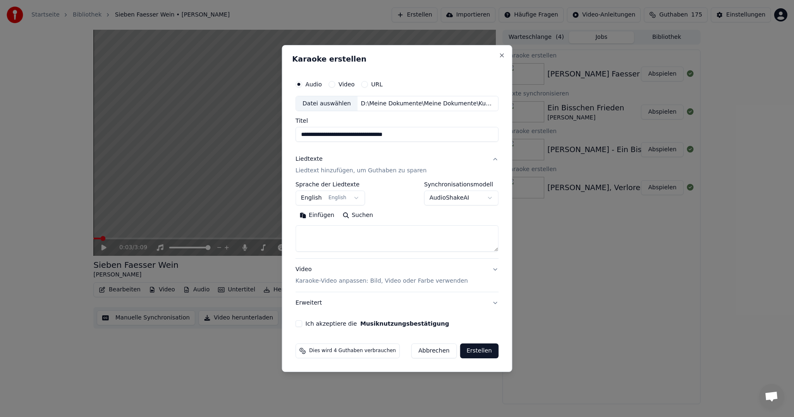
click at [357, 197] on body "**********" at bounding box center [397, 208] width 794 height 417
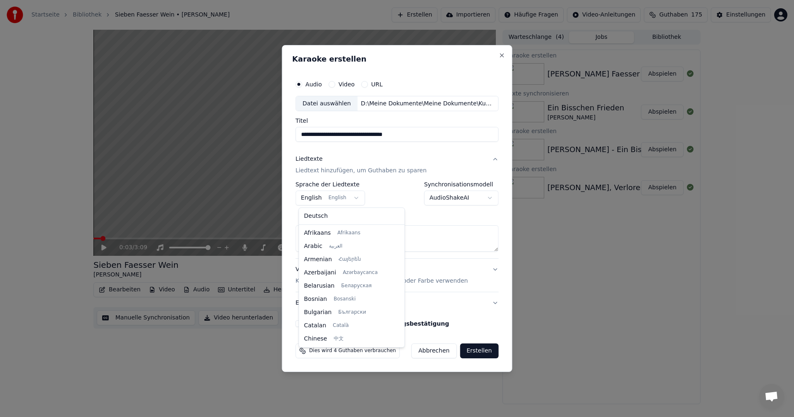
scroll to position [66, 0]
select select "**"
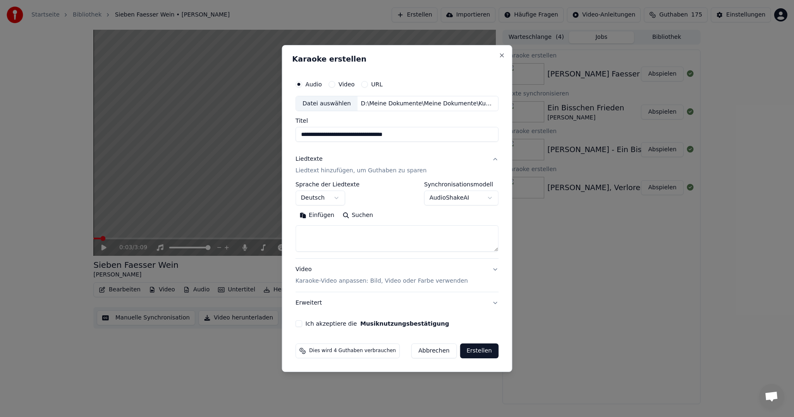
click at [321, 232] on textarea at bounding box center [397, 239] width 203 height 26
click at [314, 215] on button "Einfügen" at bounding box center [317, 215] width 43 height 13
click at [313, 281] on p "Karaoke-Video anpassen: Bild, Video oder Farbe verwenden" at bounding box center [382, 281] width 172 height 8
type textarea "**********"
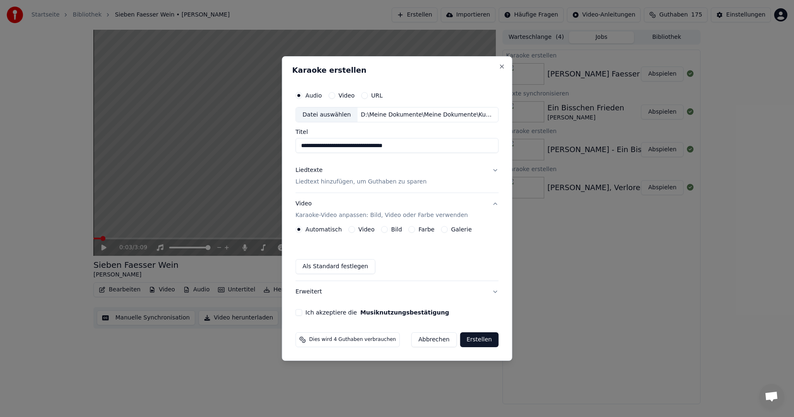
click at [389, 229] on div "Bild" at bounding box center [391, 229] width 21 height 7
click at [385, 230] on button "Bild" at bounding box center [384, 229] width 7 height 7
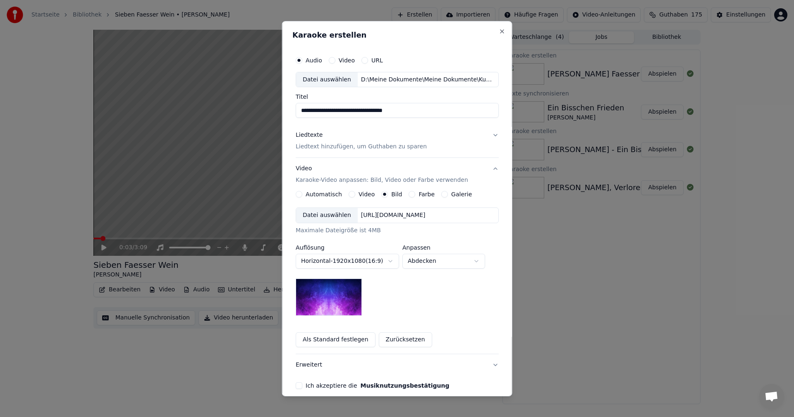
click at [332, 215] on div "Datei auswählen" at bounding box center [327, 215] width 62 height 15
click at [478, 260] on body "**********" at bounding box center [397, 208] width 794 height 417
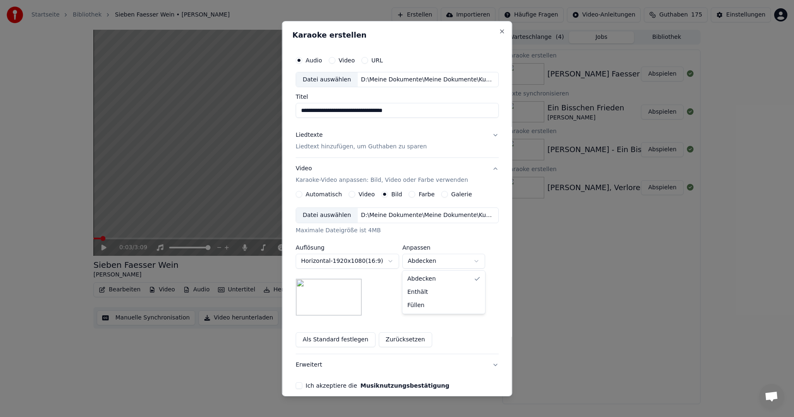
select select "*******"
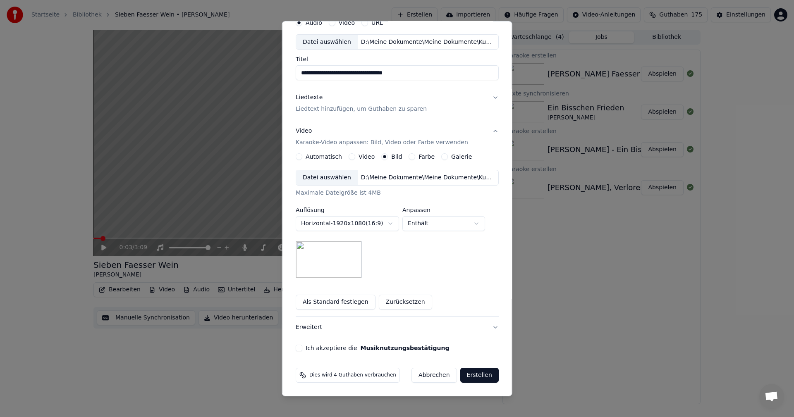
click at [298, 351] on button "Ich akzeptiere die Musiknutzungsbestätigung" at bounding box center [299, 348] width 7 height 7
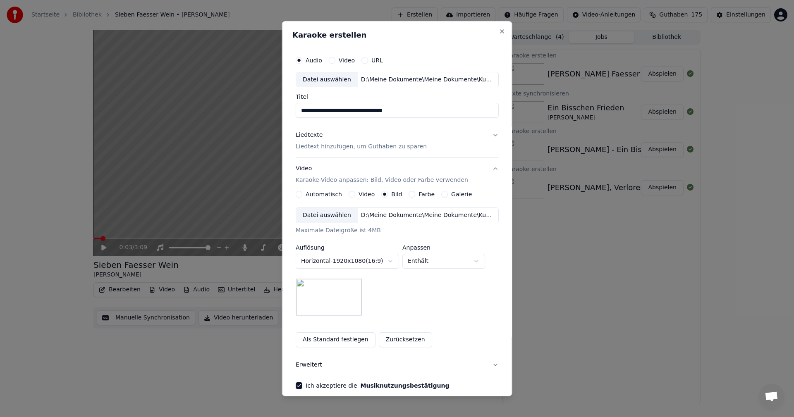
select select "*******"
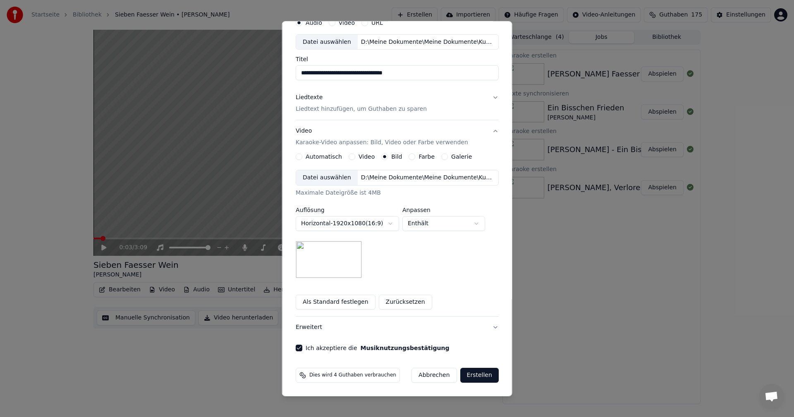
click at [472, 373] on button "Erstellen" at bounding box center [479, 375] width 38 height 15
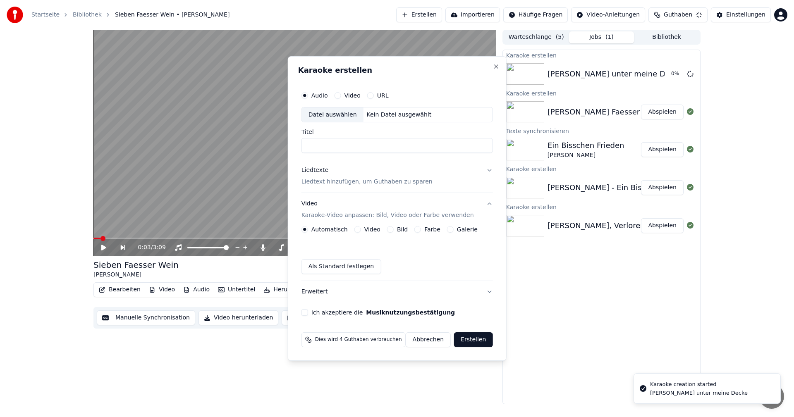
scroll to position [0, 0]
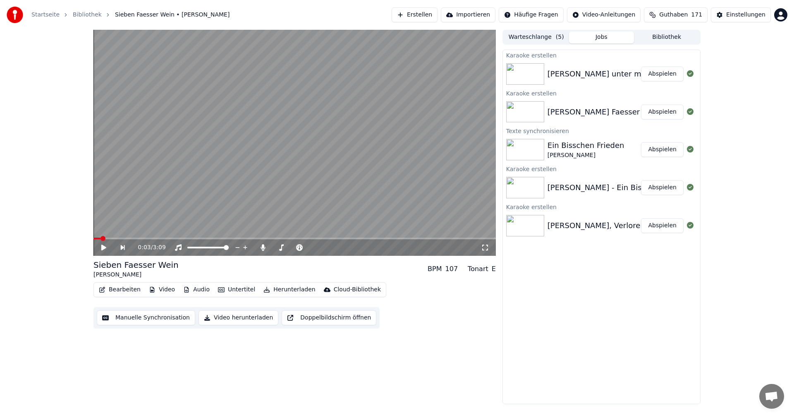
click at [660, 74] on button "Abspielen" at bounding box center [662, 74] width 43 height 15
click at [136, 317] on button "Manuelle Synchronisation" at bounding box center [146, 318] width 98 height 15
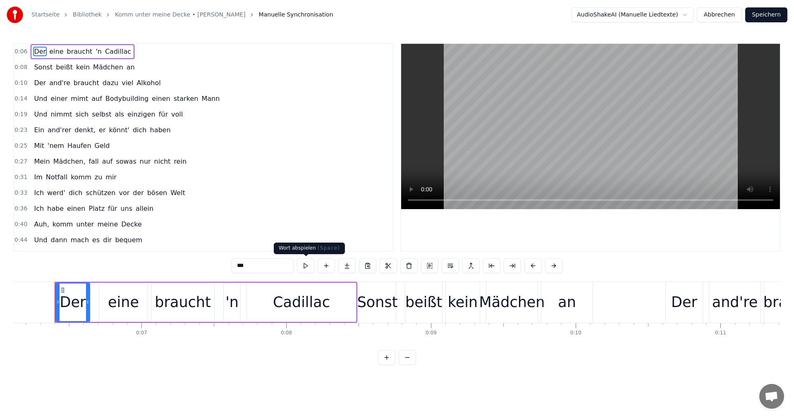
click at [307, 265] on button at bounding box center [305, 265] width 17 height 15
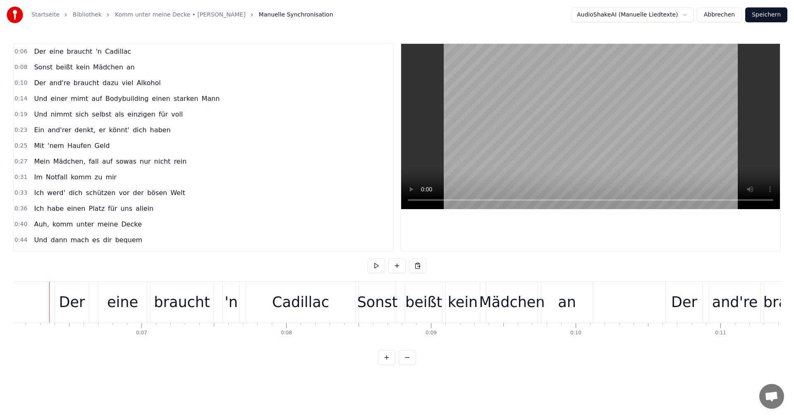
scroll to position [0, 879]
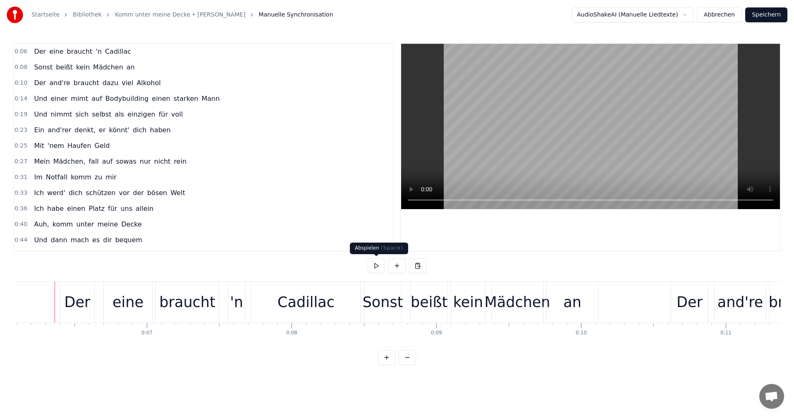
click at [374, 270] on button at bounding box center [376, 265] width 17 height 15
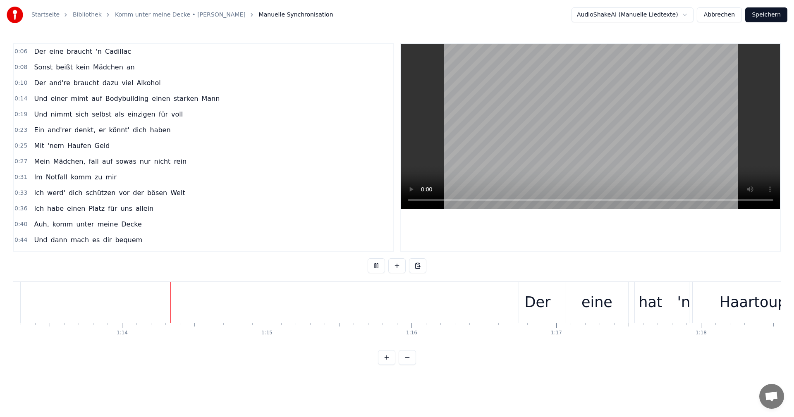
scroll to position [0, 10601]
click at [376, 267] on button at bounding box center [376, 265] width 17 height 15
click at [539, 307] on div "Der" at bounding box center [536, 302] width 26 height 22
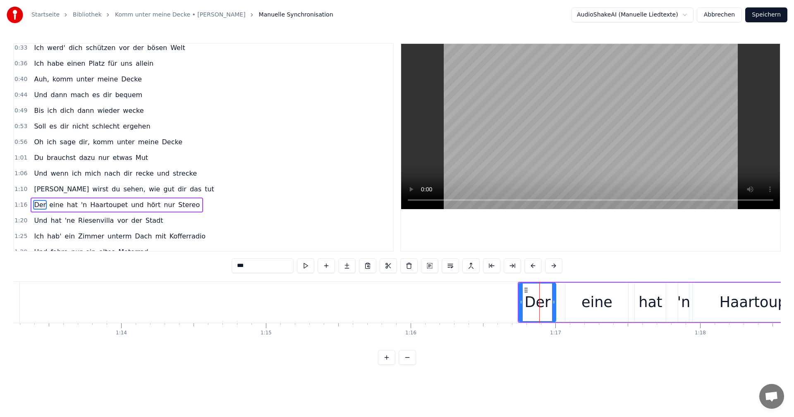
scroll to position [203, 0]
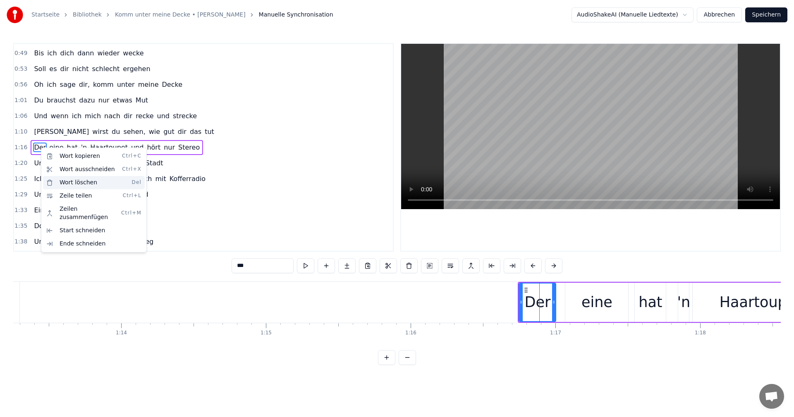
click at [70, 182] on div "Wort löschen Del" at bounding box center [94, 182] width 102 height 13
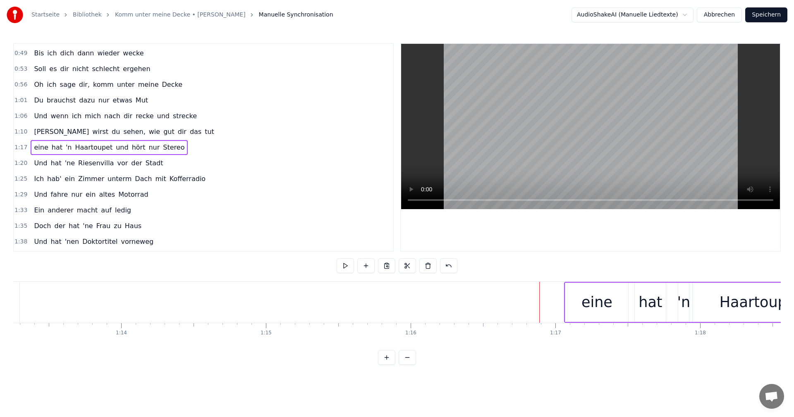
click at [36, 212] on span "Ein" at bounding box center [39, 210] width 12 height 10
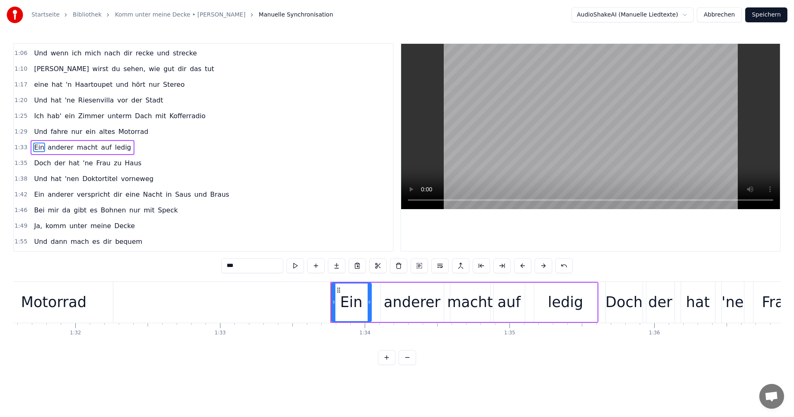
scroll to position [0, 13527]
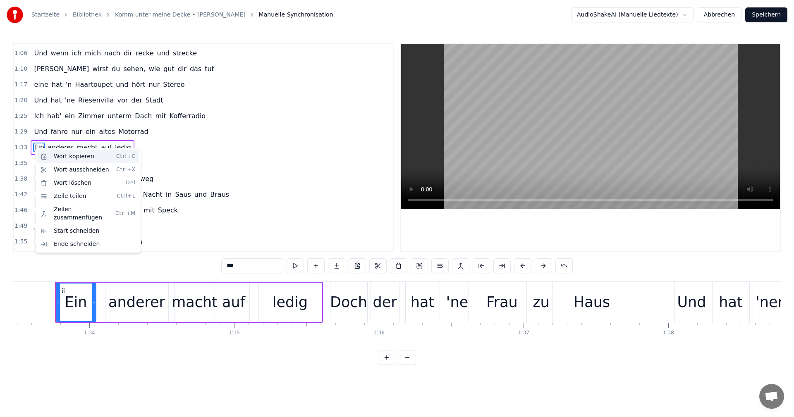
click at [56, 158] on div "Wort kopieren Ctrl+C" at bounding box center [88, 156] width 102 height 13
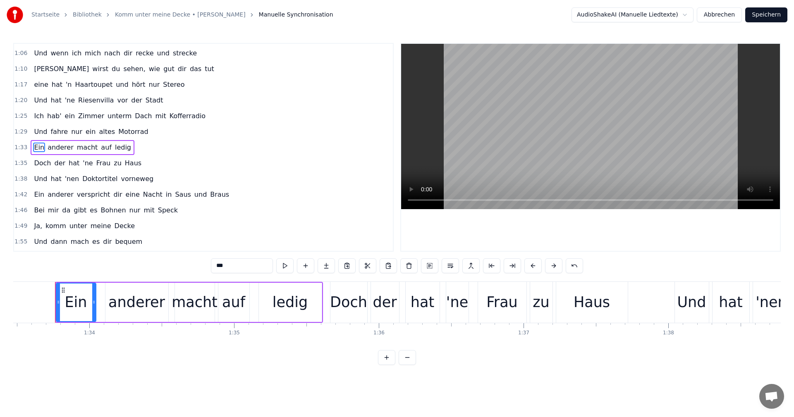
click at [33, 85] on span "eine" at bounding box center [41, 85] width 16 height 10
type input "****"
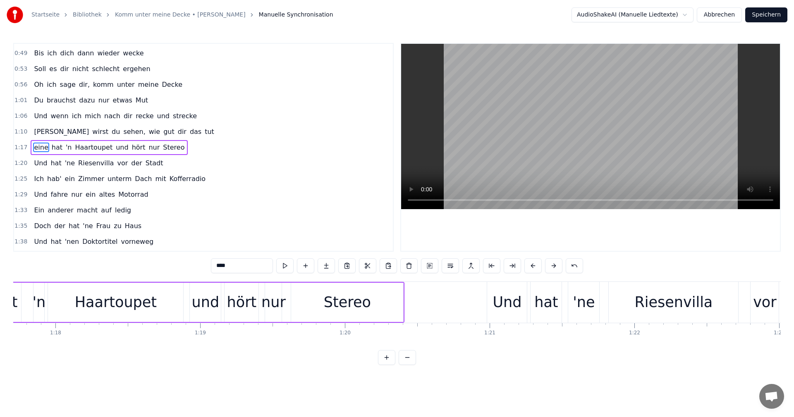
scroll to position [0, 11110]
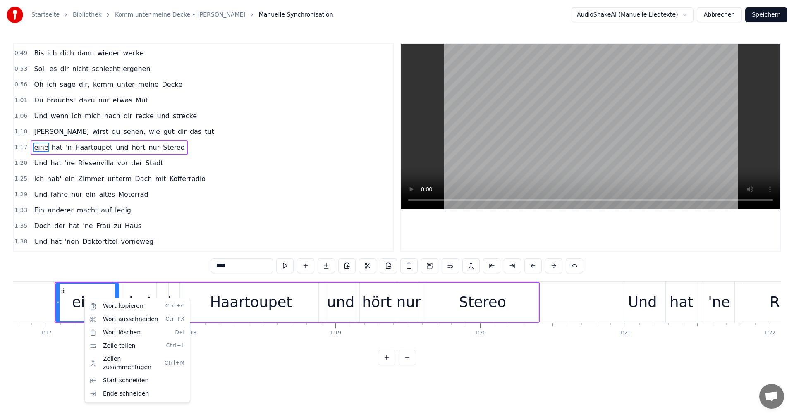
click at [720, 13] on button "Abbrechen" at bounding box center [719, 14] width 45 height 15
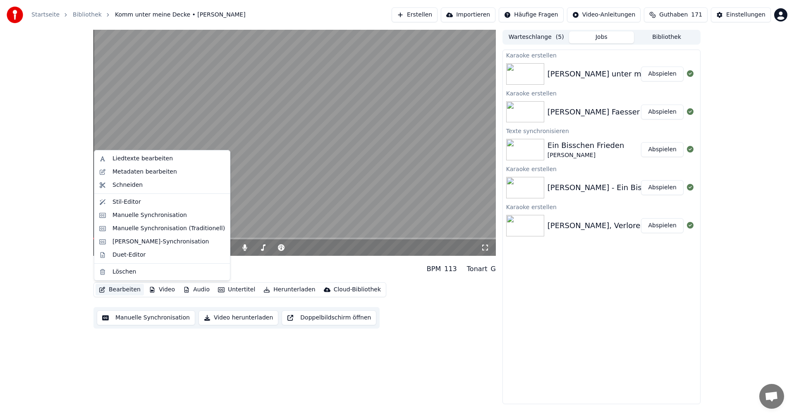
click at [125, 289] on button "Bearbeiten" at bounding box center [120, 290] width 48 height 12
click at [122, 158] on div "Liedtexte bearbeiten" at bounding box center [142, 159] width 60 height 8
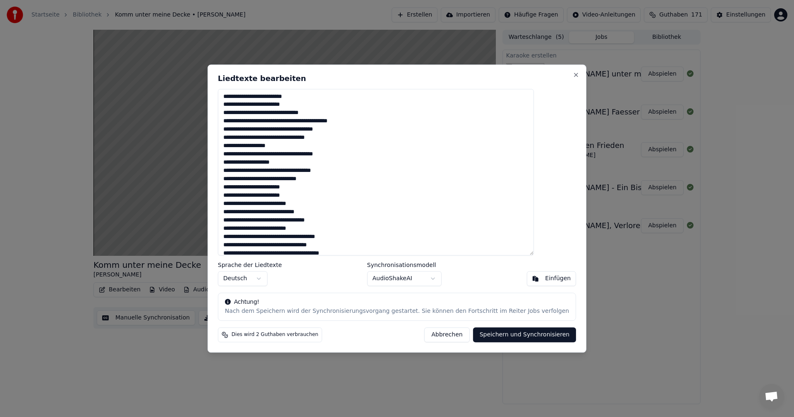
scroll to position [276, 0]
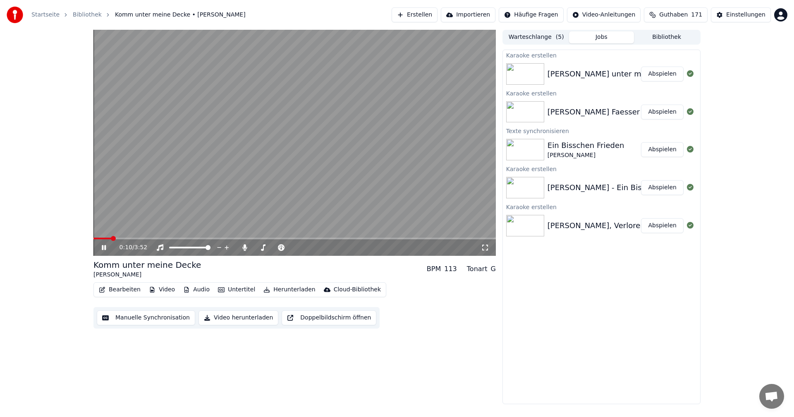
click at [103, 249] on icon at bounding box center [104, 247] width 4 height 5
click at [111, 289] on button "Bearbeiten" at bounding box center [120, 290] width 48 height 12
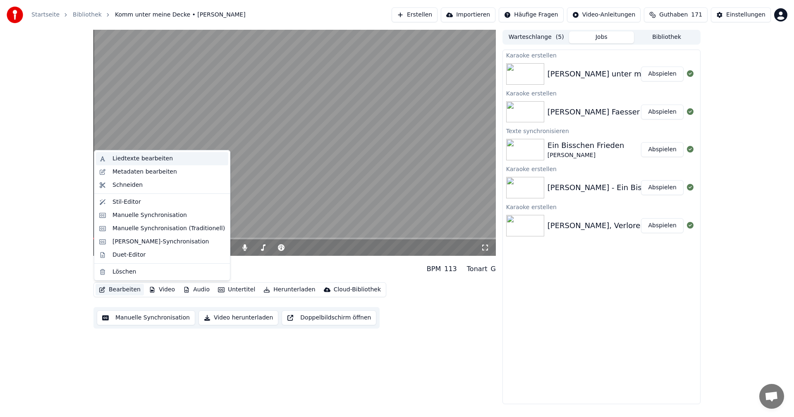
click at [129, 158] on div "Liedtexte bearbeiten" at bounding box center [142, 159] width 60 height 8
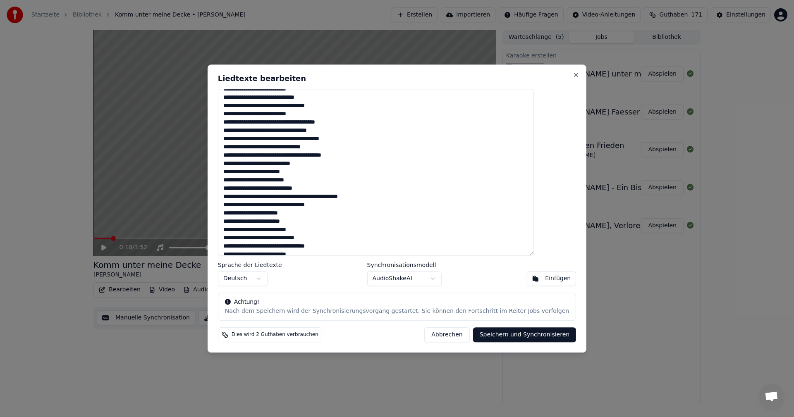
scroll to position [111, 0]
click at [440, 333] on button "Abbrechen" at bounding box center [446, 334] width 45 height 15
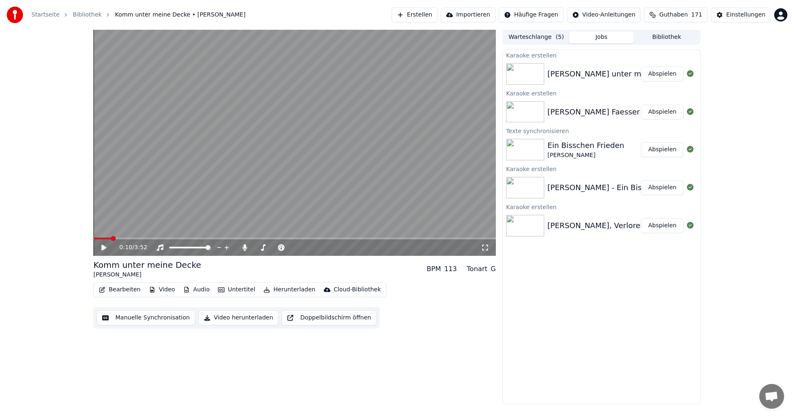
click at [166, 237] on video at bounding box center [294, 143] width 402 height 226
click at [167, 239] on span at bounding box center [294, 239] width 402 height 2
click at [205, 238] on span at bounding box center [294, 239] width 402 height 2
click at [104, 247] on icon at bounding box center [109, 247] width 19 height 7
click at [120, 290] on button "Bearbeiten" at bounding box center [120, 290] width 48 height 12
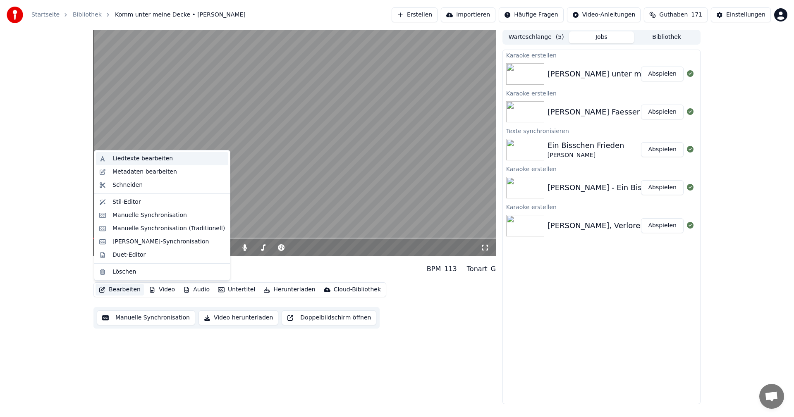
click at [137, 163] on div "Liedtexte bearbeiten" at bounding box center [162, 158] width 132 height 13
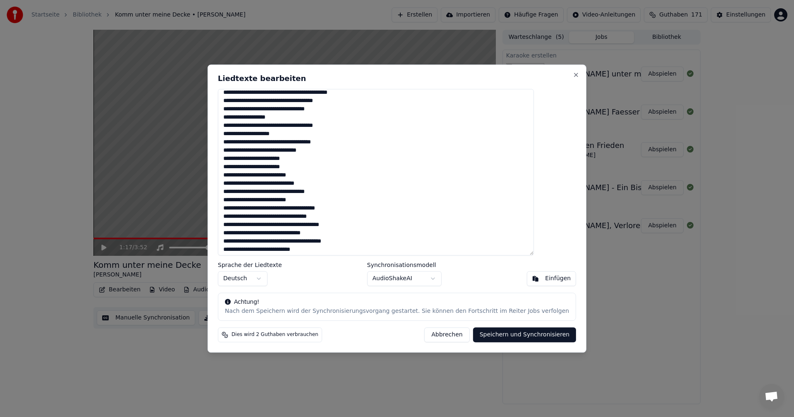
scroll to position [34, 0]
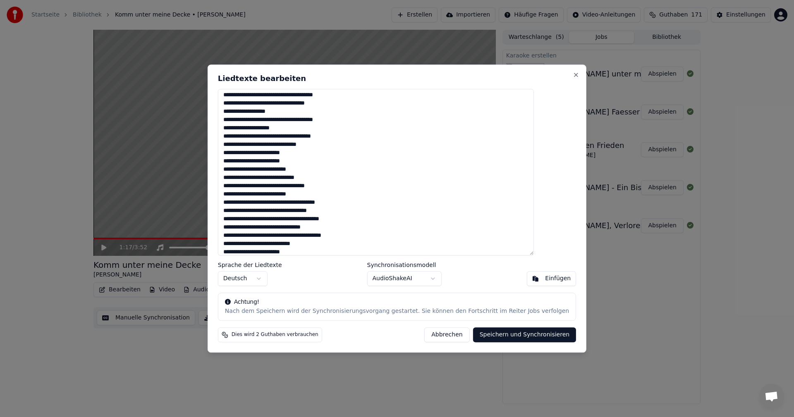
click at [252, 219] on textarea at bounding box center [376, 172] width 316 height 167
drag, startPoint x: 253, startPoint y: 218, endPoint x: 240, endPoint y: 217, distance: 12.5
click at [240, 217] on textarea at bounding box center [376, 172] width 316 height 167
click at [324, 279] on div "Sprache der Liedtexte Deutsch Synchronisationsmodell AudioShakeAI Einfügen" at bounding box center [397, 274] width 358 height 24
type textarea "**********"
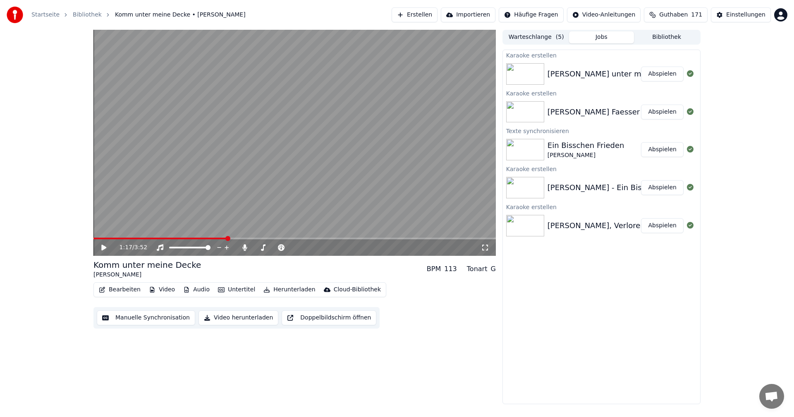
click at [103, 247] on icon at bounding box center [103, 248] width 5 height 6
click at [103, 247] on icon at bounding box center [104, 247] width 4 height 5
click at [213, 239] on span at bounding box center [213, 238] width 5 height 5
click at [105, 249] on icon at bounding box center [103, 248] width 5 height 6
click at [104, 246] on icon at bounding box center [109, 247] width 19 height 7
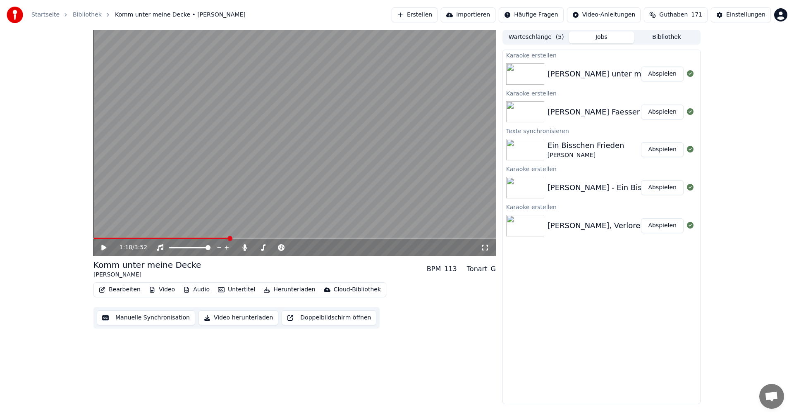
click at [117, 287] on button "Bearbeiten" at bounding box center [120, 290] width 48 height 12
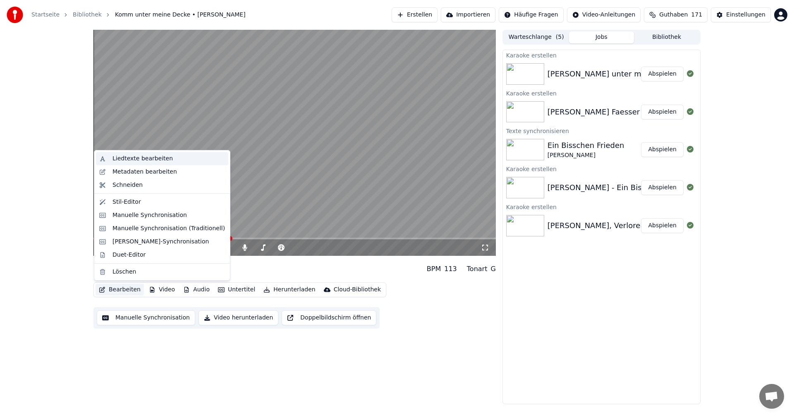
click at [137, 162] on div "Liedtexte bearbeiten" at bounding box center [142, 159] width 60 height 8
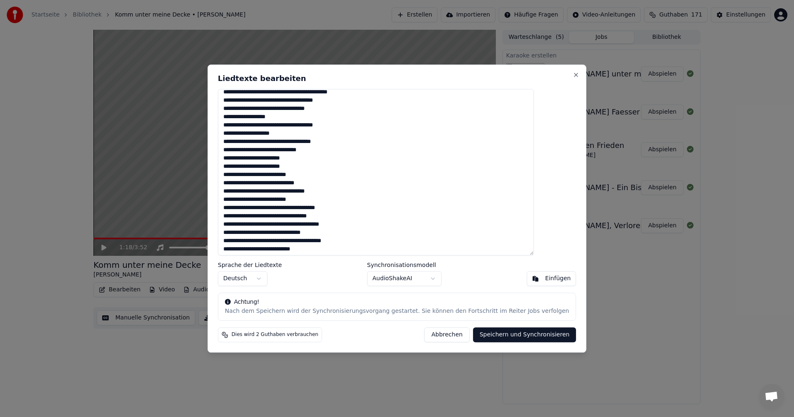
scroll to position [40, 0]
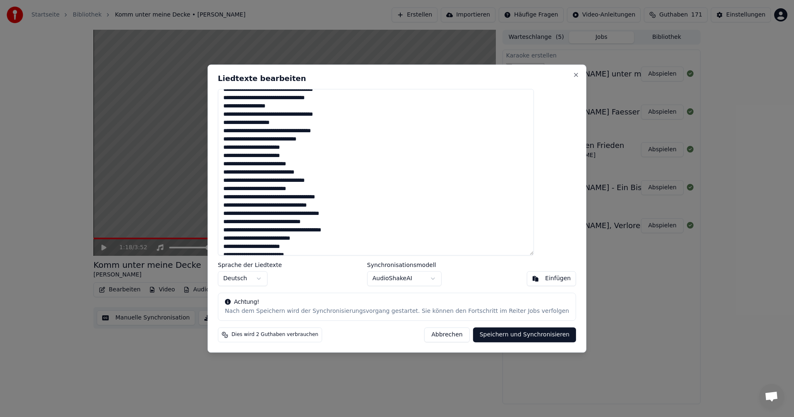
click at [244, 213] on textarea at bounding box center [376, 172] width 316 height 167
type textarea "**********"
click at [497, 332] on button "Speichern und Synchronisieren" at bounding box center [524, 334] width 103 height 15
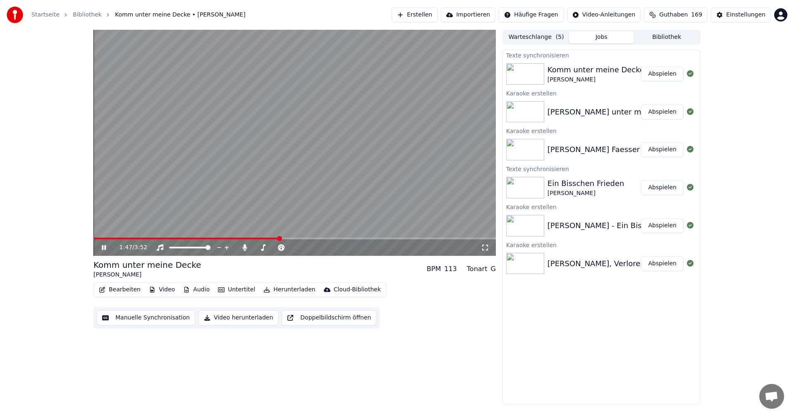
click at [101, 248] on icon at bounding box center [109, 247] width 19 height 7
click at [95, 238] on span at bounding box center [186, 239] width 186 height 2
click at [105, 246] on icon at bounding box center [109, 247] width 19 height 7
click at [295, 250] on span at bounding box center [292, 247] width 5 height 5
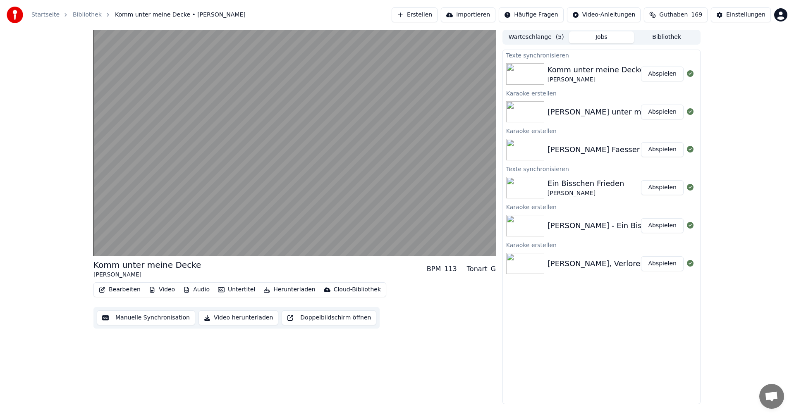
click at [136, 321] on button "Manuelle Synchronisation" at bounding box center [146, 318] width 98 height 15
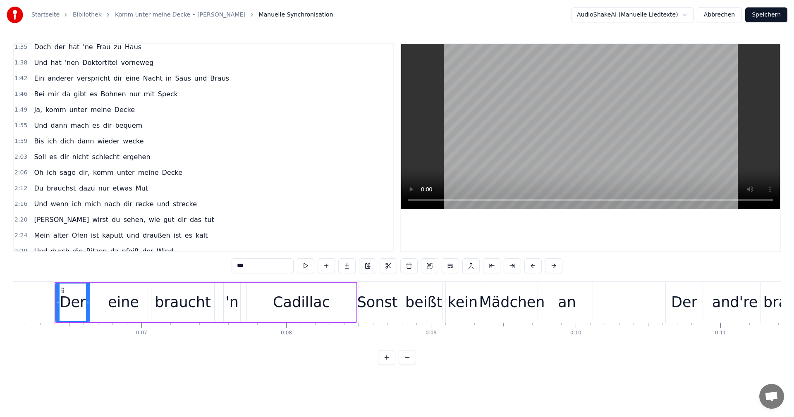
scroll to position [688, 0]
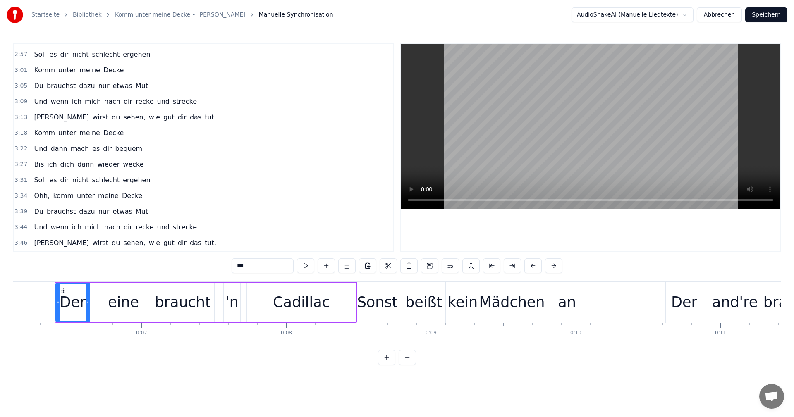
click at [35, 229] on span "Und" at bounding box center [40, 227] width 15 height 10
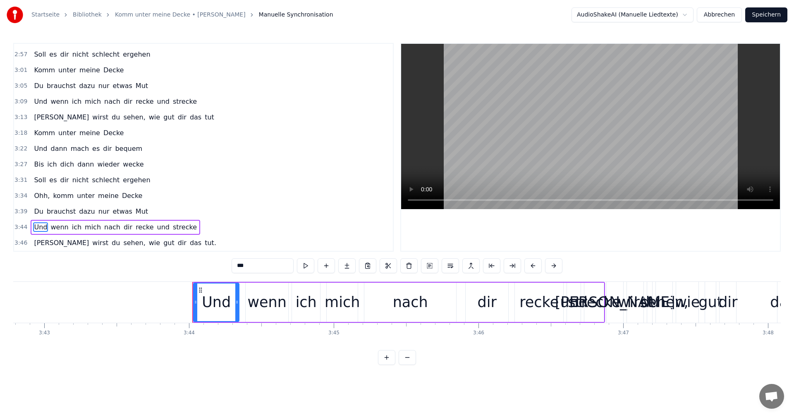
scroll to position [0, 32377]
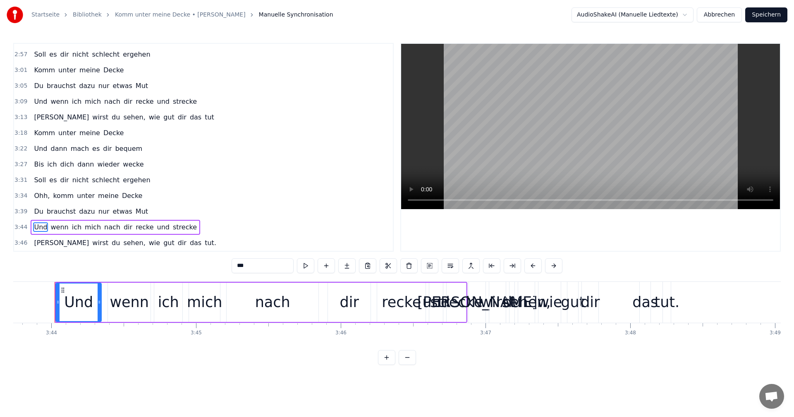
click at [435, 307] on div "strecke" at bounding box center [456, 302] width 53 height 22
click at [432, 301] on div "und" at bounding box center [436, 302] width 28 height 22
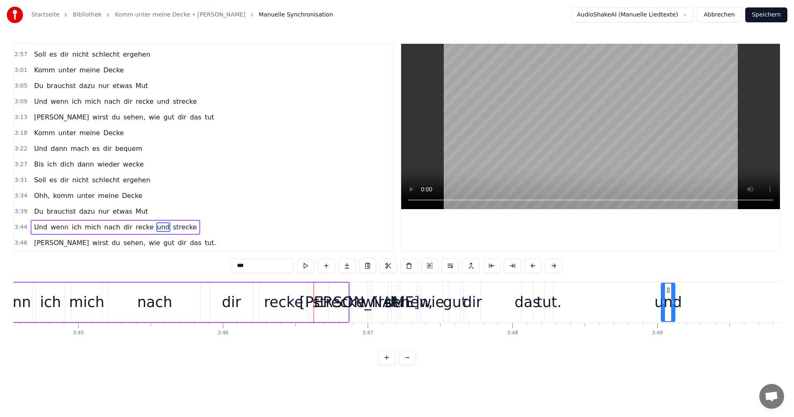
scroll to position [0, 32499]
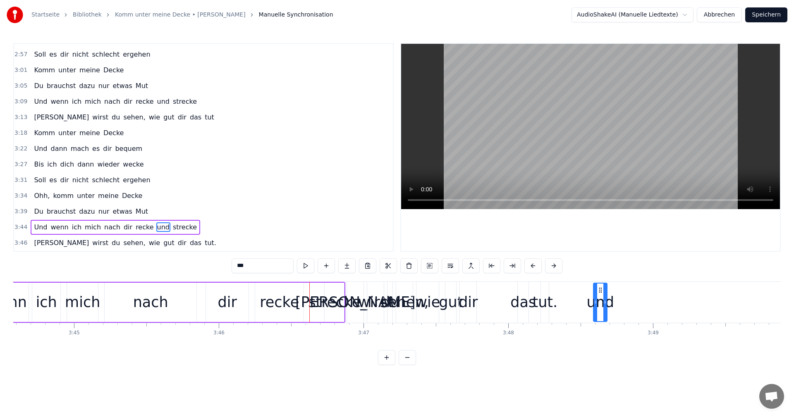
drag, startPoint x: 437, startPoint y: 290, endPoint x: 601, endPoint y: 308, distance: 165.1
click at [344, 303] on div "[PERSON_NAME]" at bounding box center [355, 302] width 120 height 22
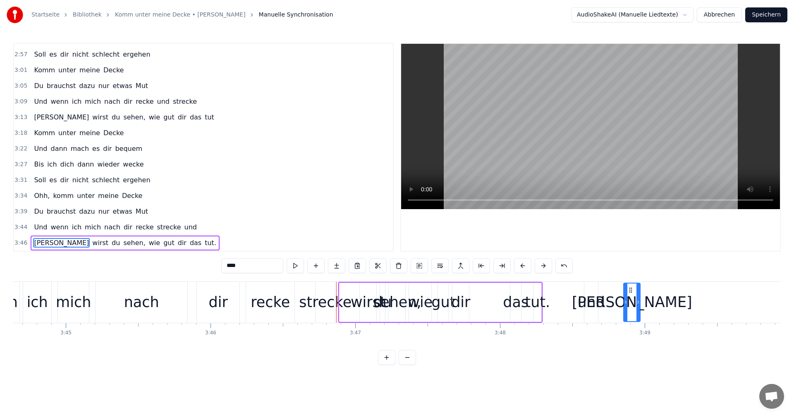
drag, startPoint x: 355, startPoint y: 291, endPoint x: 644, endPoint y: 303, distance: 289.7
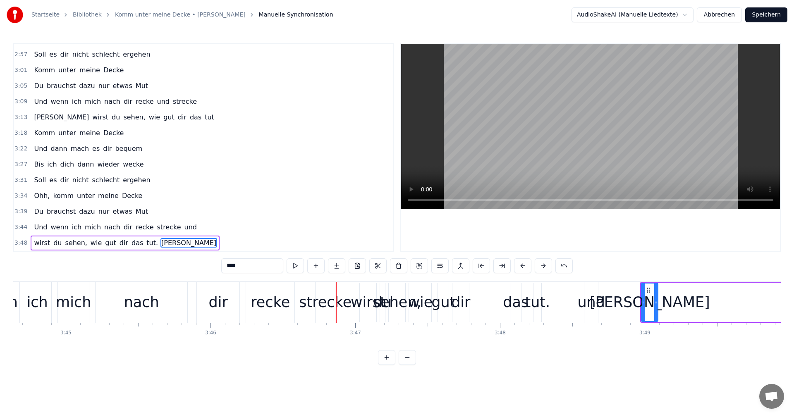
scroll to position [0, 32512]
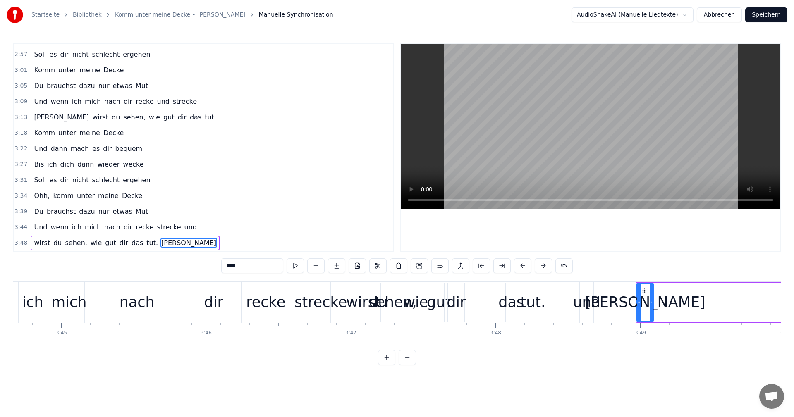
click at [584, 299] on div "und" at bounding box center [587, 302] width 28 height 22
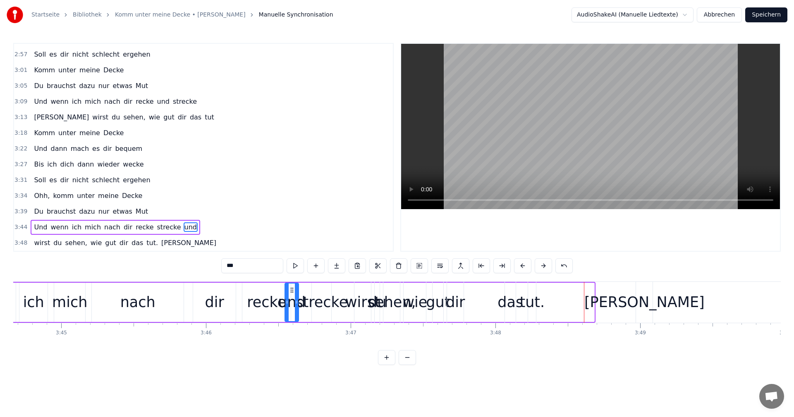
drag, startPoint x: 587, startPoint y: 289, endPoint x: 233, endPoint y: 293, distance: 354.4
click at [233, 293] on div "Und wenn ich mich nach dir recke strecke und" at bounding box center [258, 302] width 676 height 41
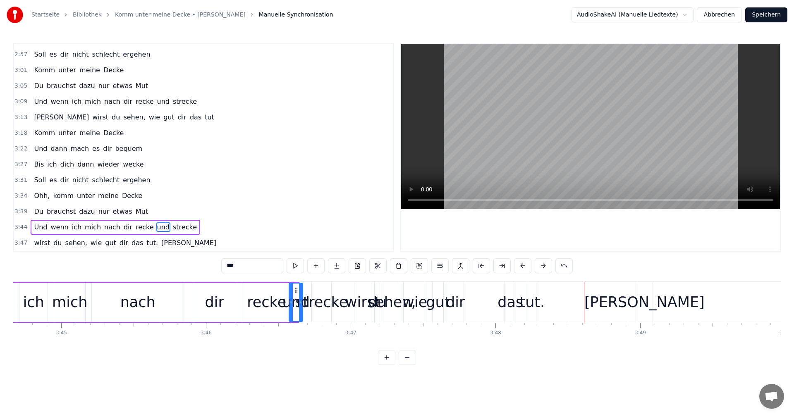
drag, startPoint x: 291, startPoint y: 290, endPoint x: 295, endPoint y: 289, distance: 4.2
click at [295, 289] on icon at bounding box center [296, 290] width 7 height 7
click at [321, 303] on div "strecke" at bounding box center [321, 302] width 53 height 22
click at [306, 293] on div "strecke" at bounding box center [321, 302] width 53 height 22
click at [308, 306] on div "strecke" at bounding box center [321, 302] width 53 height 22
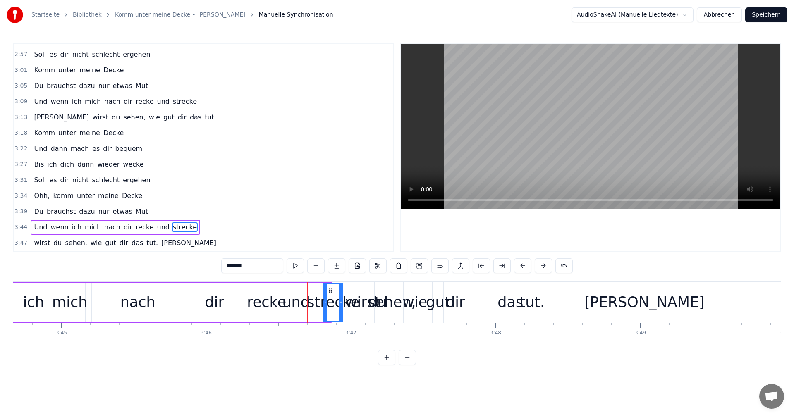
drag, startPoint x: 318, startPoint y: 288, endPoint x: 330, endPoint y: 289, distance: 11.6
click at [330, 289] on icon at bounding box center [330, 290] width 7 height 7
click at [297, 302] on div "und" at bounding box center [296, 302] width 28 height 22
type input "***"
drag, startPoint x: 296, startPoint y: 290, endPoint x: 306, endPoint y: 289, distance: 9.5
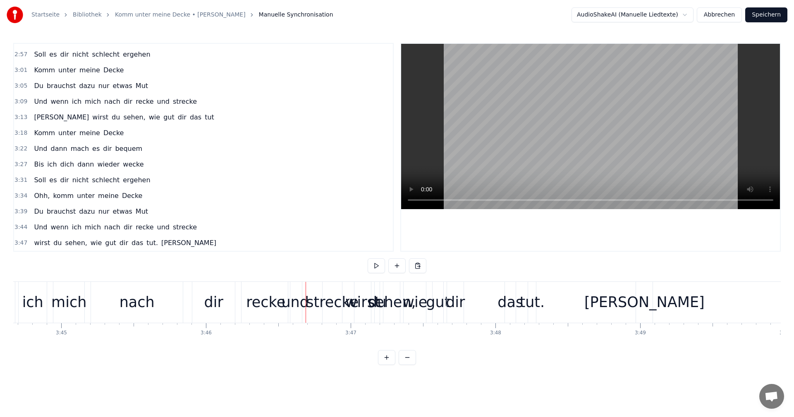
click at [296, 294] on div "und" at bounding box center [295, 302] width 28 height 22
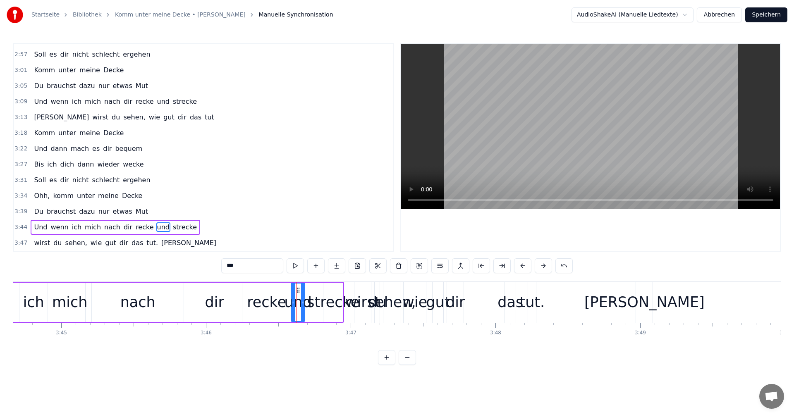
click at [298, 291] on icon at bounding box center [298, 290] width 7 height 7
click at [314, 298] on div "strecke" at bounding box center [333, 302] width 53 height 22
click at [331, 289] on icon at bounding box center [331, 290] width 7 height 7
click at [359, 301] on div "wirst" at bounding box center [362, 302] width 35 height 22
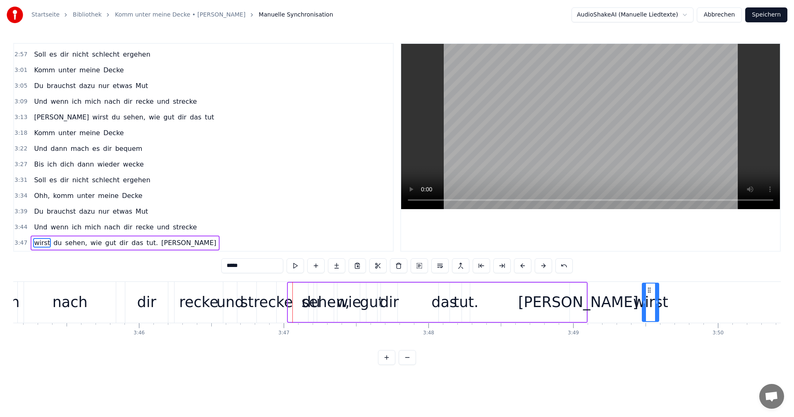
scroll to position [0, 32591]
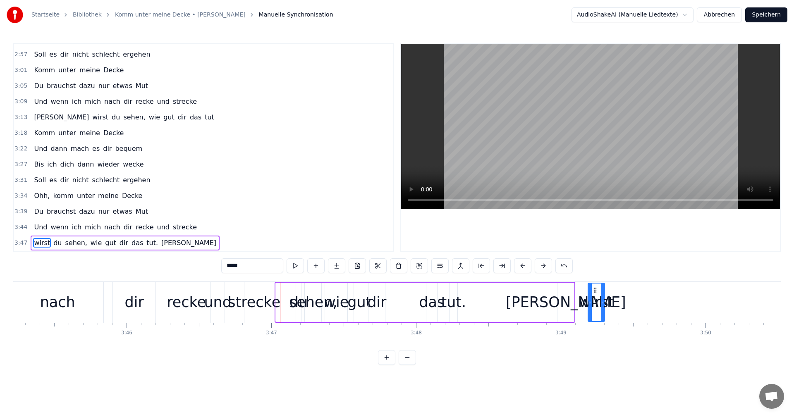
drag, startPoint x: 363, startPoint y: 290, endPoint x: 595, endPoint y: 306, distance: 233.3
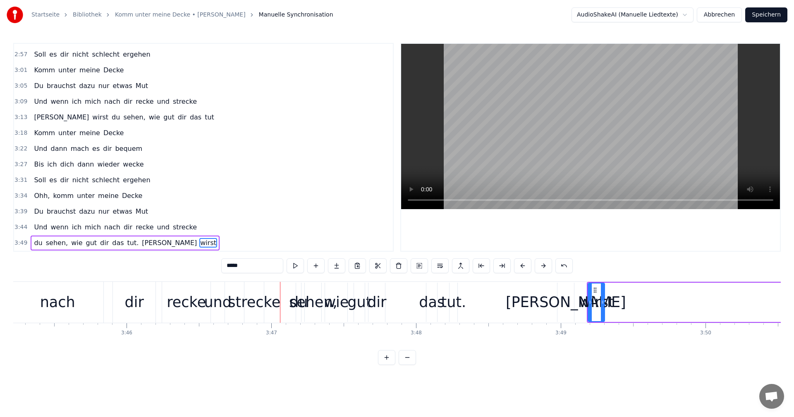
click at [298, 305] on div "sehen," at bounding box center [313, 302] width 48 height 22
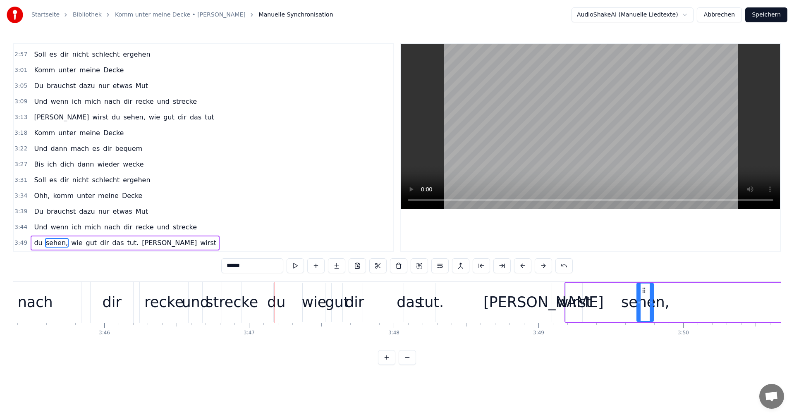
scroll to position [0, 32615]
drag, startPoint x: 311, startPoint y: 289, endPoint x: 626, endPoint y: 311, distance: 315.8
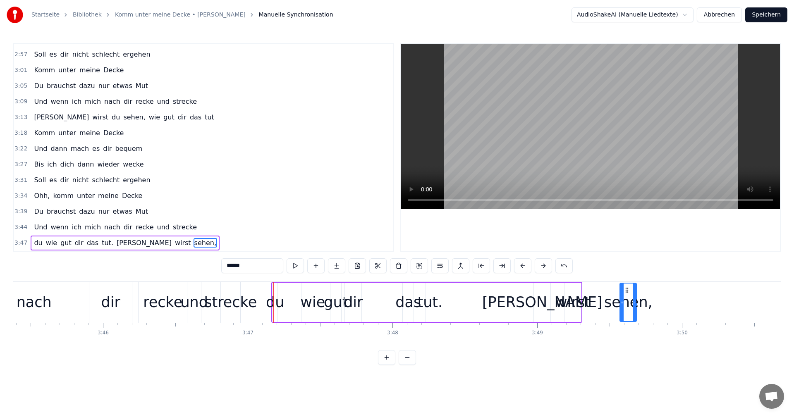
click at [275, 303] on div "du" at bounding box center [275, 302] width 18 height 22
drag, startPoint x: 279, startPoint y: 291, endPoint x: 602, endPoint y: 301, distance: 323.5
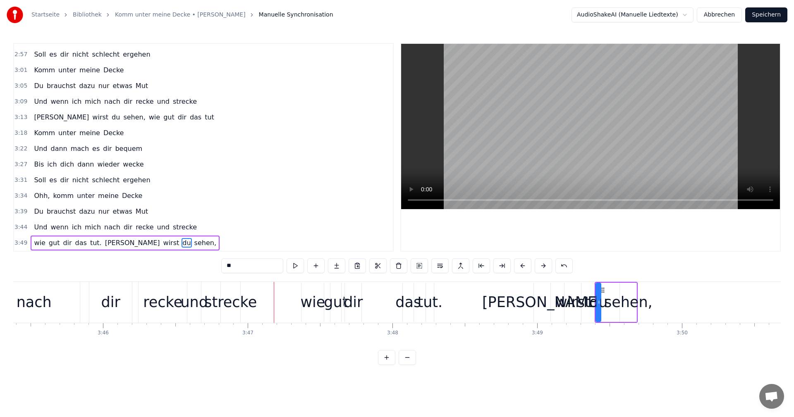
click at [574, 302] on div "wirst" at bounding box center [572, 302] width 35 height 22
drag, startPoint x: 571, startPoint y: 291, endPoint x: 576, endPoint y: 291, distance: 5.0
click at [576, 291] on icon at bounding box center [576, 290] width 7 height 7
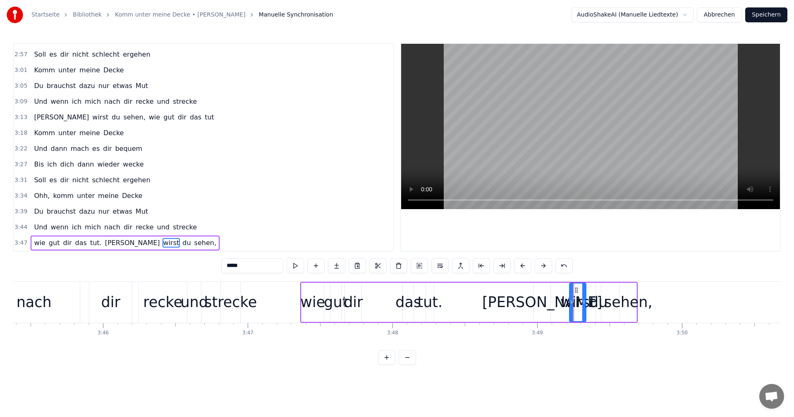
click at [313, 297] on div "wie" at bounding box center [312, 302] width 25 height 22
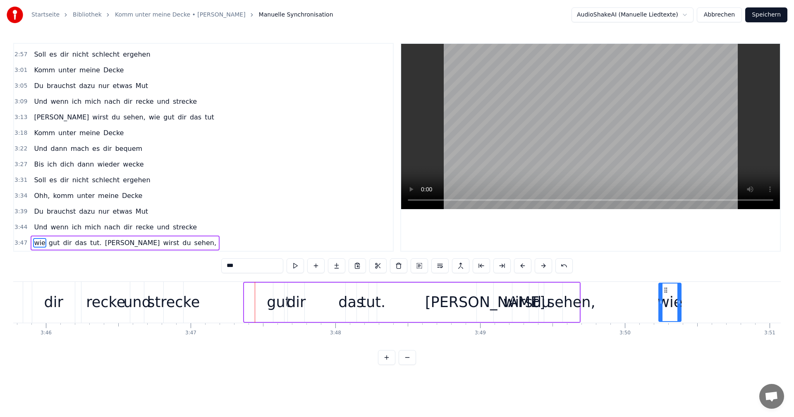
scroll to position [0, 32674]
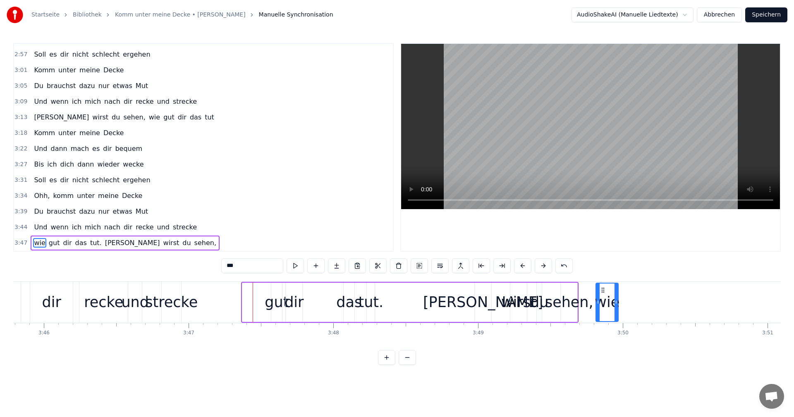
drag, startPoint x: 307, startPoint y: 290, endPoint x: 601, endPoint y: 308, distance: 294.9
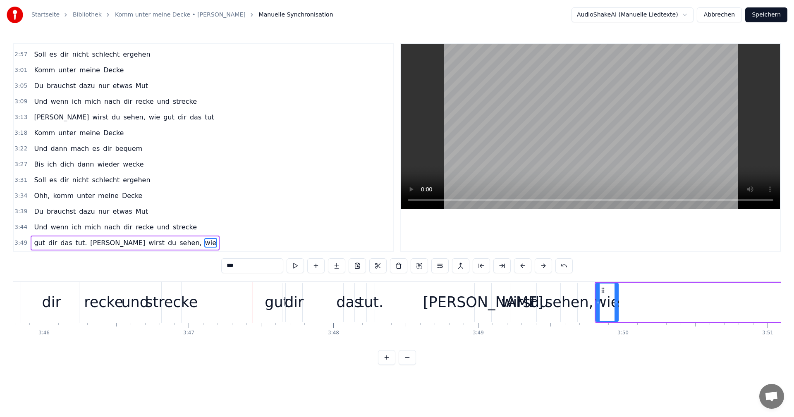
click at [275, 299] on div "gut" at bounding box center [277, 302] width 24 height 22
type input "***"
click at [279, 290] on div at bounding box center [279, 303] width 3 height 38
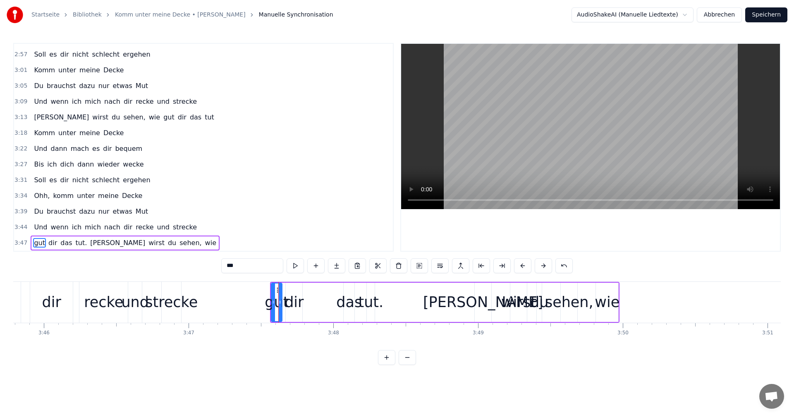
drag, startPoint x: 278, startPoint y: 291, endPoint x: 292, endPoint y: 292, distance: 13.7
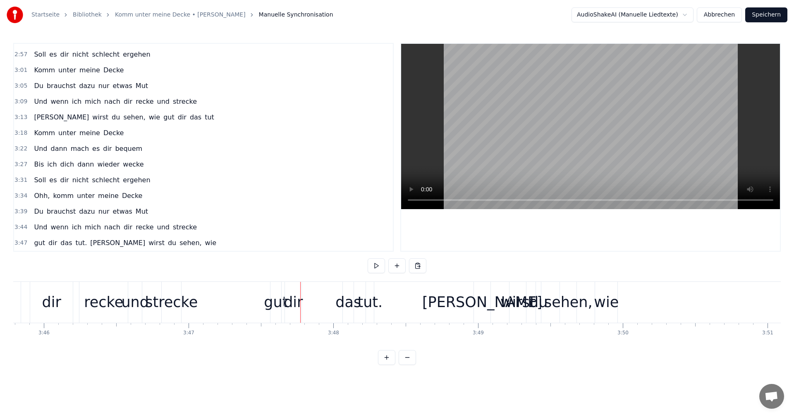
click at [277, 292] on div "gut" at bounding box center [276, 302] width 24 height 22
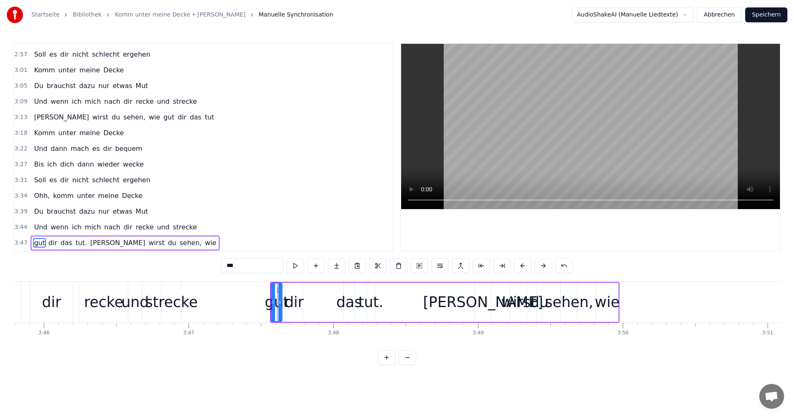
click at [278, 290] on div at bounding box center [279, 303] width 3 height 38
drag, startPoint x: 277, startPoint y: 290, endPoint x: 629, endPoint y: 321, distance: 353.6
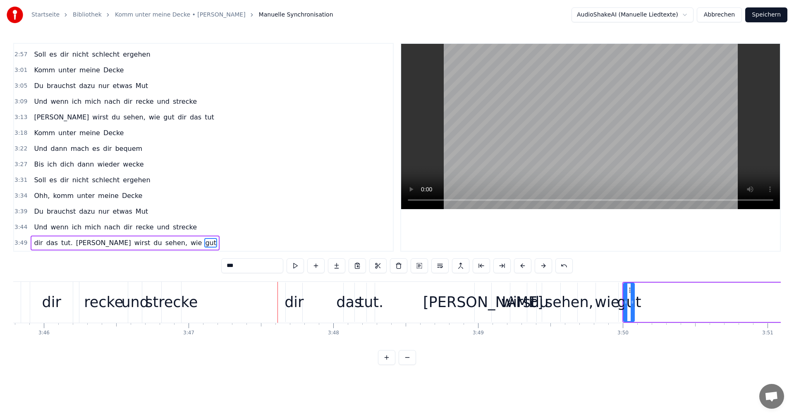
click at [291, 297] on div "dir" at bounding box center [293, 302] width 19 height 22
type input "***"
click at [156, 124] on div "Dann wirst du sehen, wie gut dir das tut" at bounding box center [124, 117] width 186 height 15
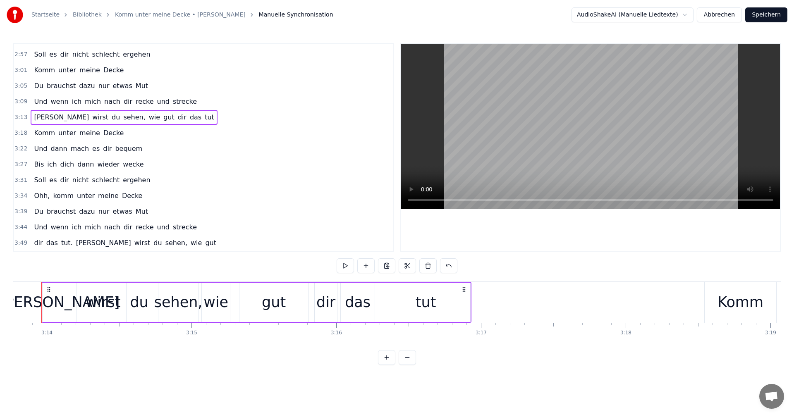
scroll to position [0, 28027]
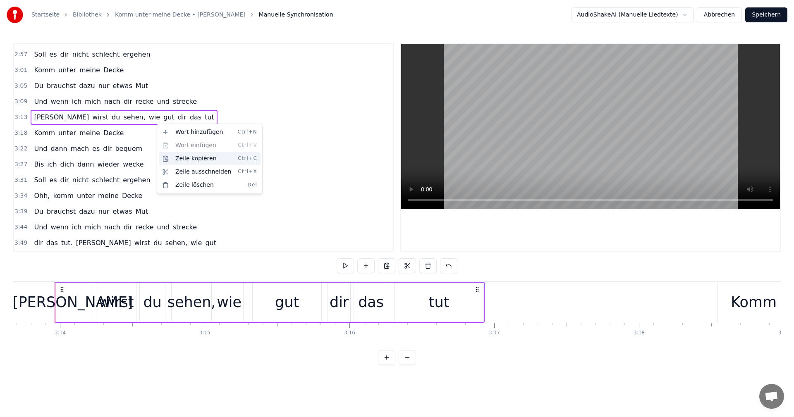
click at [181, 158] on div "Zeile kopieren Ctrl+C" at bounding box center [210, 158] width 102 height 13
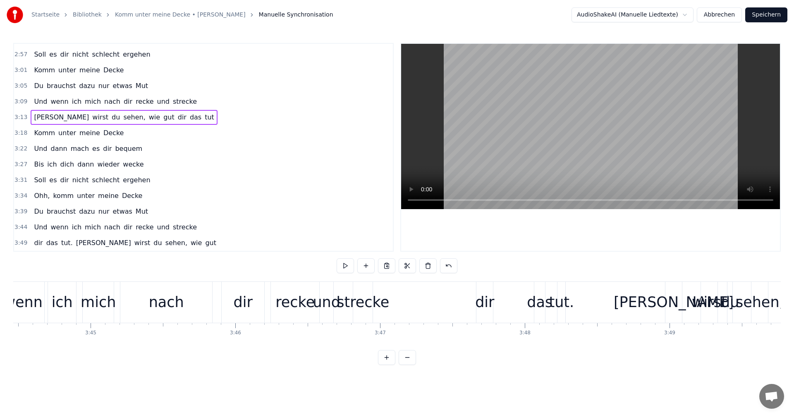
scroll to position [0, 32649]
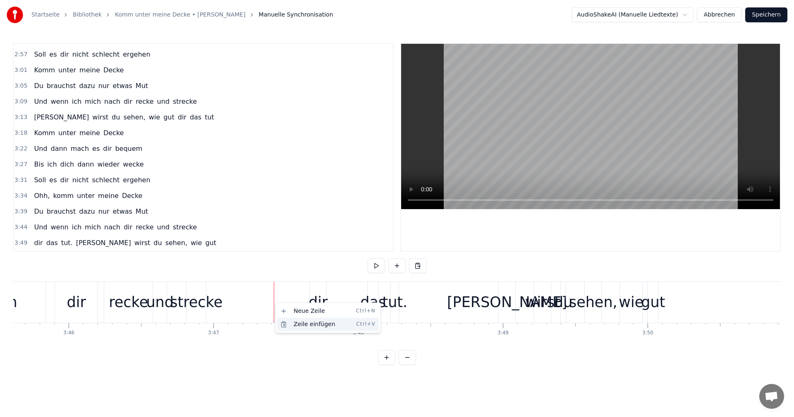
click at [305, 327] on div "Zeile einfügen Ctrl+V" at bounding box center [328, 324] width 102 height 13
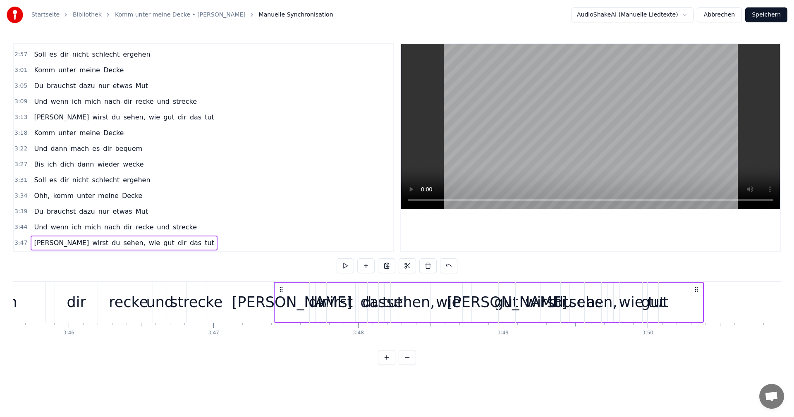
click at [634, 305] on div "wie" at bounding box center [631, 302] width 25 height 22
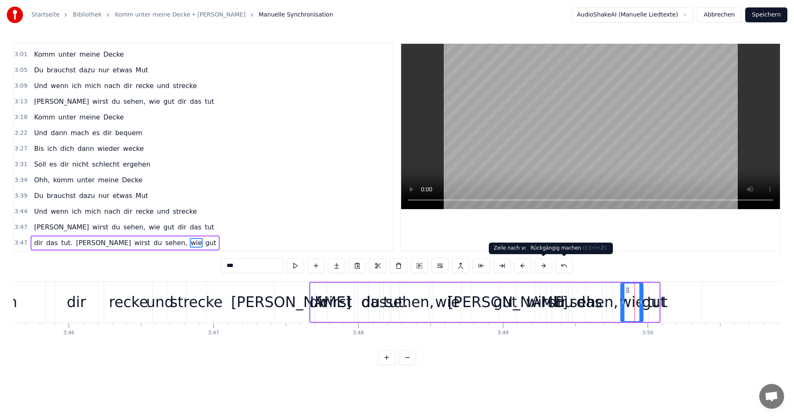
click at [558, 265] on button at bounding box center [563, 265] width 17 height 15
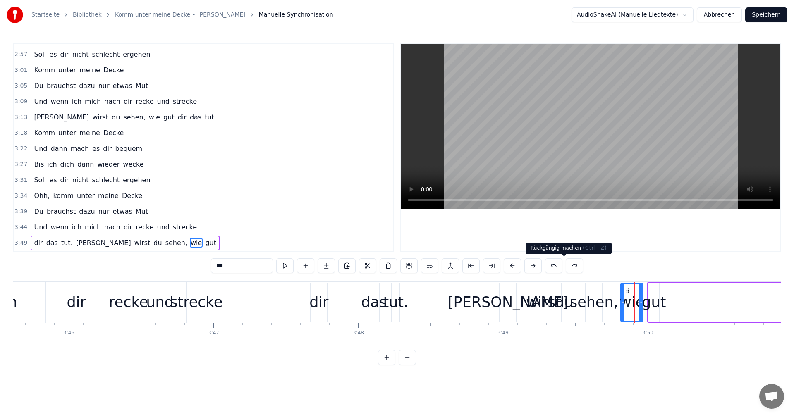
scroll to position [688, 0]
click at [317, 302] on div "dir" at bounding box center [318, 302] width 19 height 22
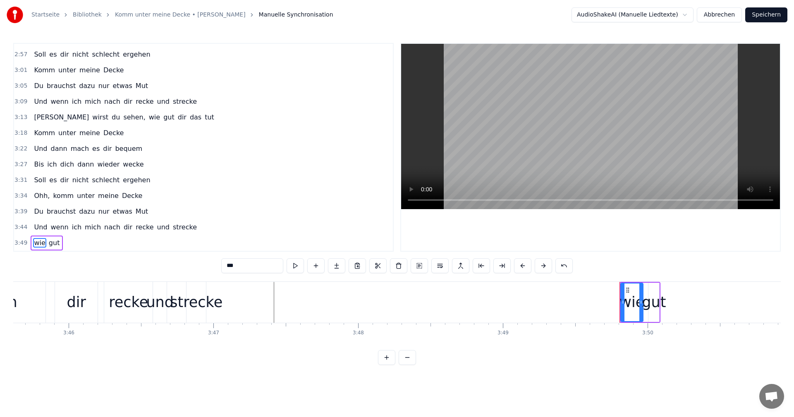
type input "***"
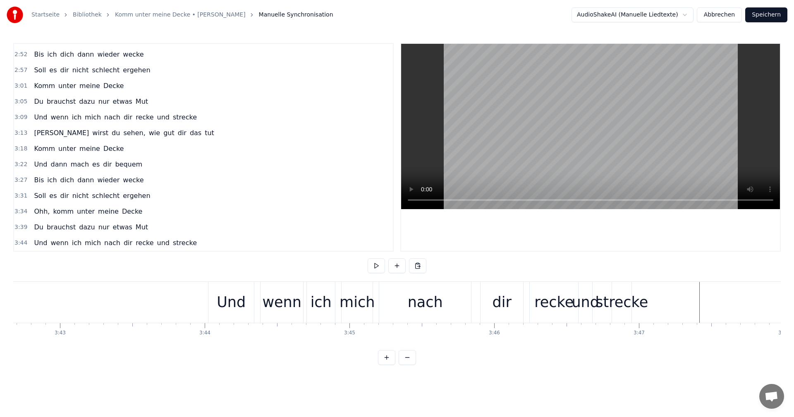
scroll to position [0, 32168]
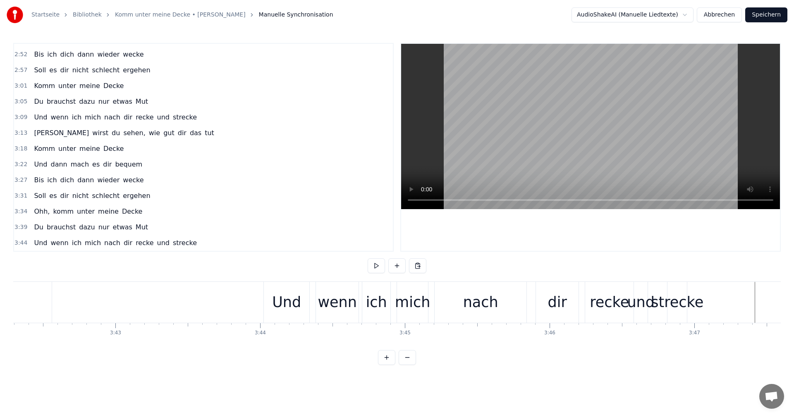
click at [201, 281] on div "0:06 Der eine braucht 'n Cadillac 0:08 Sonst beißt kein Mädchen an 0:10 Der and…" at bounding box center [396, 204] width 767 height 322
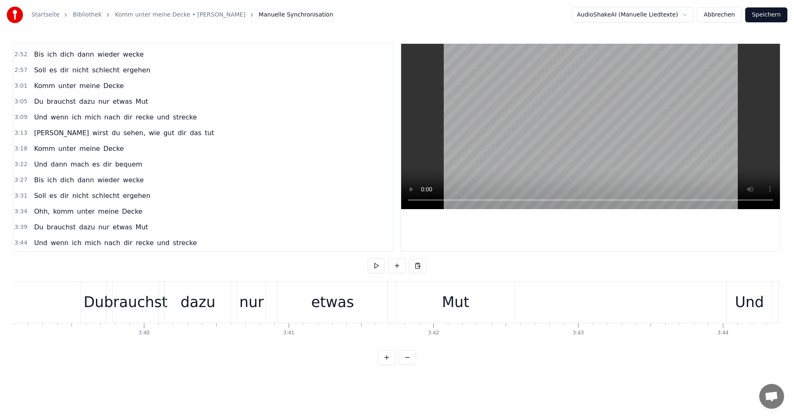
scroll to position [0, 31613]
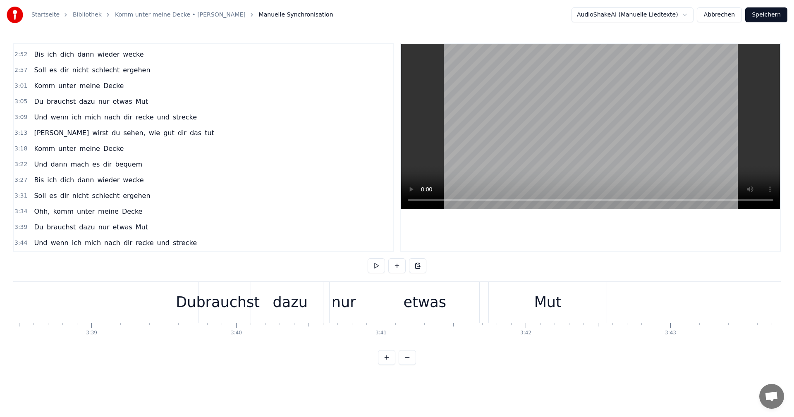
click at [377, 265] on button at bounding box center [376, 265] width 17 height 15
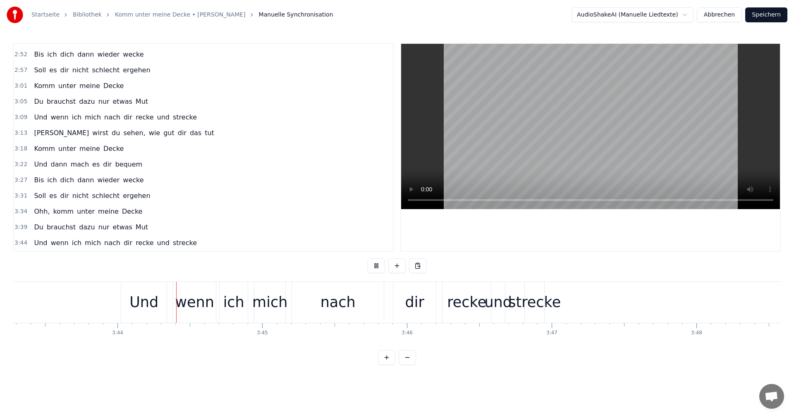
scroll to position [0, 32328]
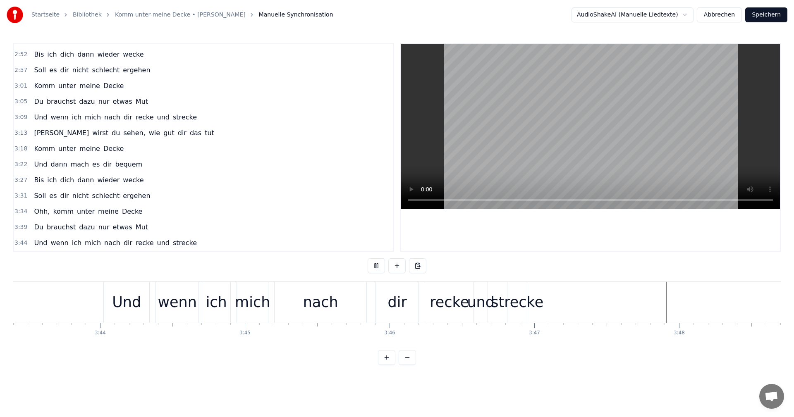
click at [377, 265] on button at bounding box center [376, 265] width 17 height 15
click at [507, 302] on div "strecke" at bounding box center [517, 302] width 53 height 22
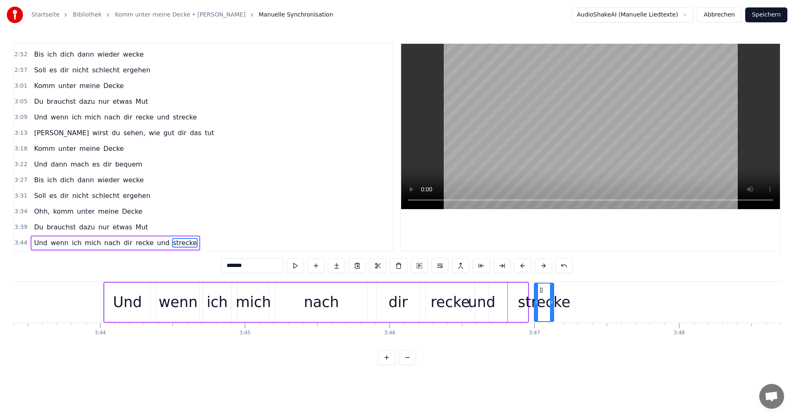
drag, startPoint x: 514, startPoint y: 289, endPoint x: 540, endPoint y: 291, distance: 26.1
click at [540, 291] on icon at bounding box center [541, 290] width 7 height 7
click at [483, 293] on div "und" at bounding box center [482, 302] width 28 height 22
type input "***"
drag, startPoint x: 483, startPoint y: 291, endPoint x: 501, endPoint y: 291, distance: 18.6
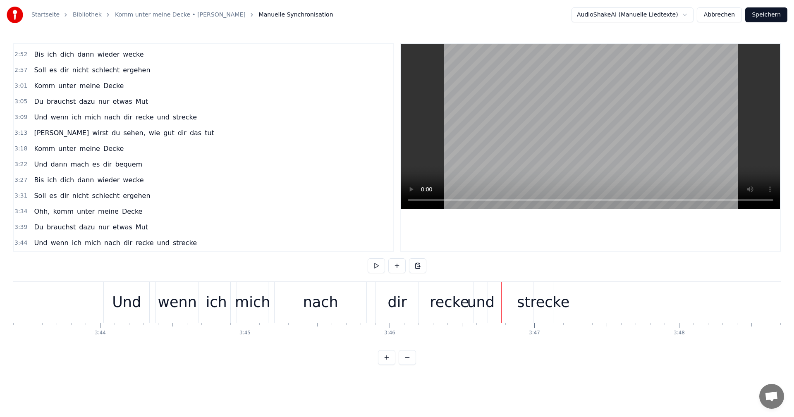
click at [475, 297] on div "und" at bounding box center [481, 302] width 28 height 22
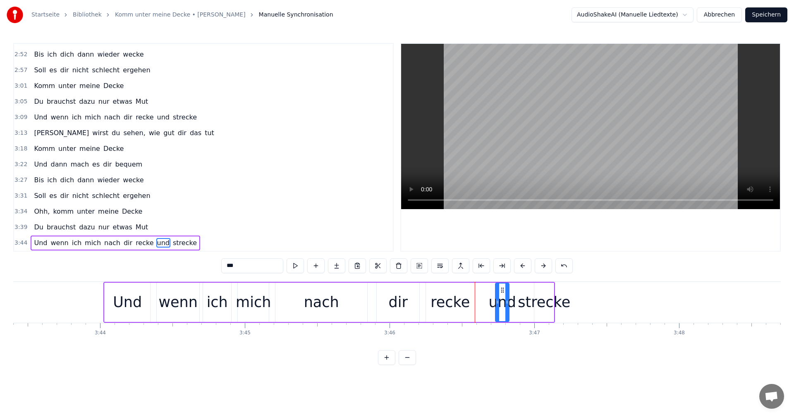
drag, startPoint x: 481, startPoint y: 289, endPoint x: 502, endPoint y: 291, distance: 20.8
click at [502, 291] on icon at bounding box center [502, 290] width 7 height 7
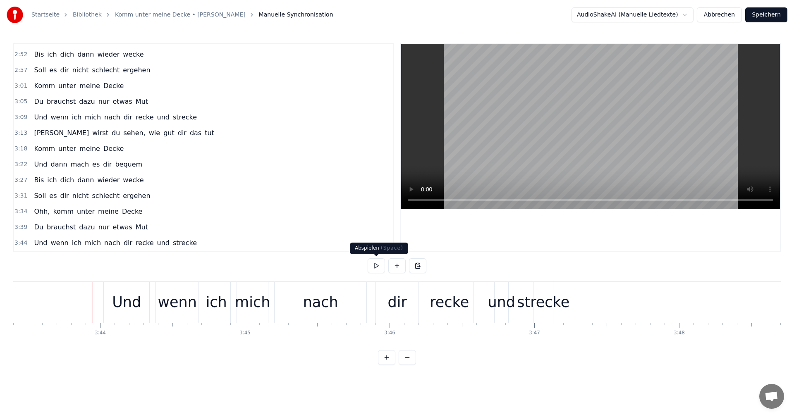
click at [375, 268] on button at bounding box center [376, 265] width 17 height 15
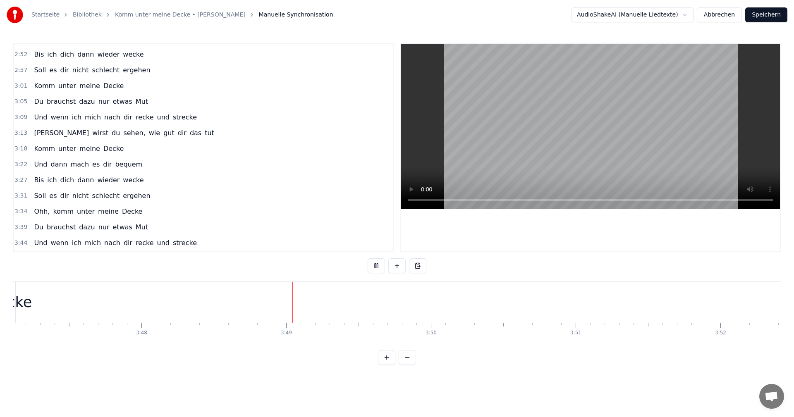
scroll to position [0, 32945]
click at [376, 268] on button at bounding box center [376, 265] width 17 height 15
click at [90, 139] on div "Dann wirst du sehen, wie gut dir das tut" at bounding box center [124, 133] width 186 height 15
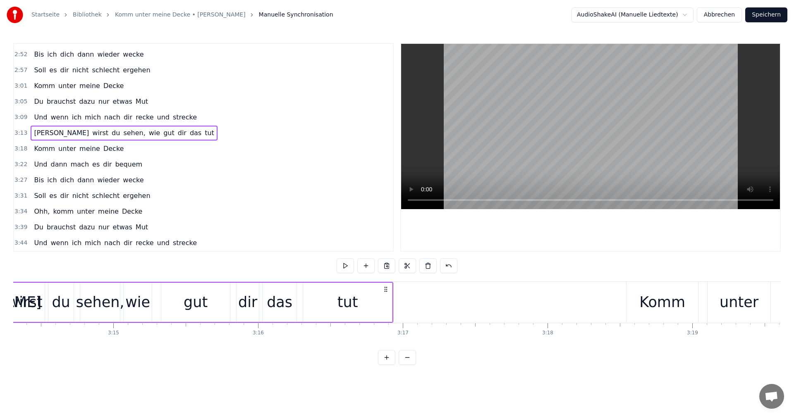
scroll to position [0, 28027]
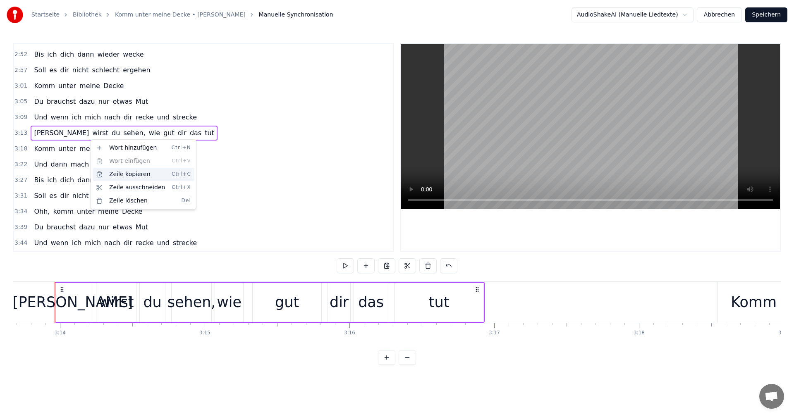
click at [121, 175] on div "Zeile kopieren Ctrl+C" at bounding box center [144, 174] width 102 height 13
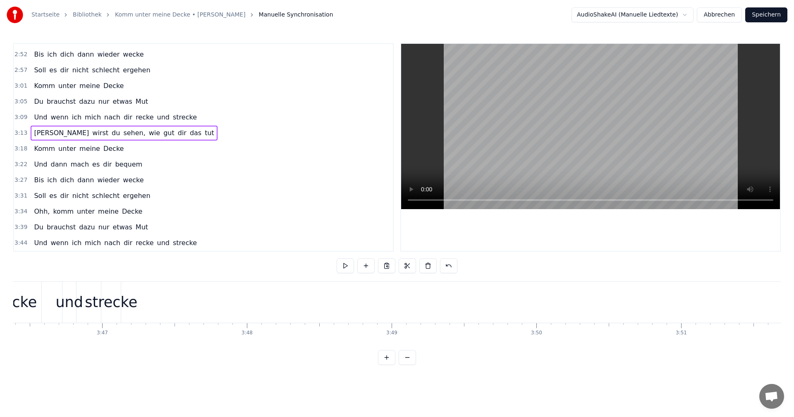
scroll to position [0, 32667]
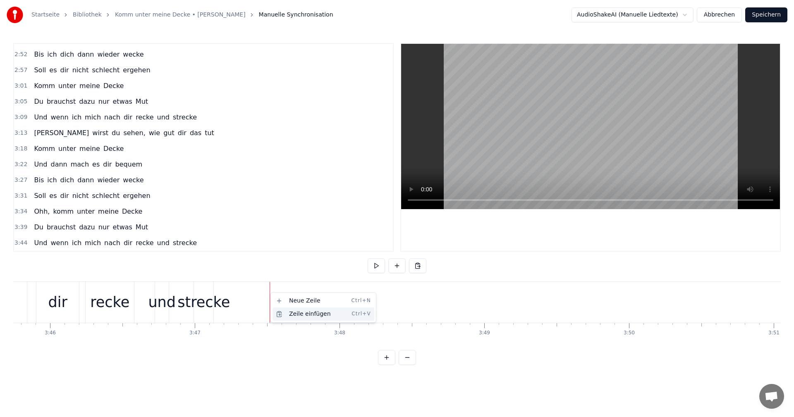
click at [303, 316] on div "Zeile einfügen Ctrl+V" at bounding box center [323, 314] width 102 height 13
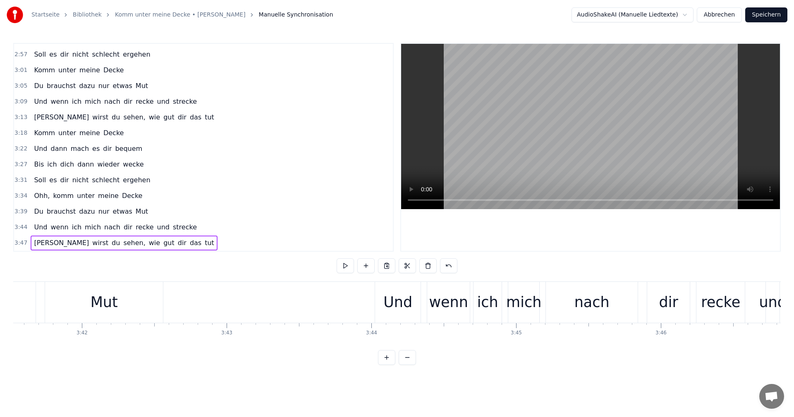
scroll to position [0, 32001]
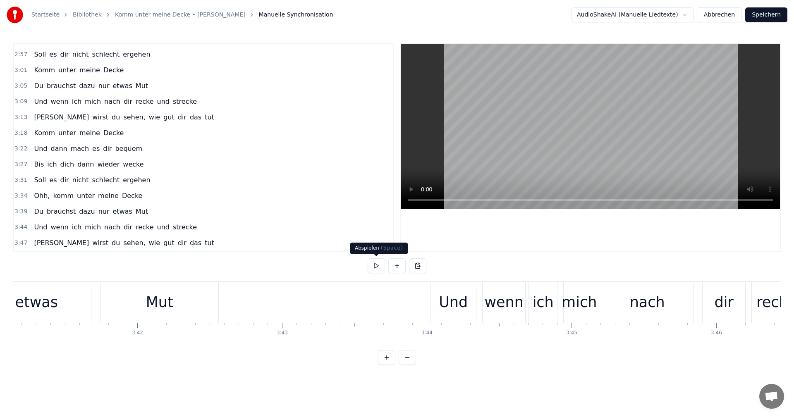
click at [374, 265] on button at bounding box center [376, 265] width 17 height 15
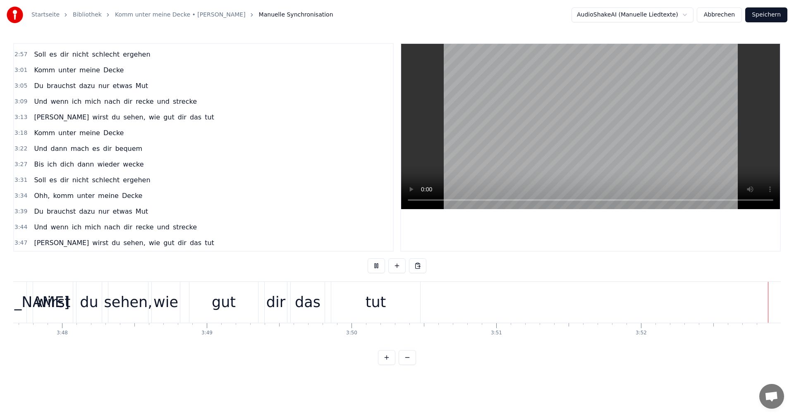
scroll to position [0, 32945]
click at [385, 307] on div "tut" at bounding box center [375, 302] width 89 height 41
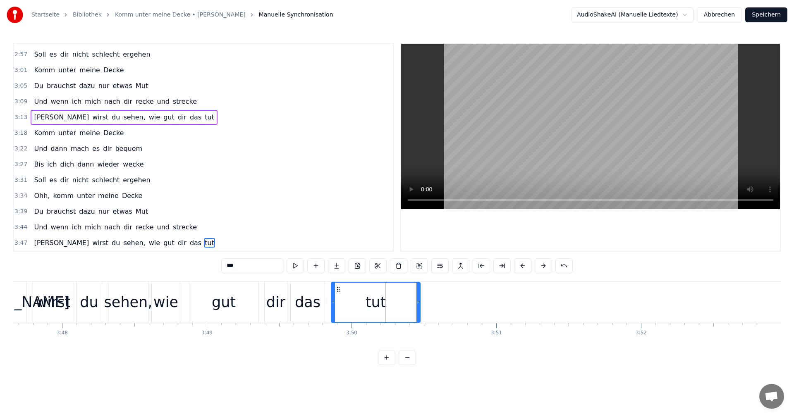
scroll to position [0, 32945]
click at [591, 233] on div at bounding box center [590, 147] width 379 height 207
click at [770, 12] on button "Speichern" at bounding box center [766, 14] width 42 height 15
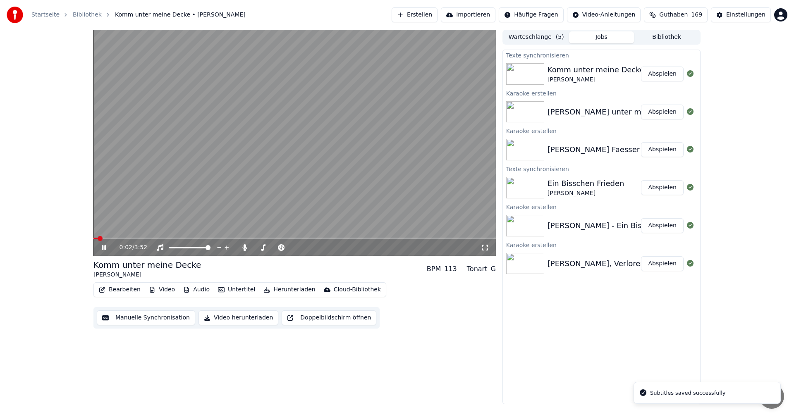
click at [102, 247] on icon at bounding box center [109, 247] width 19 height 7
click at [670, 37] on button "Bibliothek" at bounding box center [666, 37] width 65 height 12
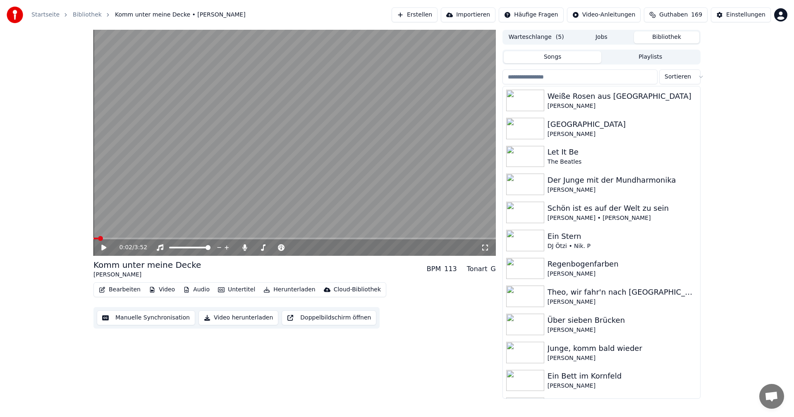
click at [694, 78] on html "Startseite Bibliothek Komm unter meine Decke • Gunter Gabriel Erstellen Importi…" at bounding box center [397, 208] width 794 height 417
drag, startPoint x: 695, startPoint y: 212, endPoint x: 700, endPoint y: 326, distance: 114.2
click at [700, 326] on html "Startseite Bibliothek Komm unter meine Decke • Gunter Gabriel Erstellen Importi…" at bounding box center [397, 208] width 794 height 417
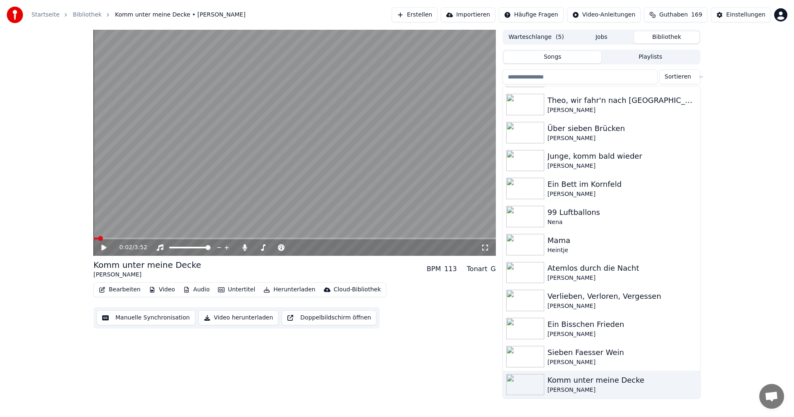
drag, startPoint x: 255, startPoint y: 347, endPoint x: 268, endPoint y: 338, distance: 15.4
click at [256, 347] on div "0:02 / 3:52 Komm unter meine Decke Gunter Gabriel BPM 113 Tonart G Bearbeiten V…" at bounding box center [294, 214] width 402 height 369
